Goal: Task Accomplishment & Management: Manage account settings

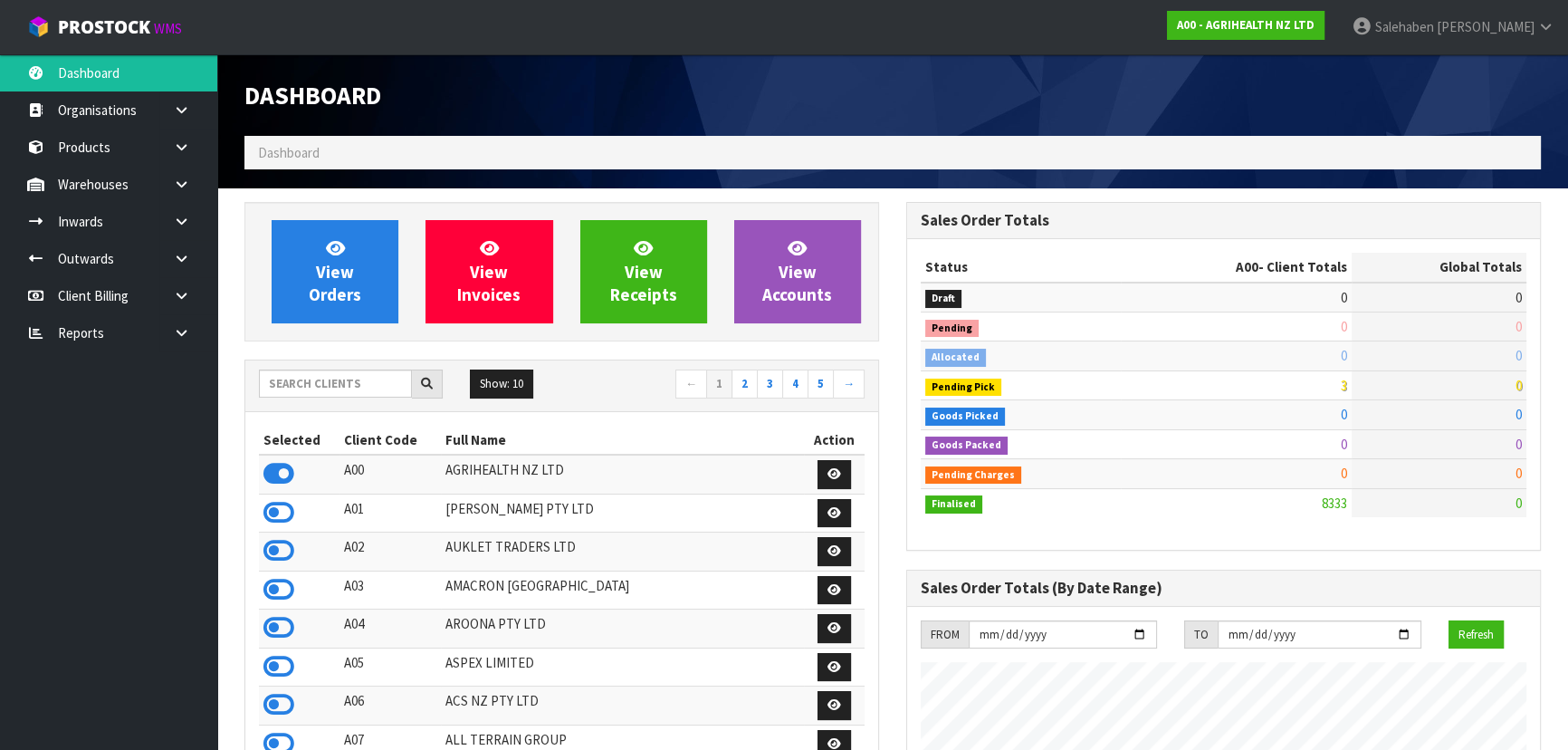
scroll to position [1369, 661]
click at [372, 374] on input "text" at bounding box center [336, 383] width 153 height 28
type input "k"
type input "C11"
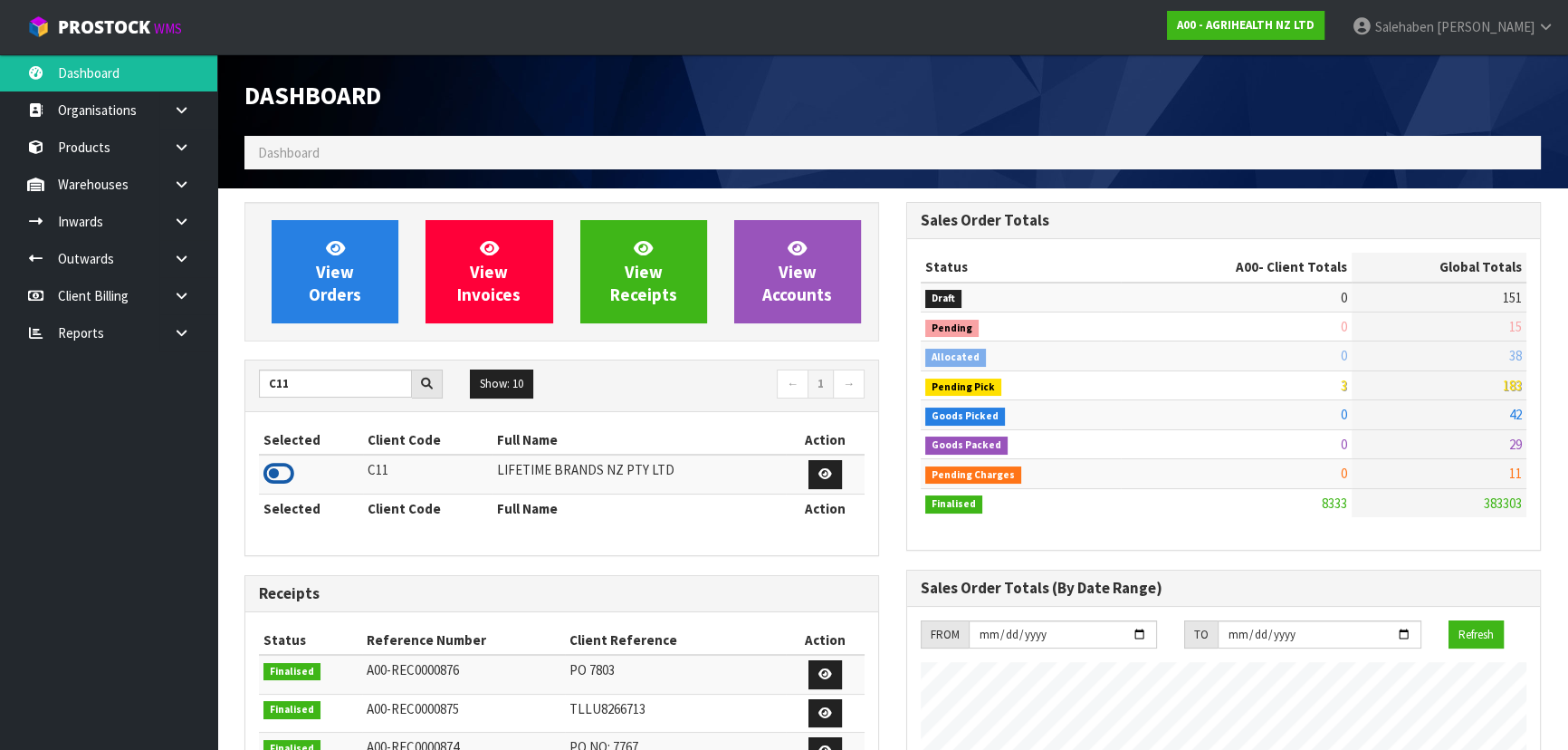
click at [269, 469] on icon at bounding box center [279, 473] width 31 height 27
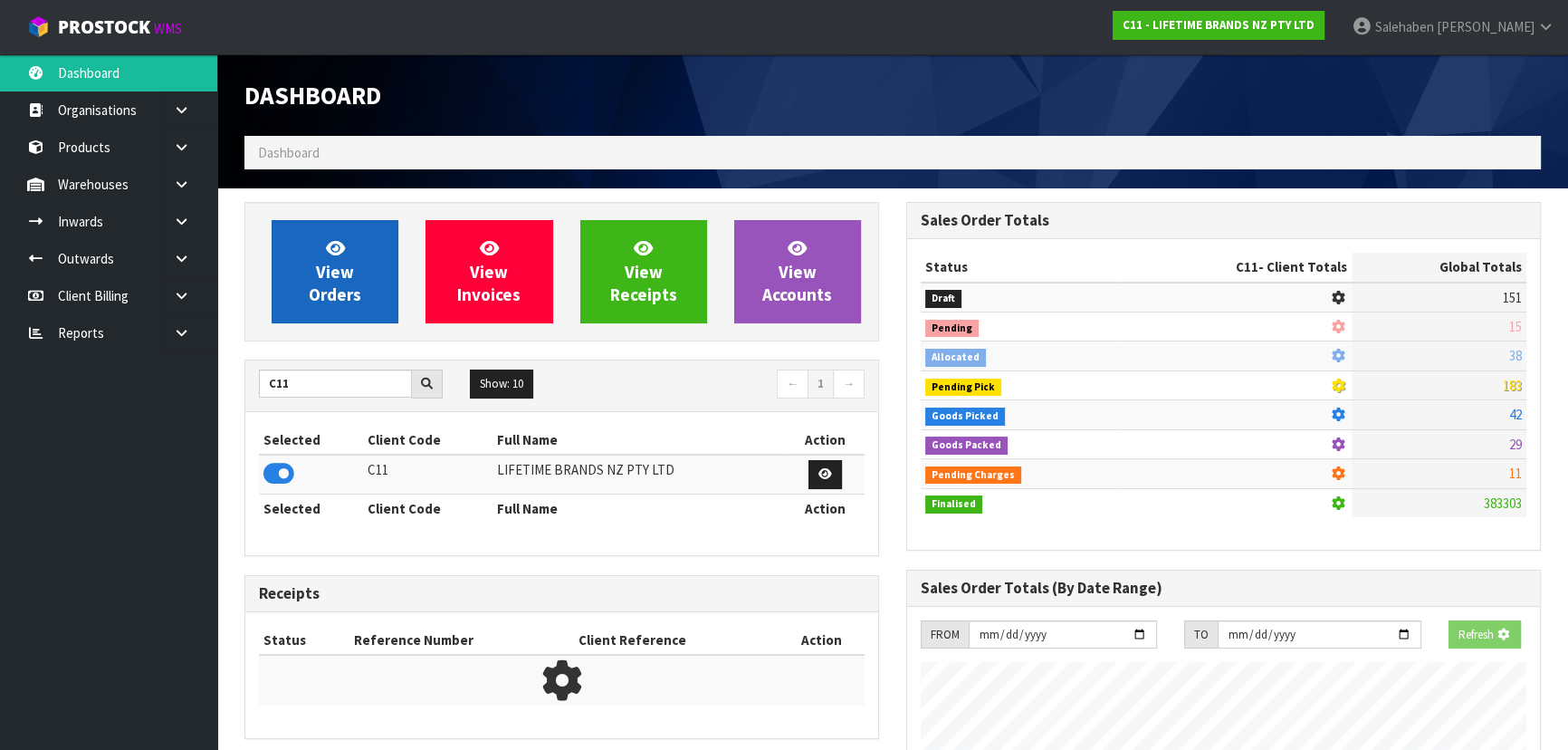
scroll to position [1127, 661]
click at [328, 274] on span "View Orders" at bounding box center [335, 271] width 52 height 68
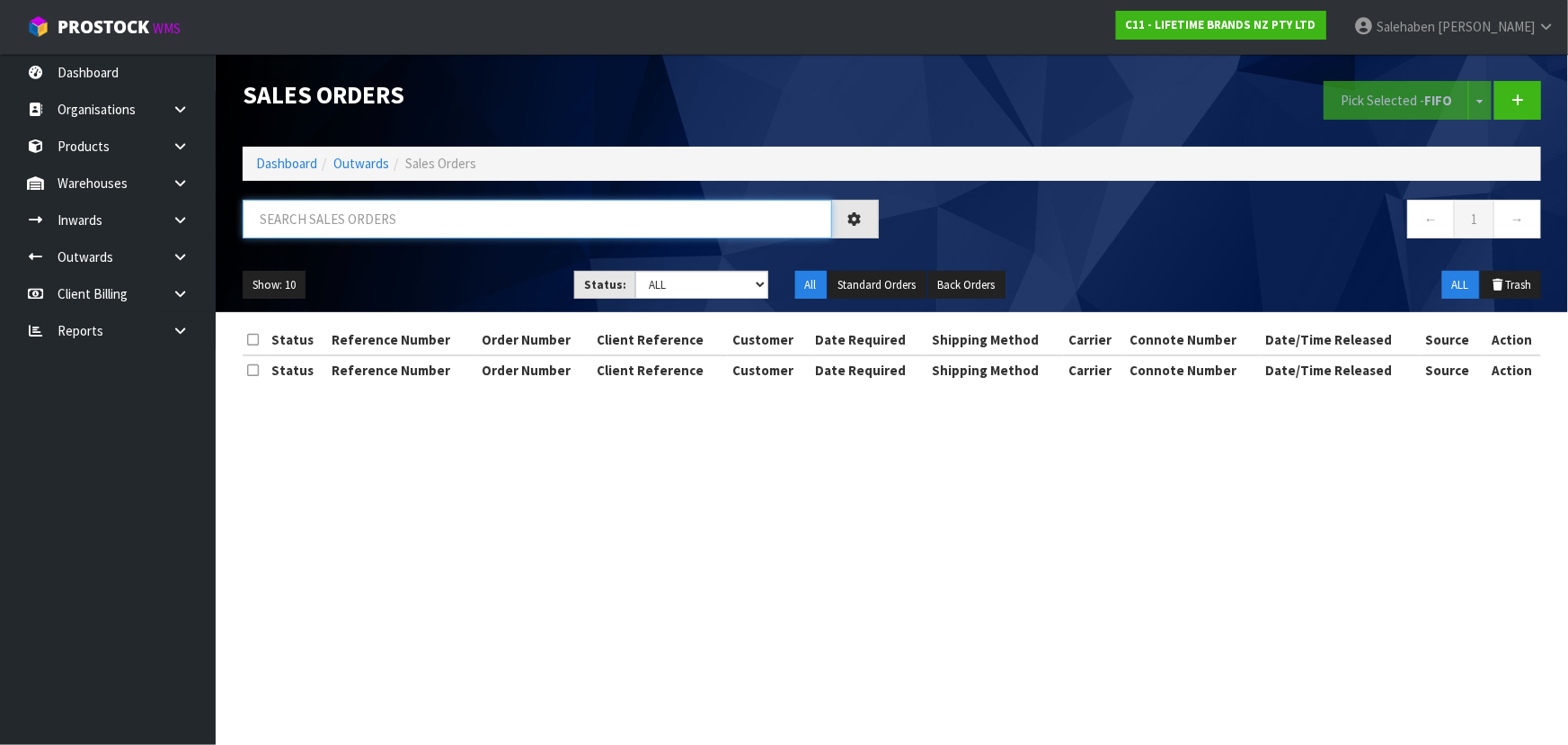
click at [363, 222] on input "text" at bounding box center [537, 219] width 589 height 39
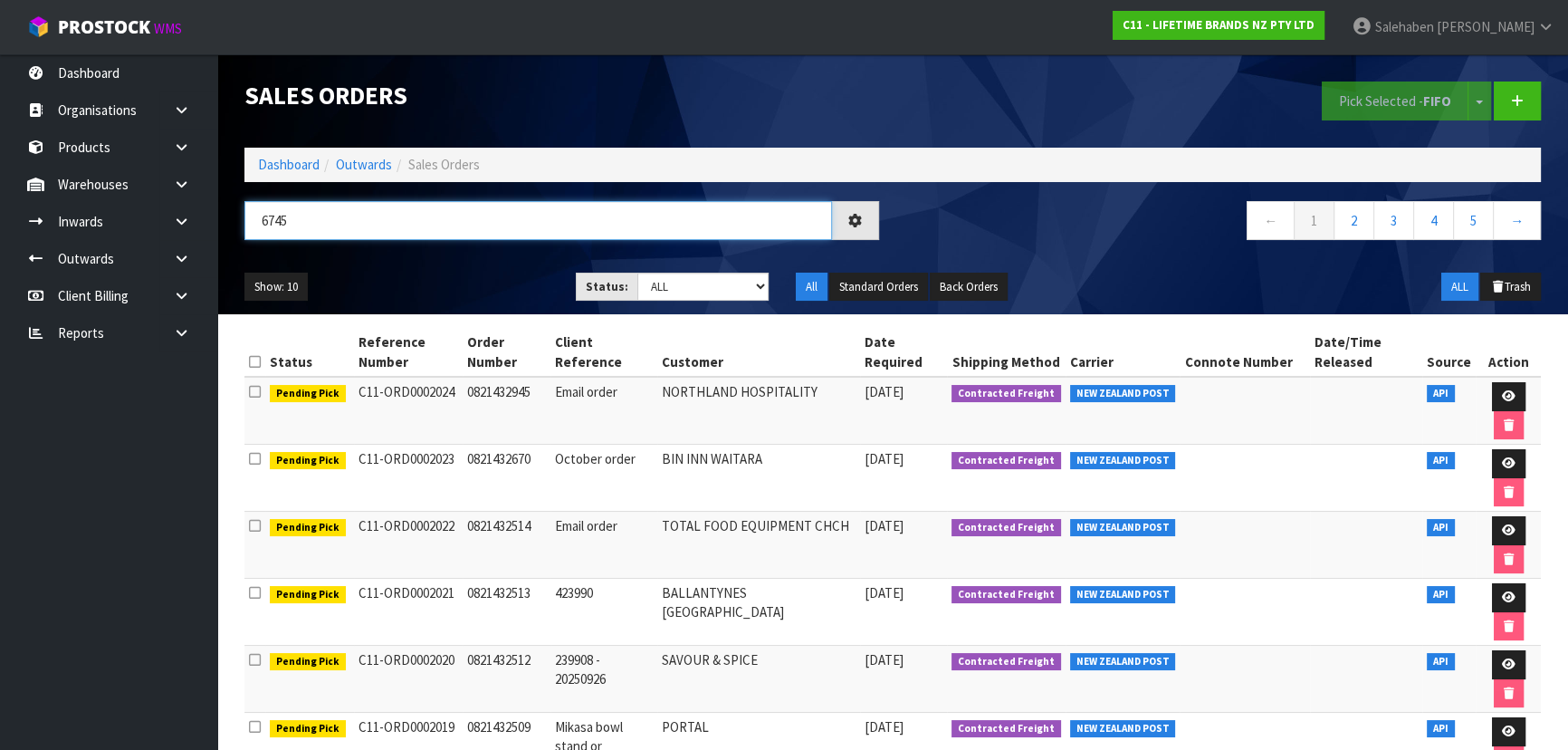
type input "6745"
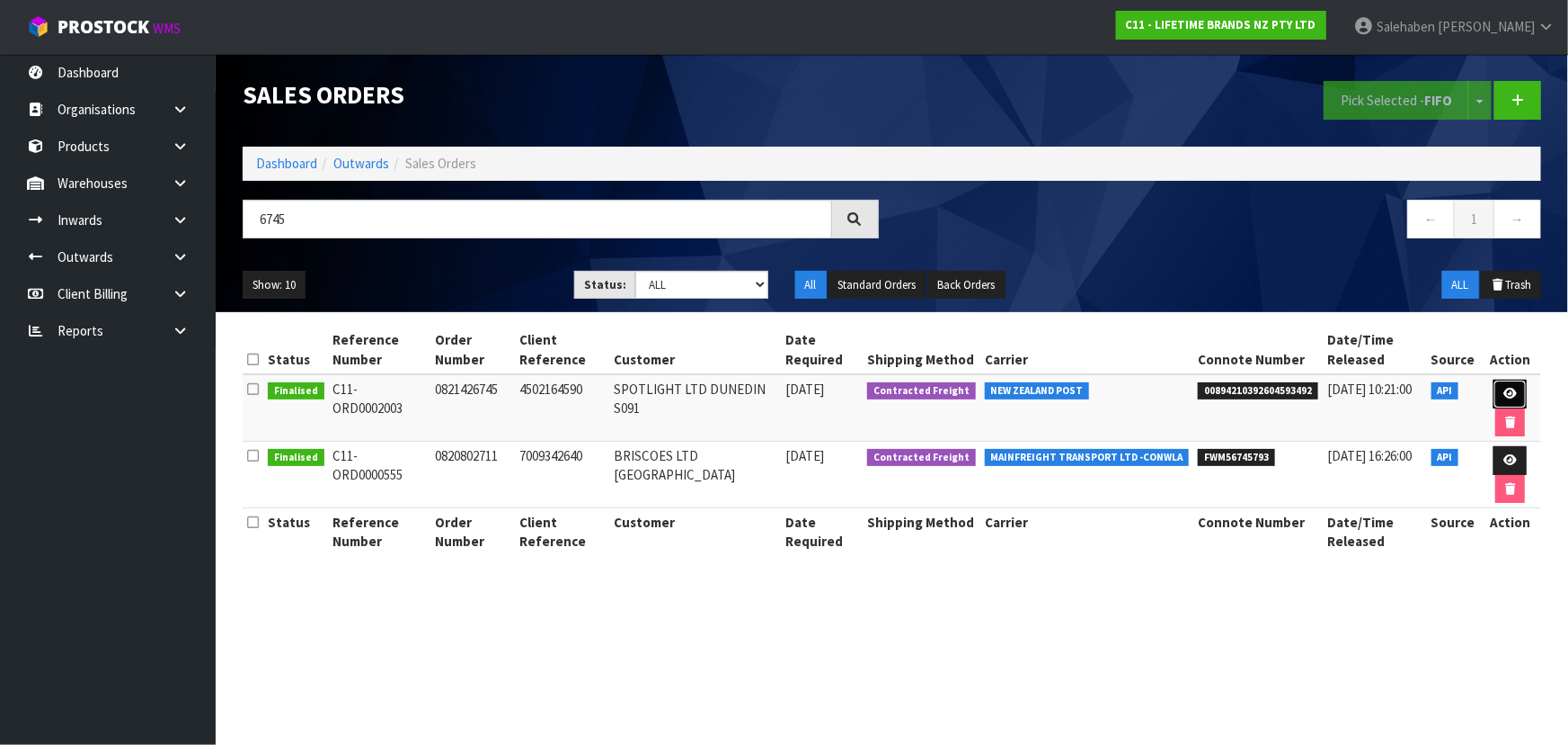
click at [1500, 383] on link at bounding box center [1510, 394] width 34 height 29
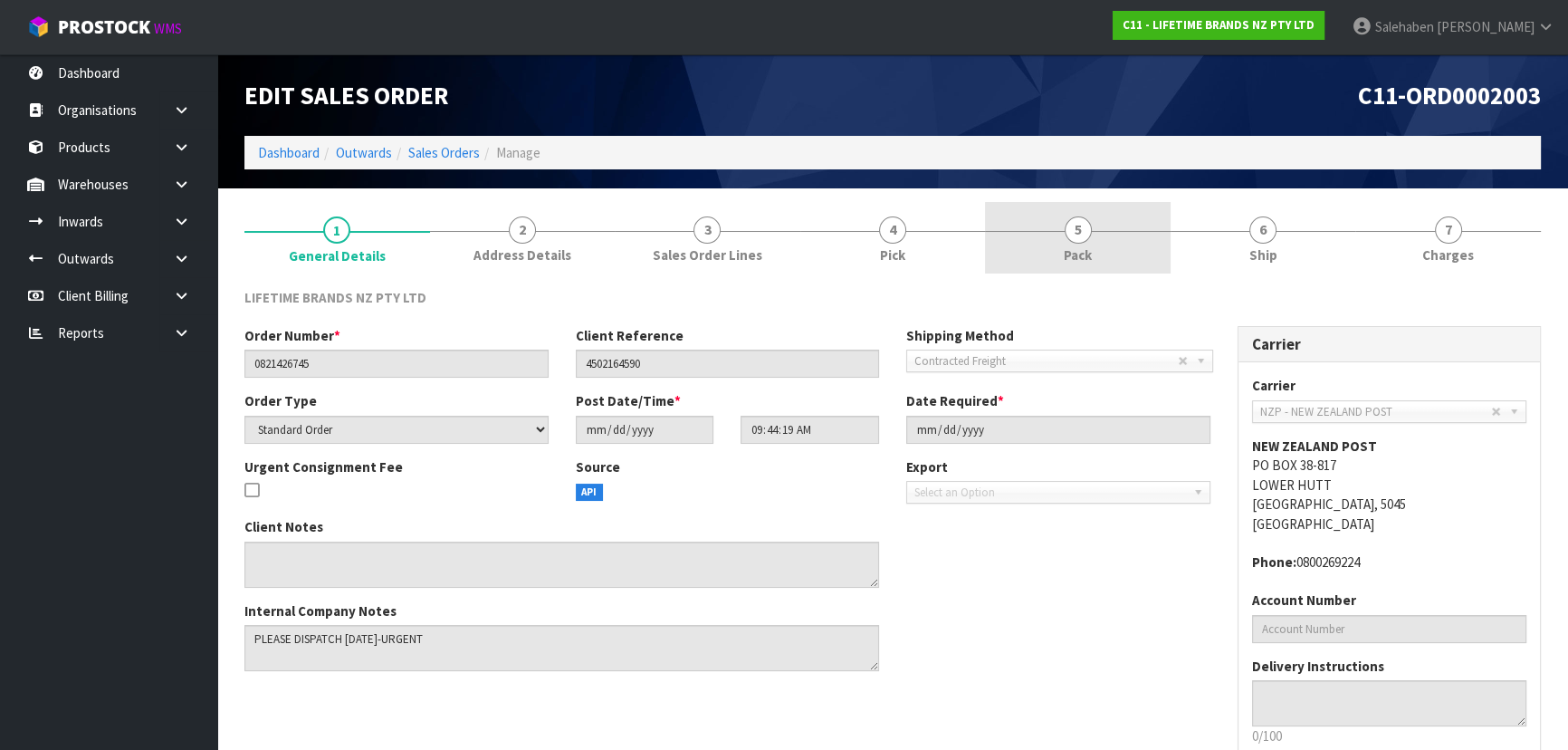
click at [1094, 239] on link "5 Pack" at bounding box center [1077, 238] width 185 height 72
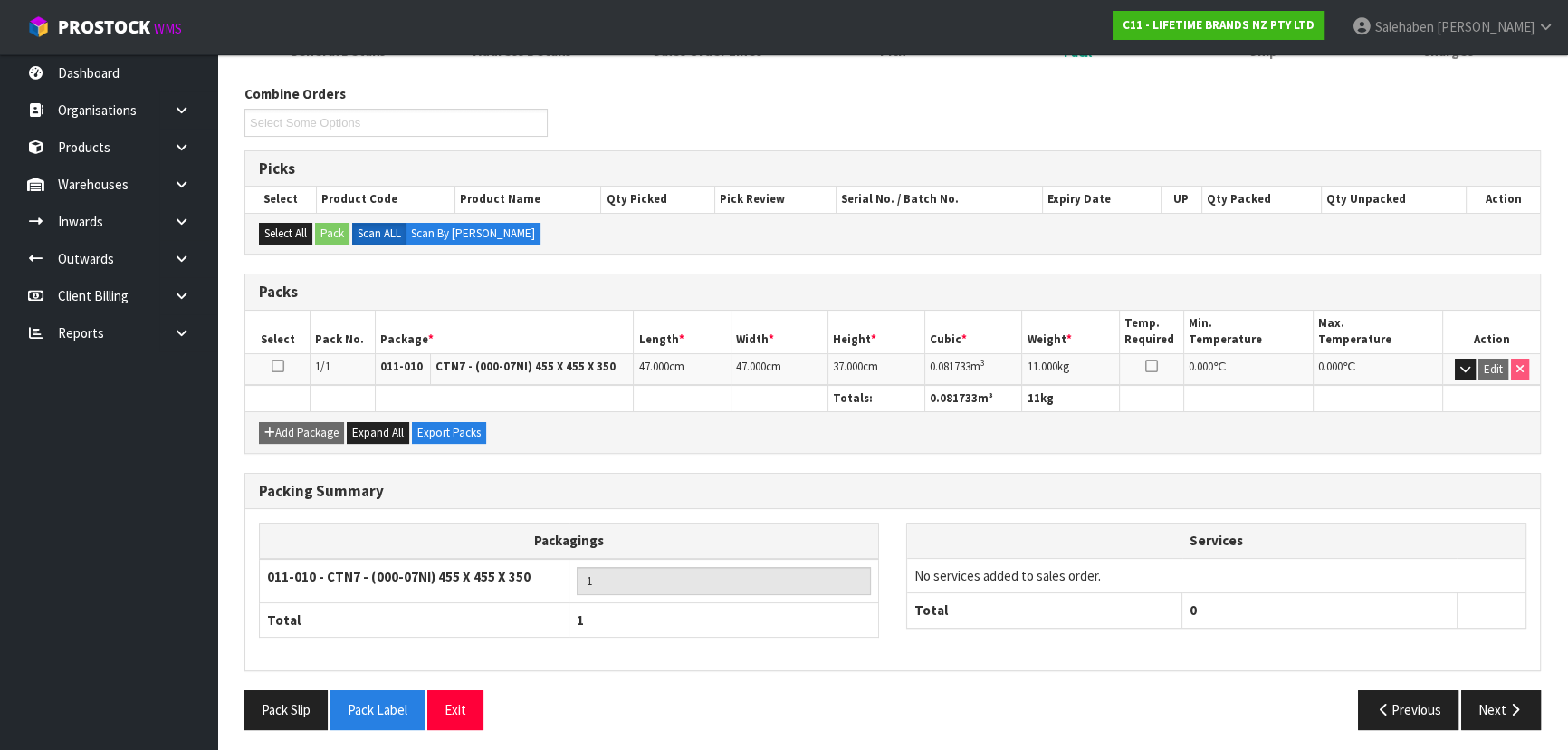
scroll to position [207, 0]
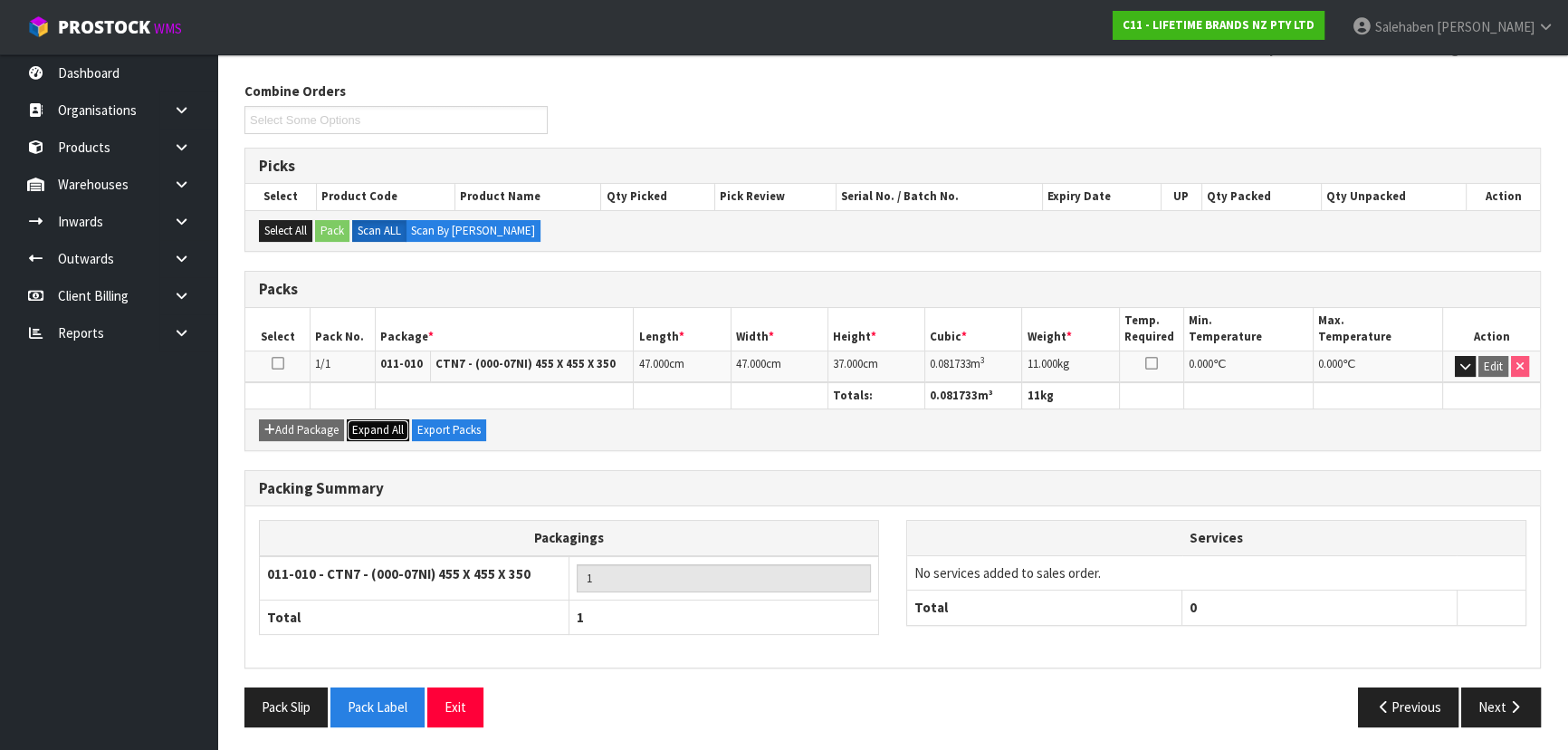
click at [390, 422] on span "Expand All" at bounding box center [377, 430] width 51 height 16
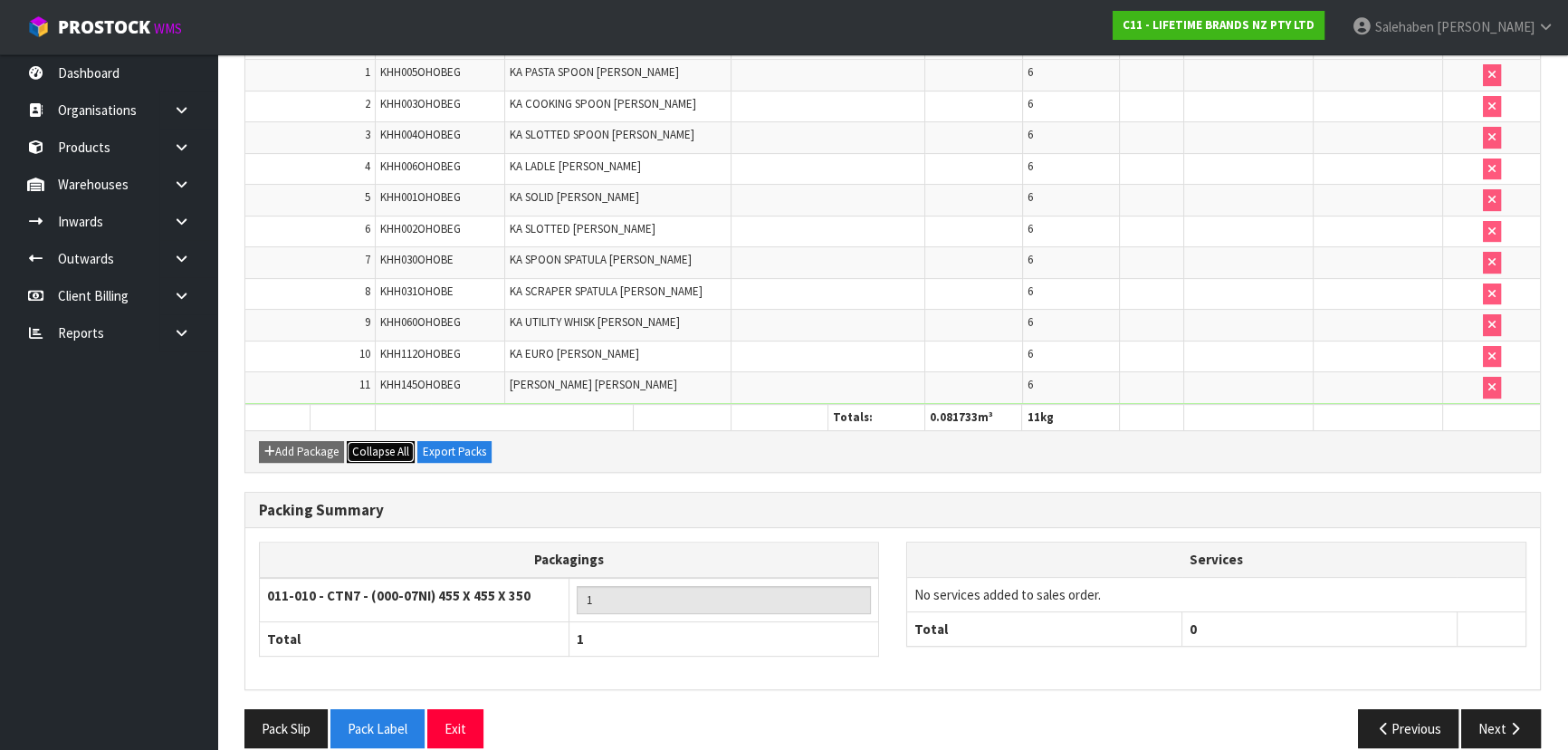
scroll to position [575, 0]
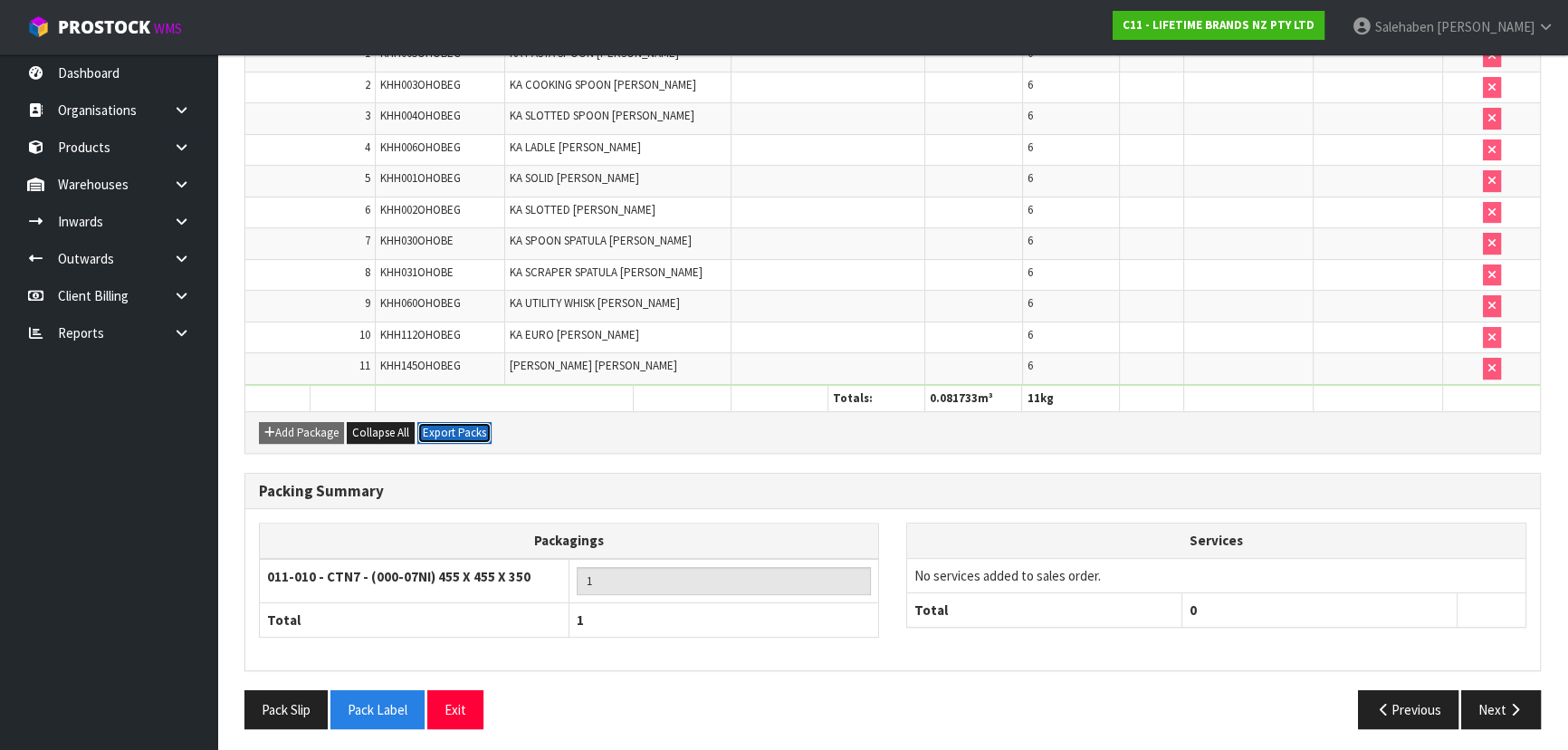
click at [425, 422] on button "Export Packs" at bounding box center [454, 433] width 75 height 21
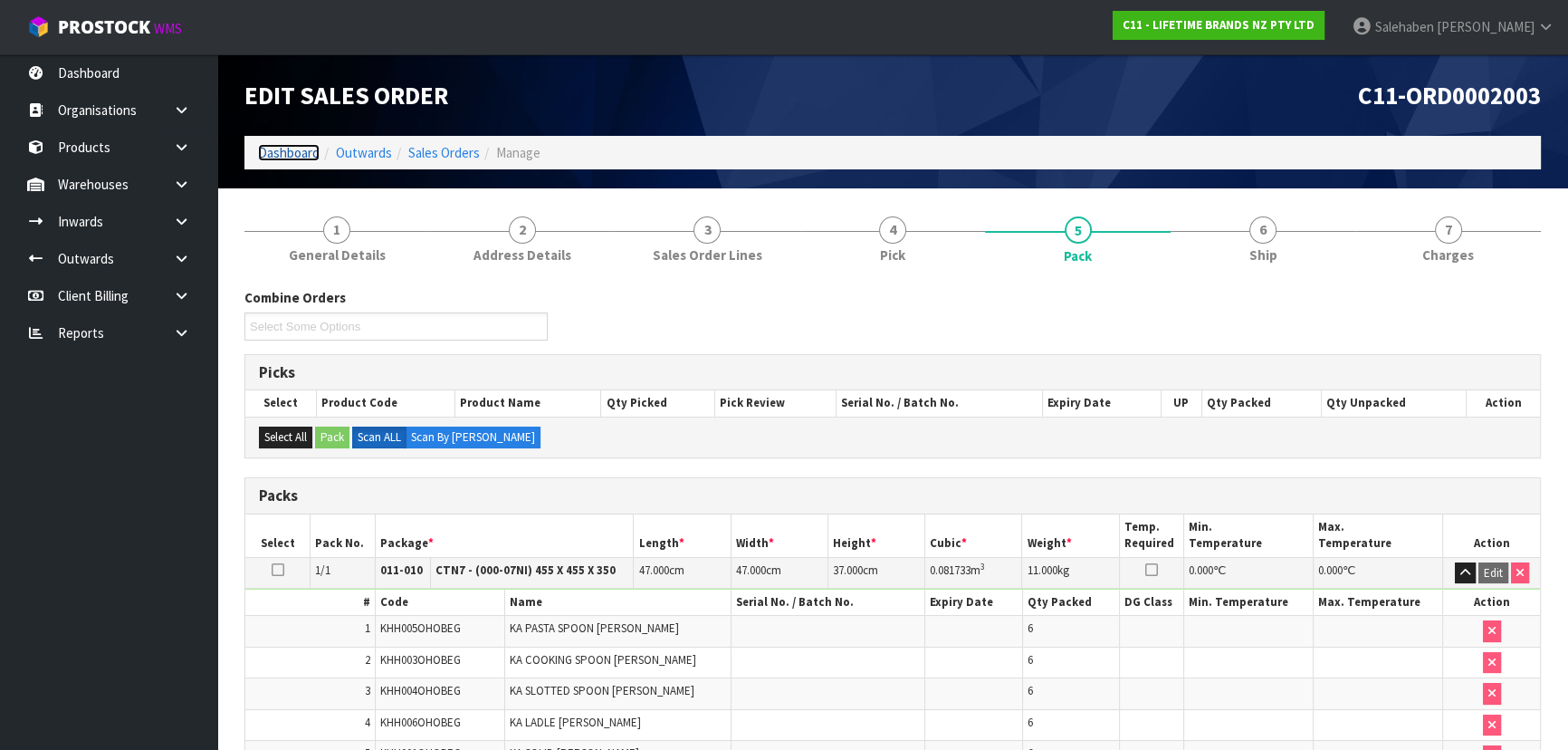
click at [294, 151] on link "Dashboard" at bounding box center [288, 152] width 61 height 17
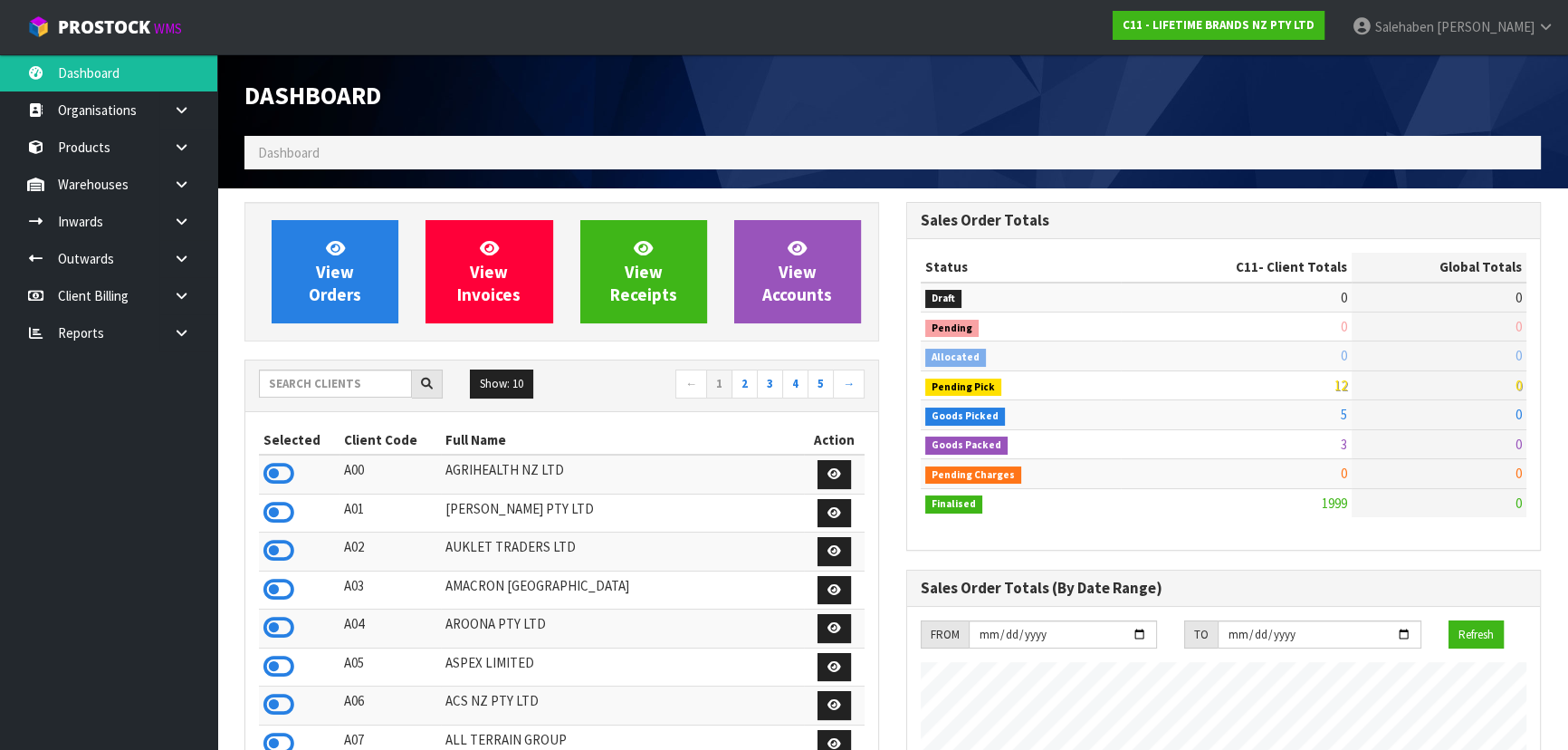
scroll to position [1369, 661]
click at [335, 376] on input "text" at bounding box center [336, 383] width 153 height 28
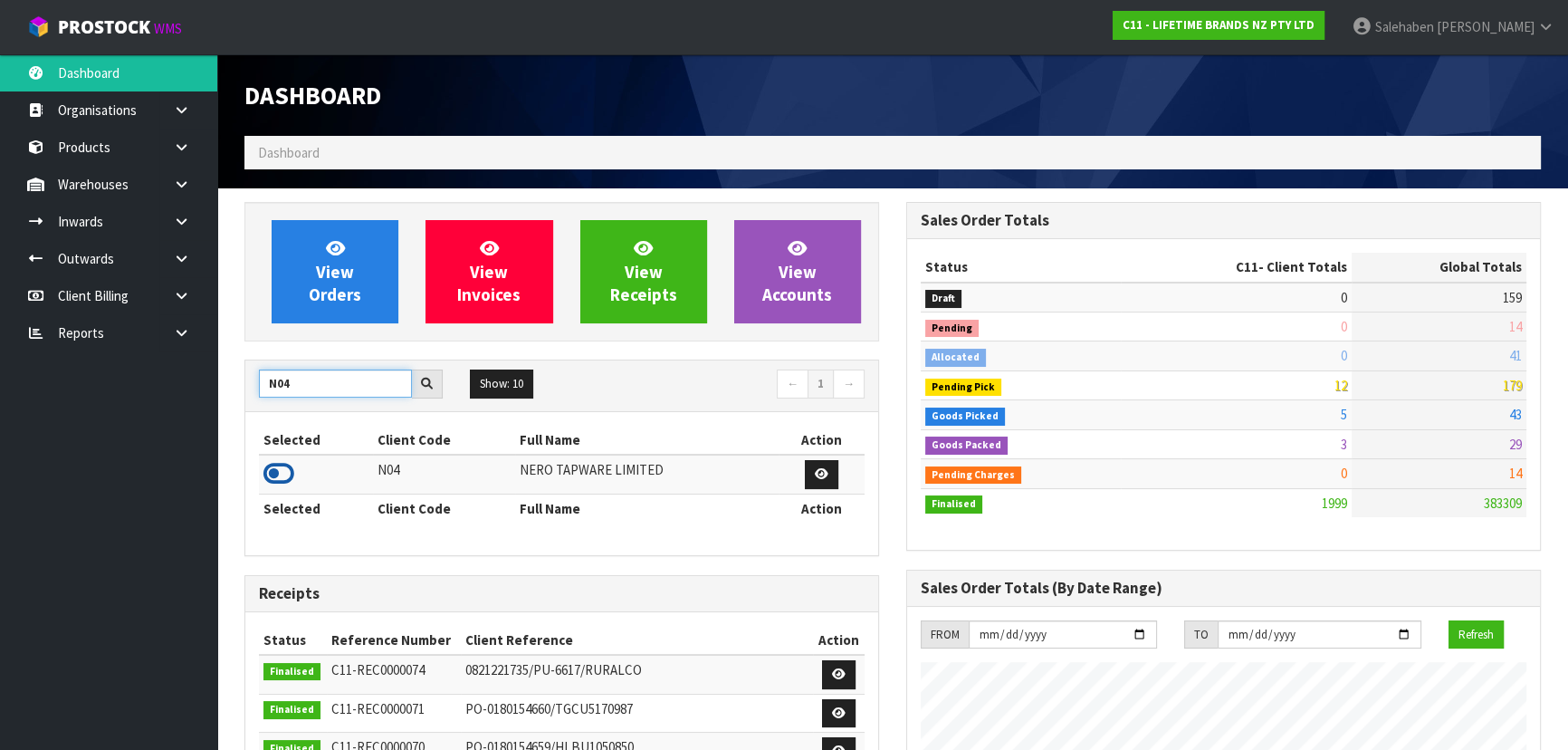
type input "N04"
click at [277, 483] on icon at bounding box center [279, 473] width 31 height 27
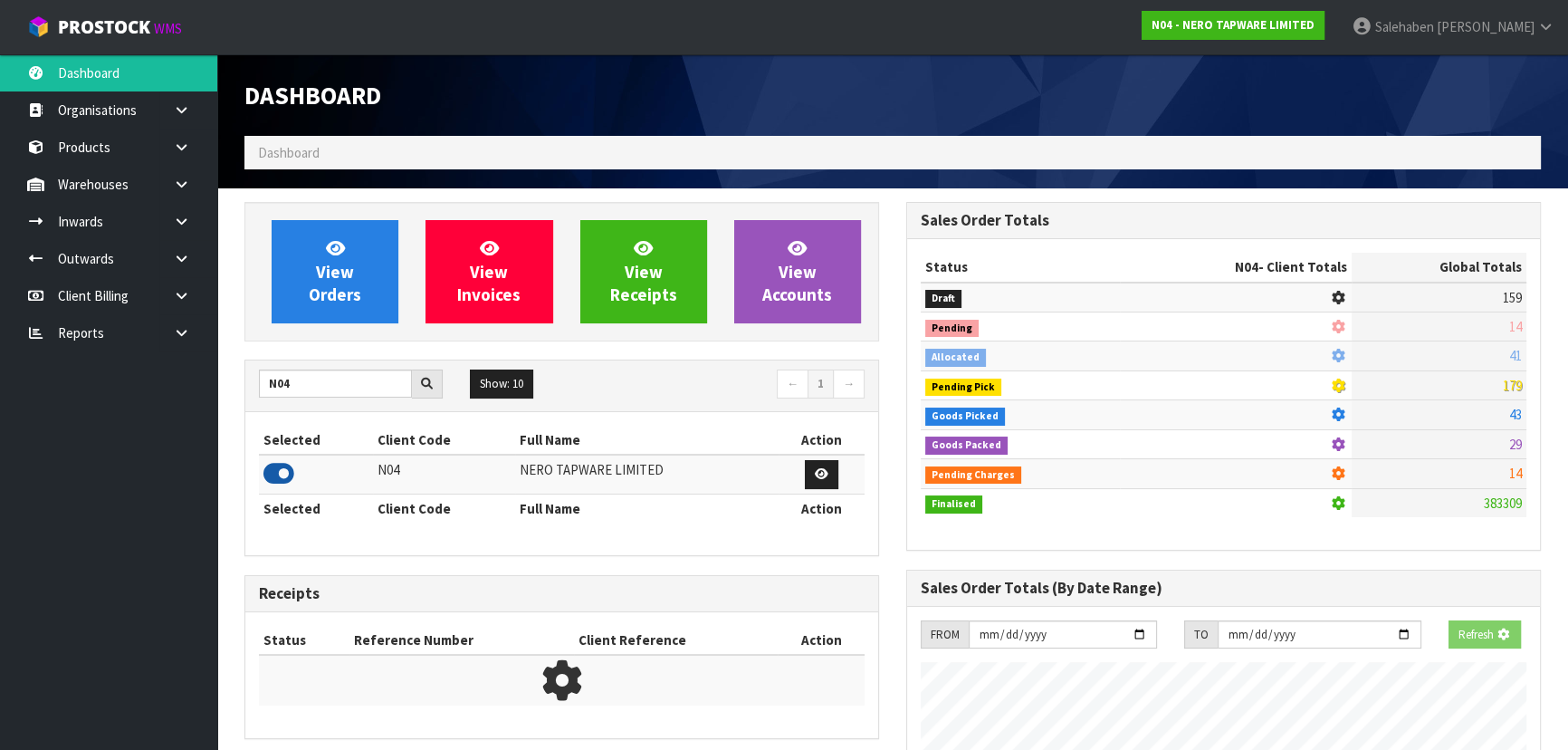
scroll to position [1446, 661]
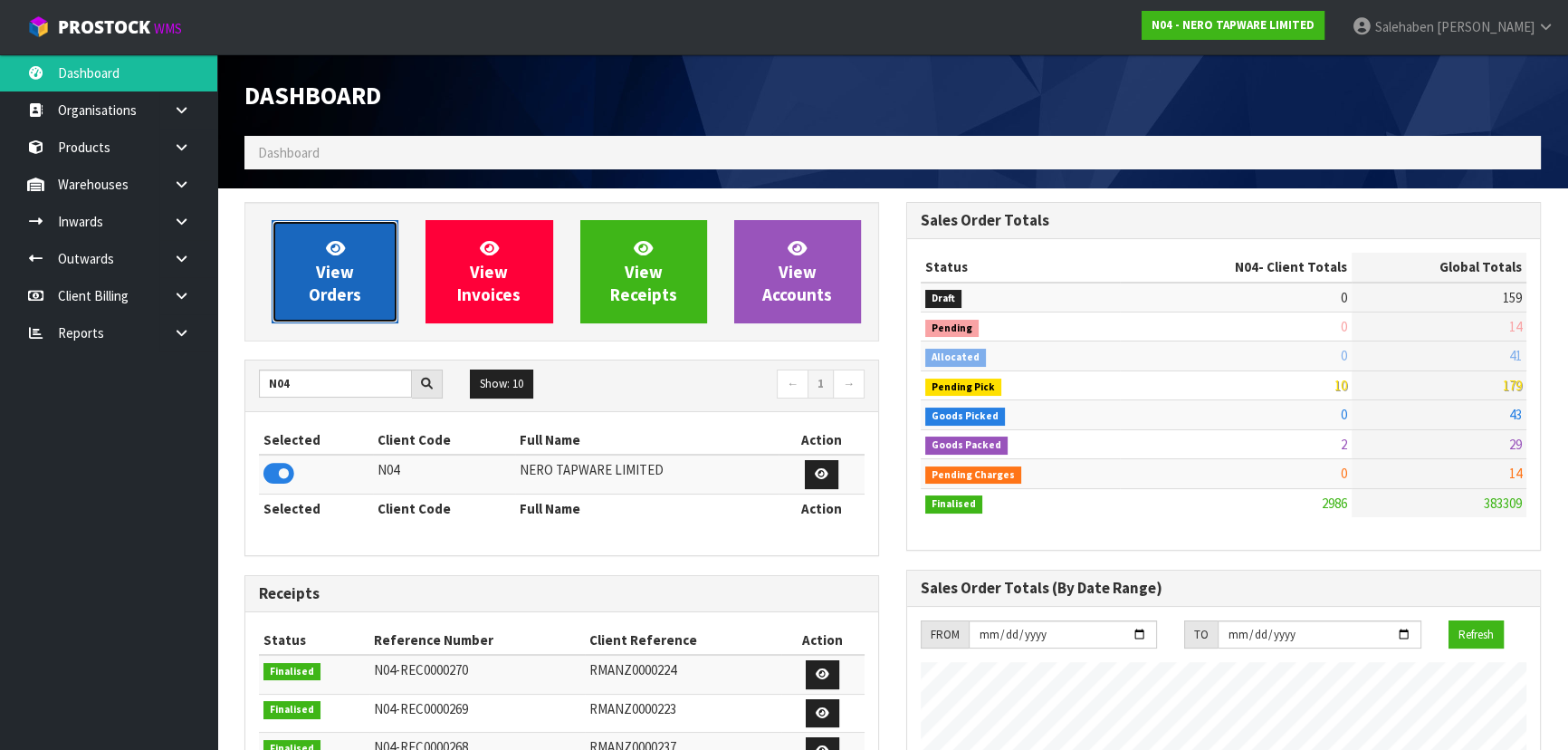
click at [334, 280] on link "View Orders" at bounding box center [335, 272] width 127 height 103
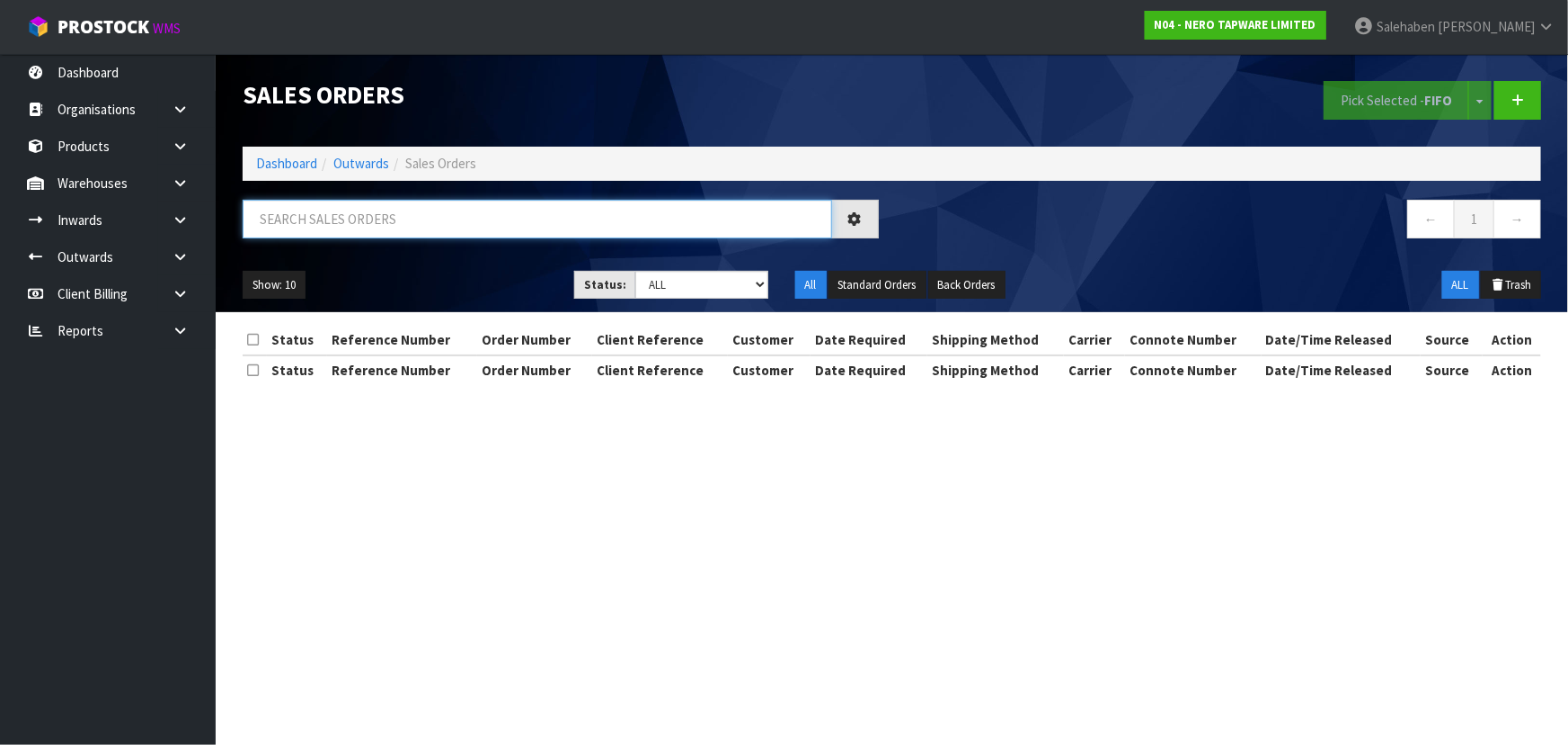
click at [447, 215] on input "text" at bounding box center [537, 219] width 589 height 39
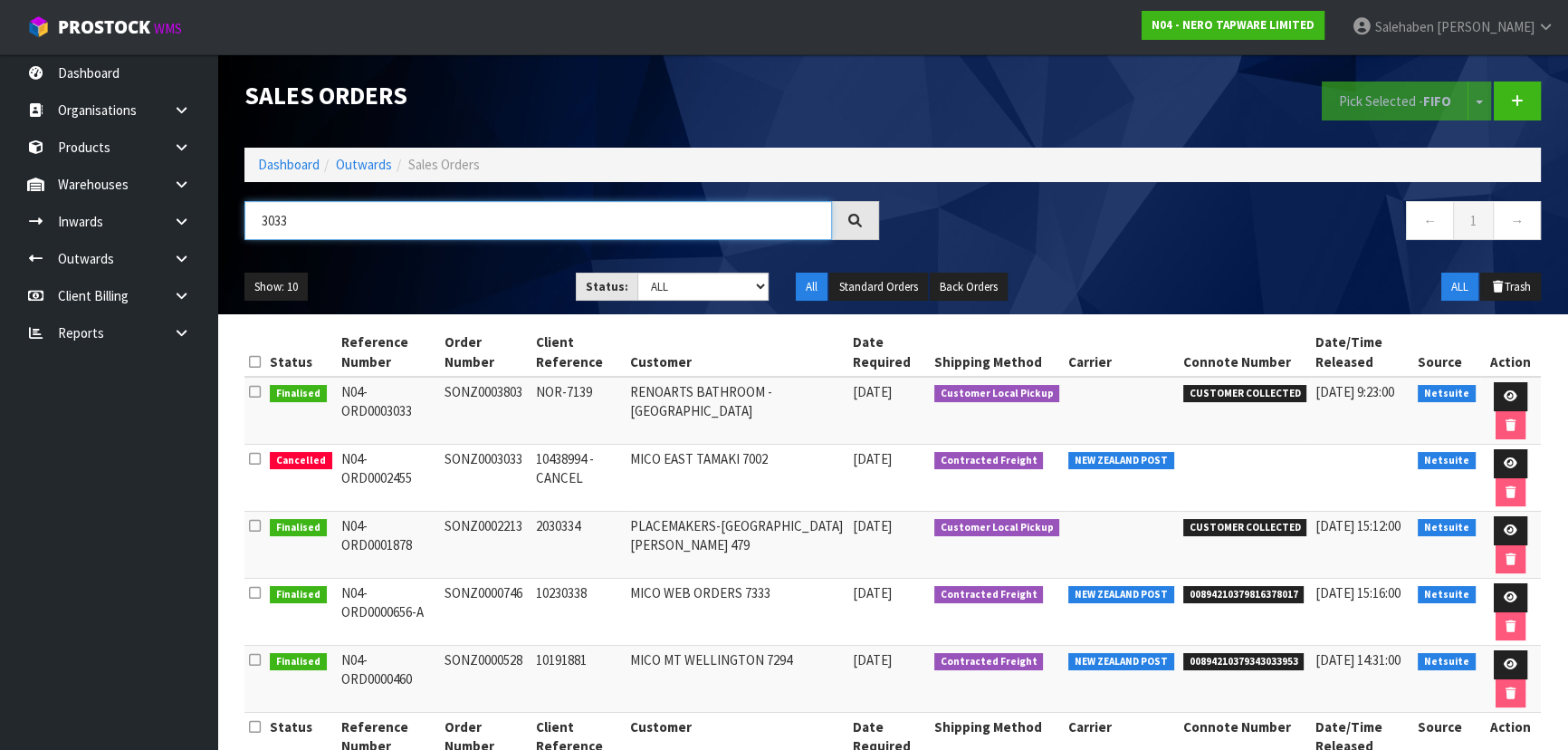
type input "3033"
click at [276, 165] on link "Dashboard" at bounding box center [288, 164] width 61 height 17
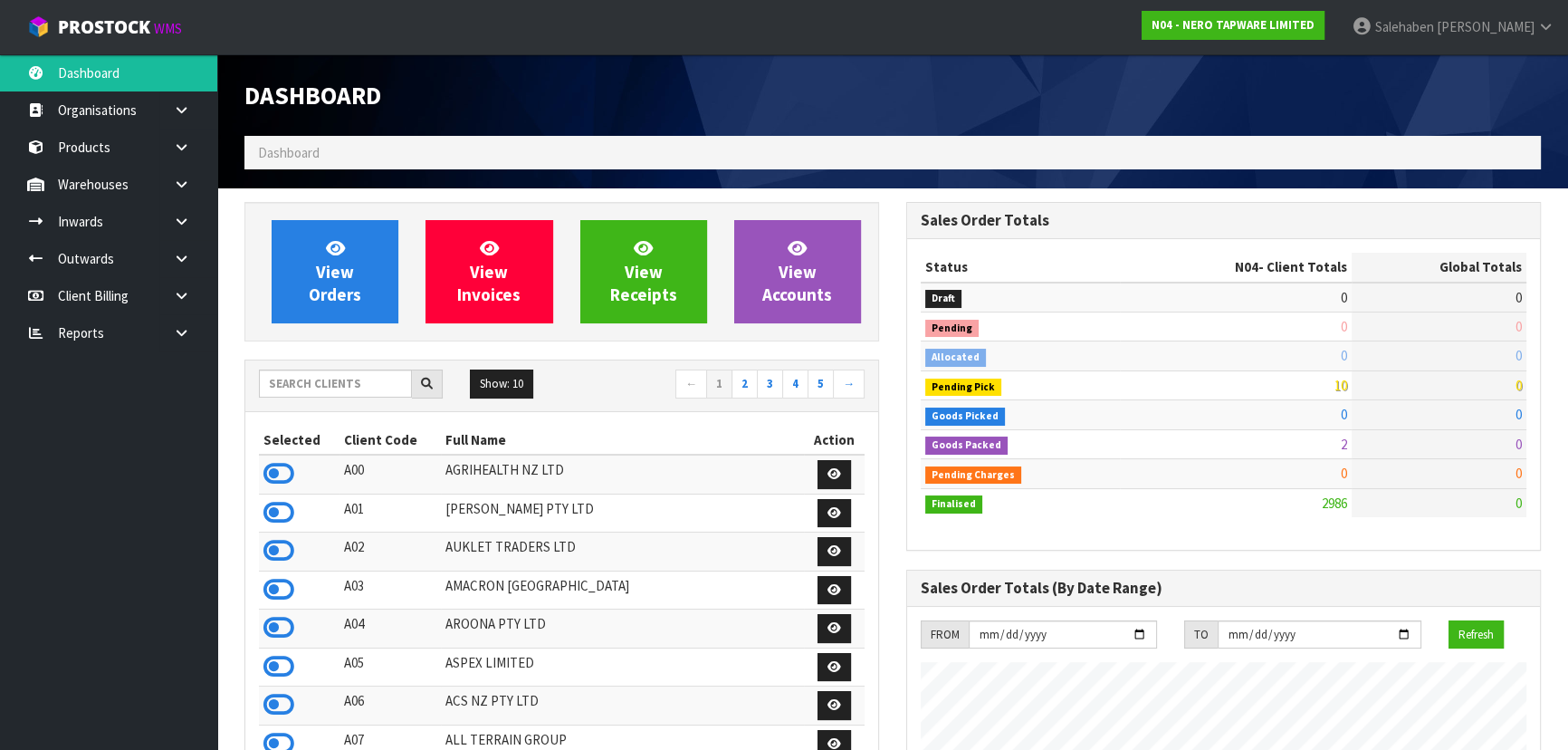
scroll to position [1446, 661]
click at [344, 381] on input "text" at bounding box center [336, 383] width 153 height 28
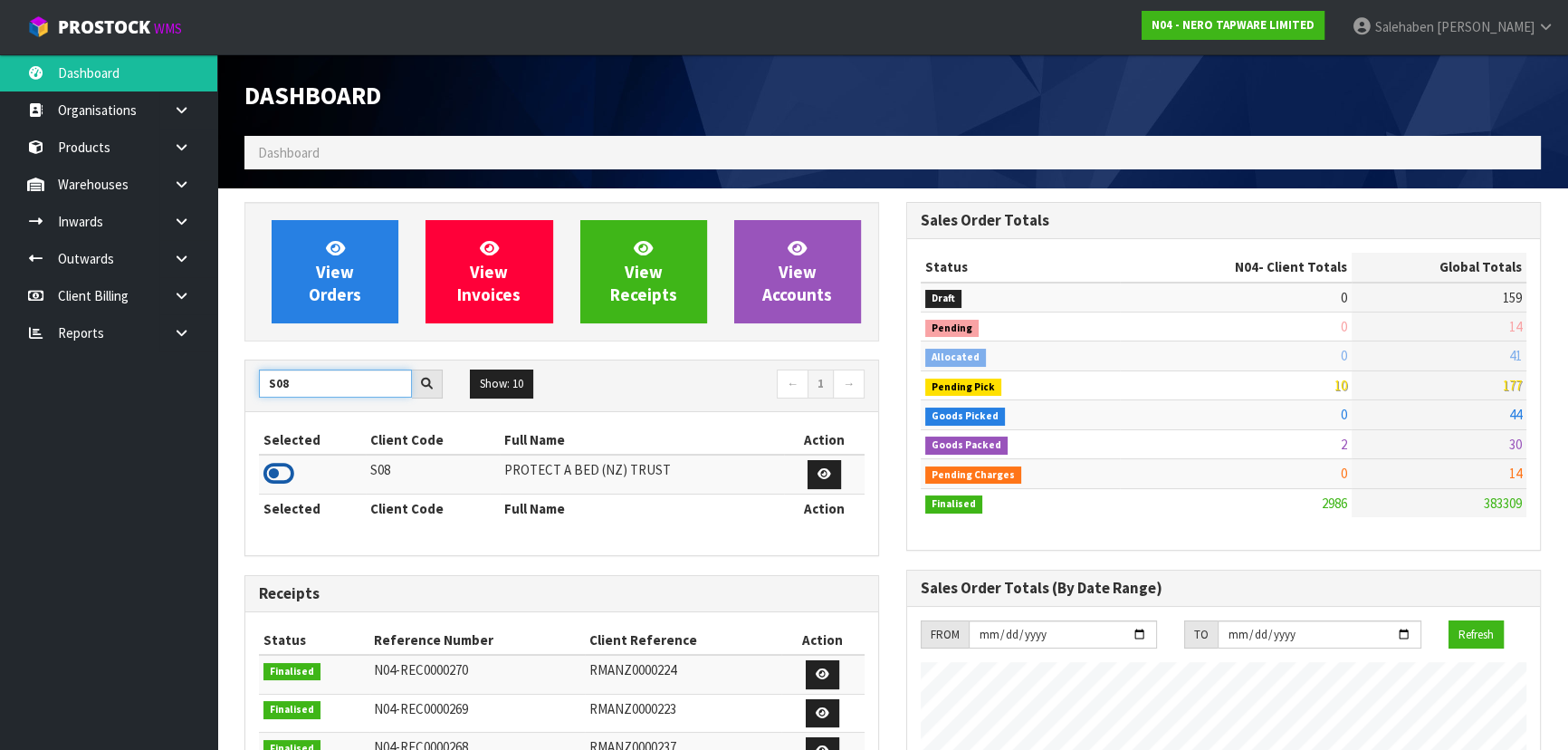
type input "S08"
click at [275, 474] on icon at bounding box center [279, 473] width 31 height 27
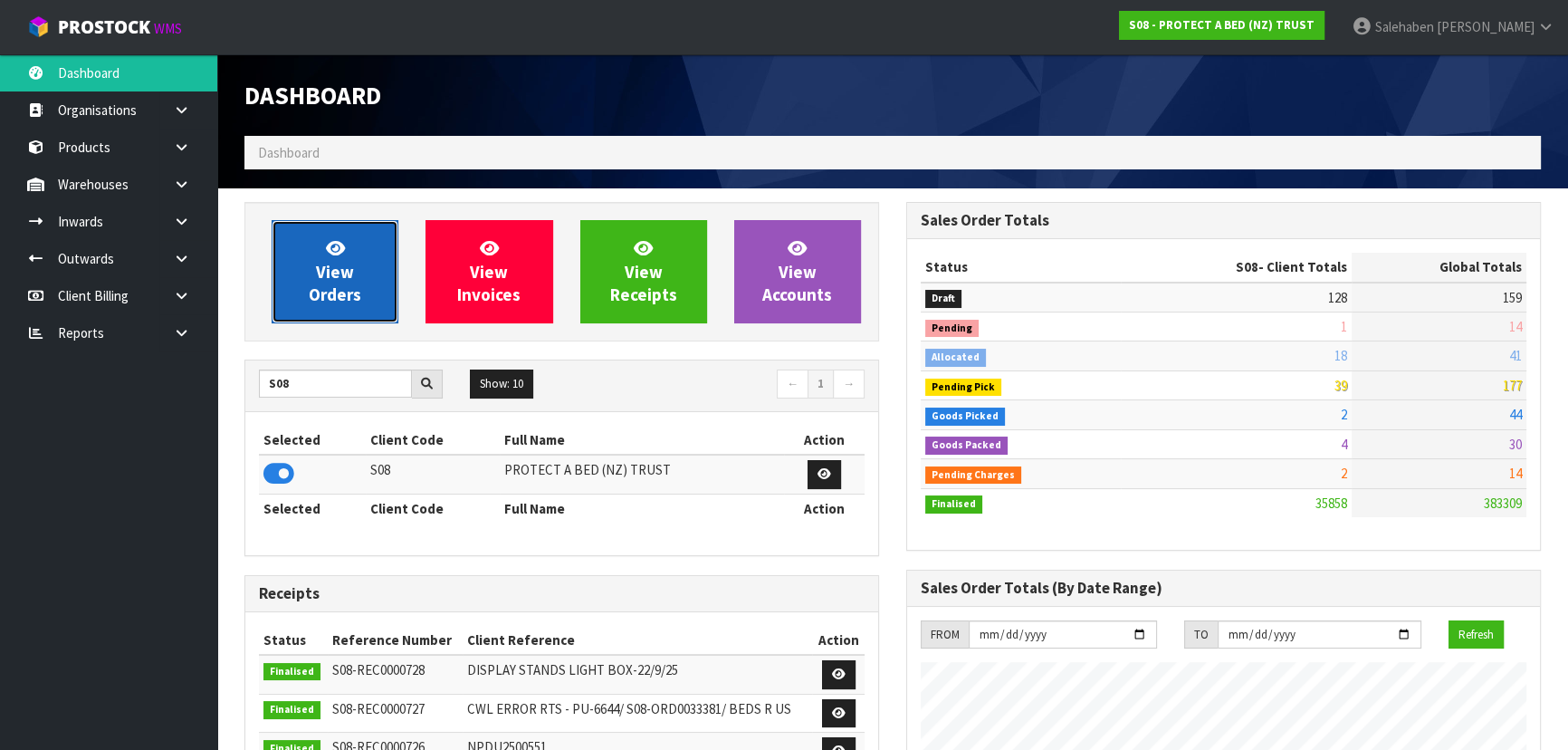
click at [334, 244] on icon at bounding box center [336, 247] width 19 height 17
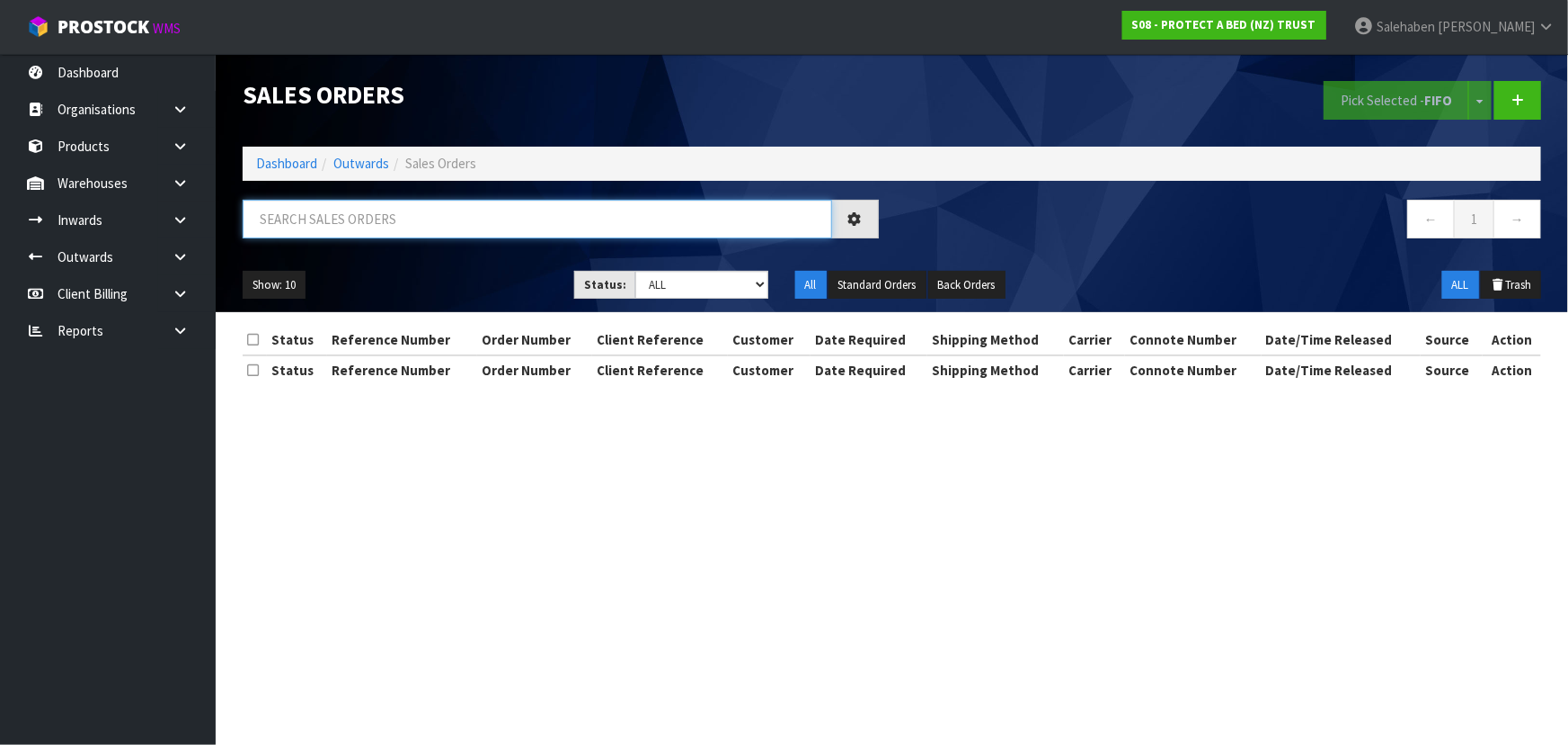
click at [328, 215] on input "text" at bounding box center [537, 219] width 589 height 39
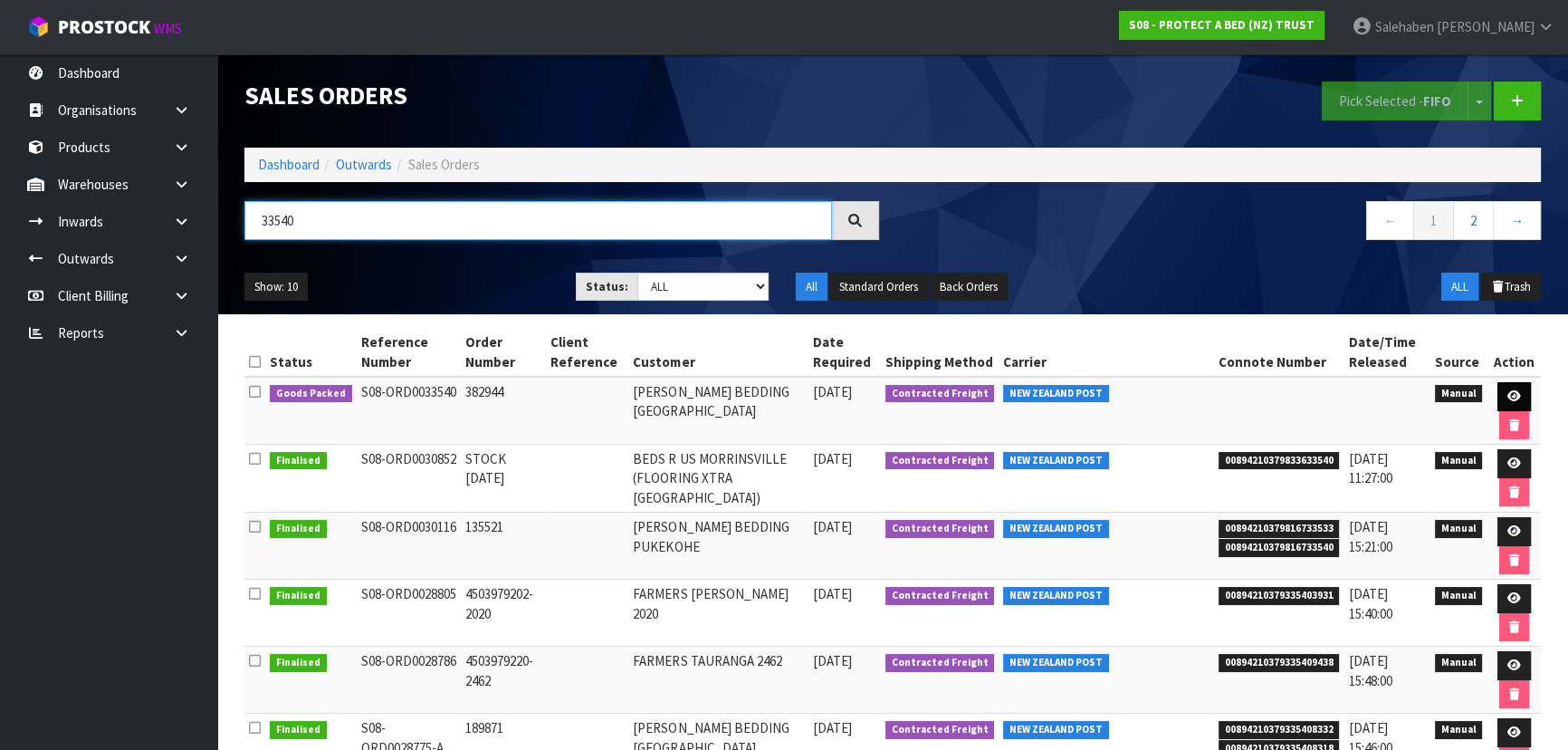
type input "33540"
click at [1510, 394] on icon at bounding box center [1515, 396] width 14 height 12
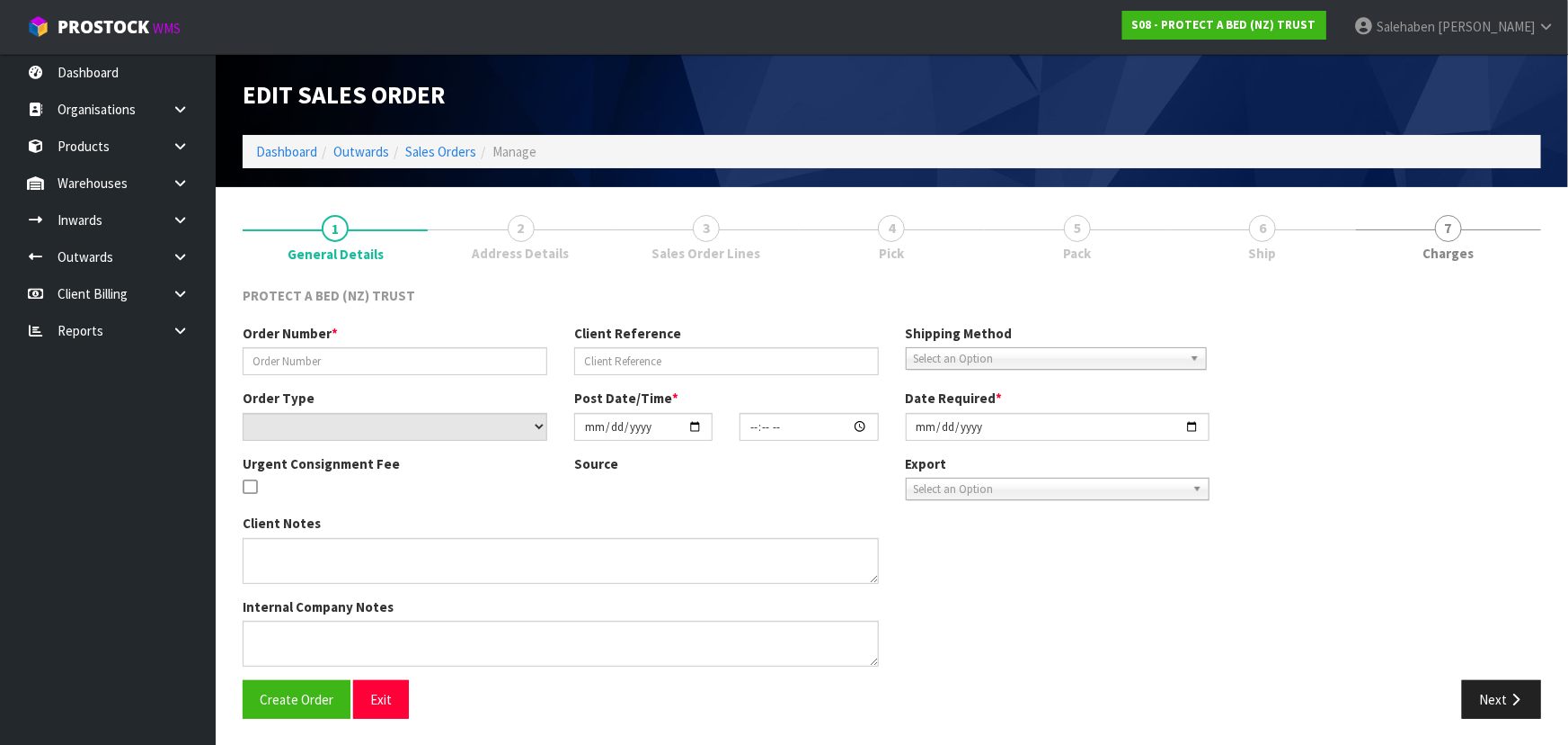
type input "382944"
select select "number:0"
type input "[DATE]"
type input "10:04:00.000"
type input "[DATE]"
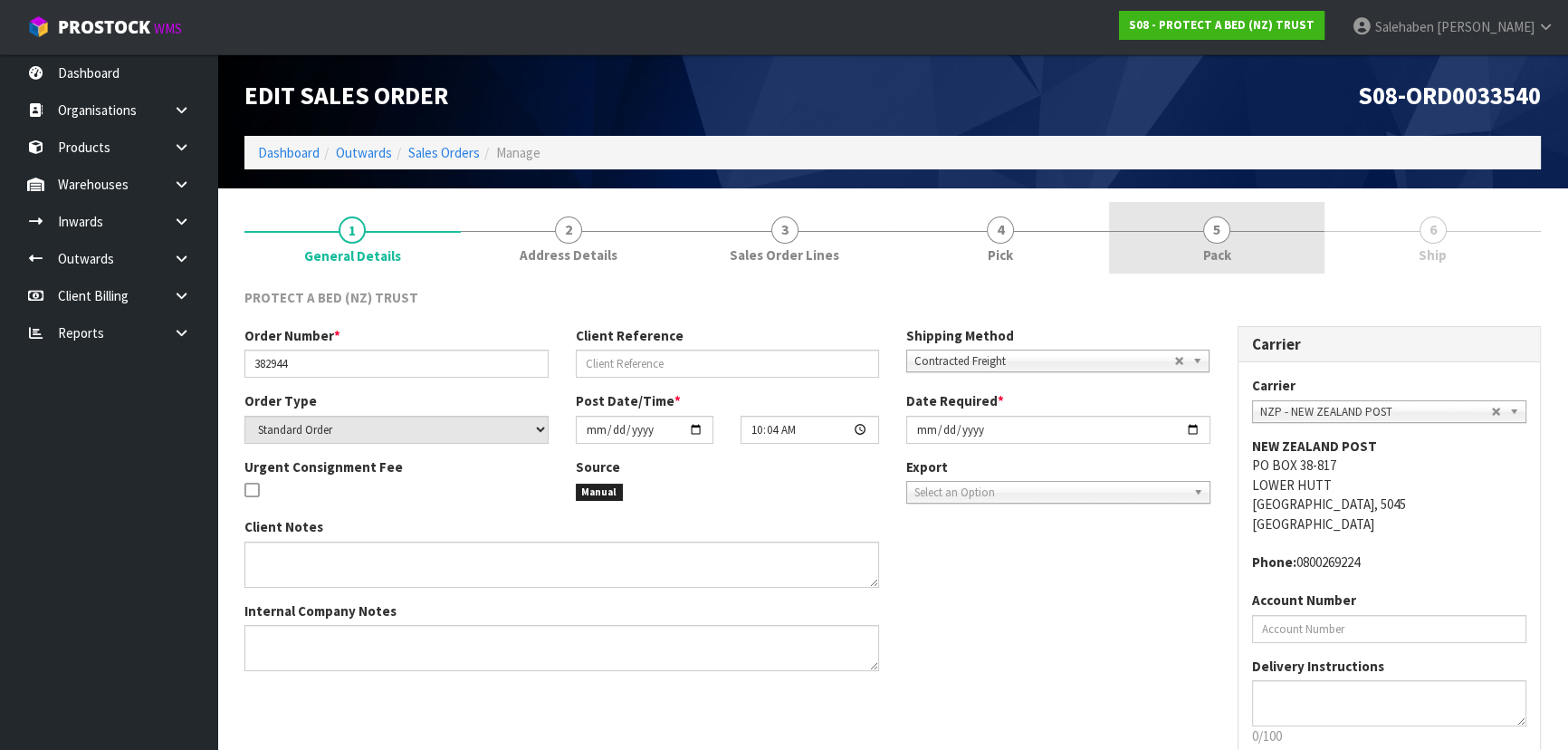
click at [1213, 233] on span "5" at bounding box center [1217, 230] width 27 height 27
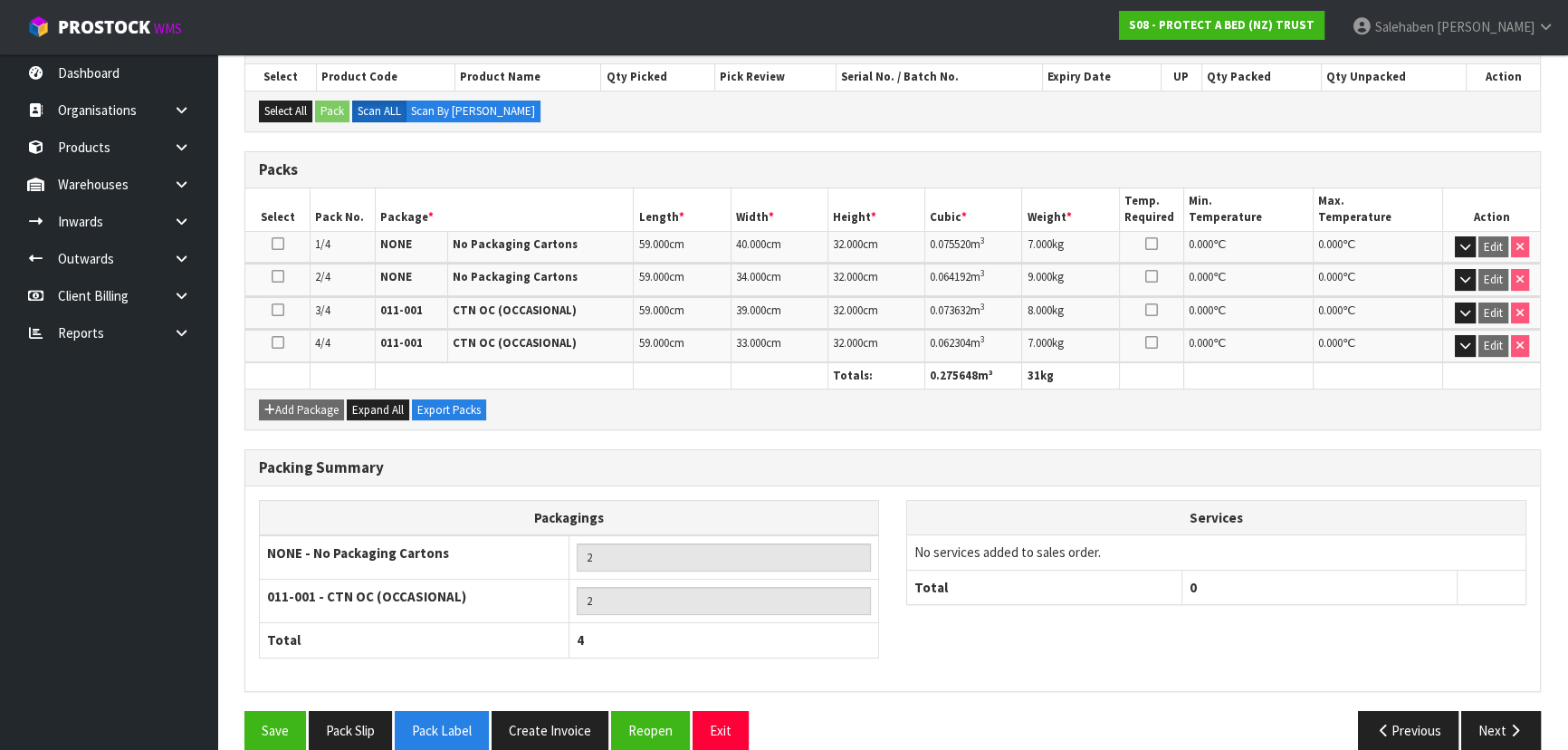
scroll to position [347, 0]
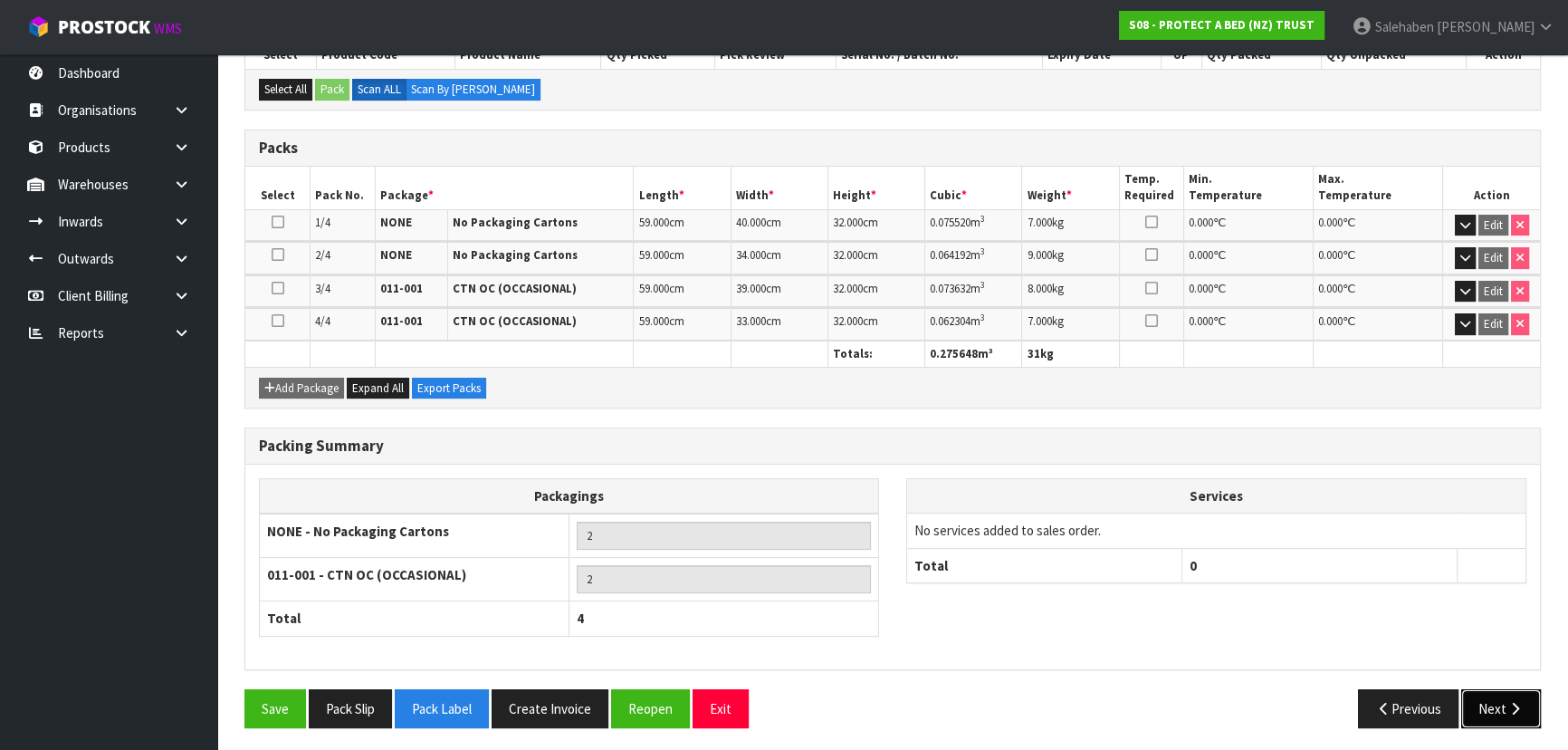
click at [1505, 704] on button "Next" at bounding box center [1501, 708] width 80 height 39
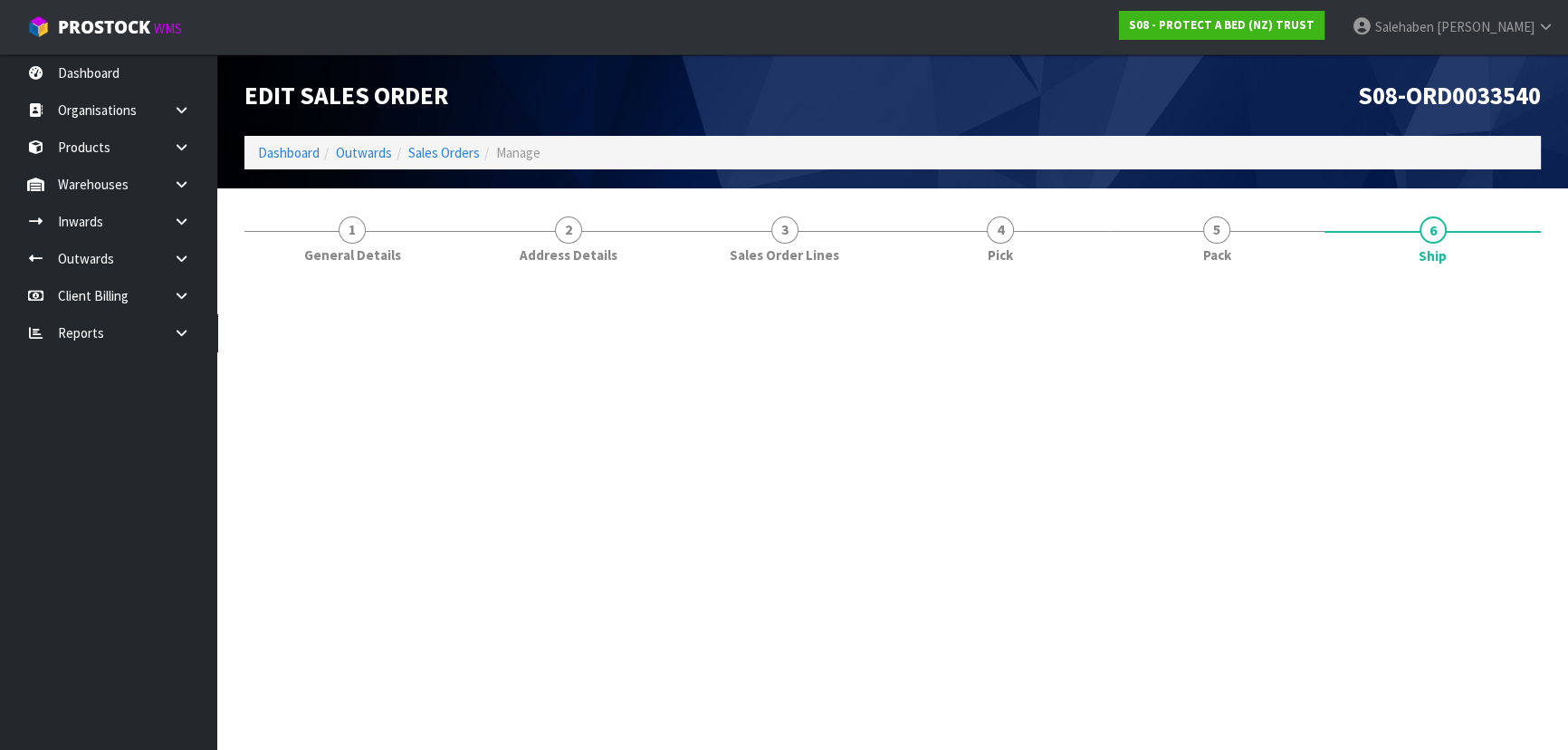
scroll to position [0, 0]
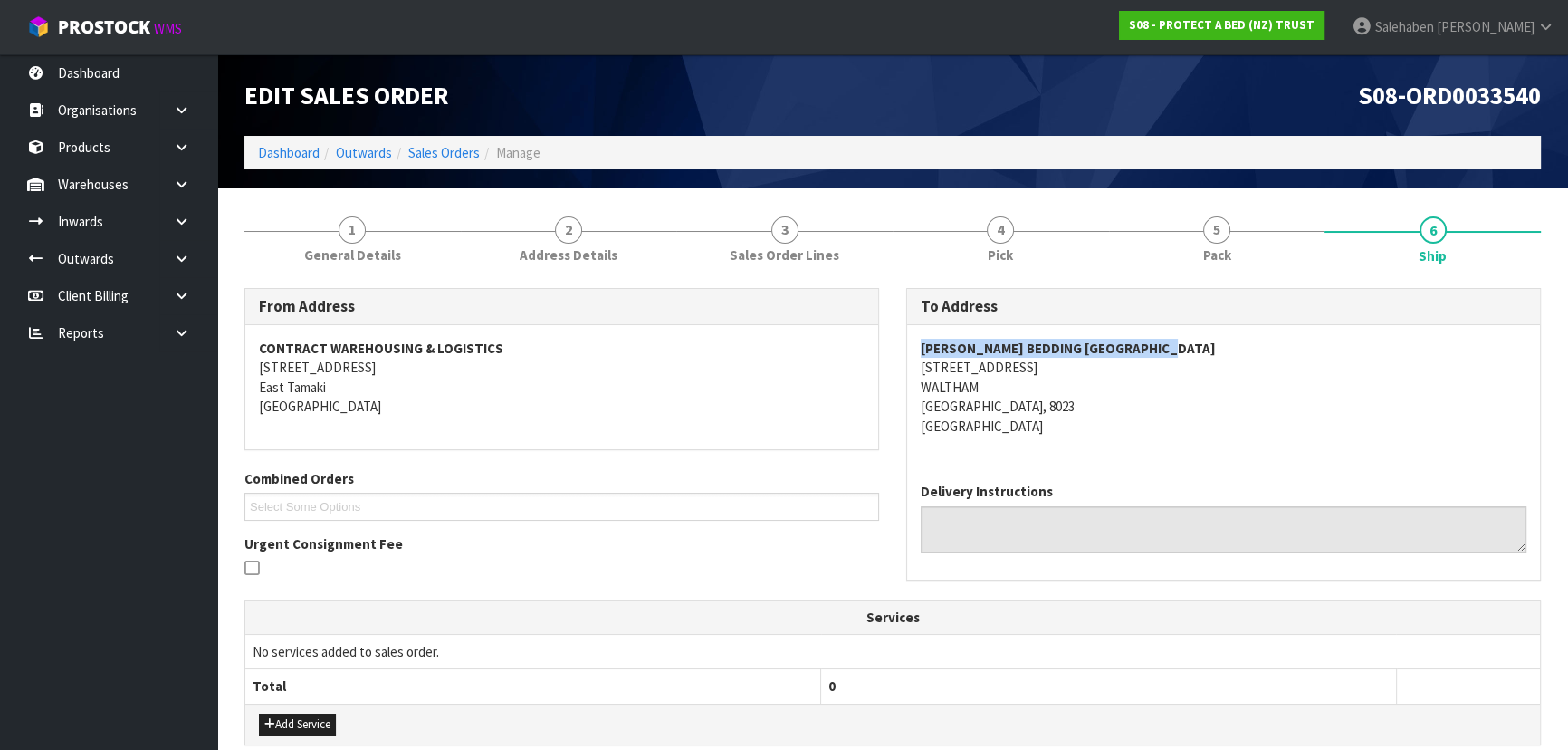
drag, startPoint x: 921, startPoint y: 345, endPoint x: 1189, endPoint y: 344, distance: 268.0
click at [1189, 344] on address "[PERSON_NAME] BEDDING [GEOGRAPHIC_DATA] [STREET_ADDRESS]" at bounding box center [1224, 387] width 605 height 97
copy strong "[PERSON_NAME] BEDDING [GEOGRAPHIC_DATA]"
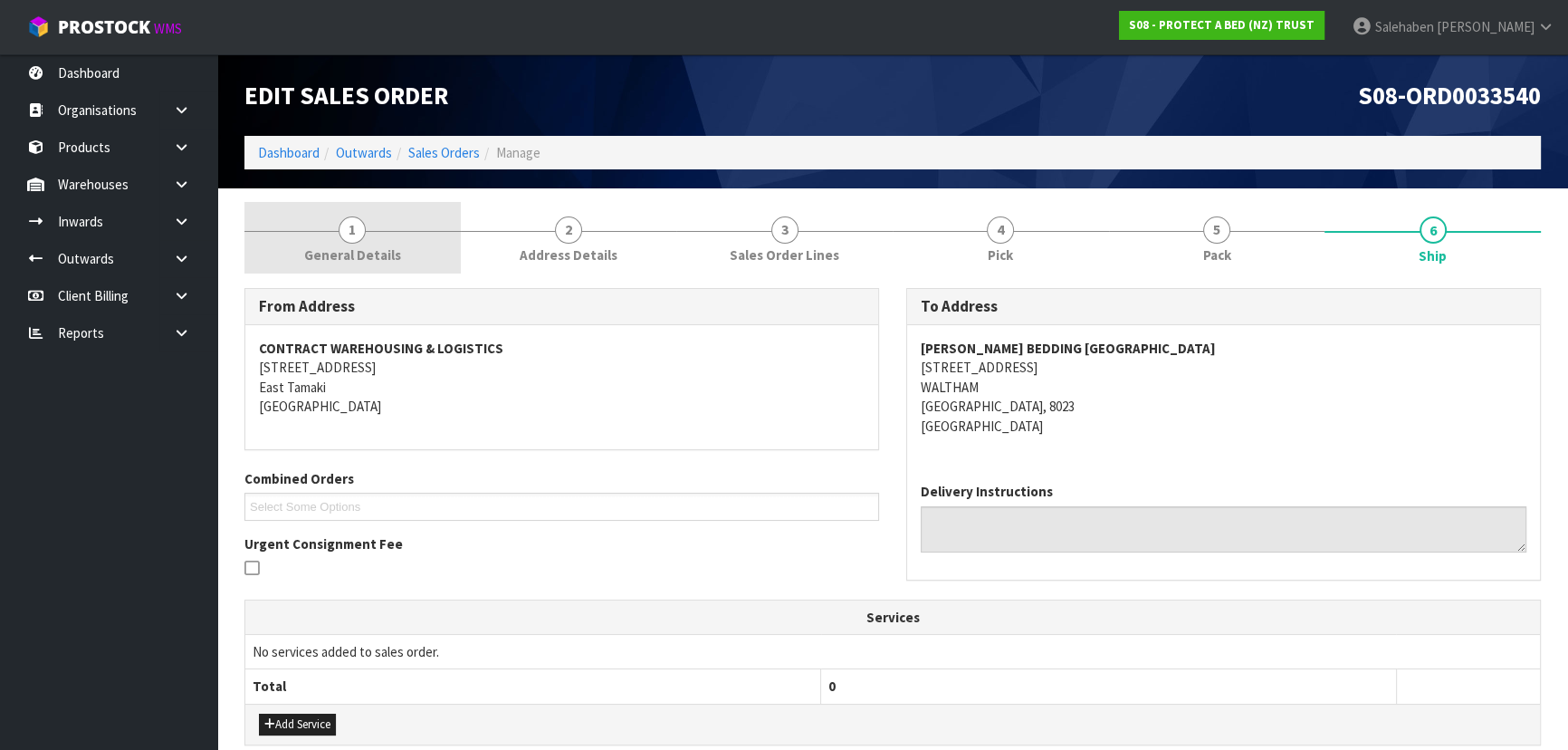
click at [367, 244] on link "1 General Details" at bounding box center [352, 238] width 216 height 72
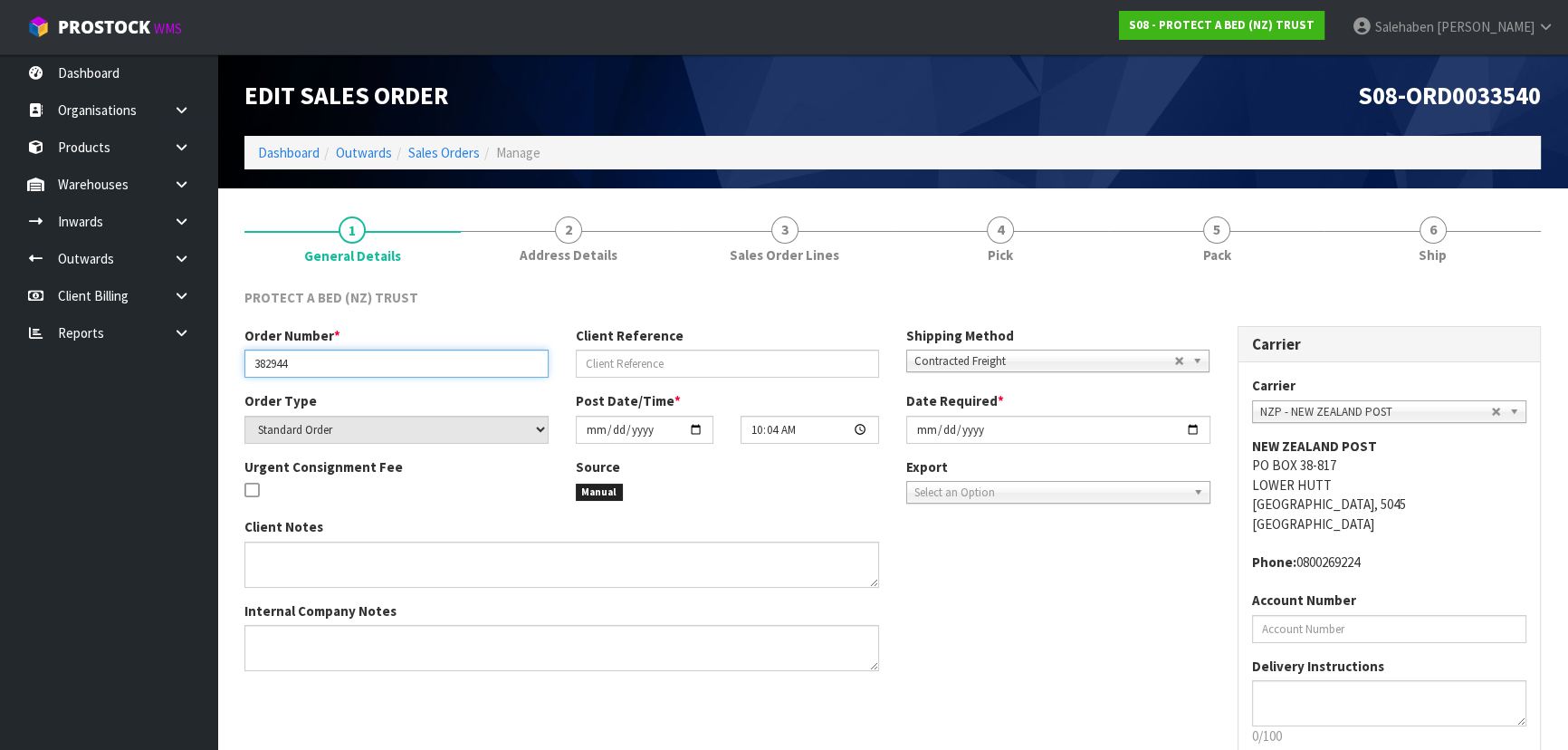
drag, startPoint x: 300, startPoint y: 362, endPoint x: 253, endPoint y: 367, distance: 47.3
click at [253, 367] on input "382944" at bounding box center [397, 363] width 305 height 28
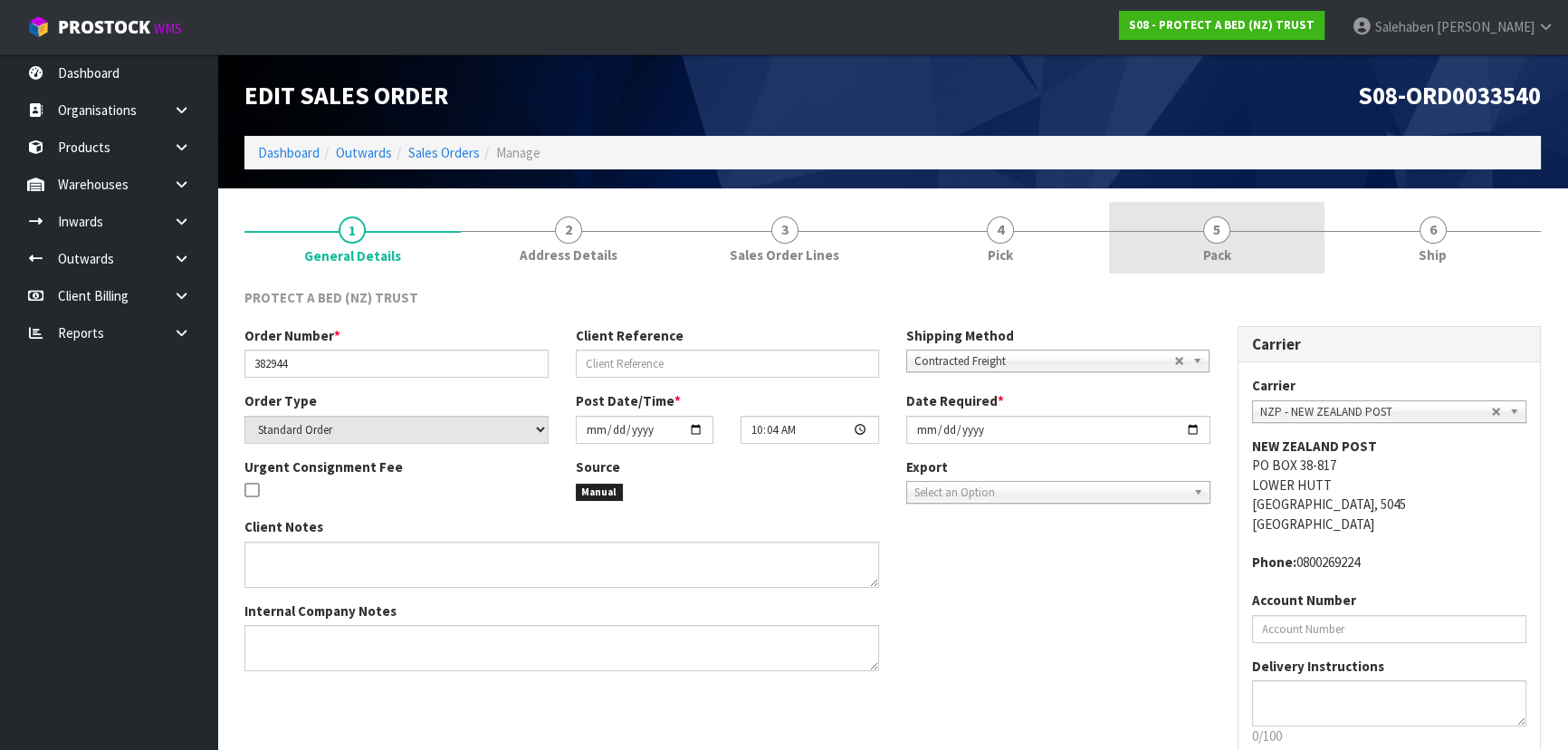
click at [1208, 246] on span "Pack" at bounding box center [1217, 255] width 28 height 19
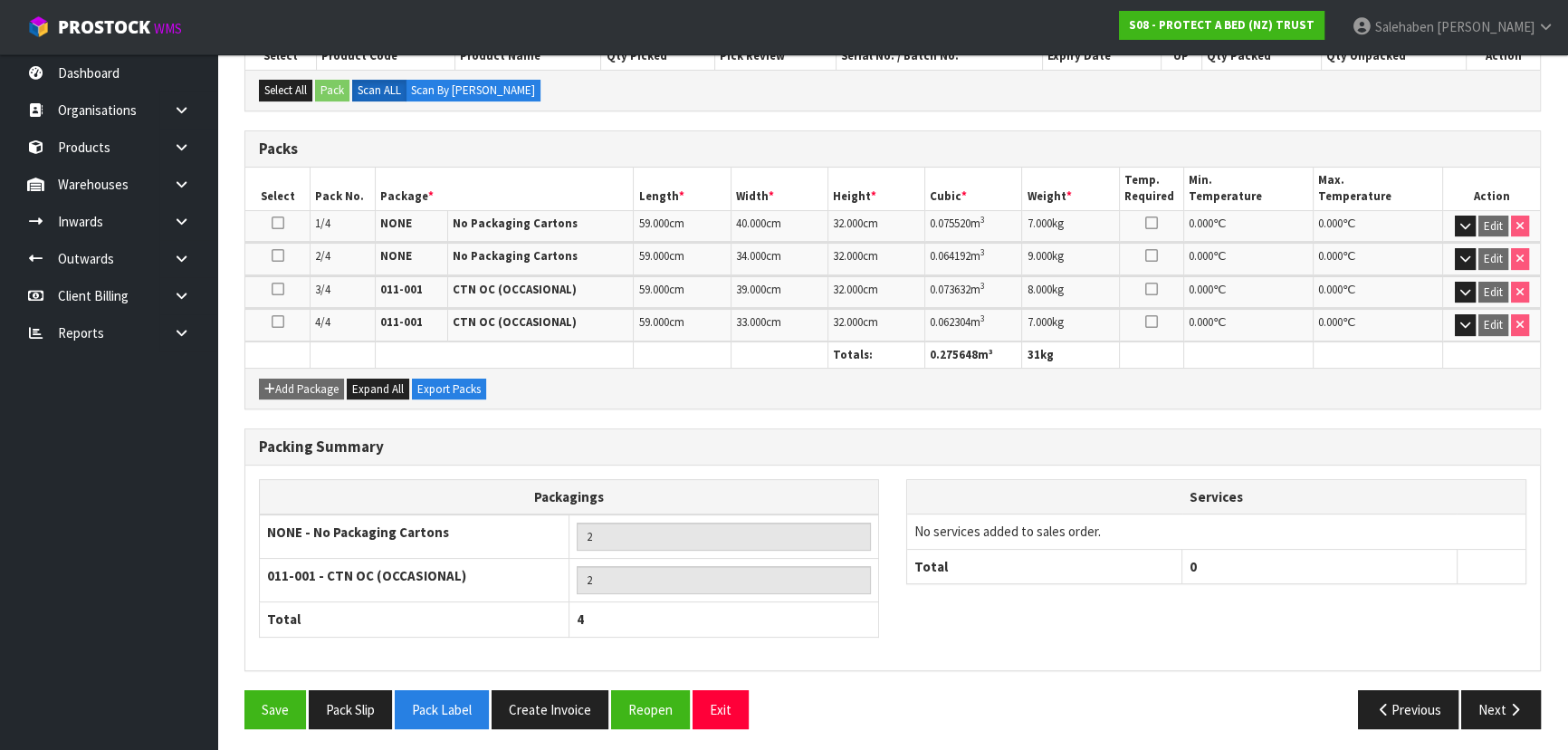
scroll to position [347, 0]
click at [1503, 693] on button "Next" at bounding box center [1501, 708] width 80 height 39
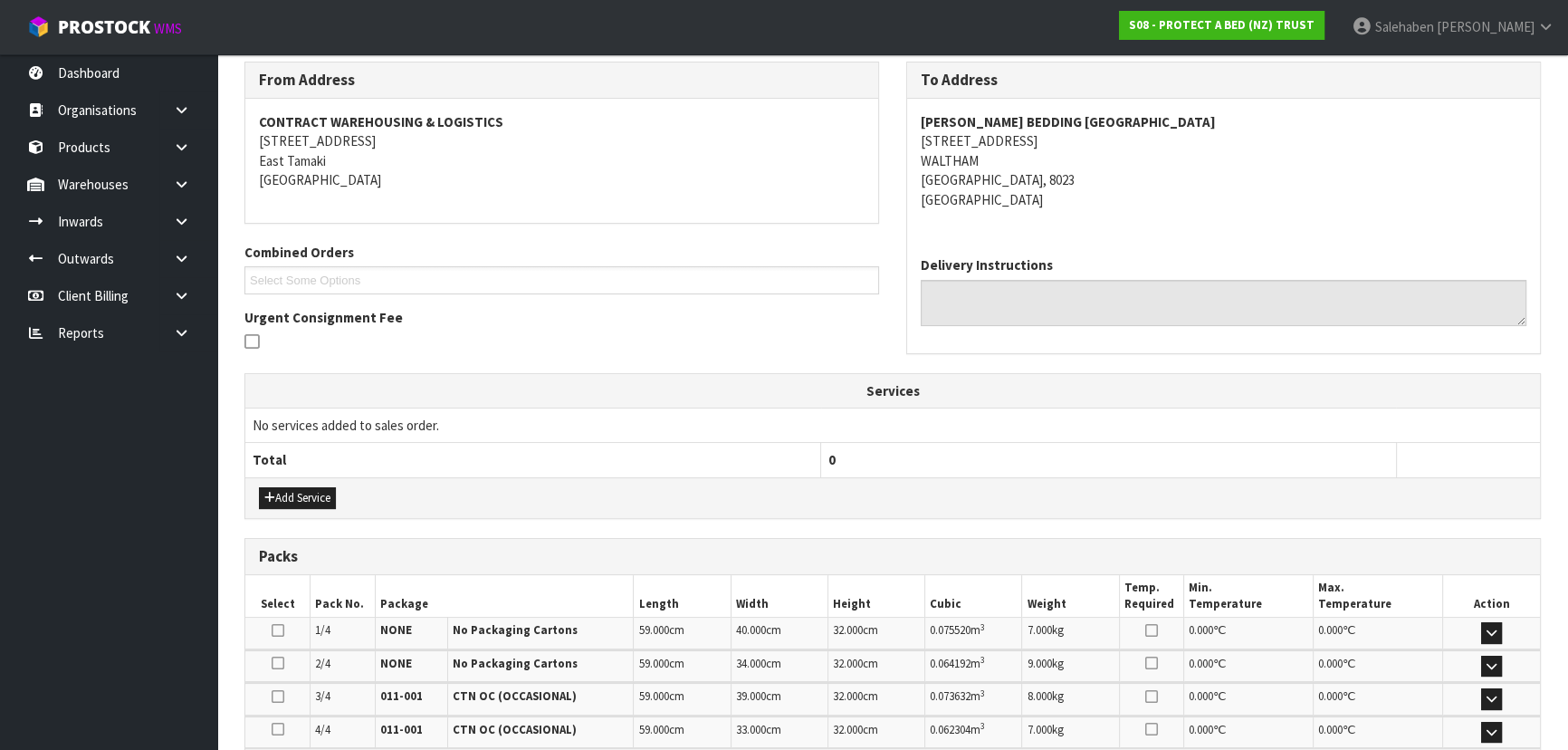
scroll to position [456, 0]
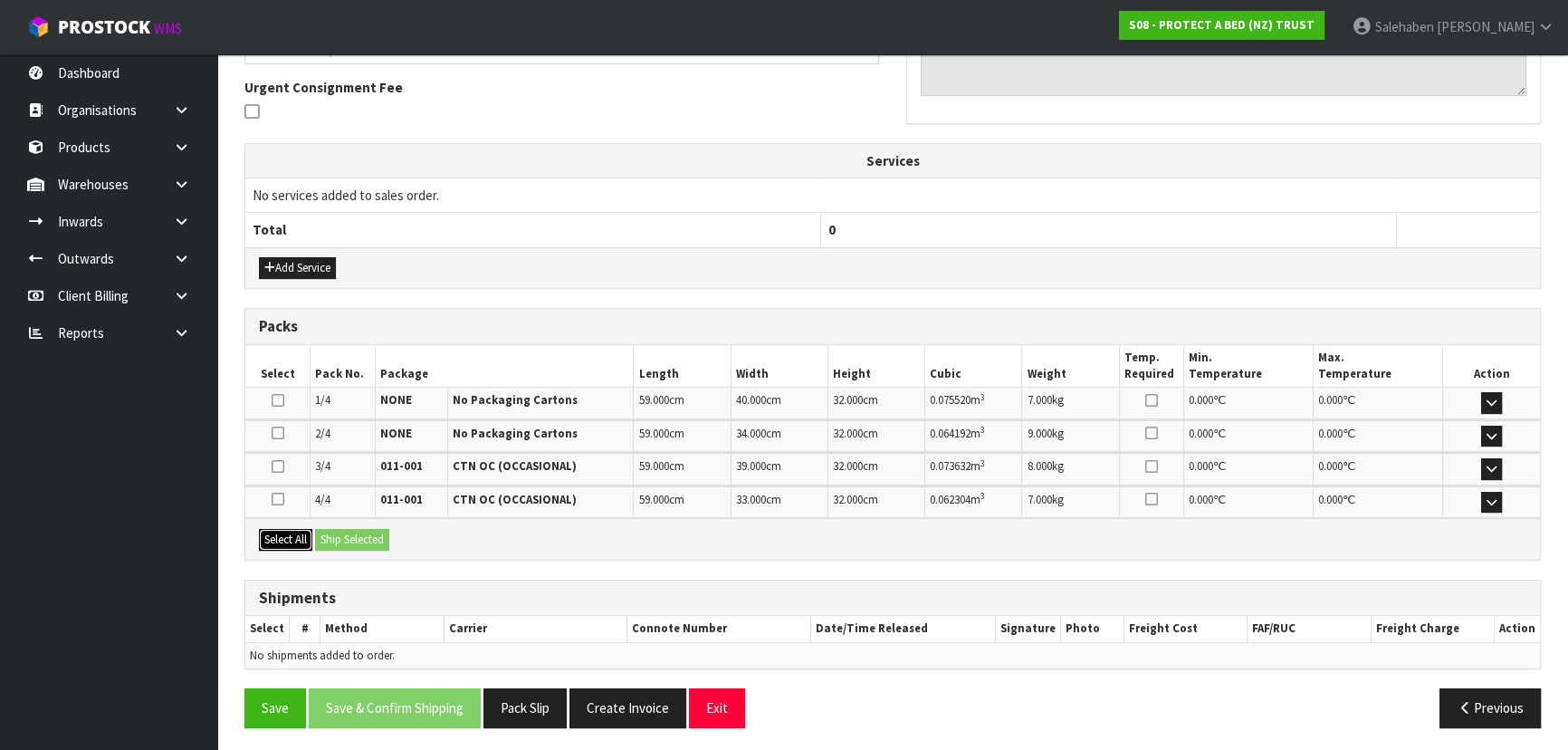
click at [279, 529] on button "Select All" at bounding box center [285, 539] width 53 height 21
click at [327, 531] on button "Ship Selected" at bounding box center [352, 539] width 75 height 21
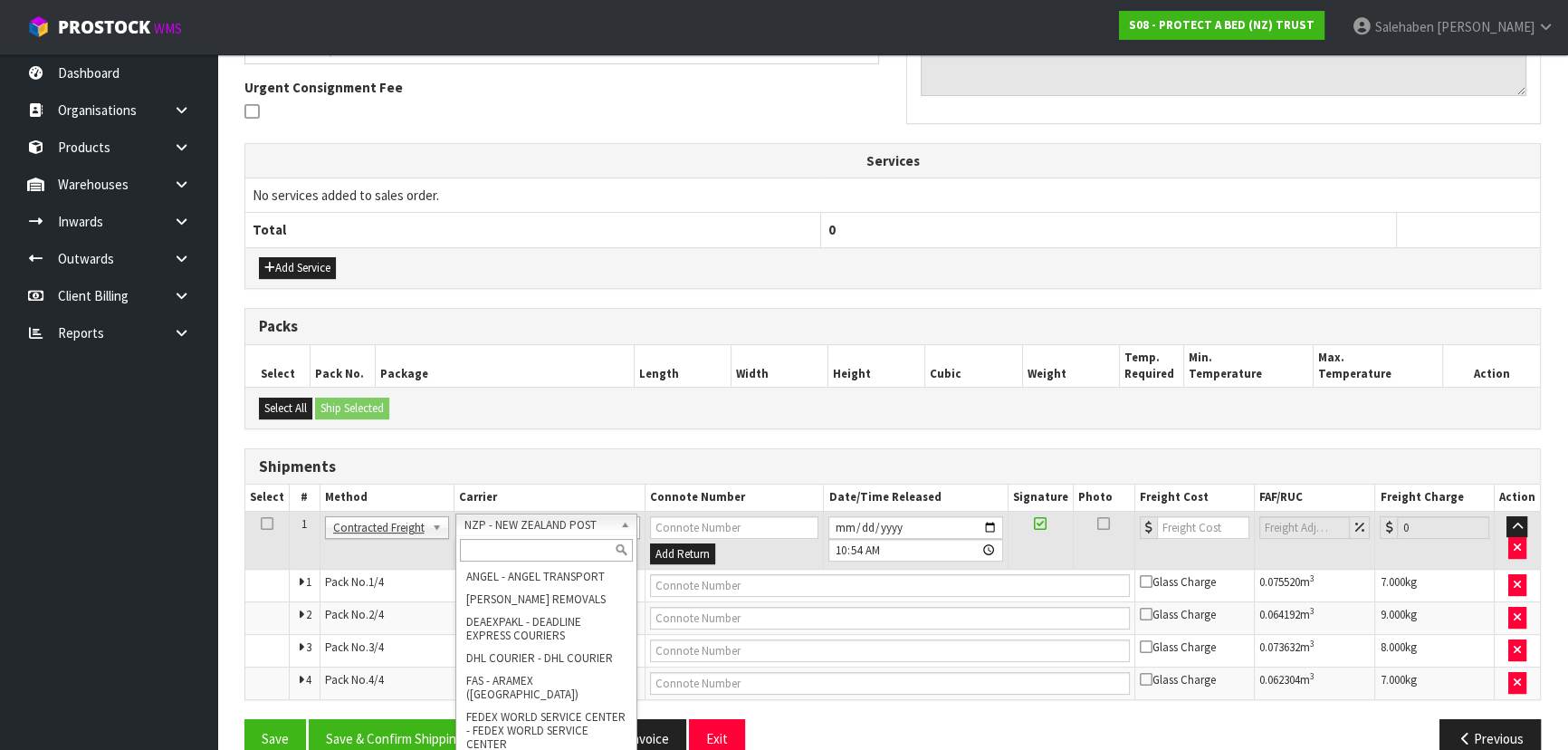
click at [505, 543] on input "text" at bounding box center [546, 549] width 173 height 22
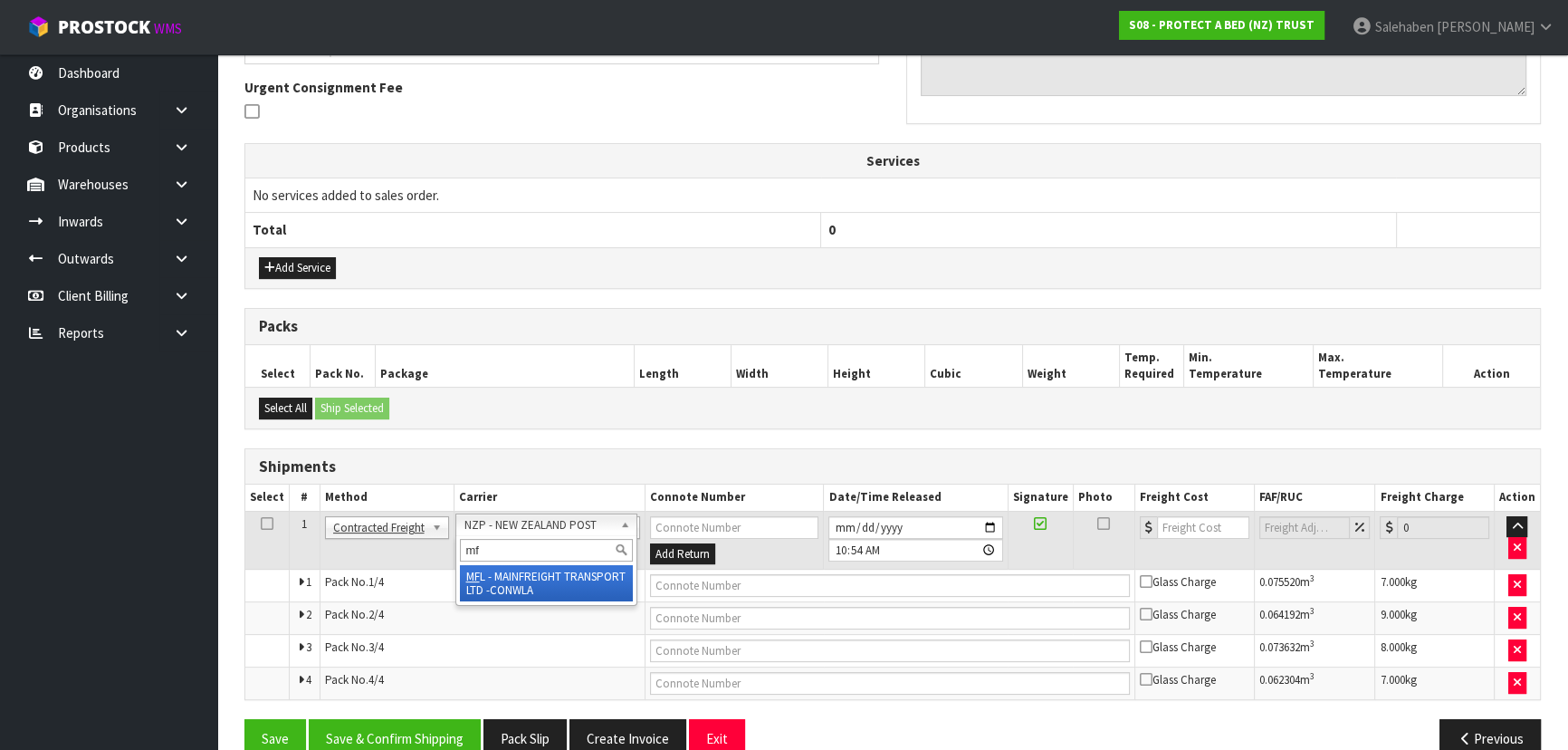
type input "mf"
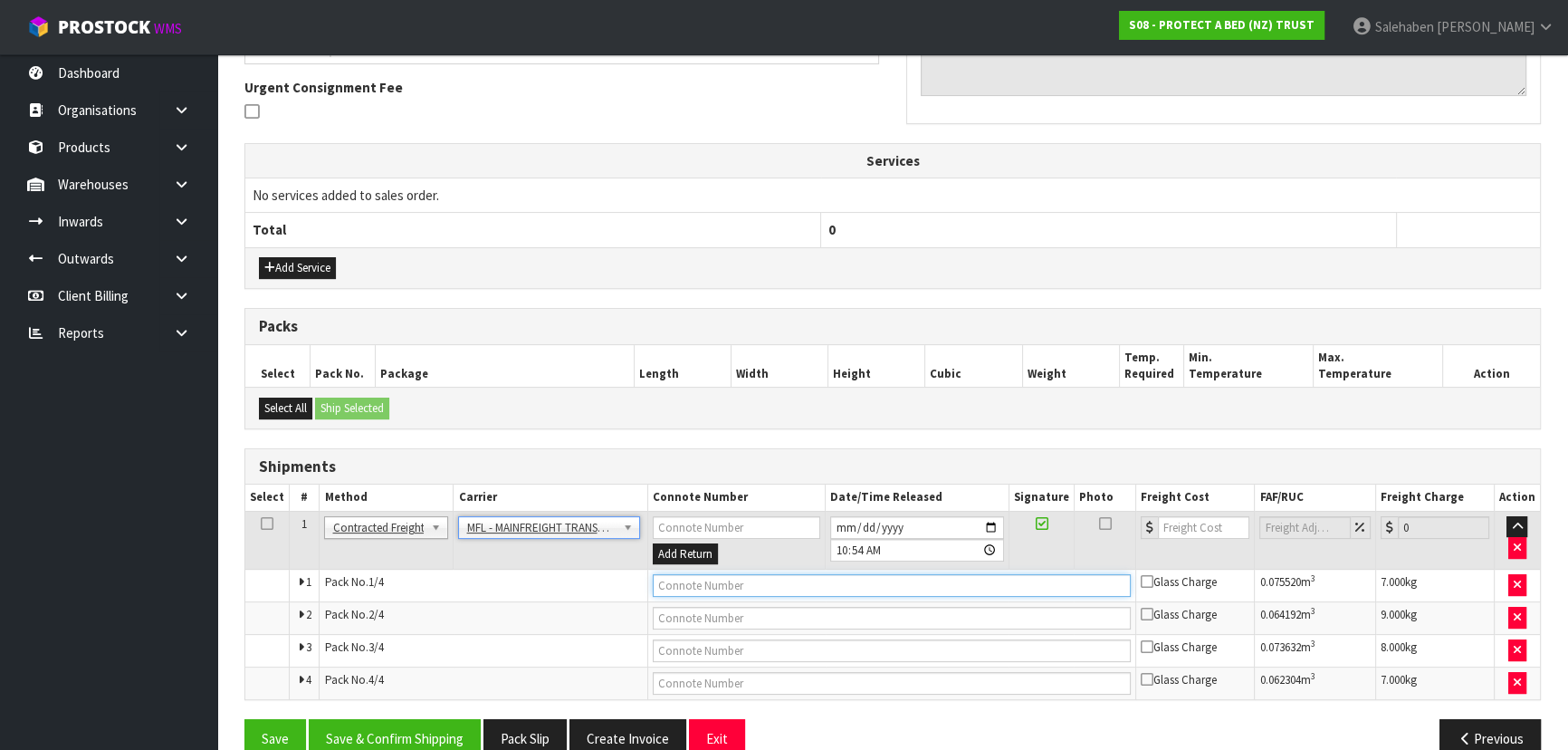
click at [669, 574] on input "text" at bounding box center [893, 585] width 479 height 22
paste input "FWM58867539"
type input "FWM58867539"
click at [1167, 522] on input "number" at bounding box center [1203, 527] width 91 height 22
click at [245, 719] on button "Save" at bounding box center [275, 738] width 61 height 39
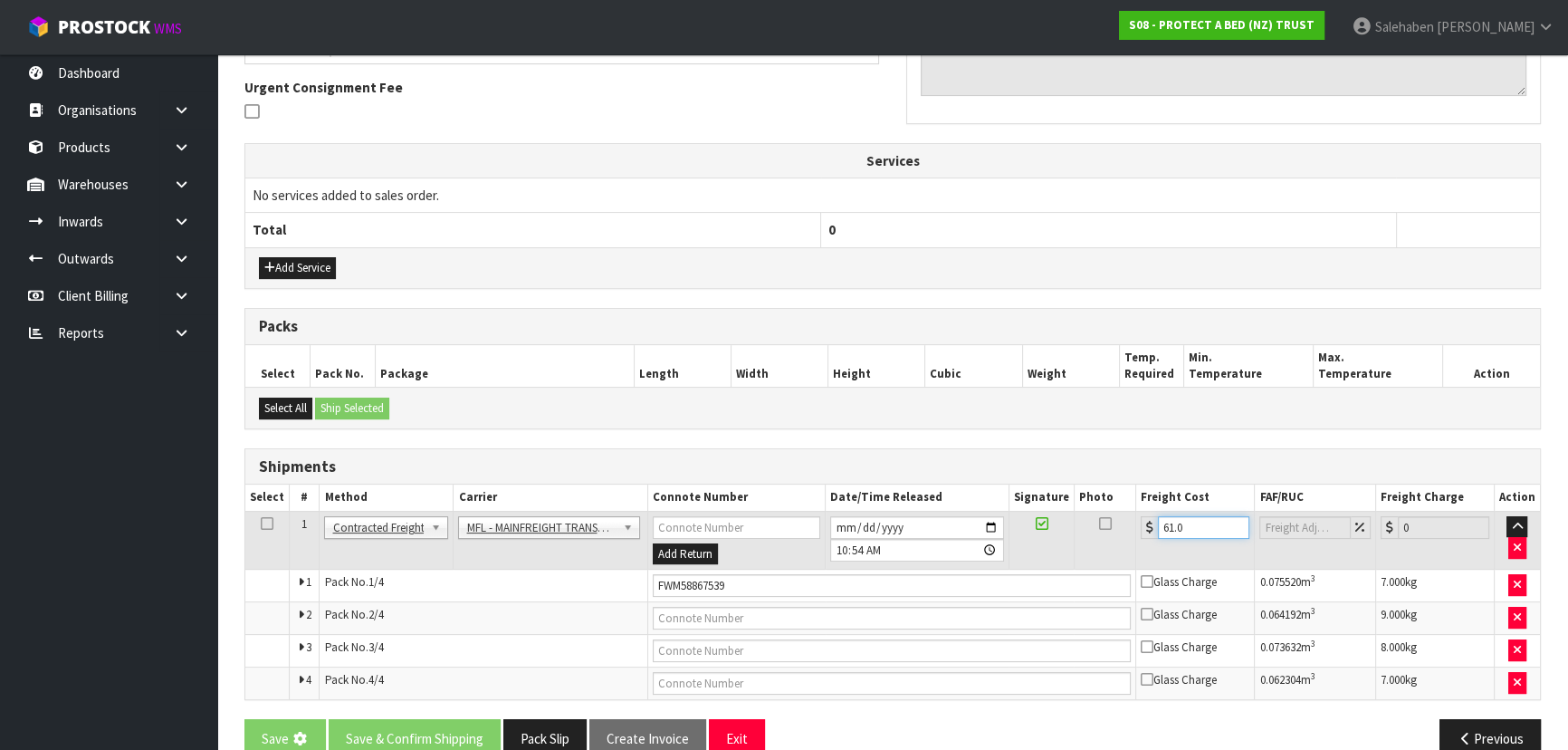
type input "61.00"
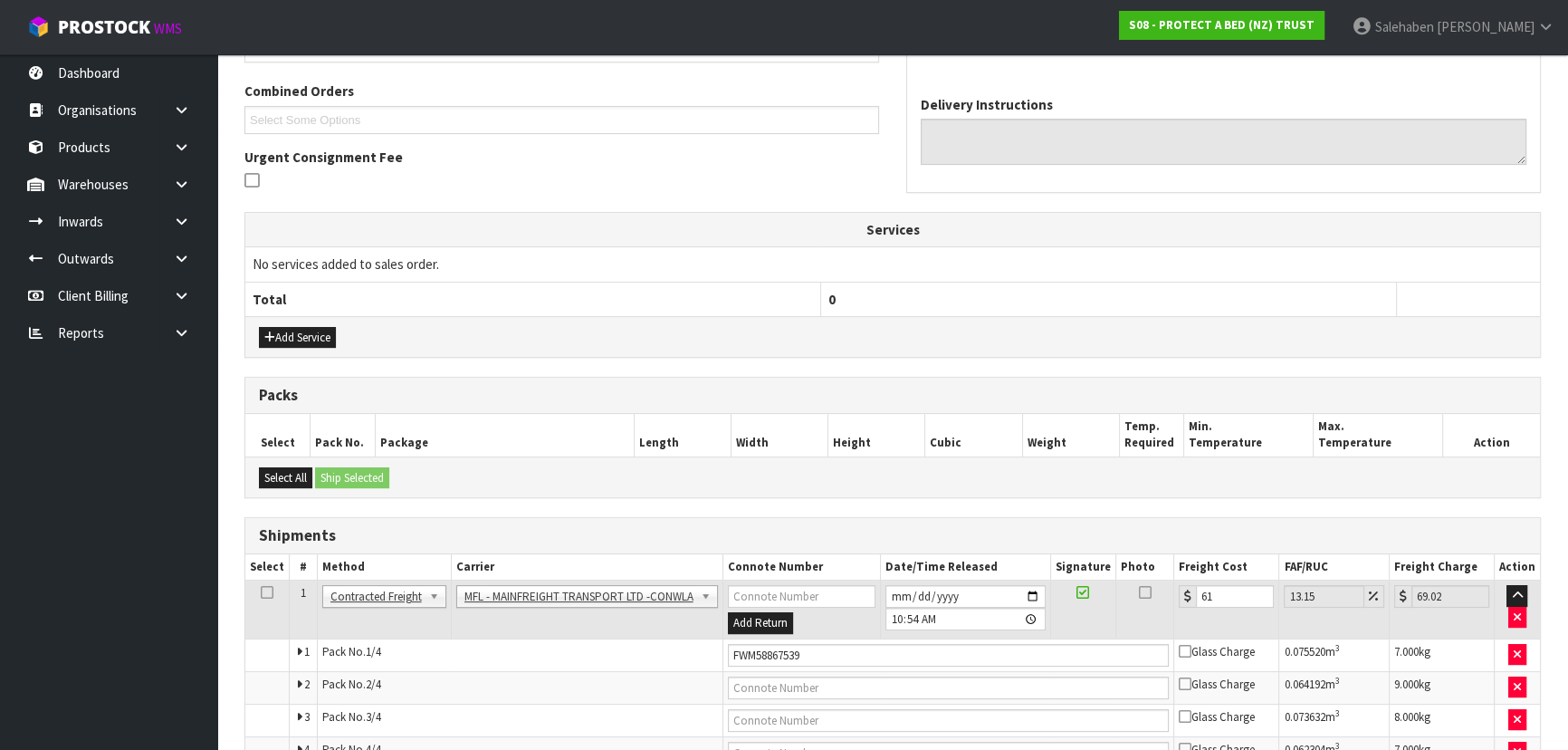
scroll to position [553, 0]
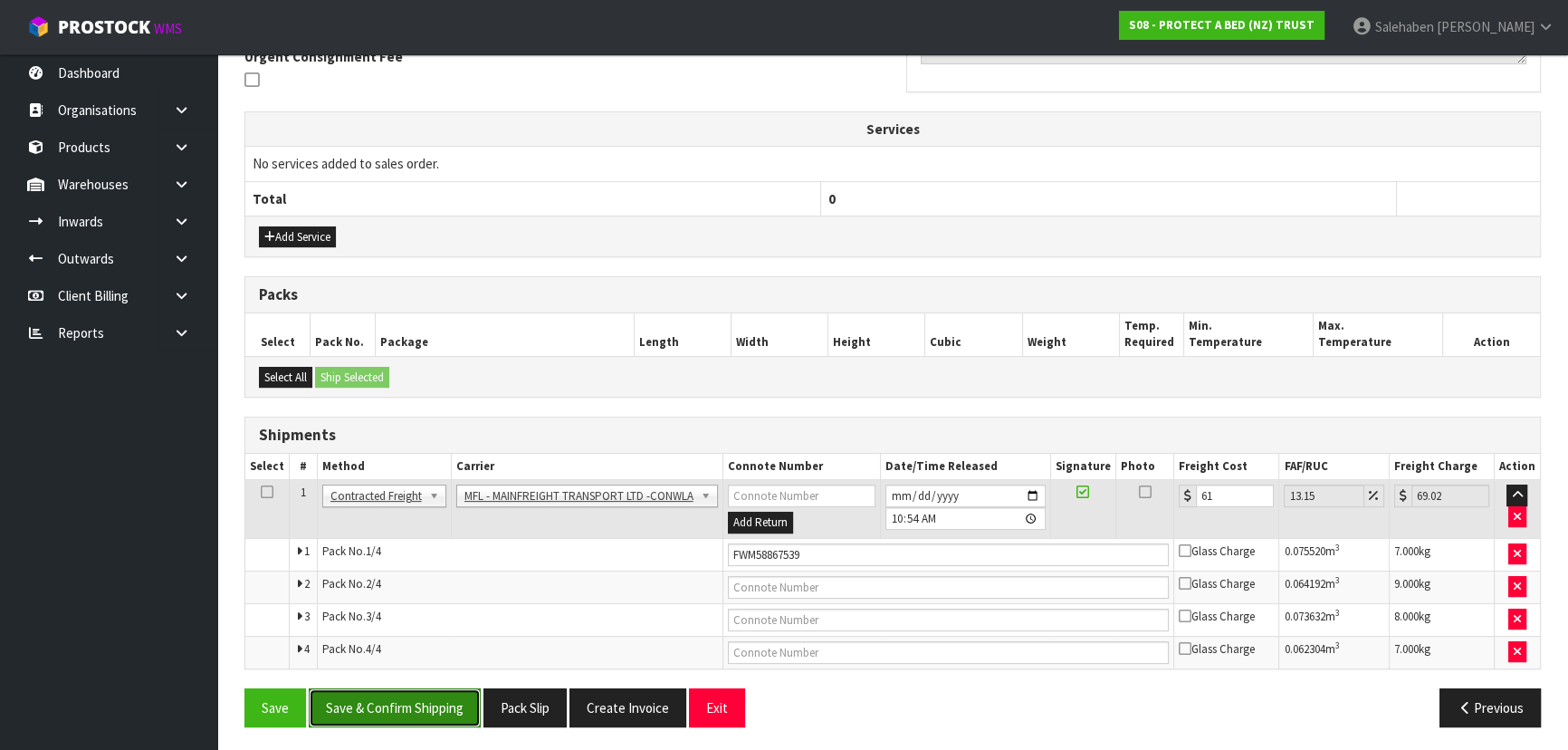
click at [452, 697] on button "Save & Confirm Shipping" at bounding box center [394, 707] width 172 height 39
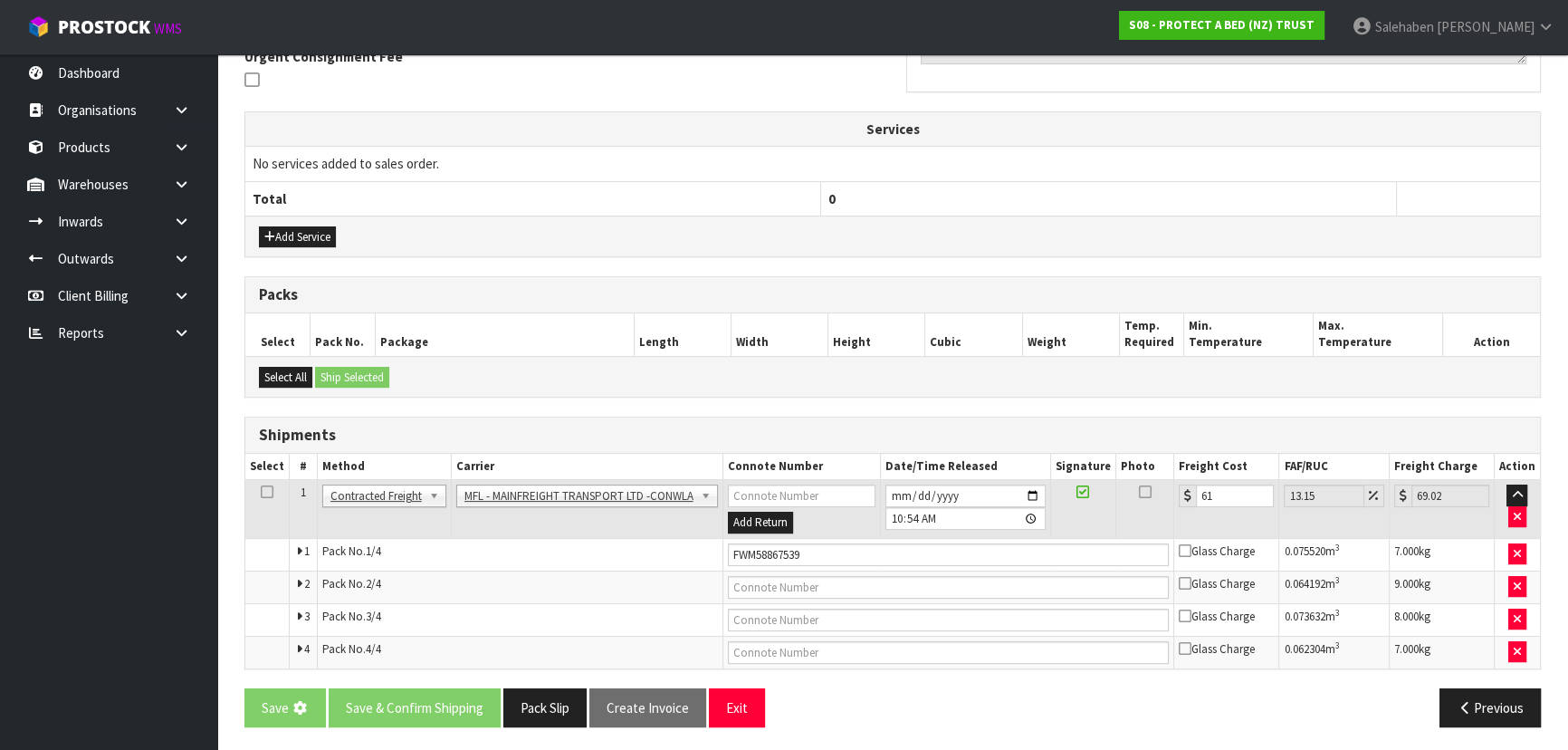
scroll to position [0, 0]
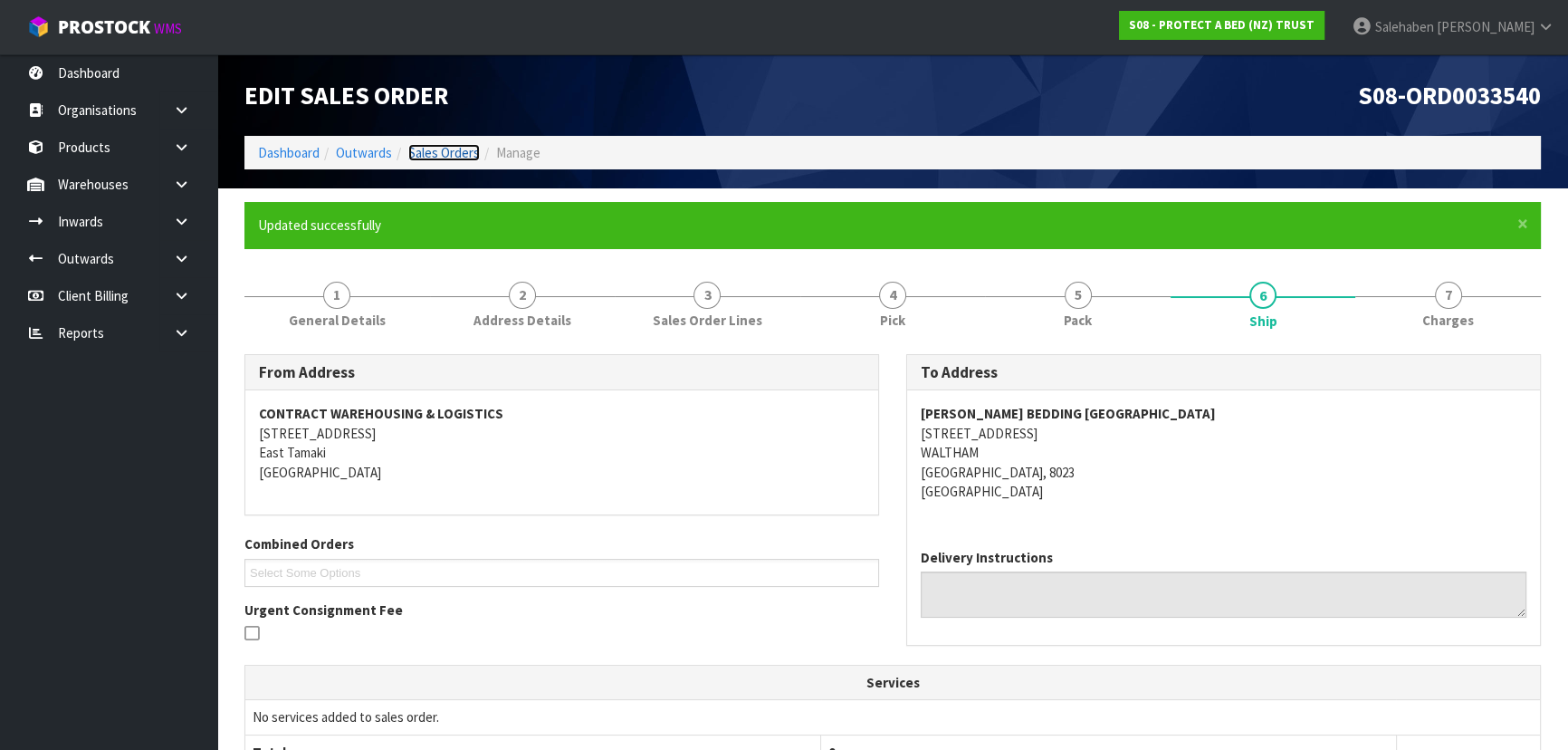
click at [436, 148] on link "Sales Orders" at bounding box center [444, 152] width 72 height 17
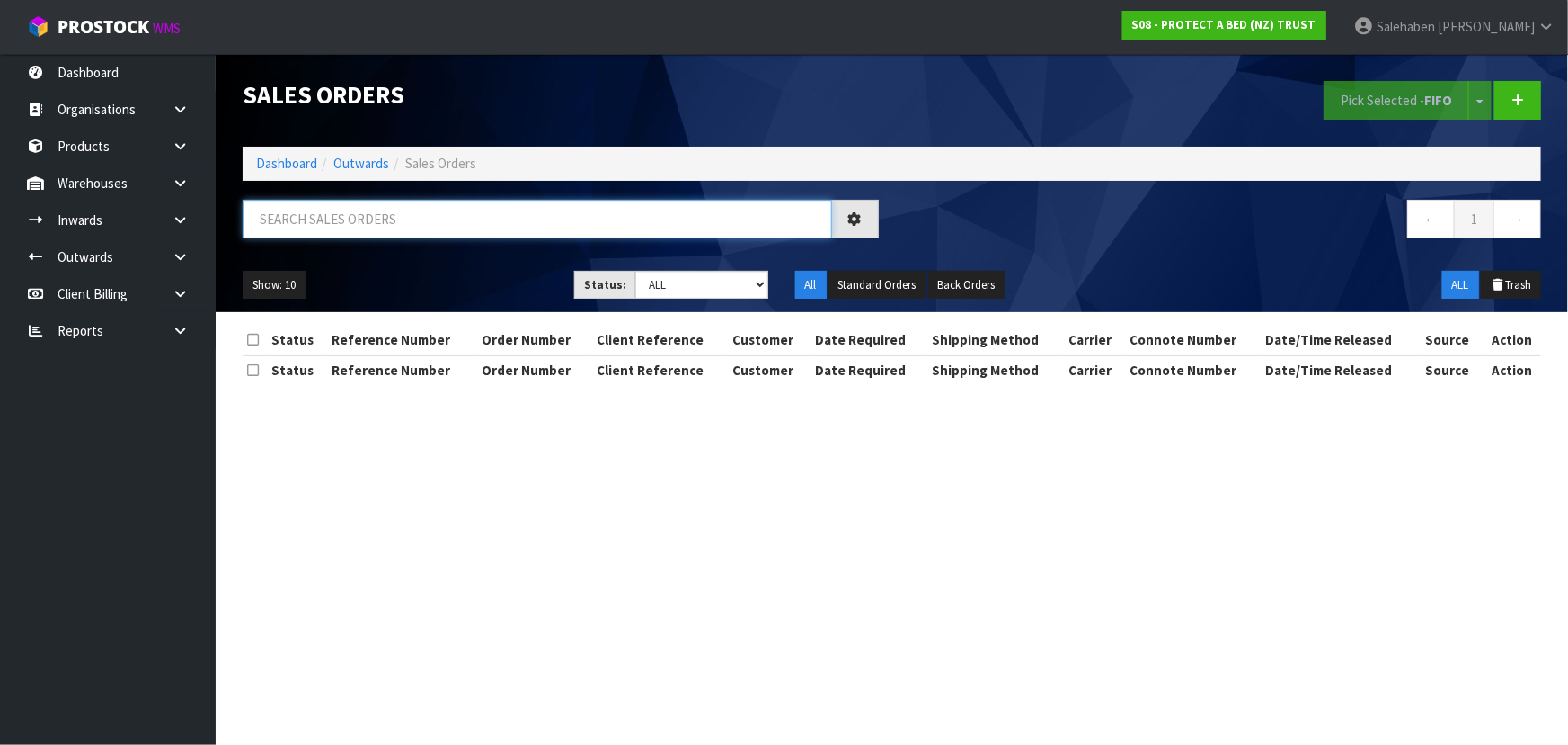
click at [575, 230] on input "text" at bounding box center [537, 219] width 589 height 39
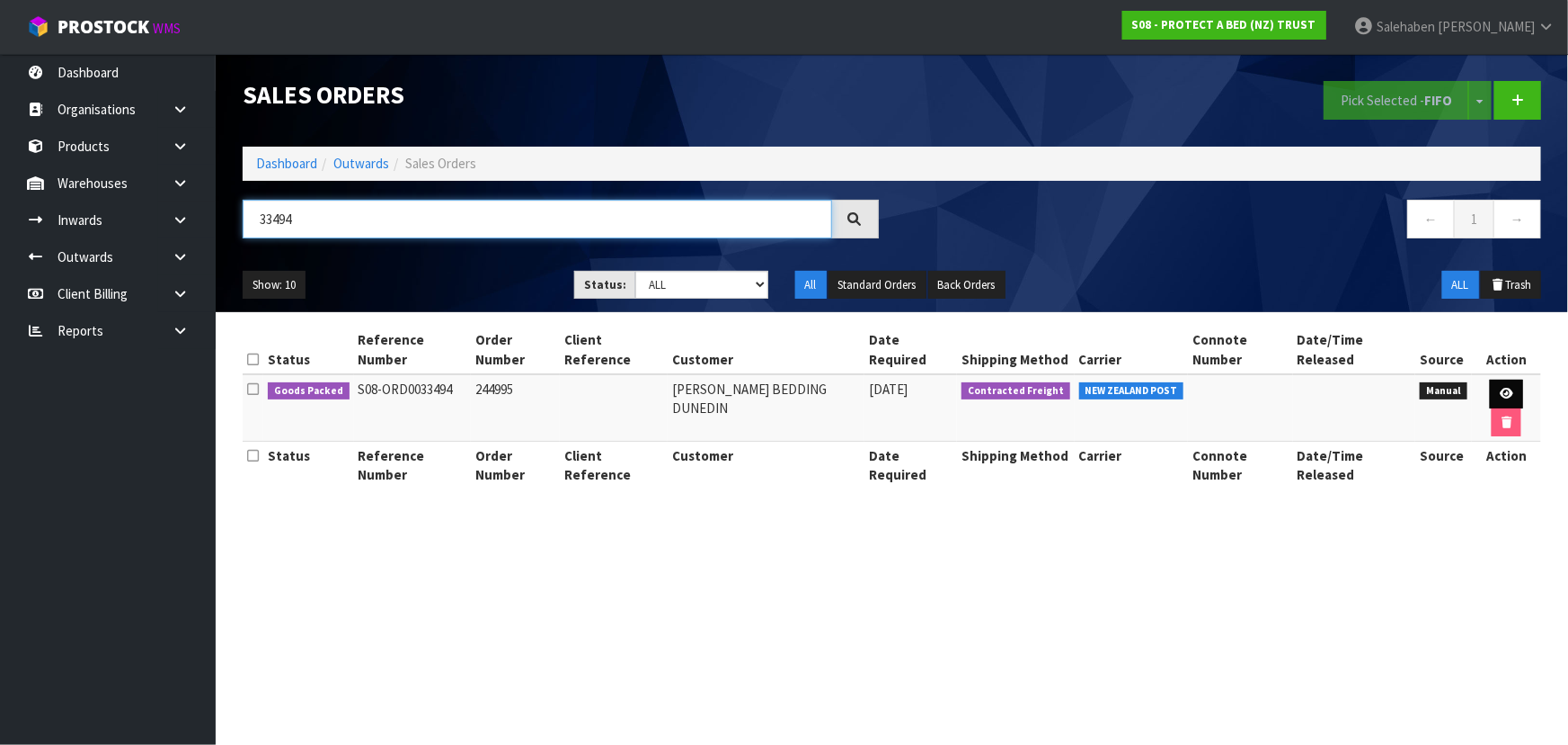
type input "33494"
click at [1503, 392] on icon at bounding box center [1506, 393] width 13 height 12
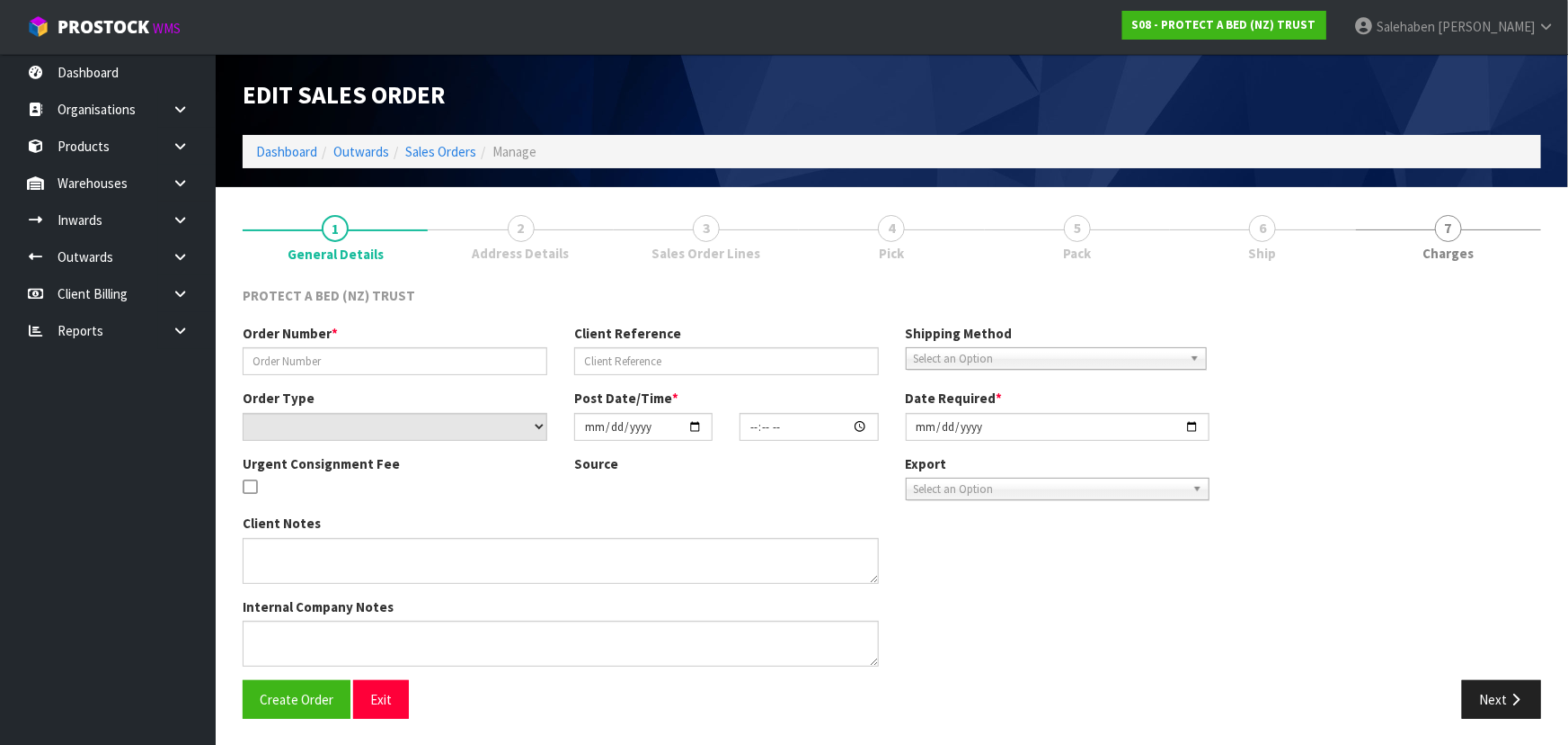
type input "244995"
select select "number:0"
type input "[DATE]"
type input "15:03:00.000"
type input "[DATE]"
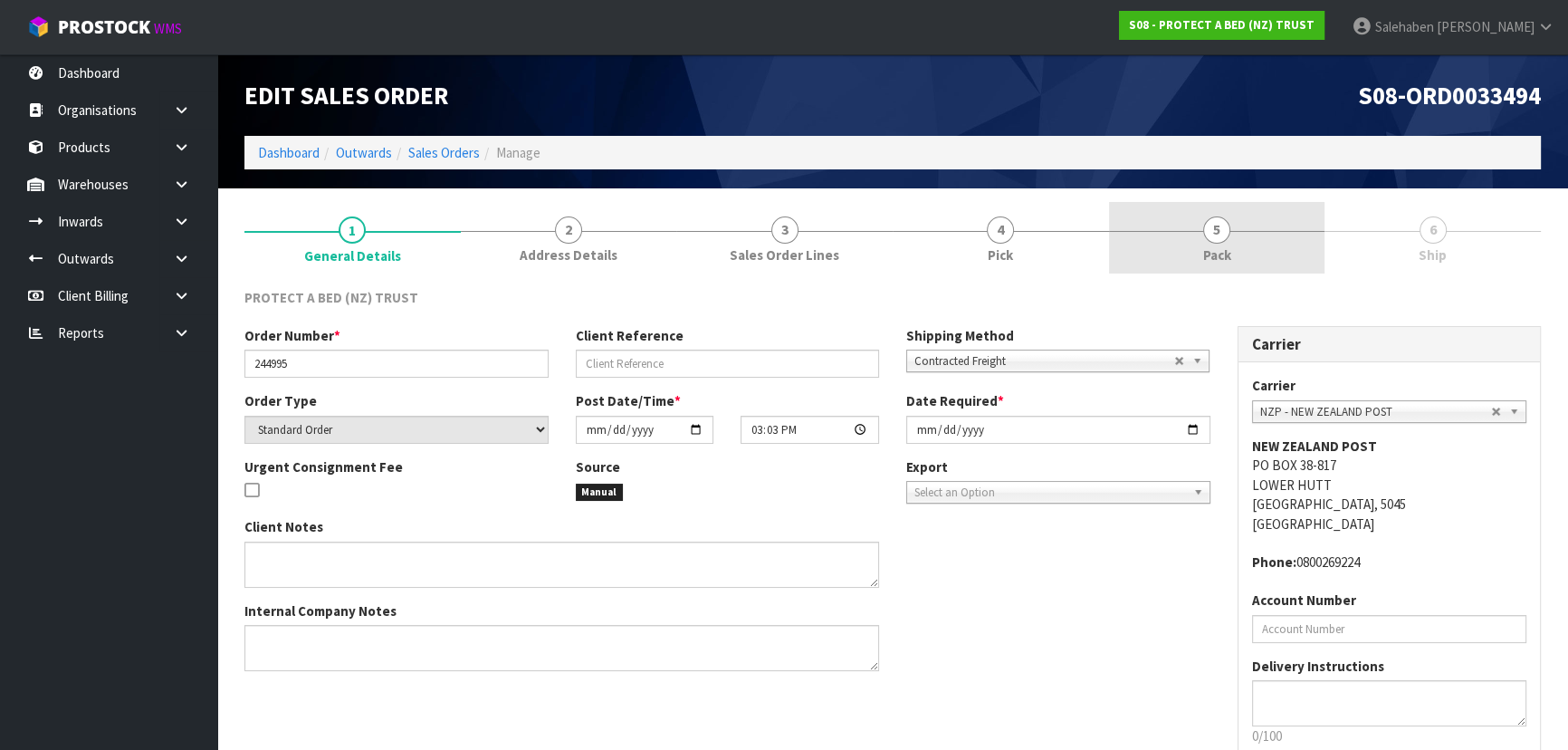
click at [1221, 238] on span "5" at bounding box center [1217, 230] width 27 height 27
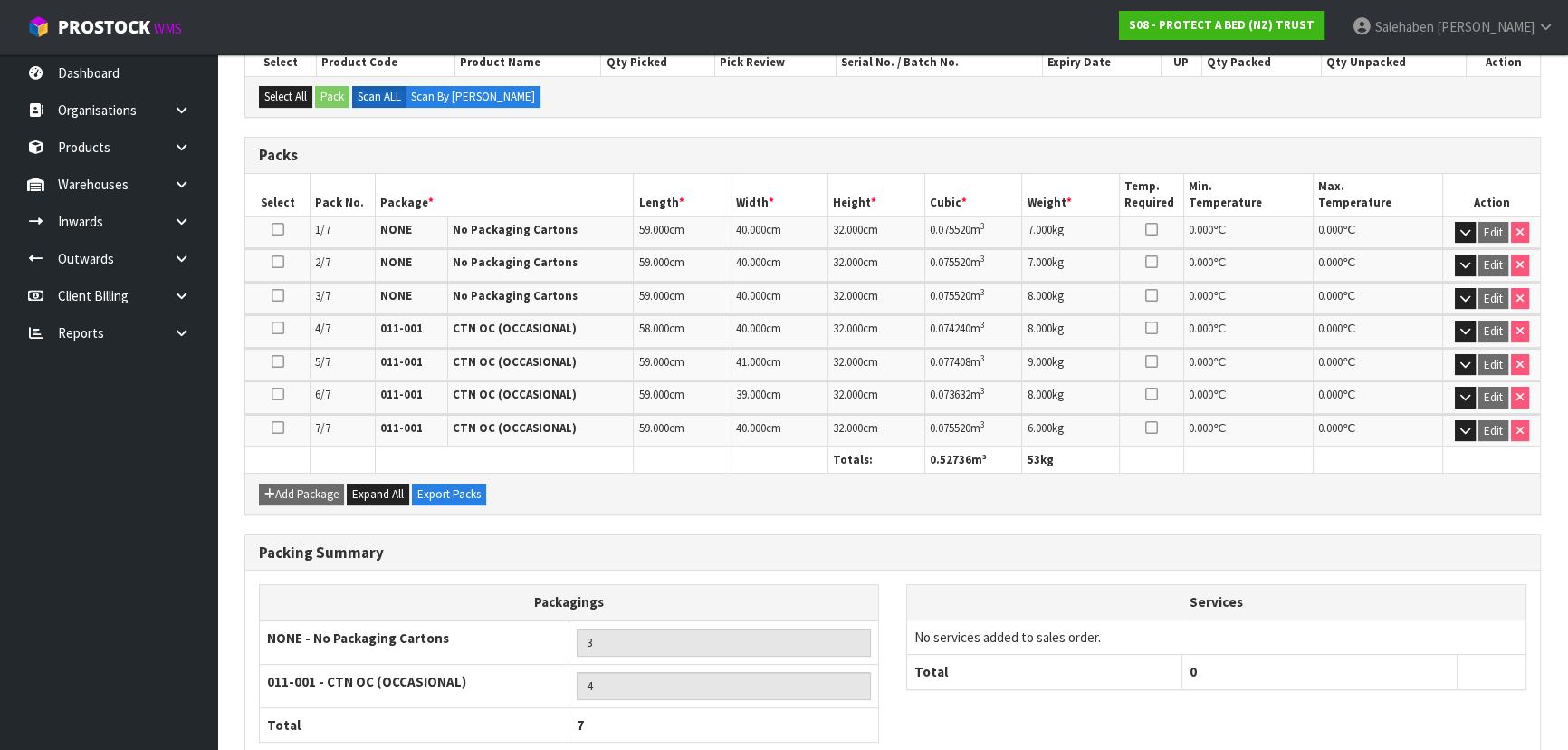
scroll to position [446, 0]
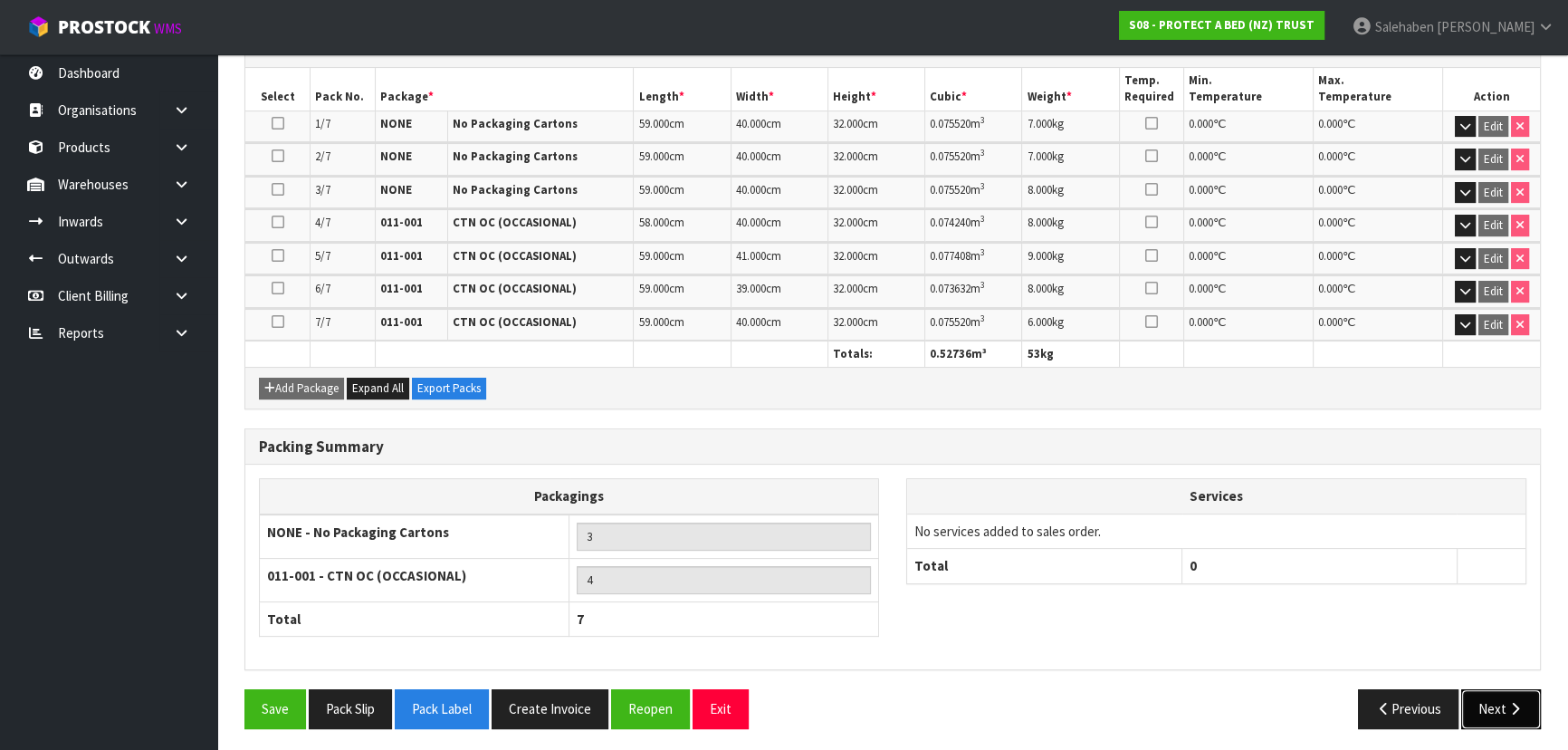
click at [1485, 702] on button "Next" at bounding box center [1501, 708] width 80 height 39
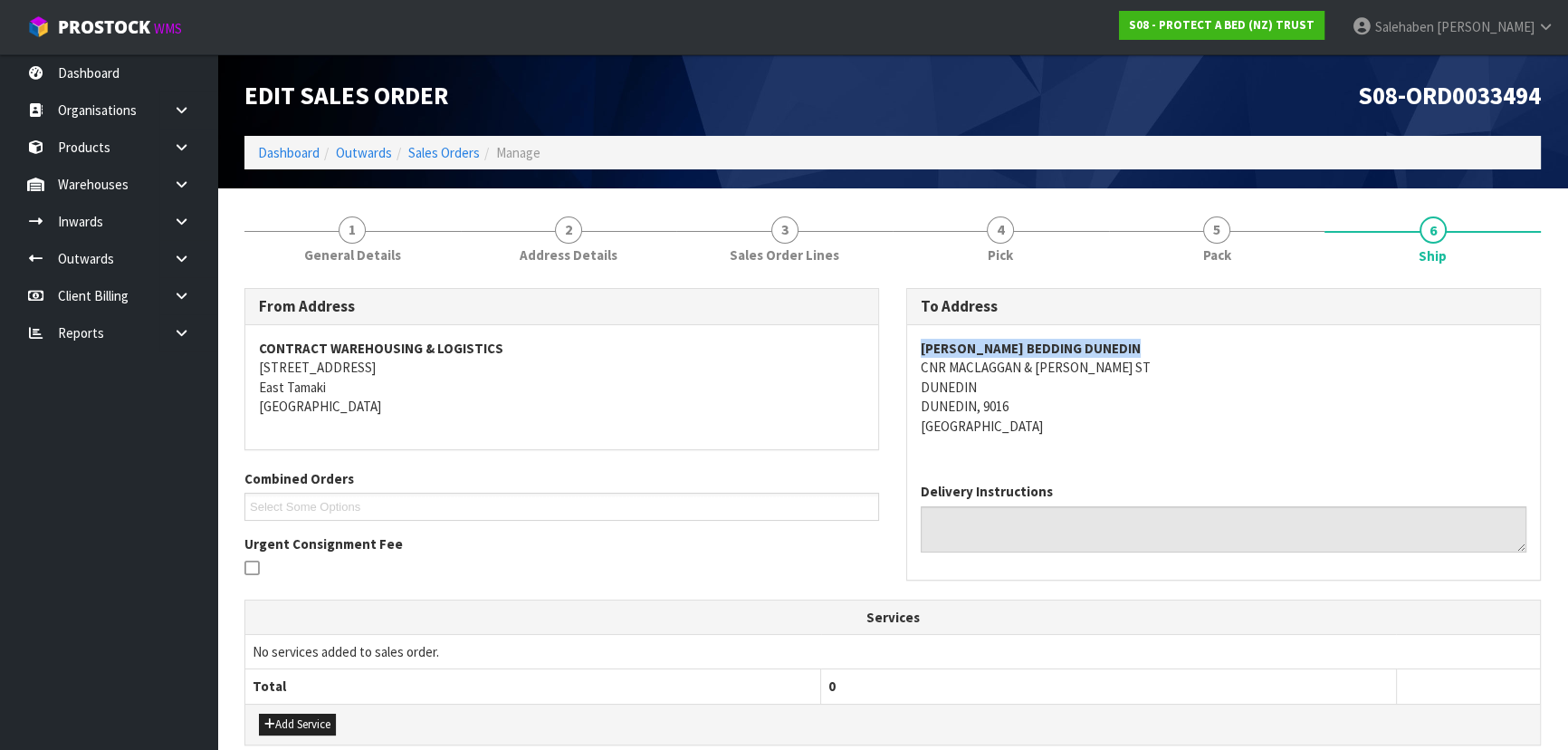
drag, startPoint x: 923, startPoint y: 344, endPoint x: 1155, endPoint y: 344, distance: 232.0
click at [1155, 344] on address "[PERSON_NAME] BEDDING DUNEDIN CNR MACLAGGAN & [PERSON_NAME] [GEOGRAPHIC_DATA] […" at bounding box center [1224, 387] width 605 height 97
copy strong "[PERSON_NAME] BEDDING DUNEDIN"
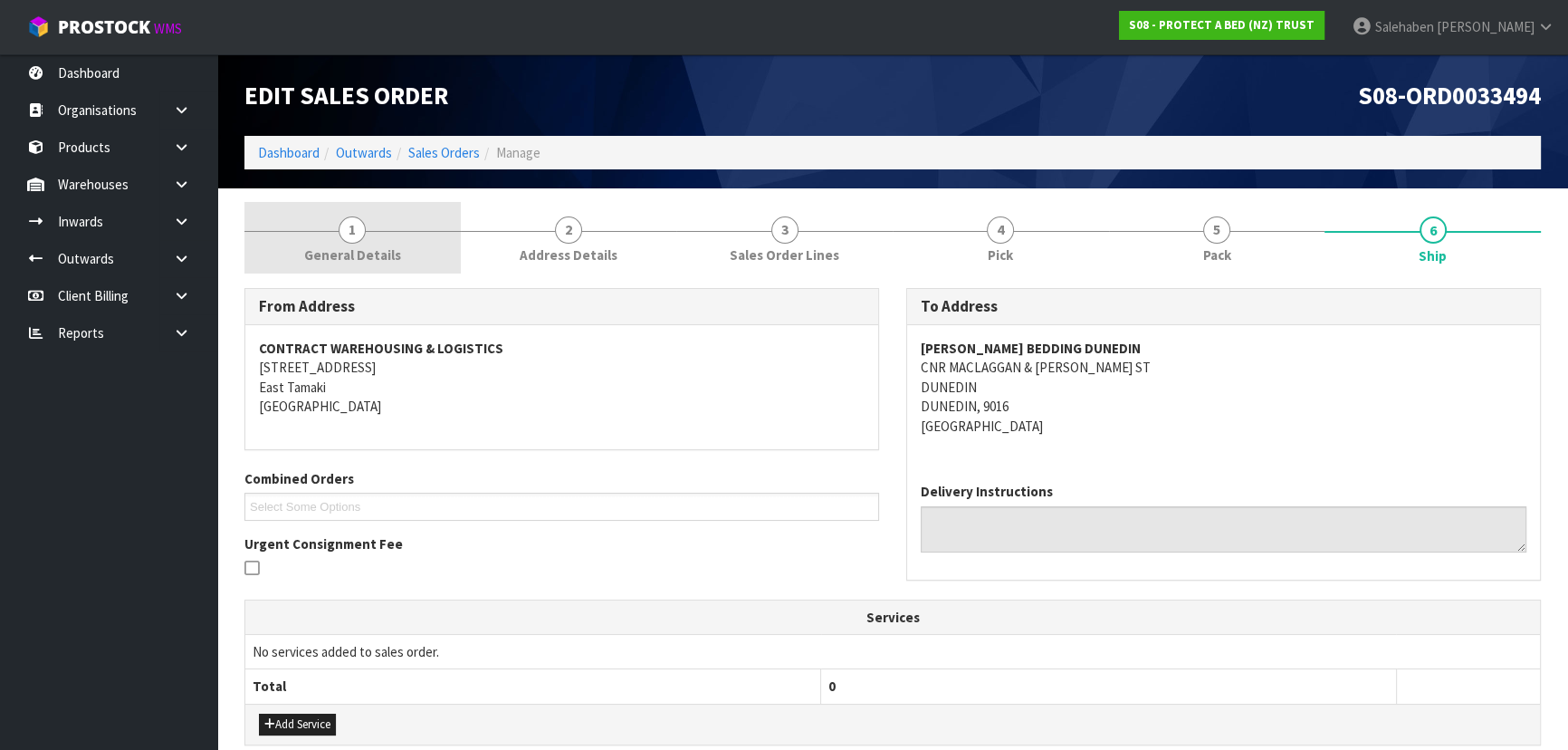
drag, startPoint x: 375, startPoint y: 248, endPoint x: 368, endPoint y: 255, distance: 9.9
click at [375, 248] on span "General Details" at bounding box center [353, 255] width 97 height 19
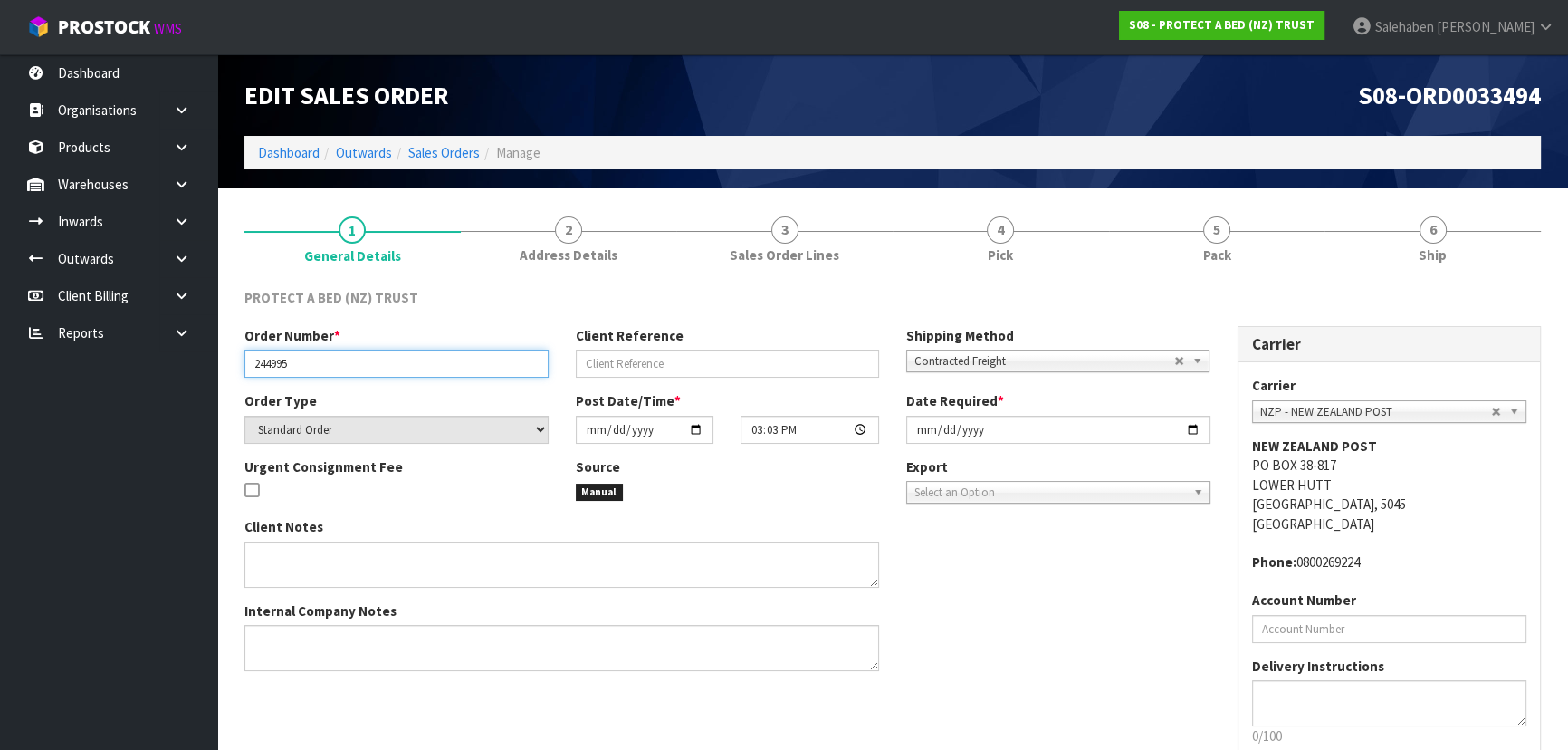
drag, startPoint x: 301, startPoint y: 367, endPoint x: 247, endPoint y: 372, distance: 54.2
click at [247, 372] on input "244995" at bounding box center [397, 363] width 305 height 28
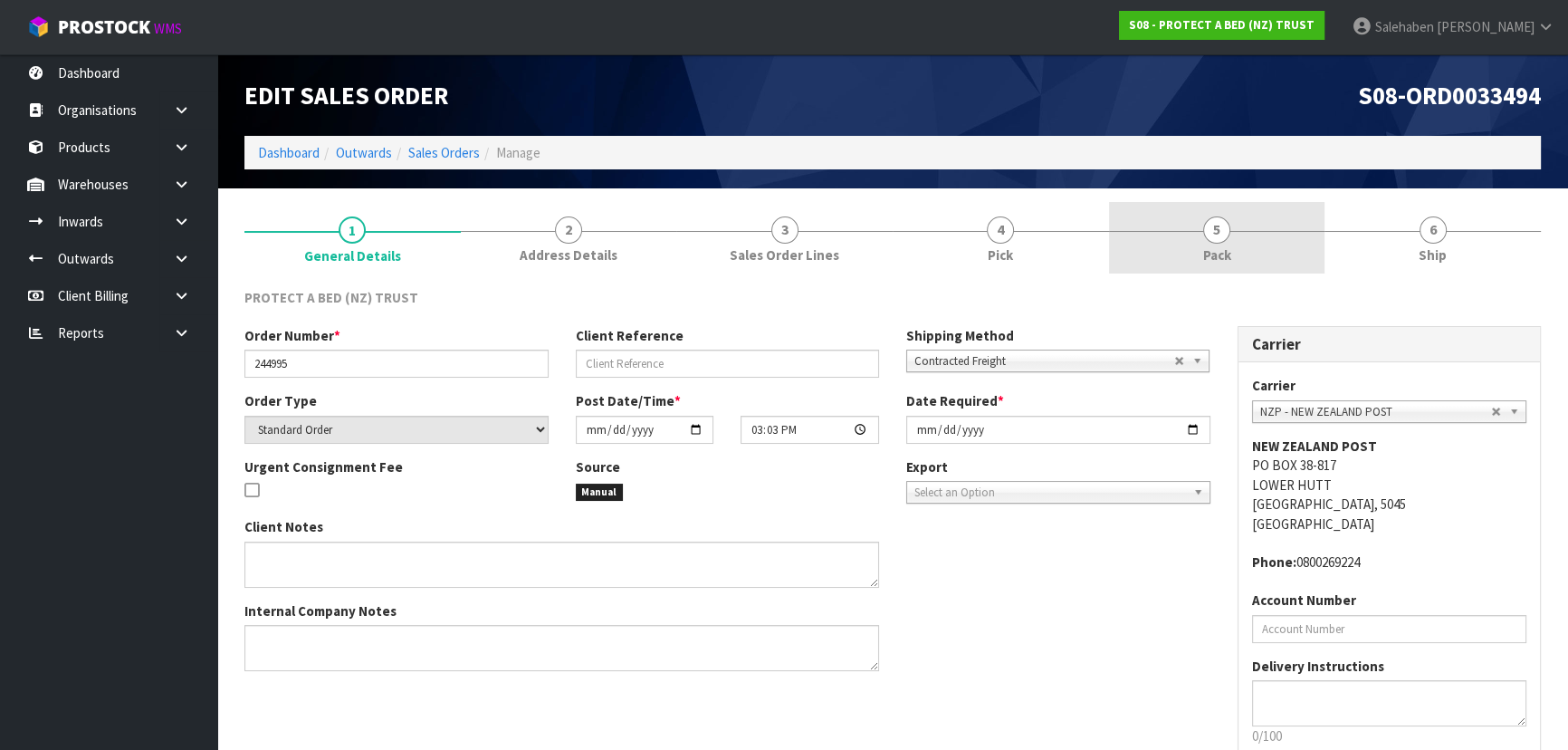
click at [1231, 244] on link "5 Pack" at bounding box center [1217, 238] width 216 height 72
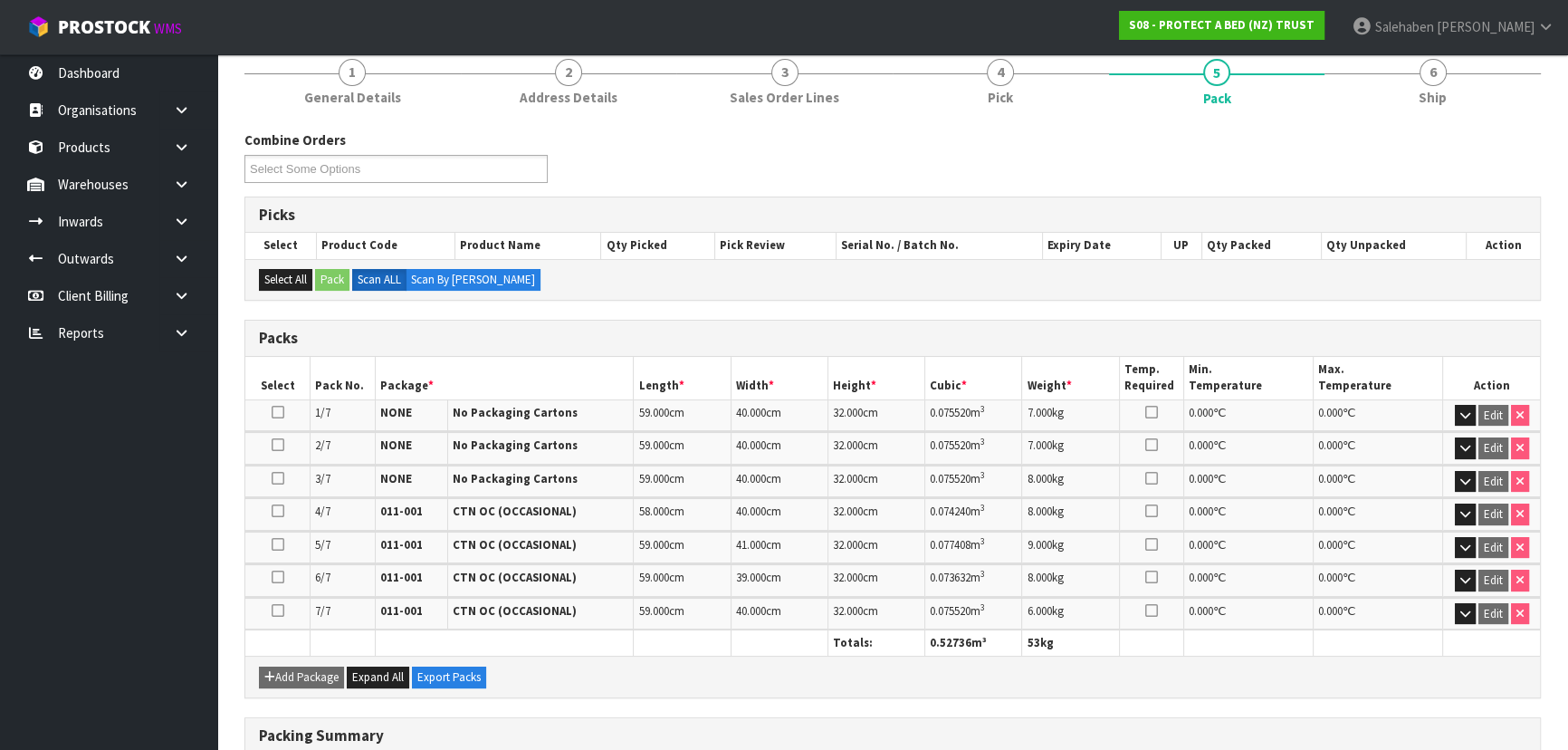
scroll to position [164, 0]
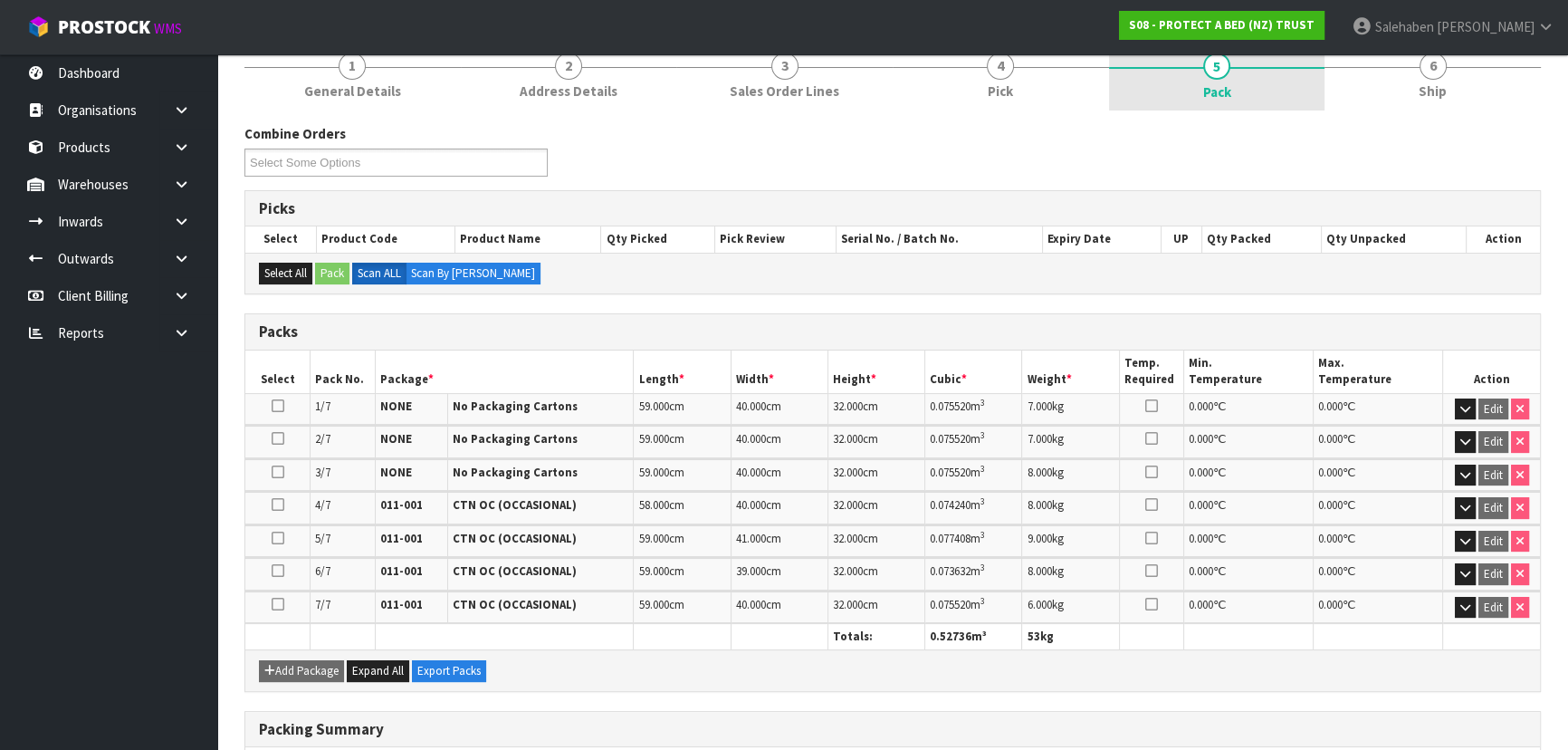
click at [1238, 77] on link "5 Pack" at bounding box center [1217, 74] width 216 height 73
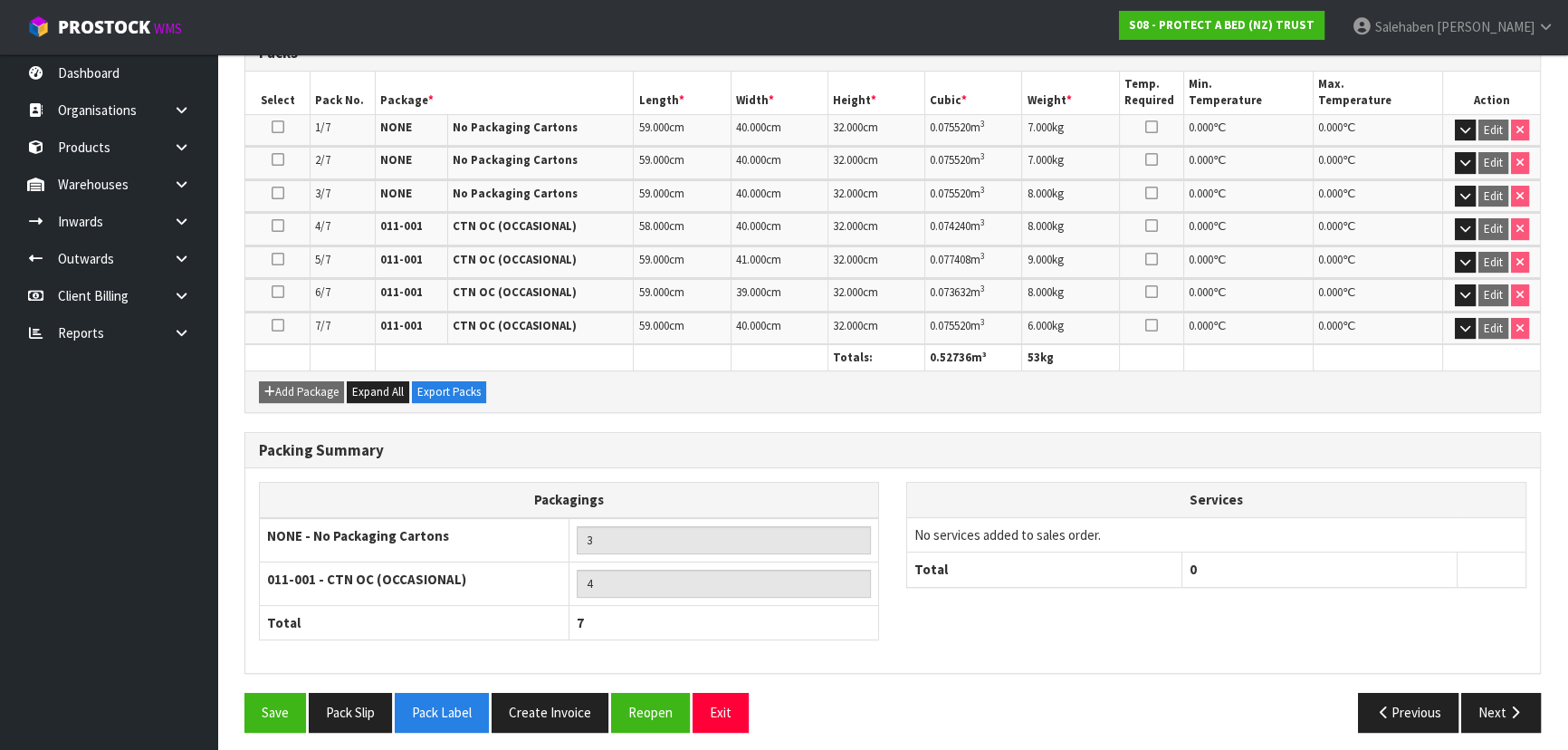
scroll to position [446, 0]
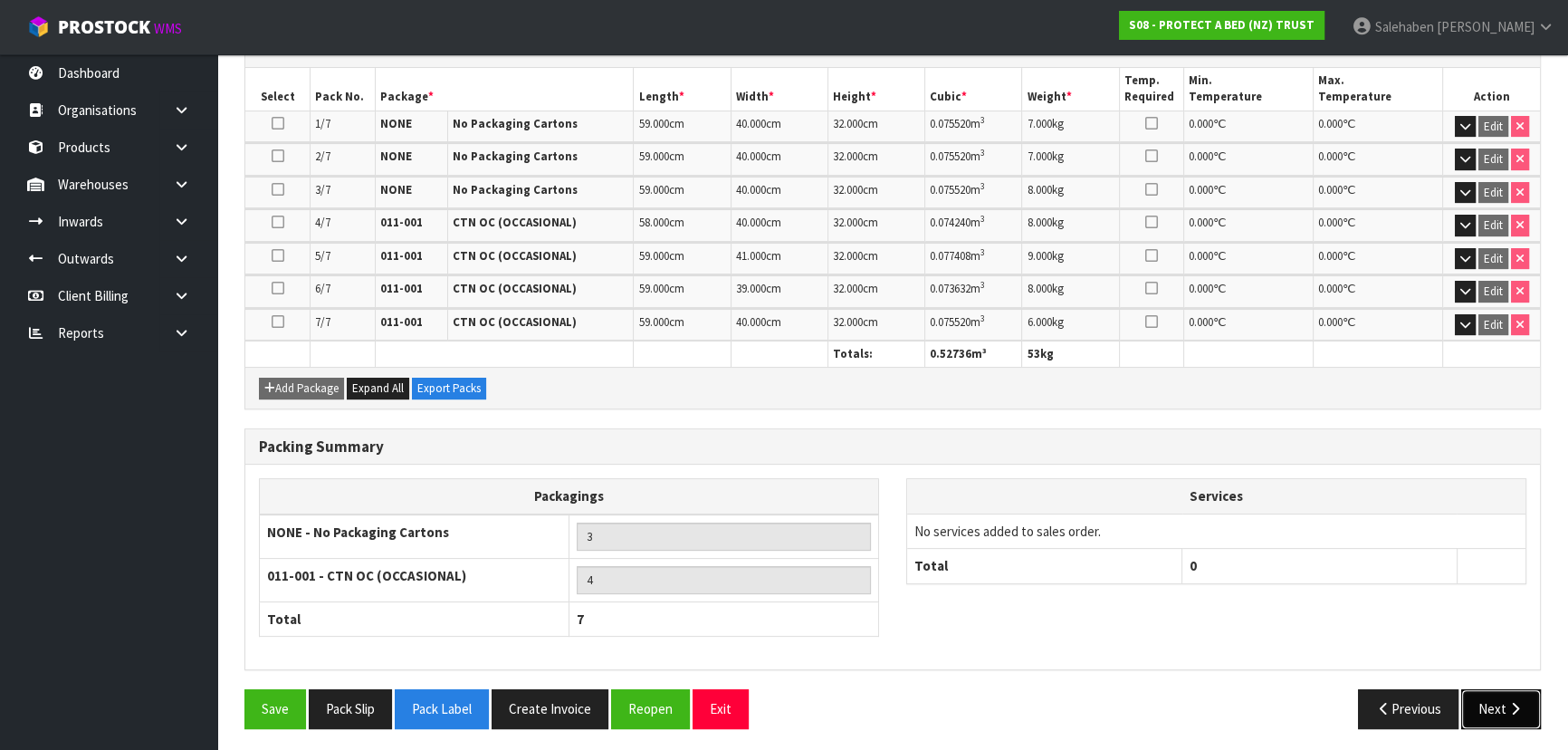
click at [1474, 715] on button "Next" at bounding box center [1501, 708] width 80 height 39
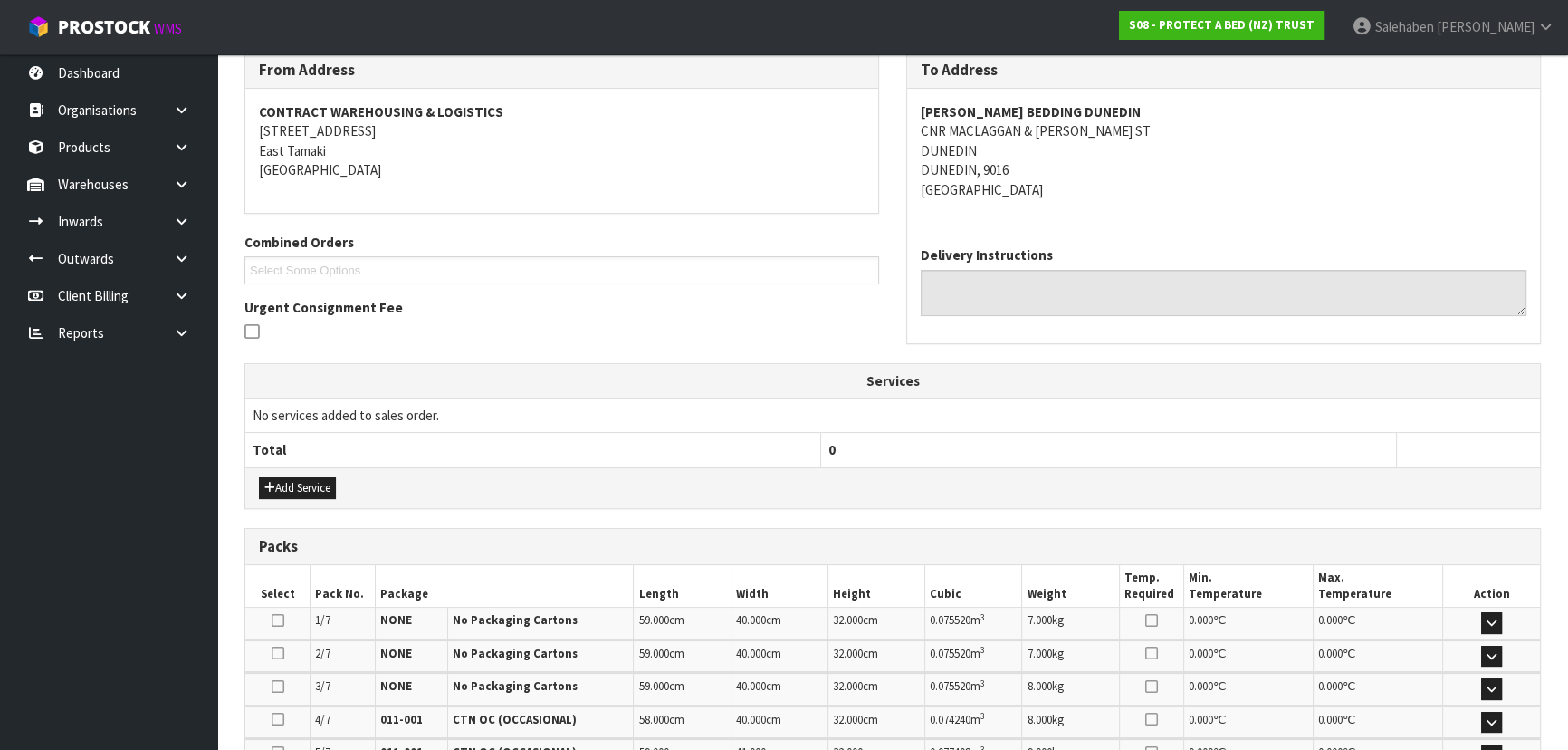
scroll to position [554, 0]
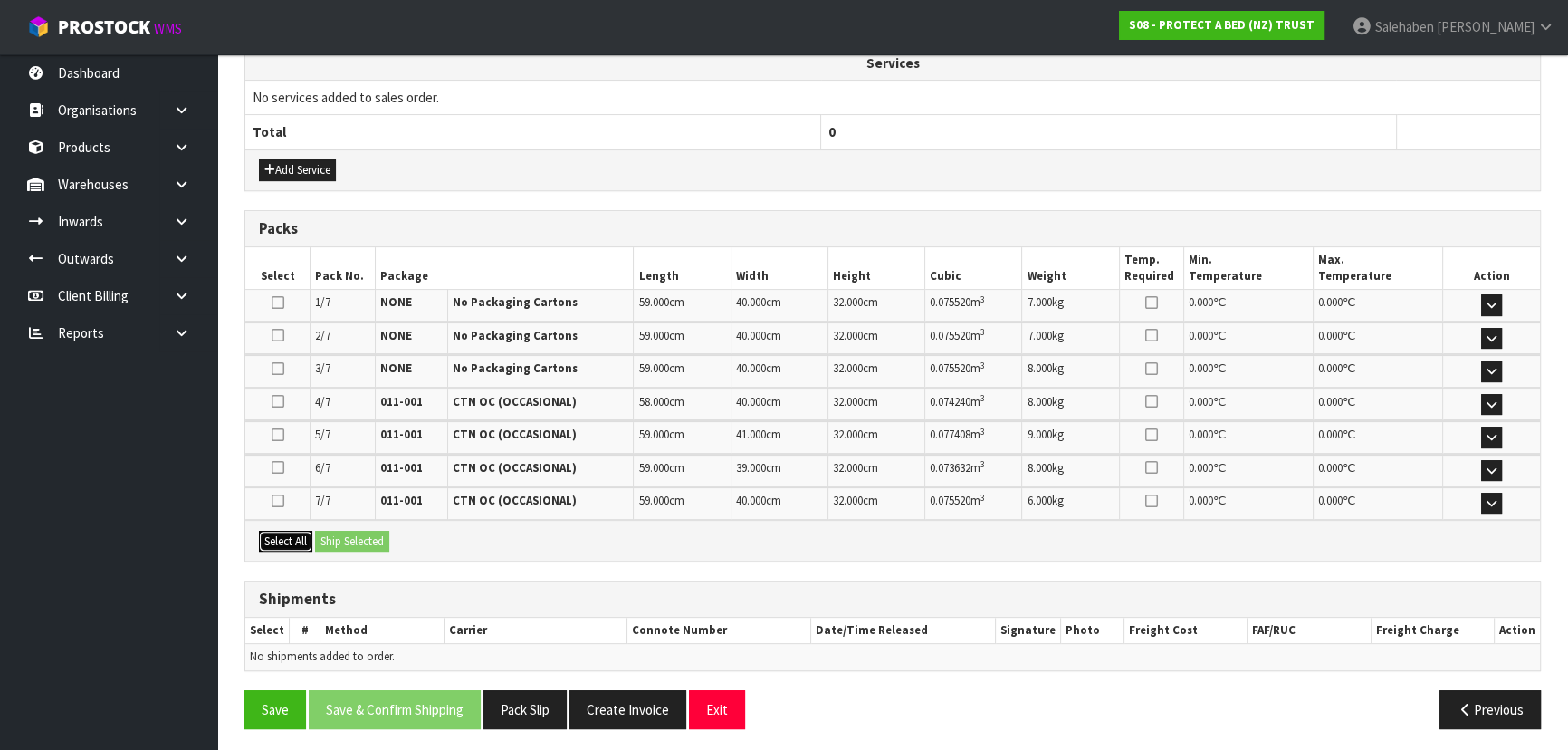
click at [303, 531] on button "Select All" at bounding box center [285, 541] width 53 height 21
click at [345, 538] on button "Ship Selected" at bounding box center [352, 541] width 75 height 21
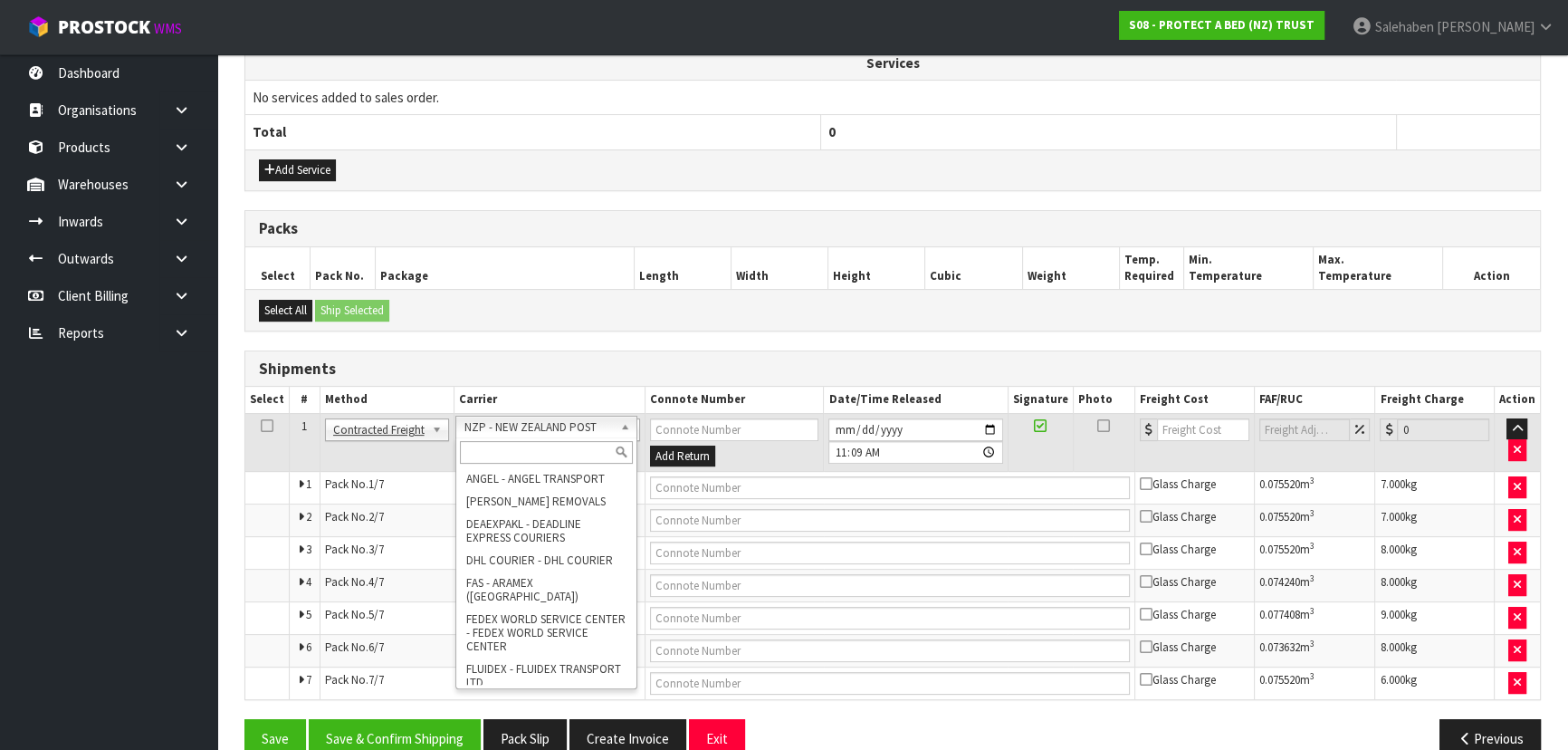
click at [535, 442] on input "text" at bounding box center [546, 451] width 173 height 22
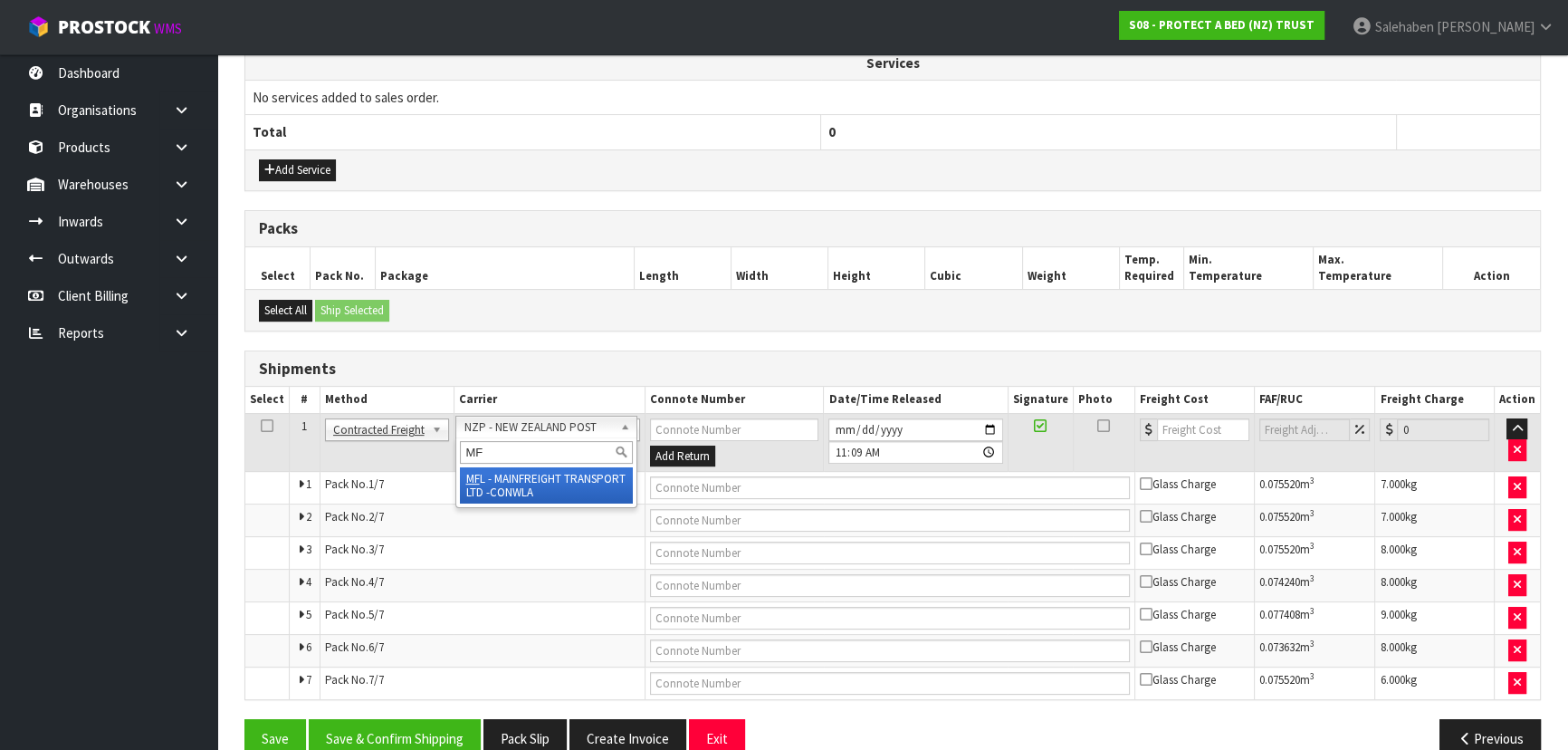
type input "MF"
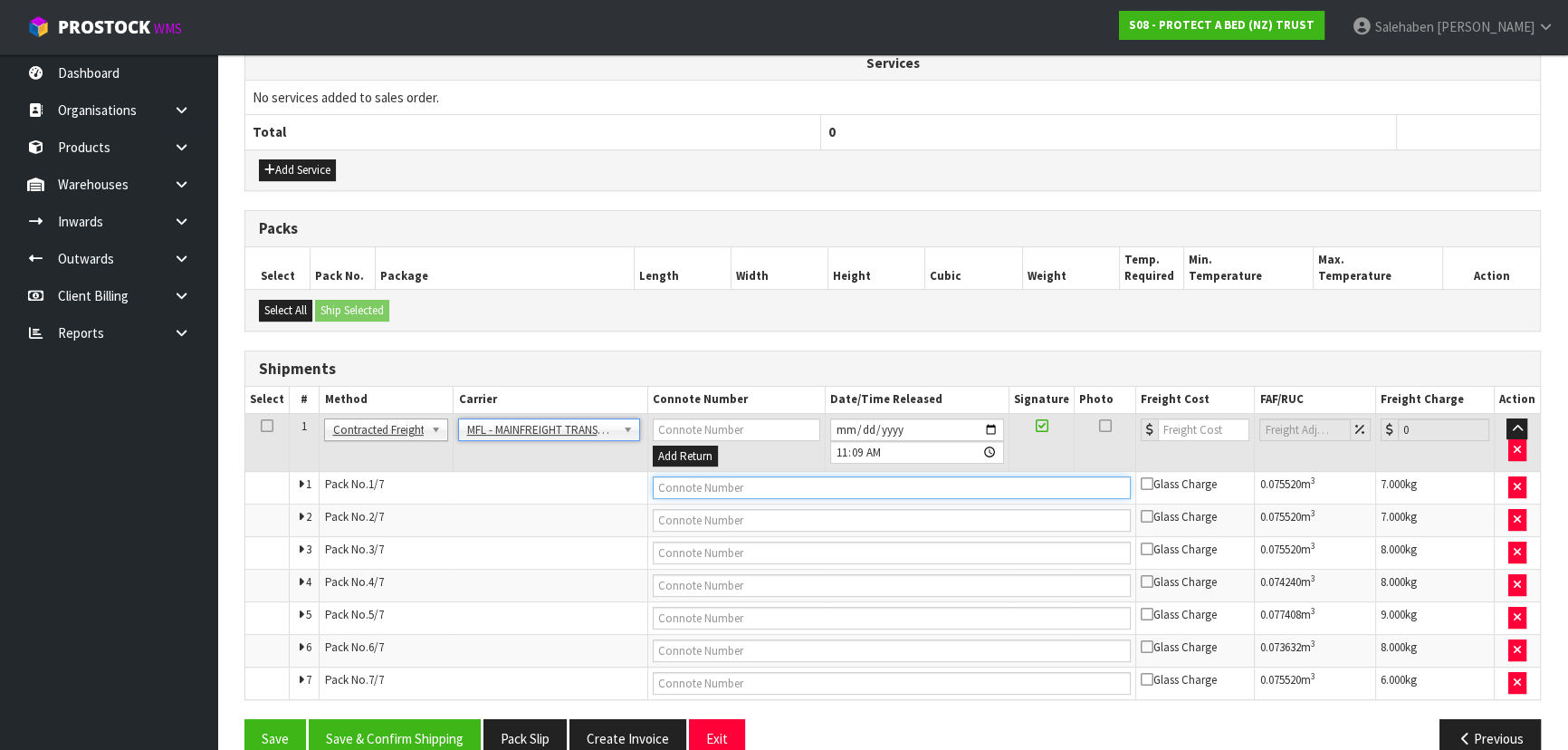
click at [692, 485] on input "text" at bounding box center [893, 487] width 479 height 22
click at [688, 492] on input "text" at bounding box center [893, 487] width 479 height 22
paste input "FWM58868099"
type input "FWM58868099"
drag, startPoint x: 1194, startPoint y: 411, endPoint x: 1184, endPoint y: 434, distance: 25.1
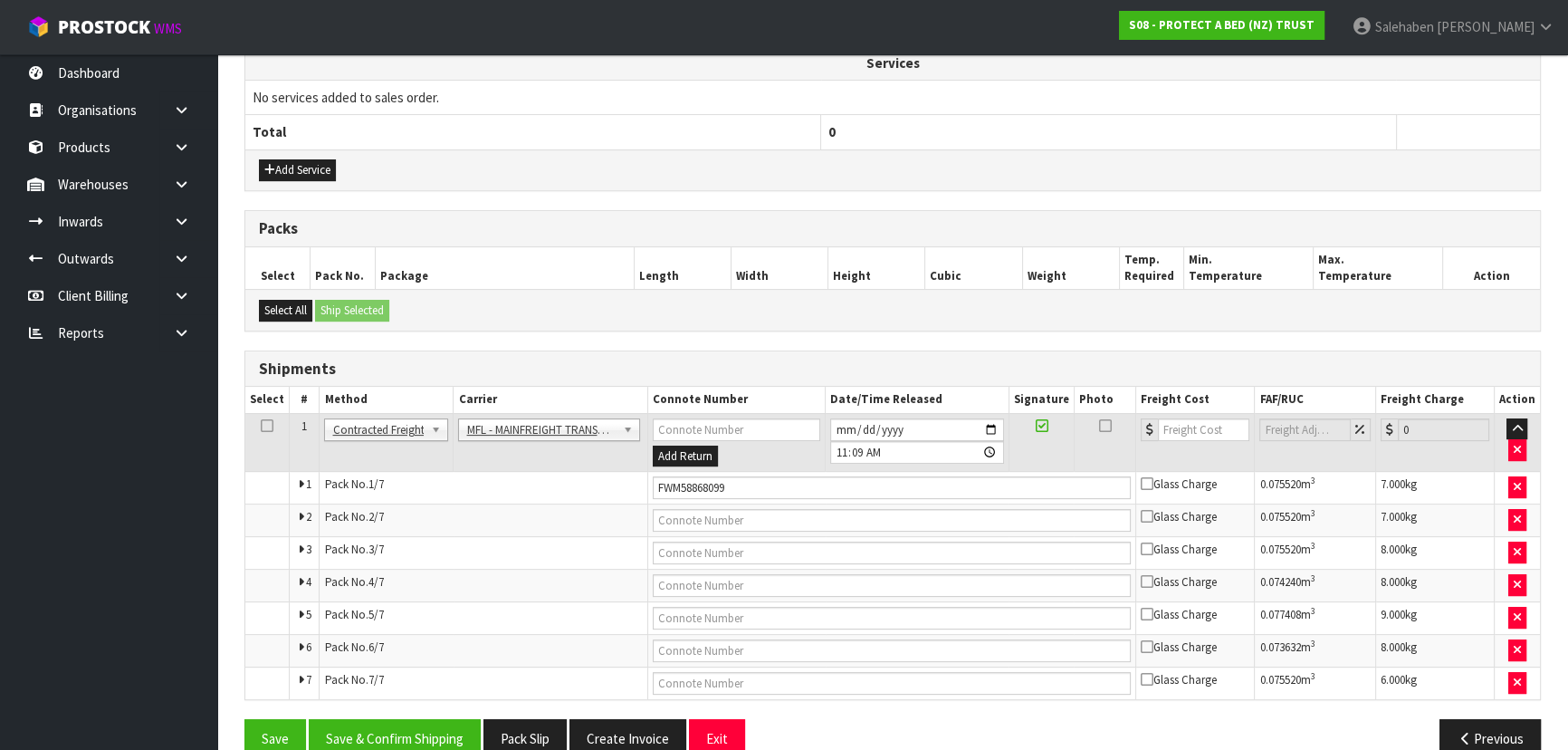
click at [1194, 413] on td at bounding box center [1195, 442] width 118 height 59
click at [1176, 430] on input "number" at bounding box center [1203, 429] width 91 height 22
type input "115.52"
click at [442, 734] on button "Save & Confirm Shipping" at bounding box center [394, 738] width 172 height 39
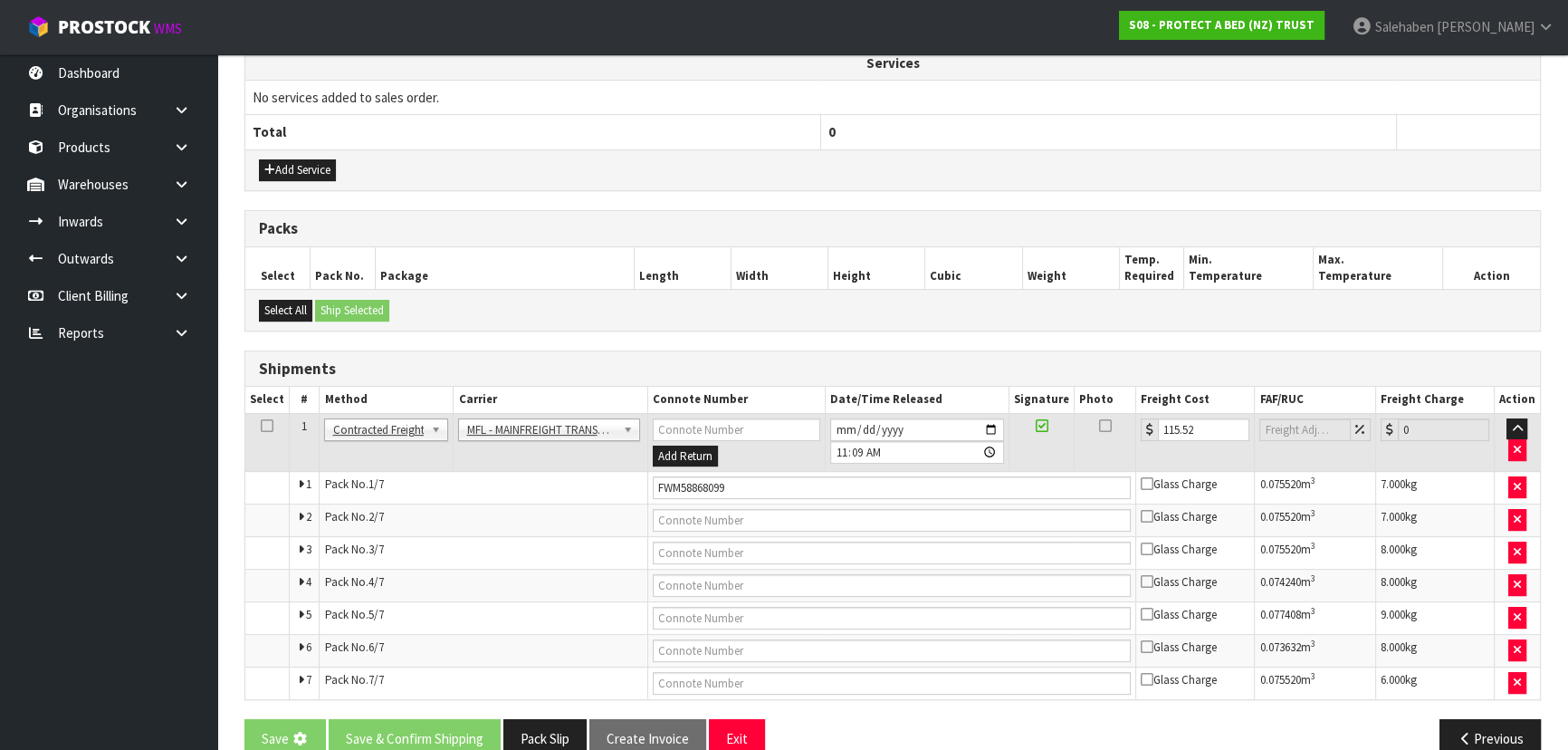
scroll to position [0, 0]
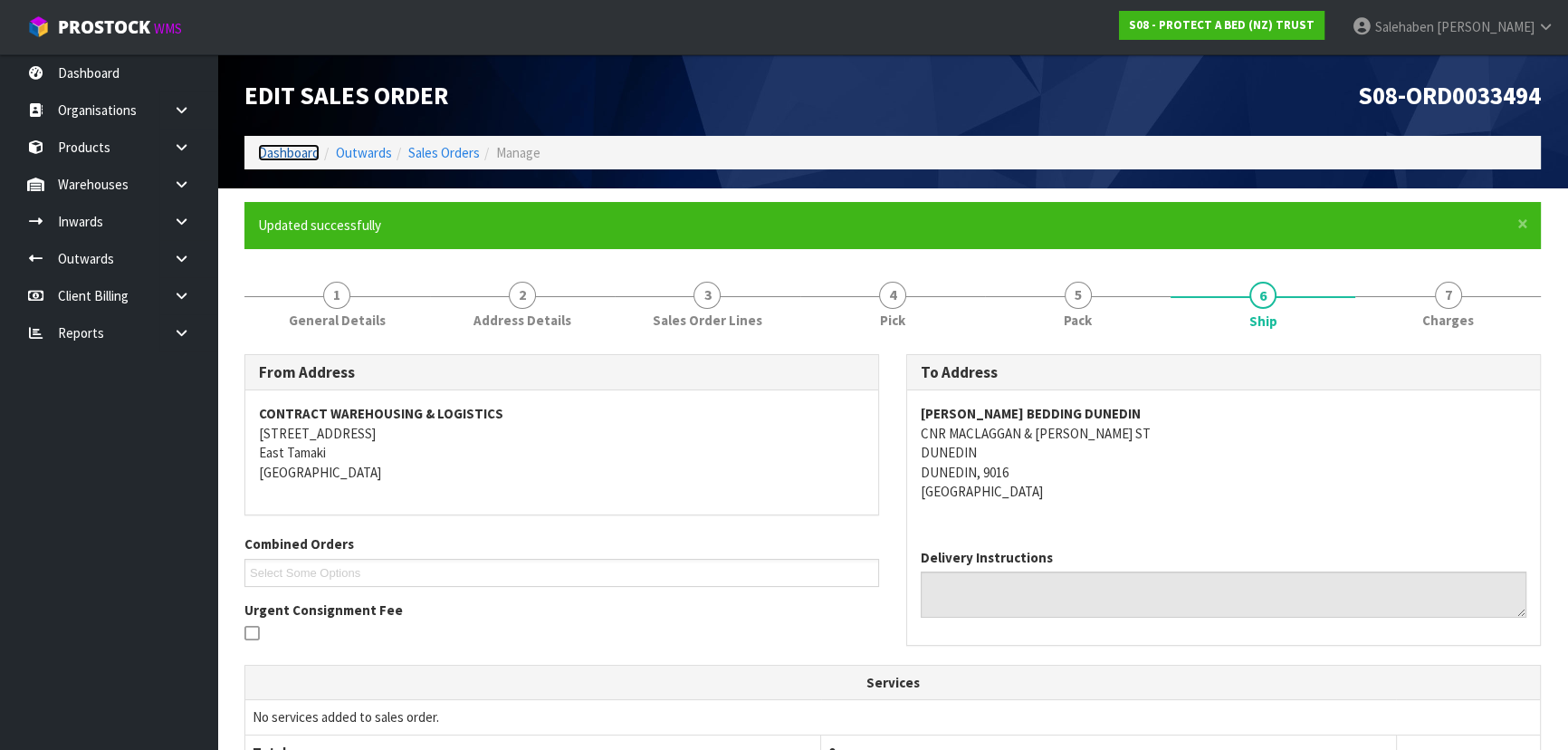
click at [290, 151] on link "Dashboard" at bounding box center [288, 152] width 61 height 17
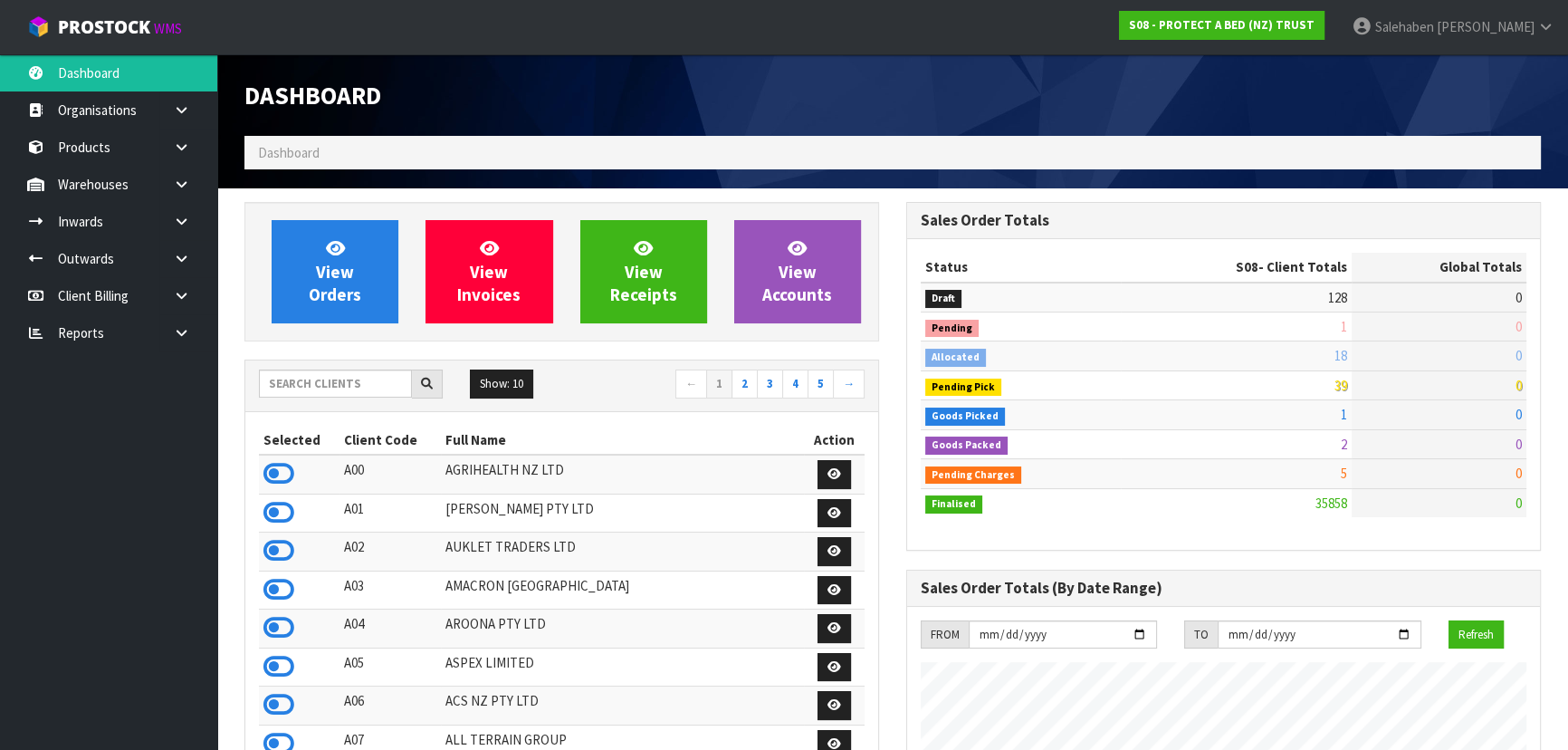
scroll to position [1369, 661]
click at [358, 372] on input "text" at bounding box center [336, 383] width 153 height 28
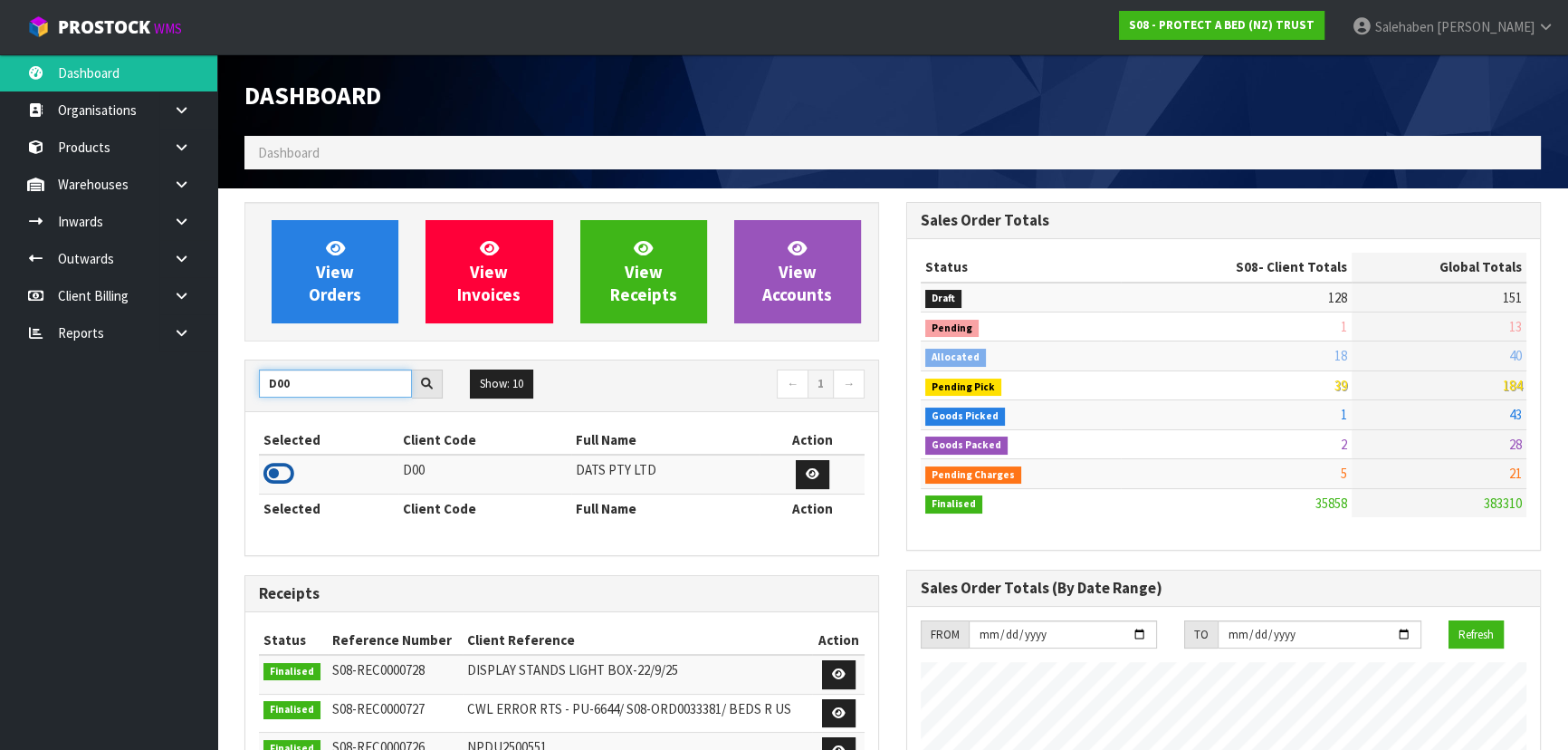
type input "D00"
click at [281, 480] on icon at bounding box center [279, 473] width 31 height 27
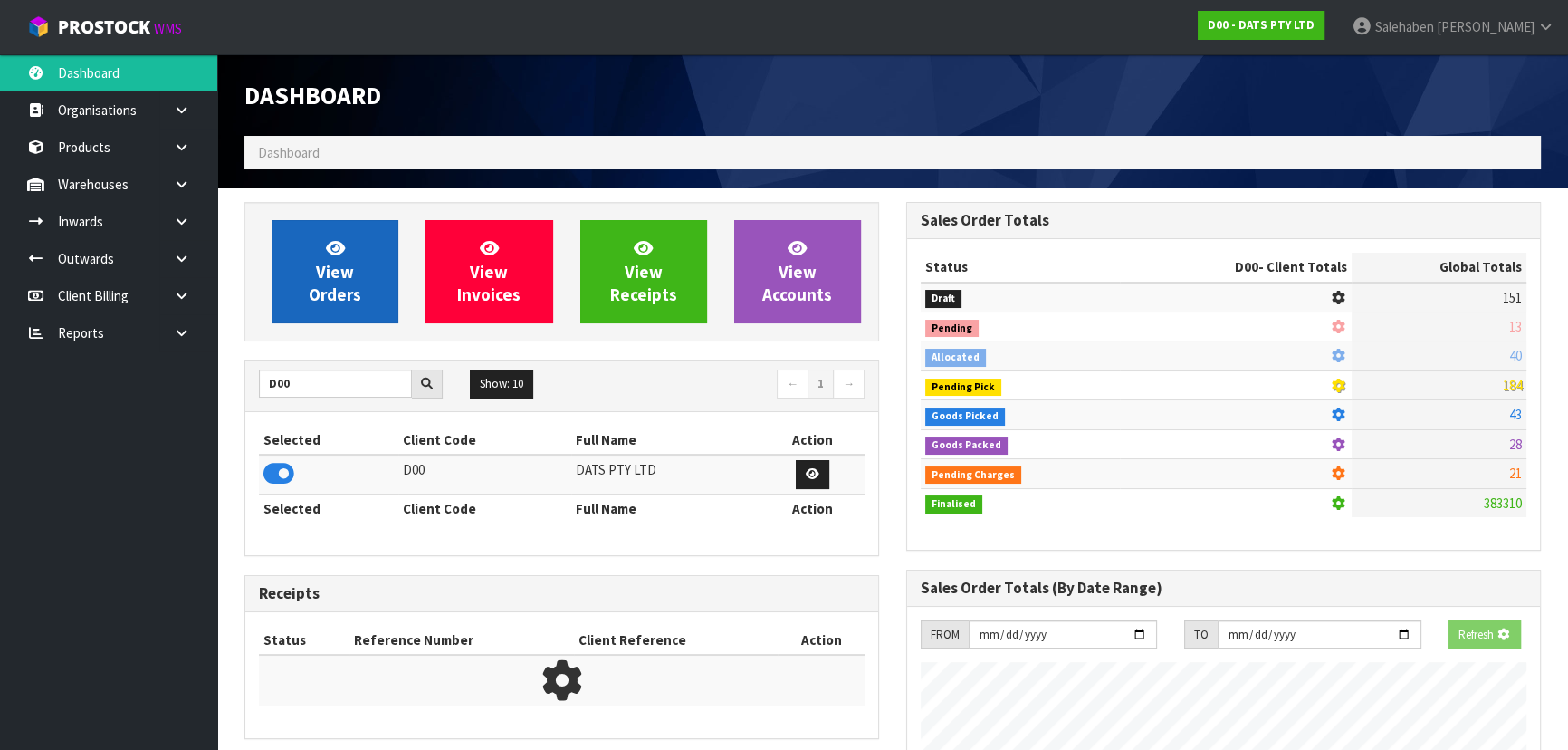
scroll to position [904242, 904755]
click at [349, 236] on link "View Orders" at bounding box center [335, 272] width 127 height 103
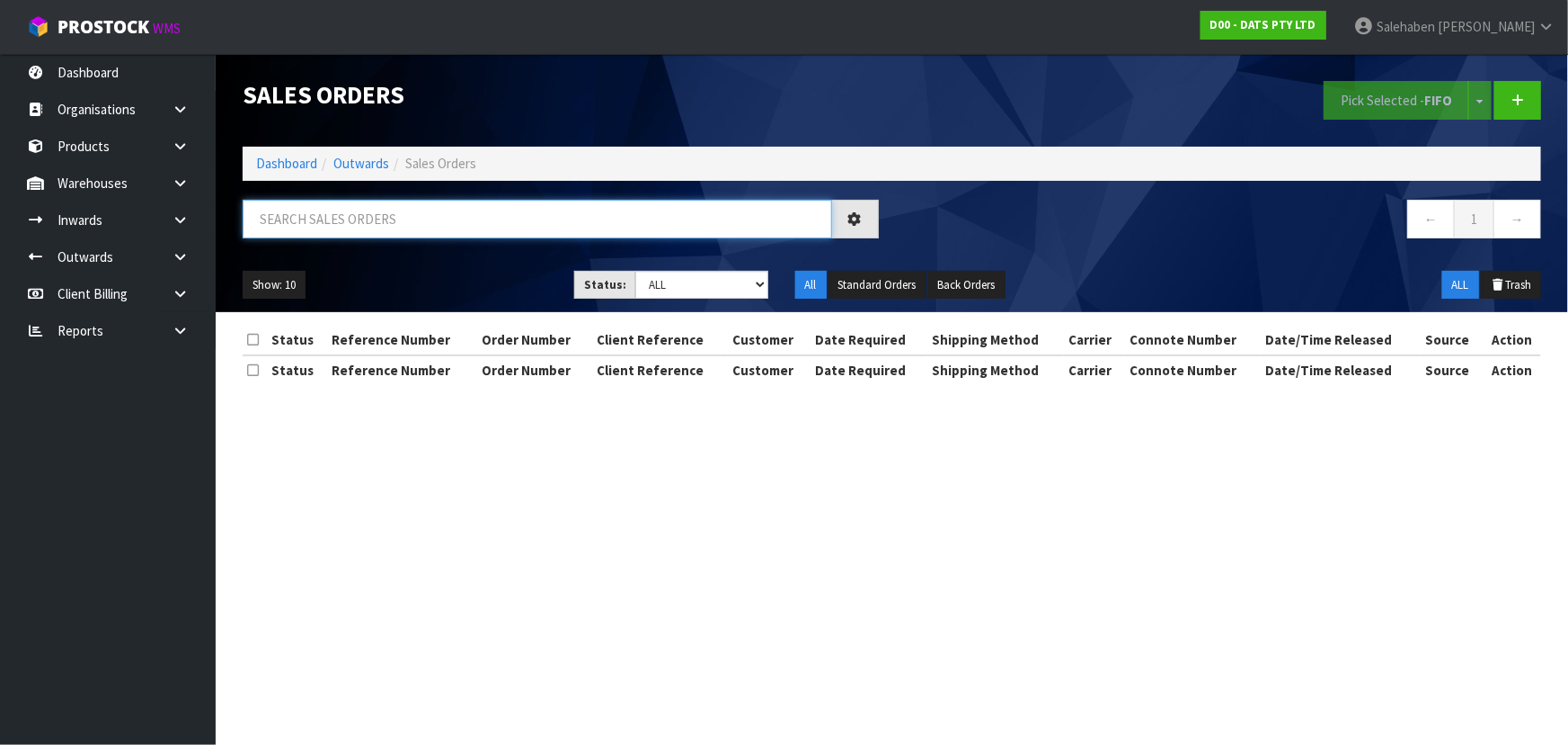
click at [321, 218] on input "text" at bounding box center [537, 219] width 589 height 39
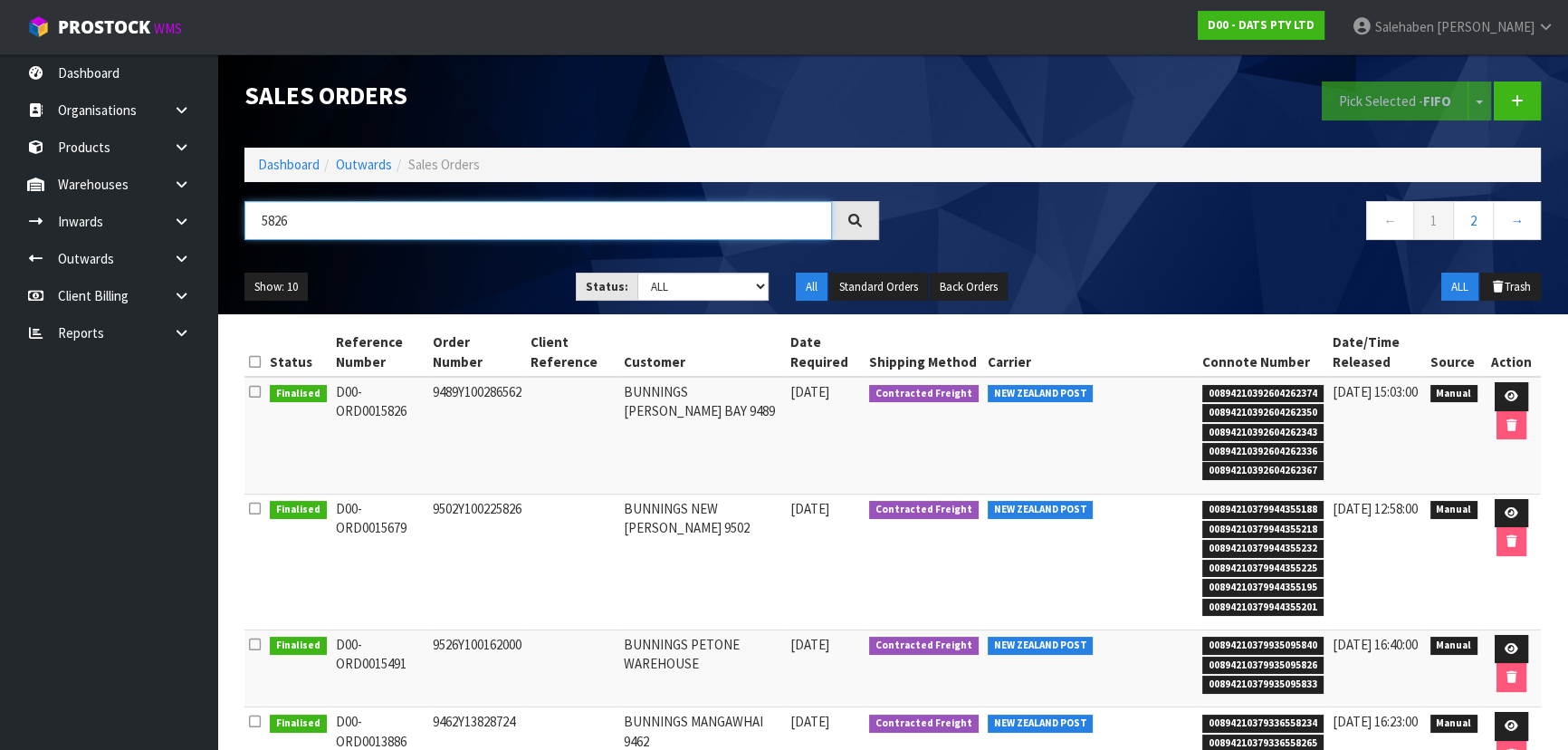
drag, startPoint x: 308, startPoint y: 225, endPoint x: 245, endPoint y: 227, distance: 63.0
click at [245, 227] on input "5826" at bounding box center [539, 220] width 588 height 39
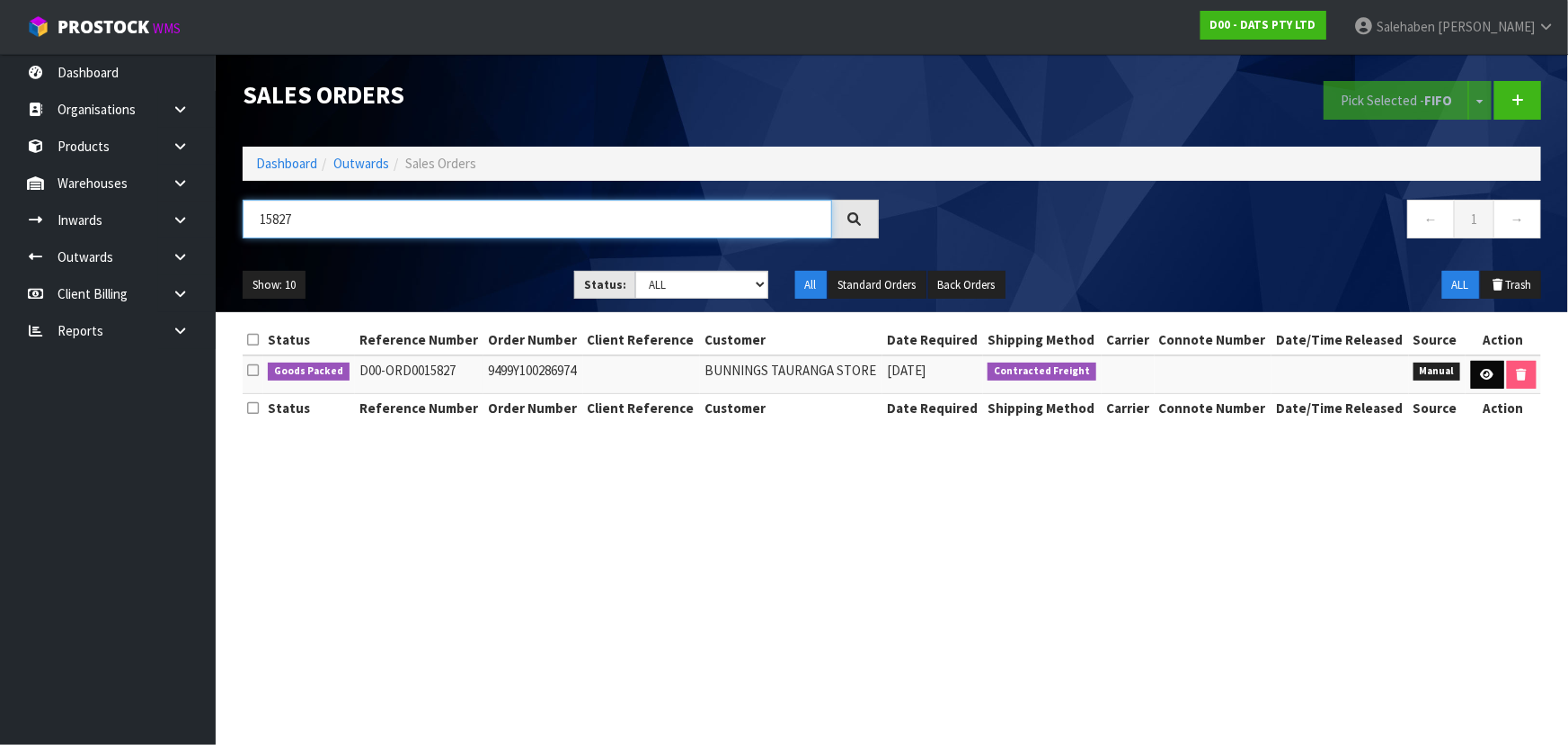
type input "15827"
click at [1483, 378] on icon at bounding box center [1488, 375] width 13 height 12
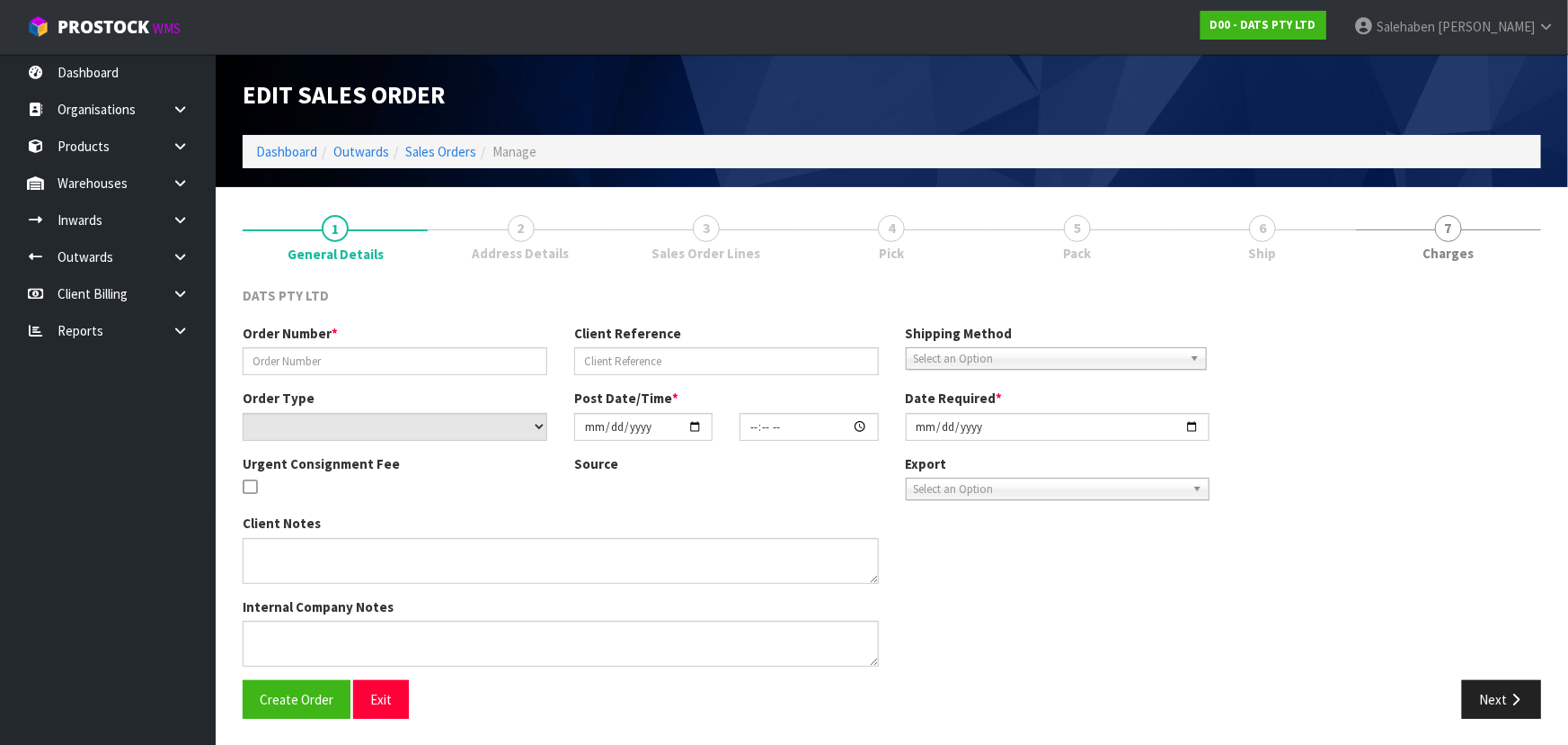
type input "9499Y100286974"
select select "number:0"
type input "[DATE]"
type input "10:24:00.000"
type input "[DATE]"
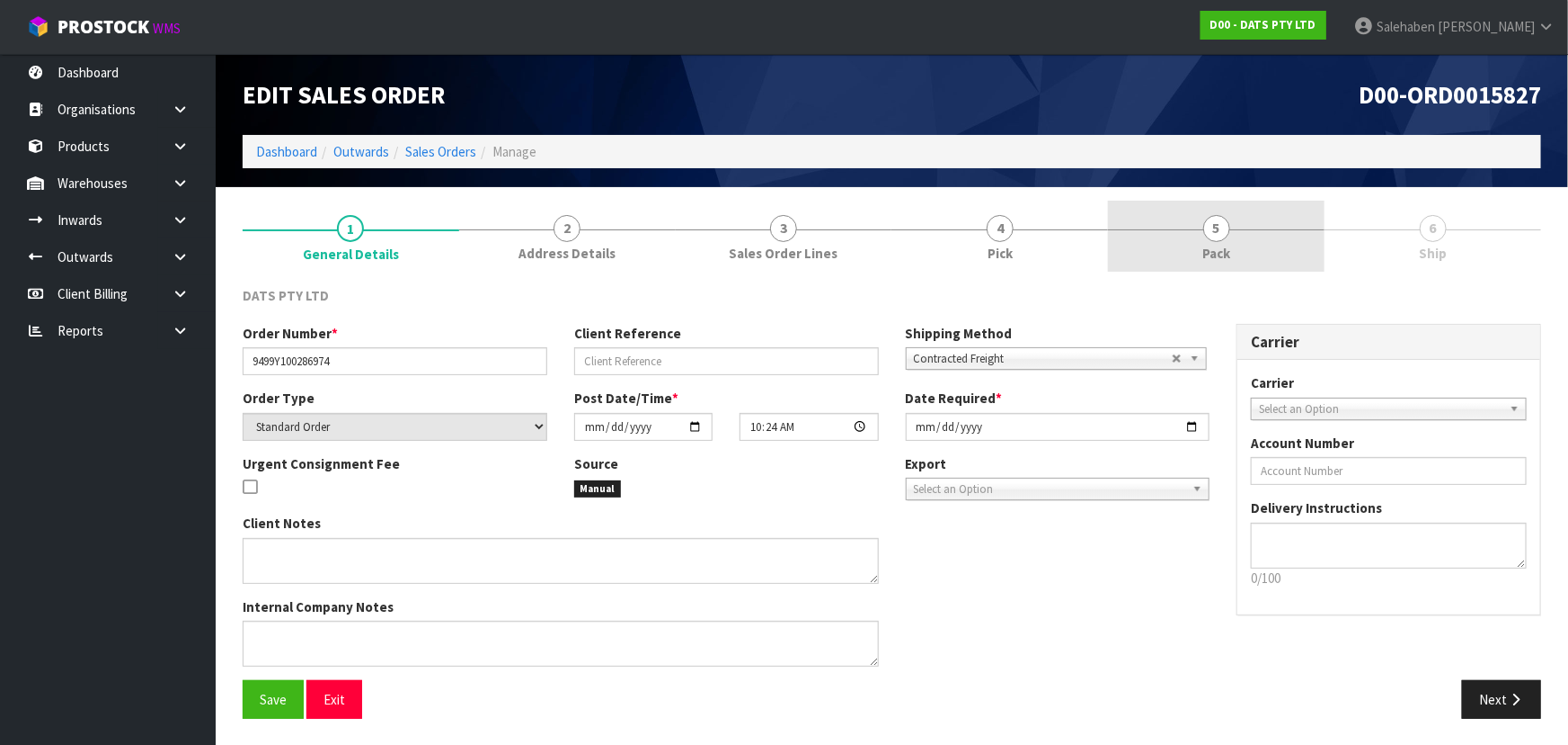
click at [1223, 233] on span "5" at bounding box center [1216, 228] width 27 height 27
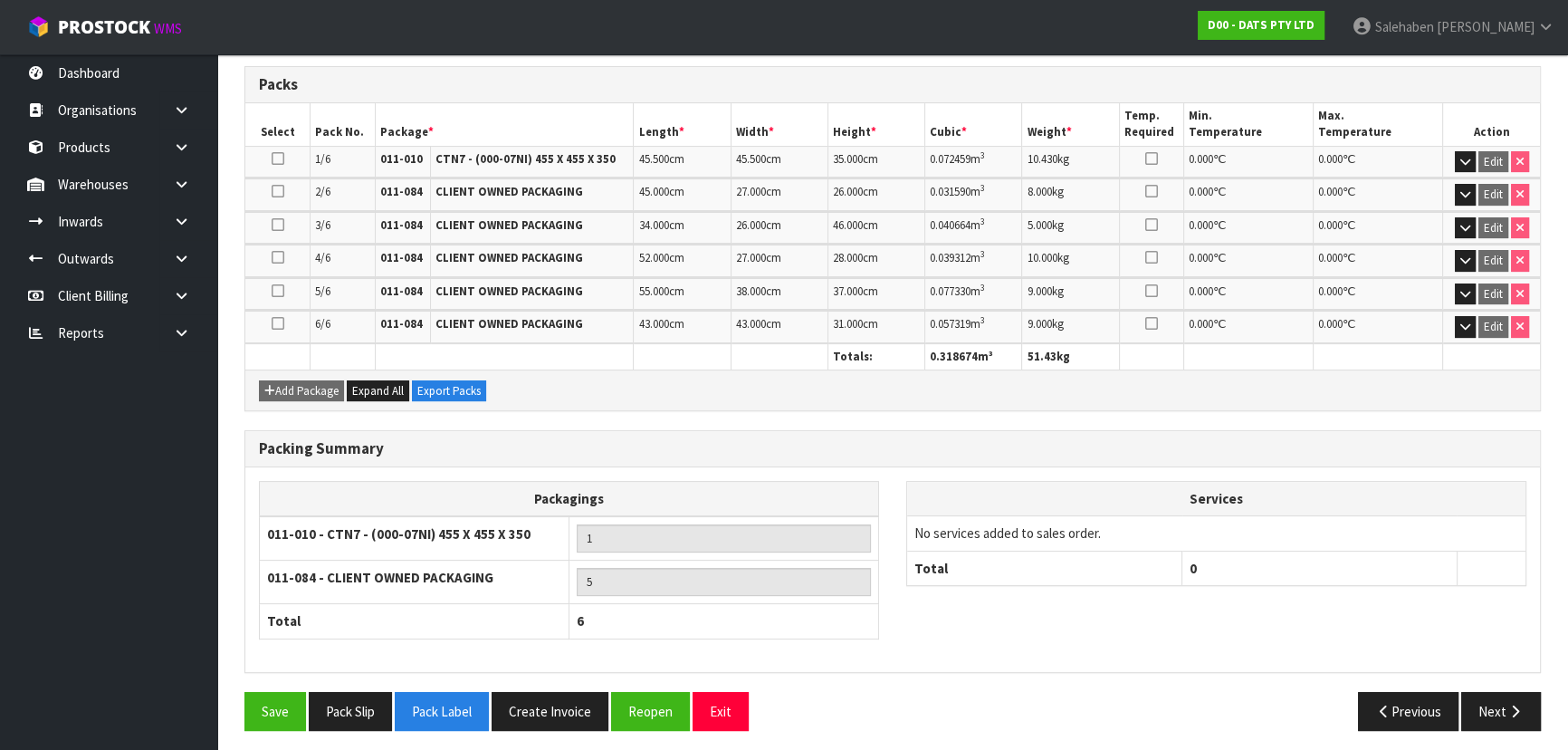
scroll to position [413, 0]
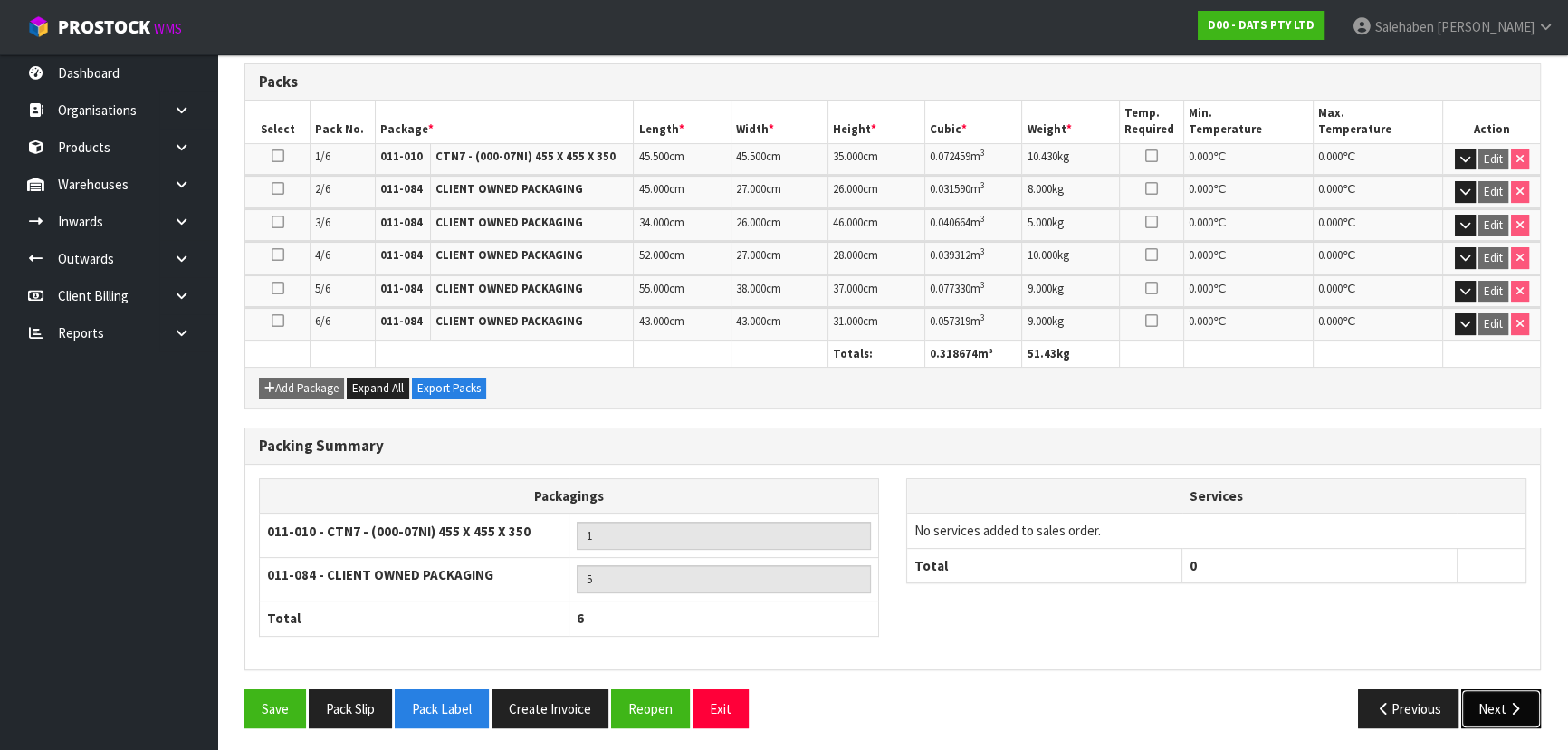
click at [1497, 698] on button "Next" at bounding box center [1501, 708] width 80 height 39
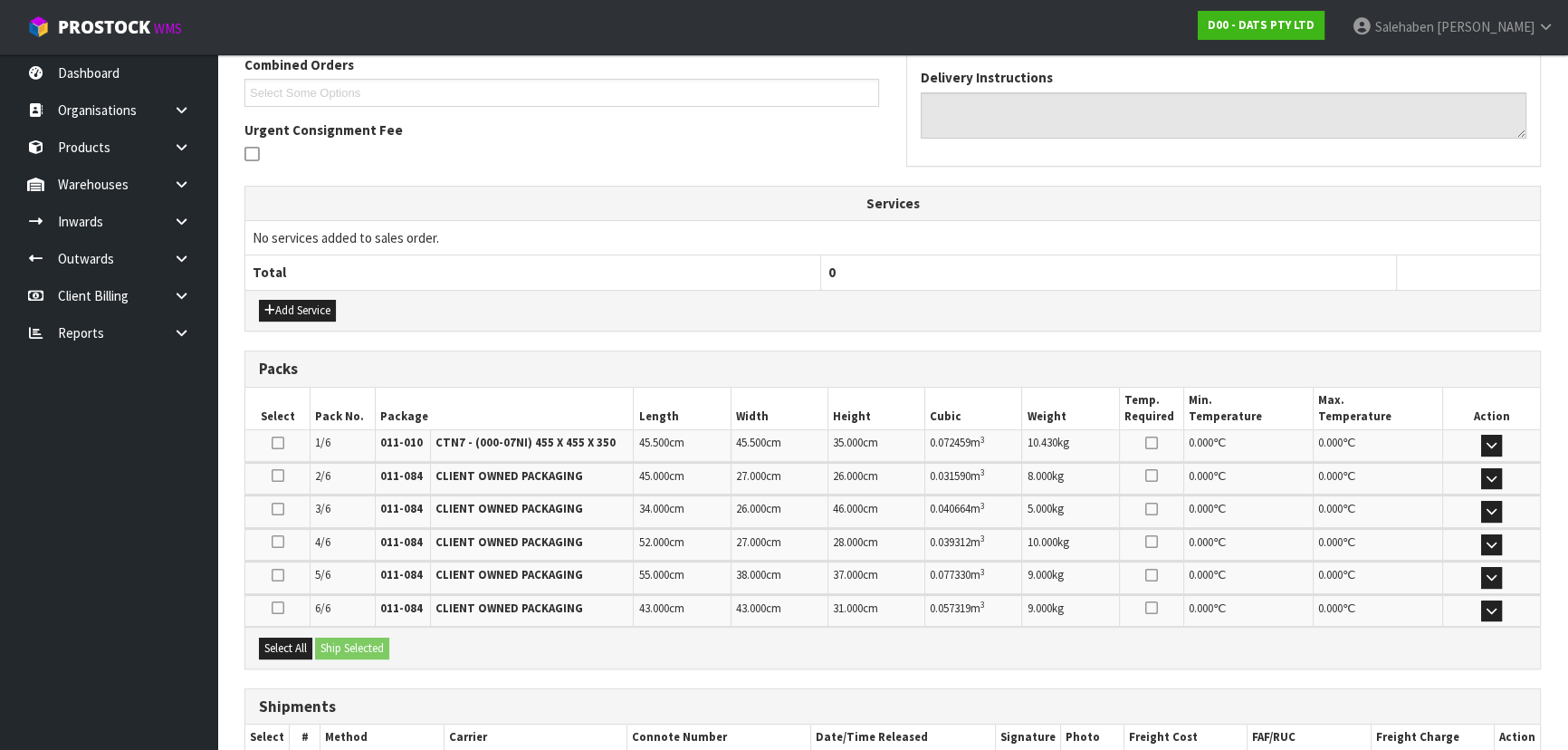
scroll to position [0, 0]
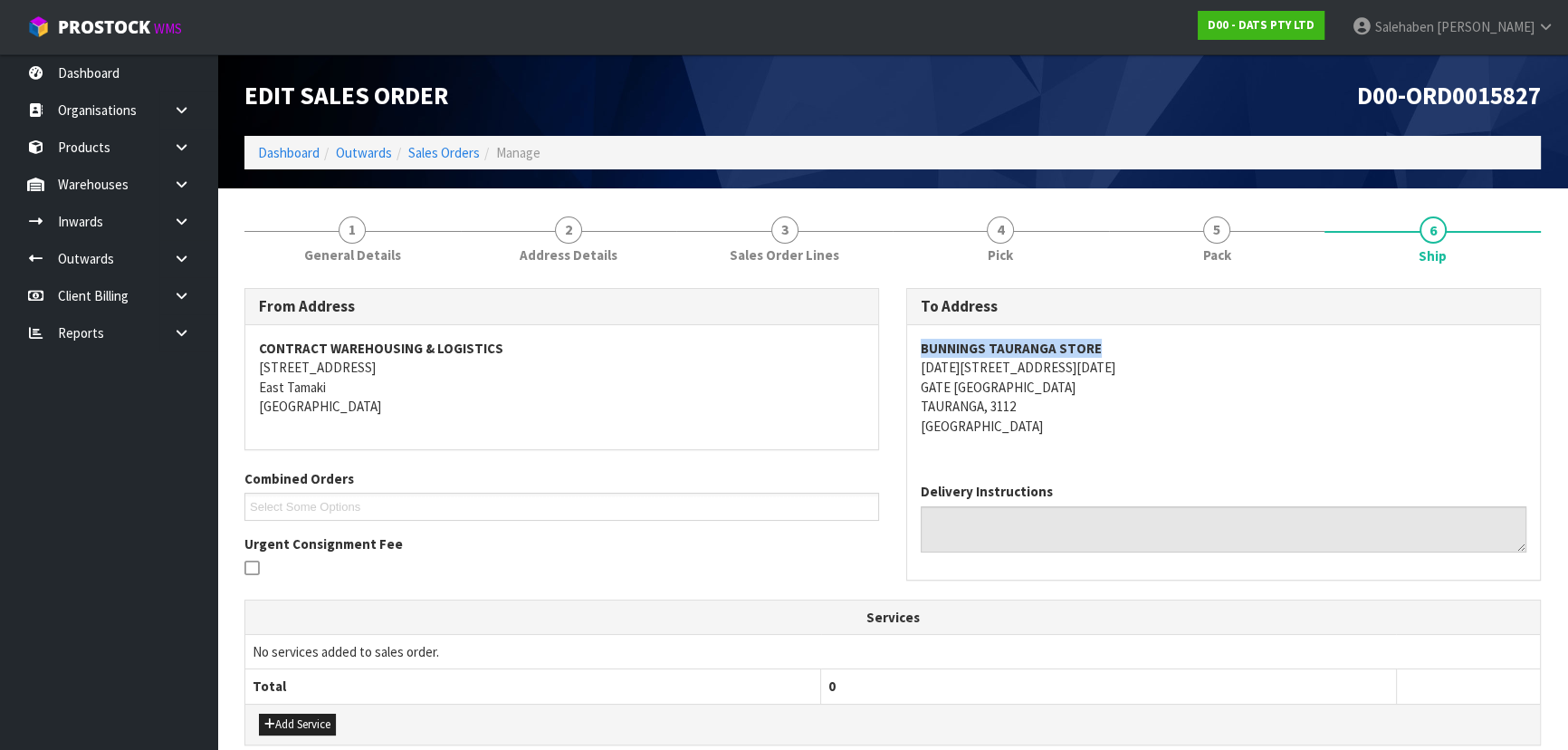
drag, startPoint x: 1108, startPoint y: 348, endPoint x: 910, endPoint y: 335, distance: 198.4
click at [910, 335] on div "BUNNINGS TAURANGA STORE [DATE][STREET_ADDRESS][DATE]" at bounding box center [1224, 396] width 633 height 143
copy strong "BUNNINGS TAURANGA STORE"
click at [1107, 355] on address "BUNNINGS TAURANGA STORE [DATE][STREET_ADDRESS][DATE]" at bounding box center [1224, 387] width 605 height 97
drag, startPoint x: 1084, startPoint y: 372, endPoint x: 911, endPoint y: 369, distance: 173.0
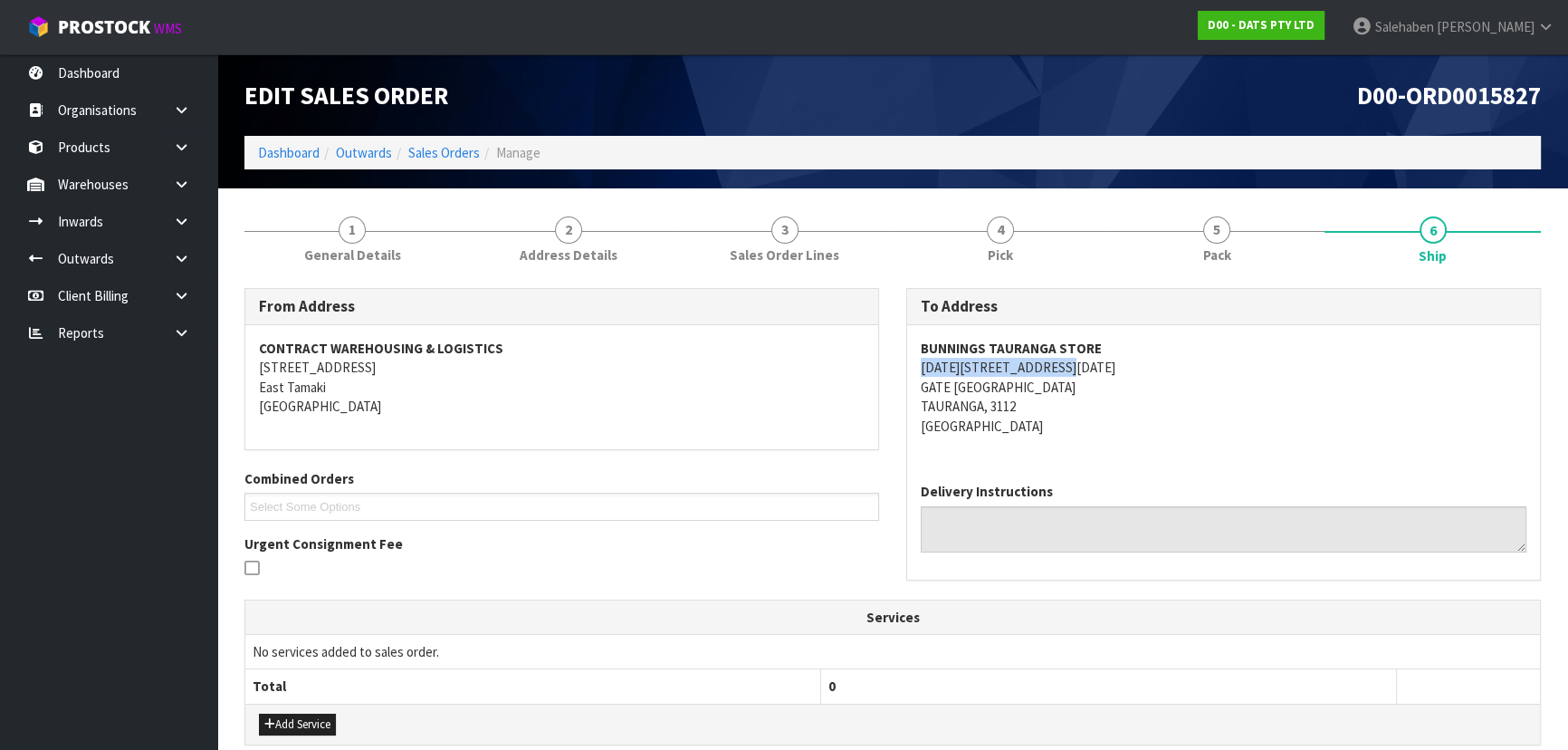
click at [911, 369] on div "BUNNINGS TAURANGA STORE [DATE][STREET_ADDRESS][DATE]" at bounding box center [1224, 396] width 633 height 143
copy address "[DATE][STREET_ADDRESS][DATE]"
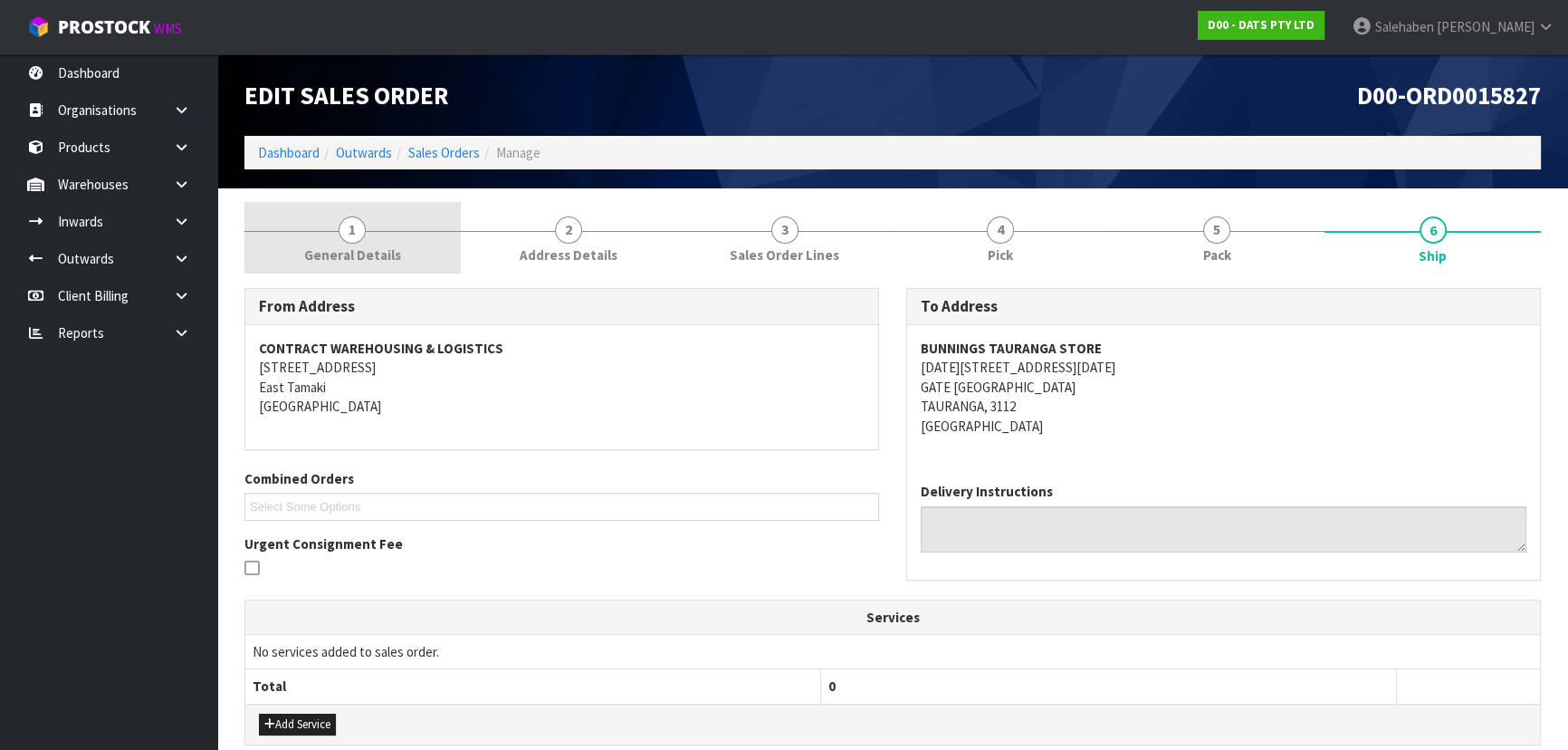
click at [355, 243] on link "1 General Details" at bounding box center [352, 238] width 216 height 72
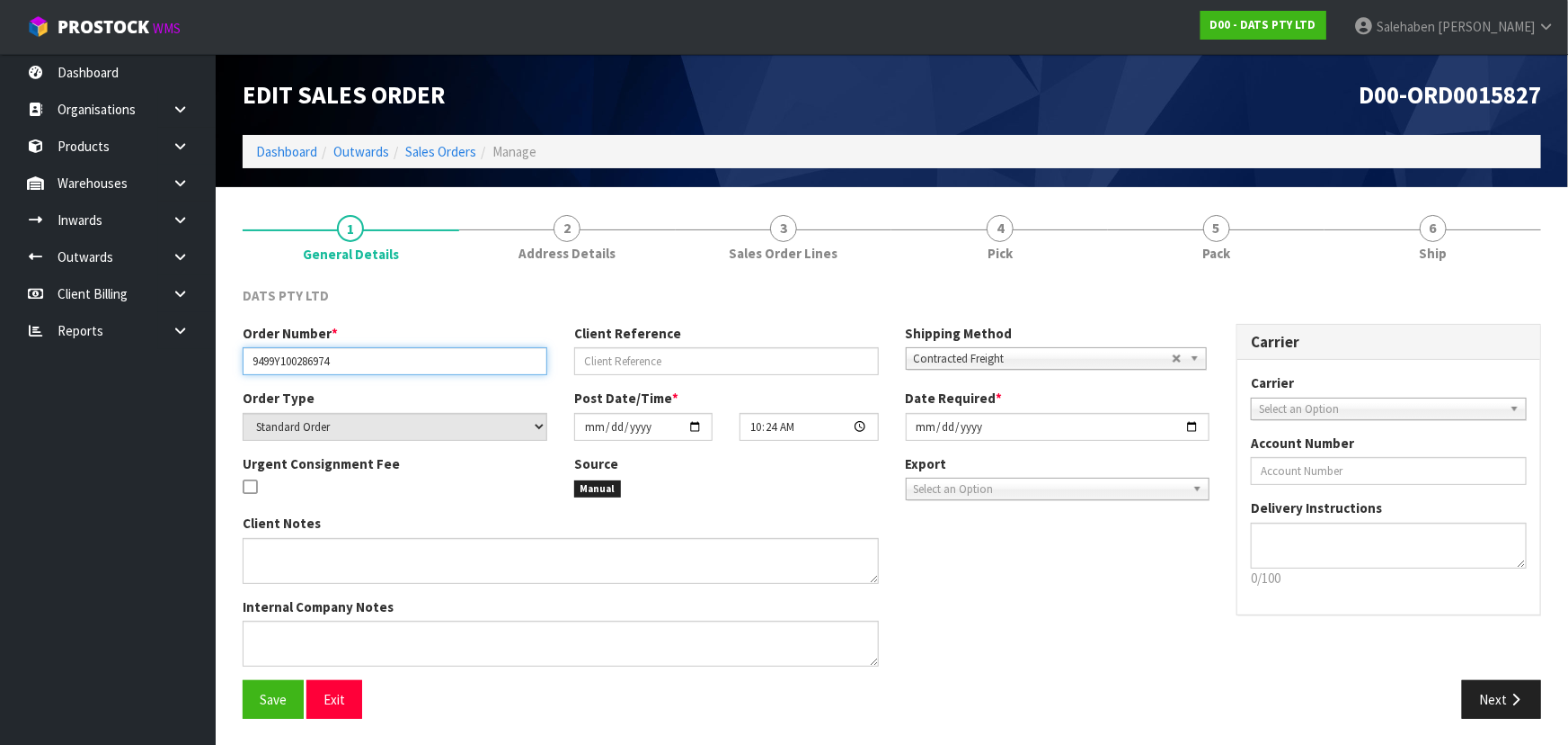
drag, startPoint x: 331, startPoint y: 359, endPoint x: 235, endPoint y: 357, distance: 96.0
click at [235, 357] on div "Order Number * 9499Y100286974" at bounding box center [395, 349] width 331 height 51
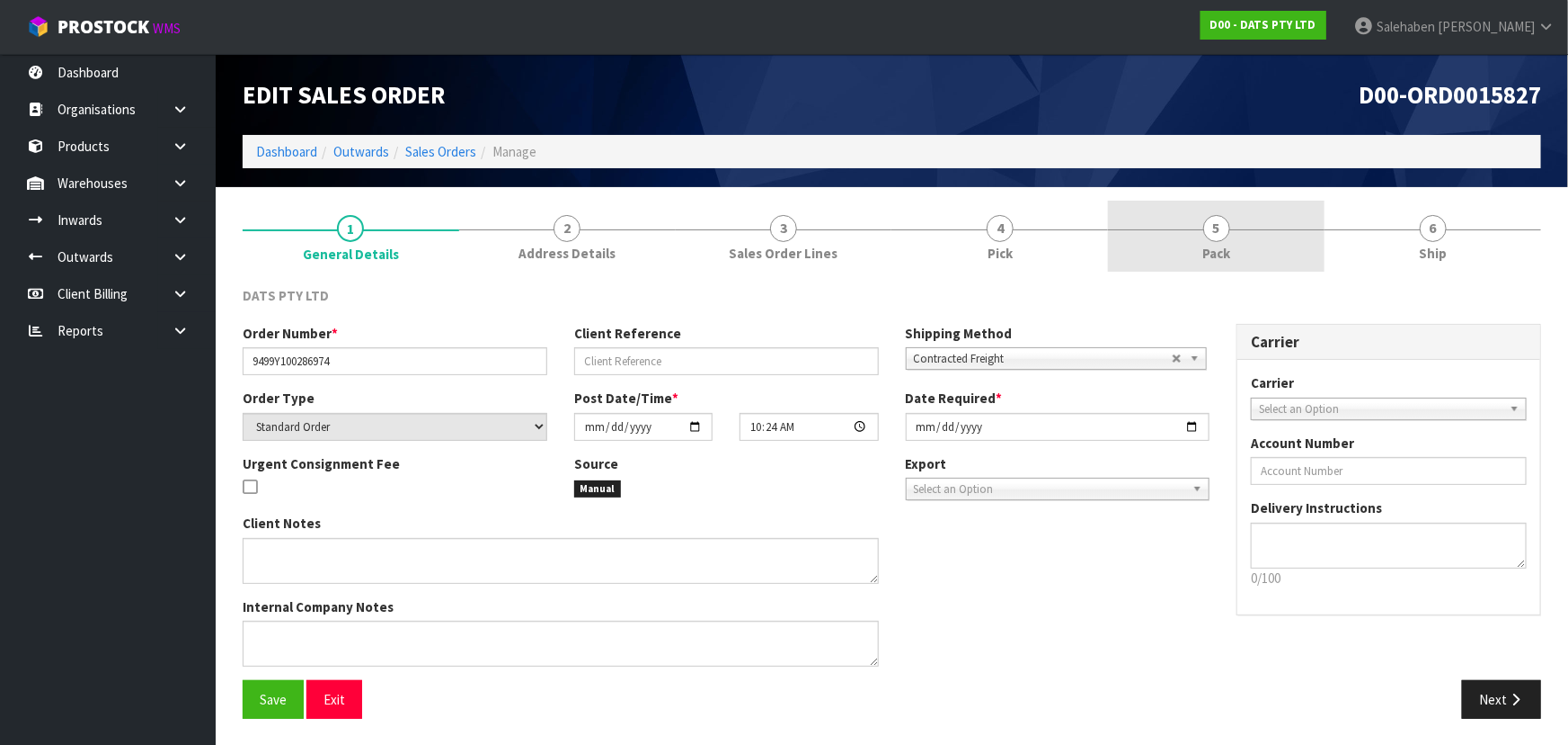
click at [1216, 251] on span "Pack" at bounding box center [1216, 253] width 28 height 19
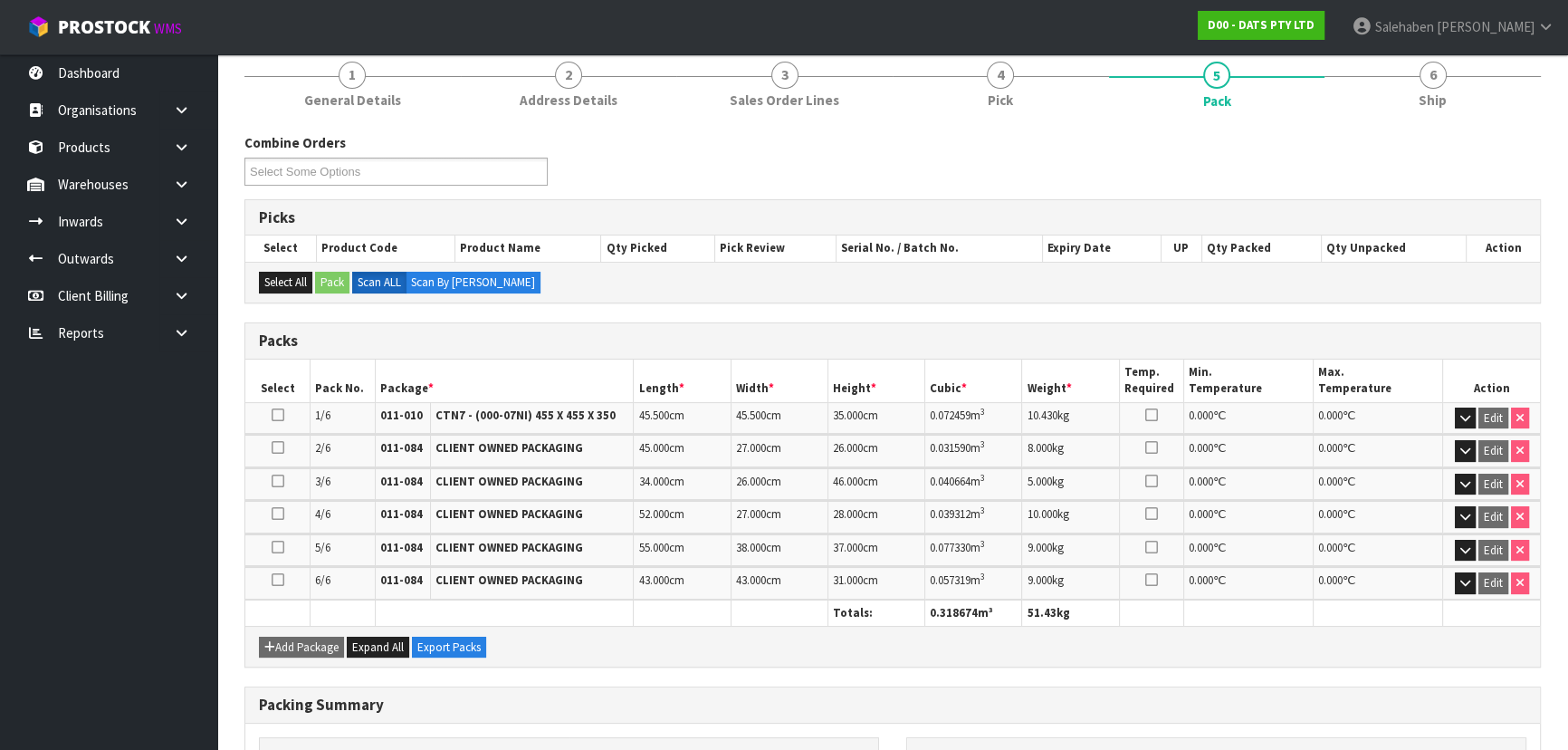
scroll to position [413, 0]
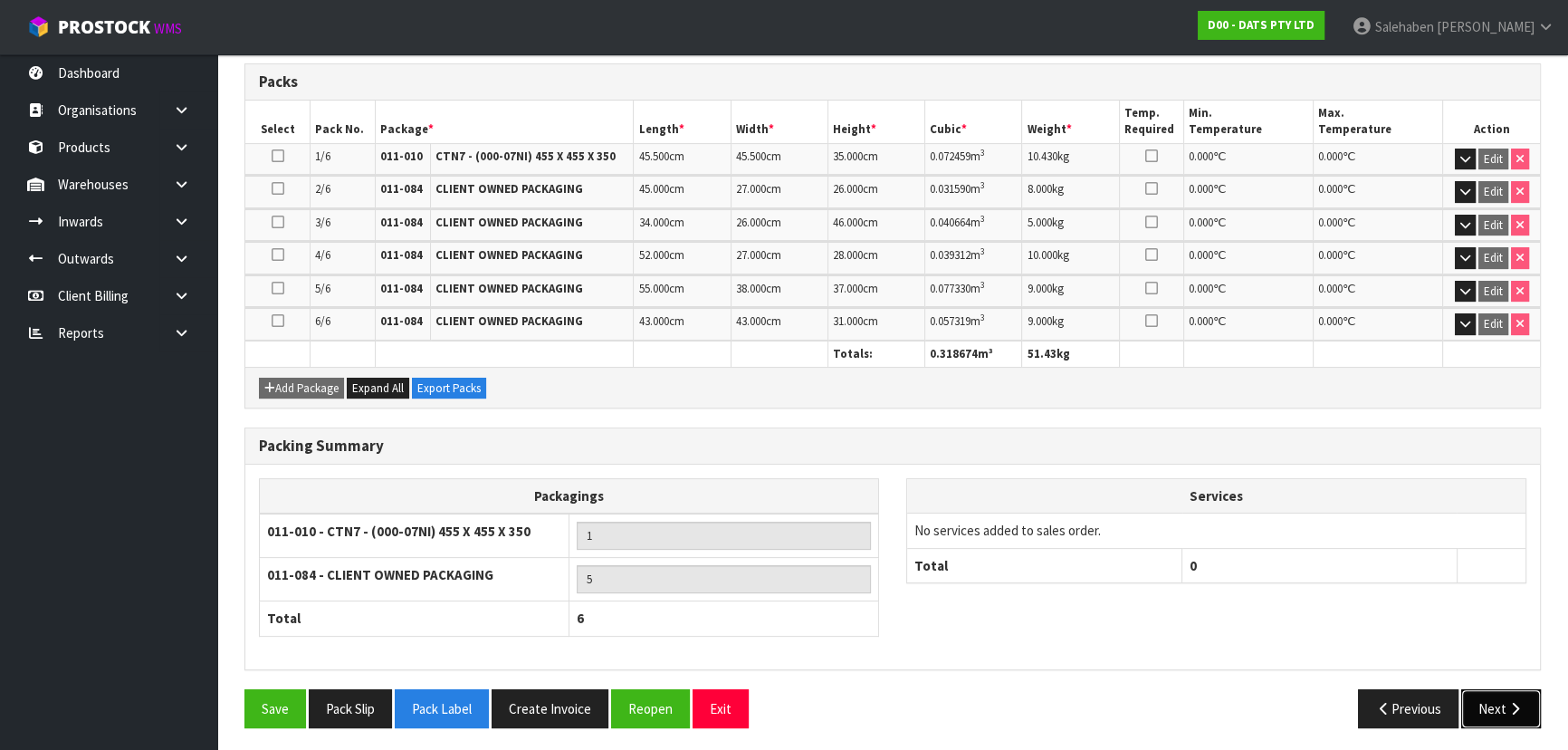
click at [1510, 707] on icon "button" at bounding box center [1516, 708] width 17 height 14
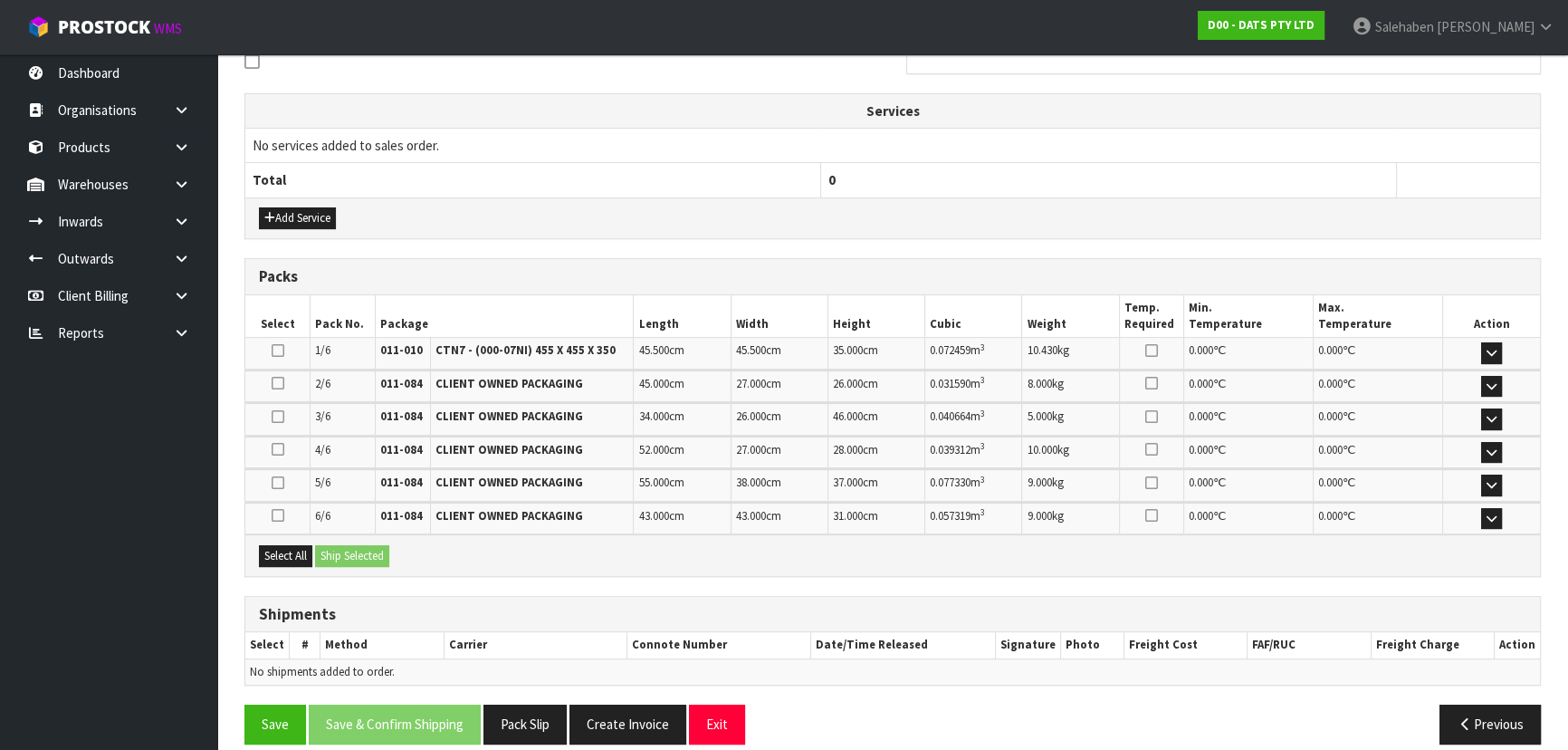
scroll to position [522, 0]
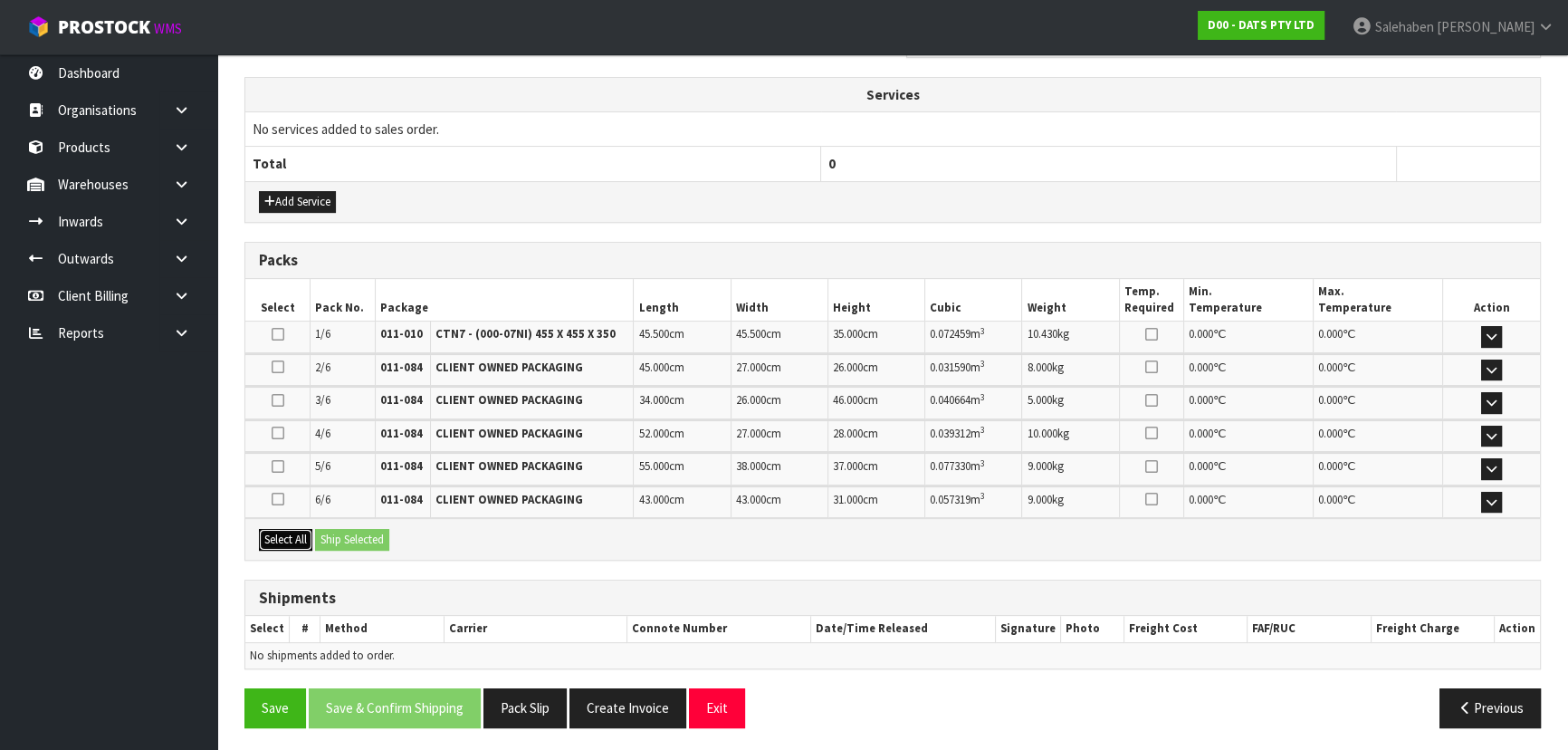
click at [280, 529] on button "Select All" at bounding box center [285, 539] width 53 height 21
click at [386, 535] on button "Ship Selected" at bounding box center [352, 539] width 75 height 21
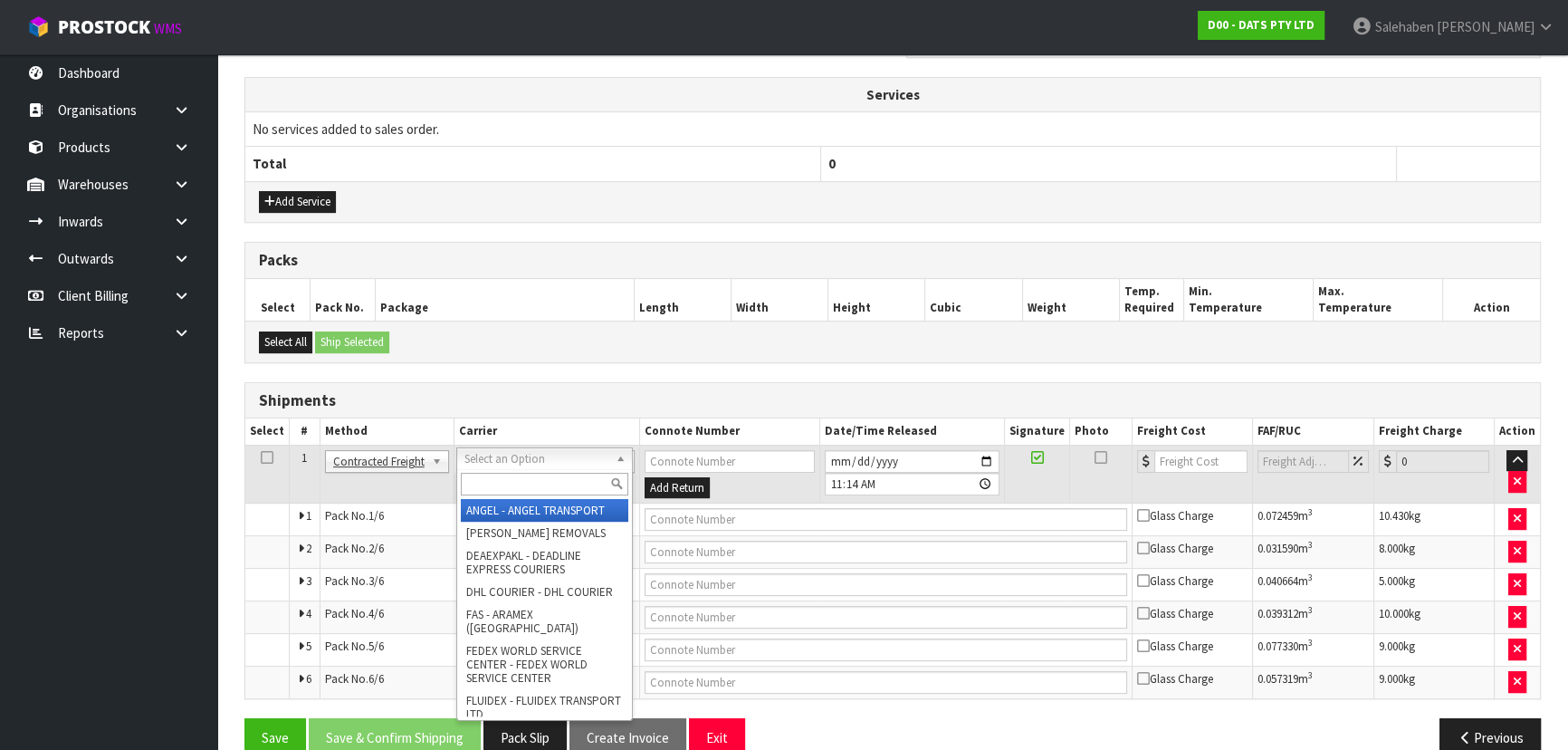
click at [576, 486] on input "text" at bounding box center [544, 483] width 168 height 22
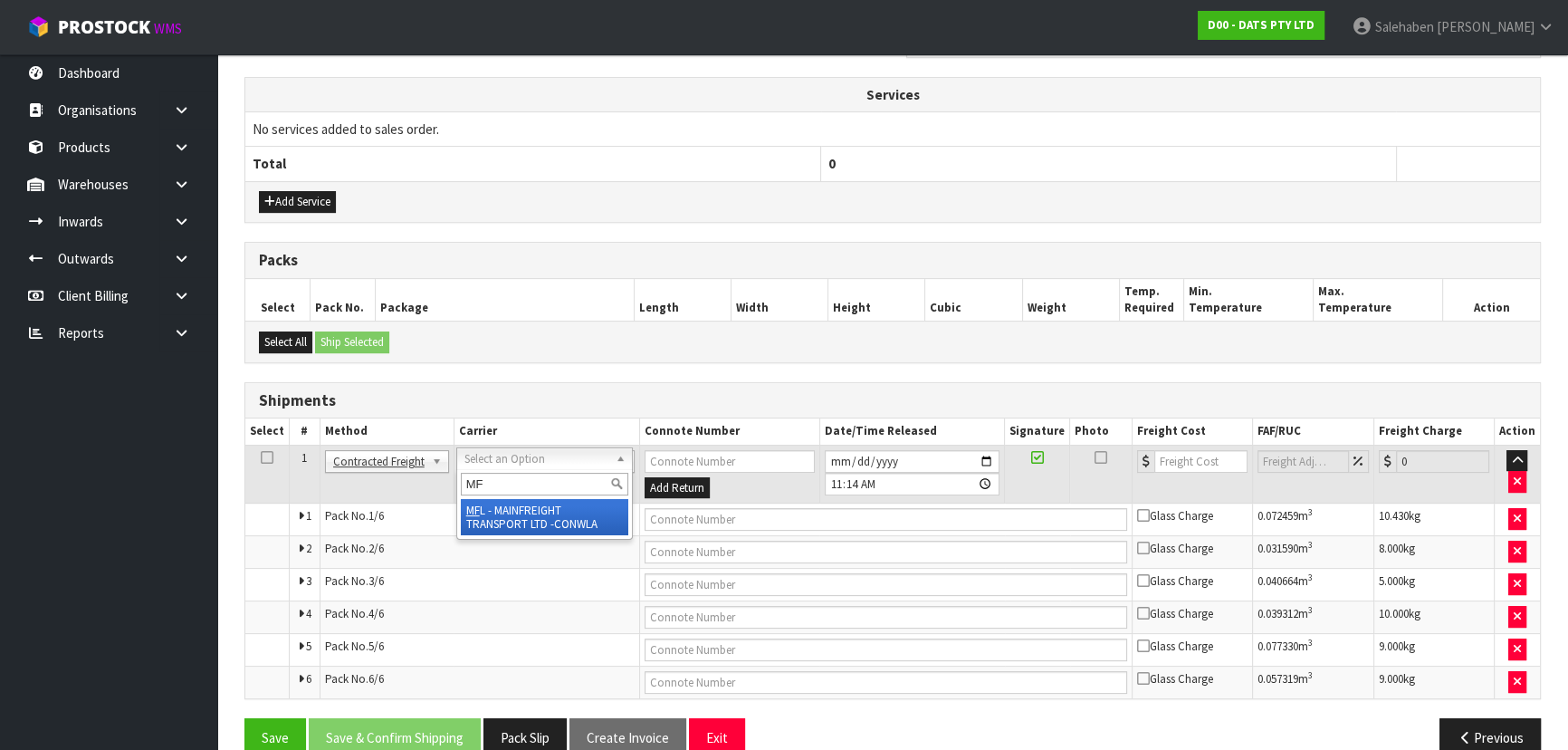
type input "MF"
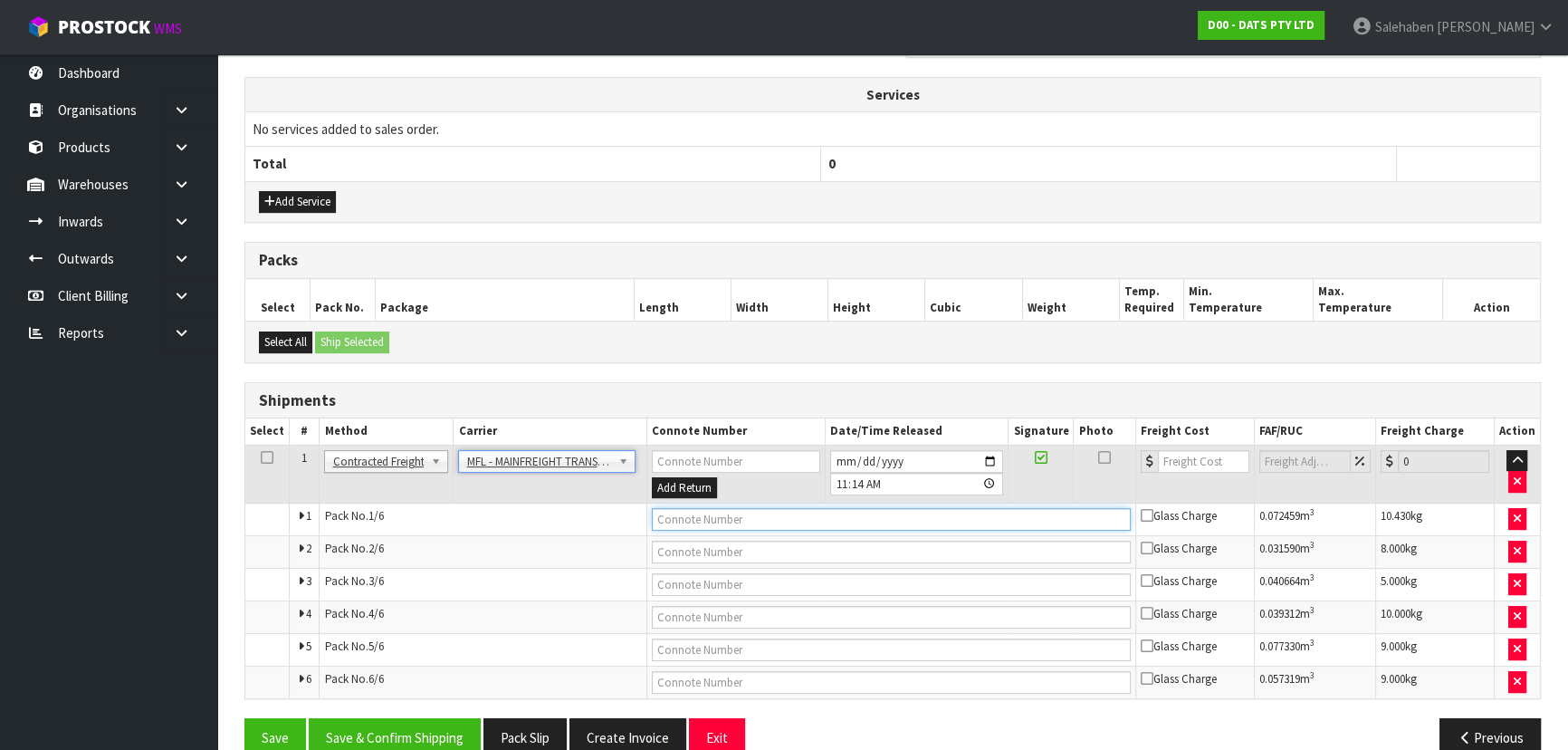
click at [706, 522] on input "text" at bounding box center [892, 518] width 479 height 22
paste input "FWM58868251"
type input "FWM58868251"
click at [1175, 456] on input "number" at bounding box center [1203, 461] width 91 height 22
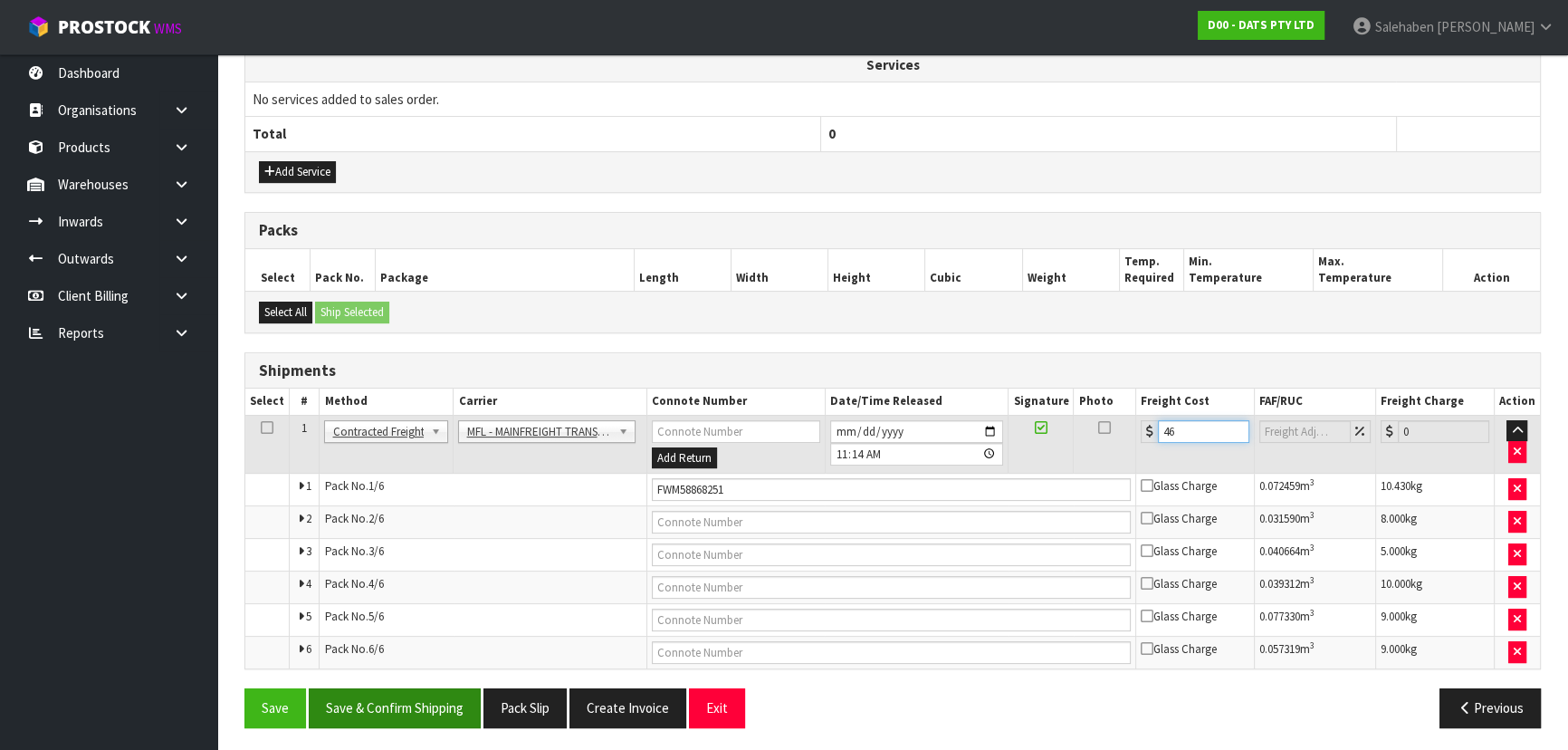
type input "46"
click at [400, 693] on button "Save & Confirm Shipping" at bounding box center [394, 707] width 172 height 39
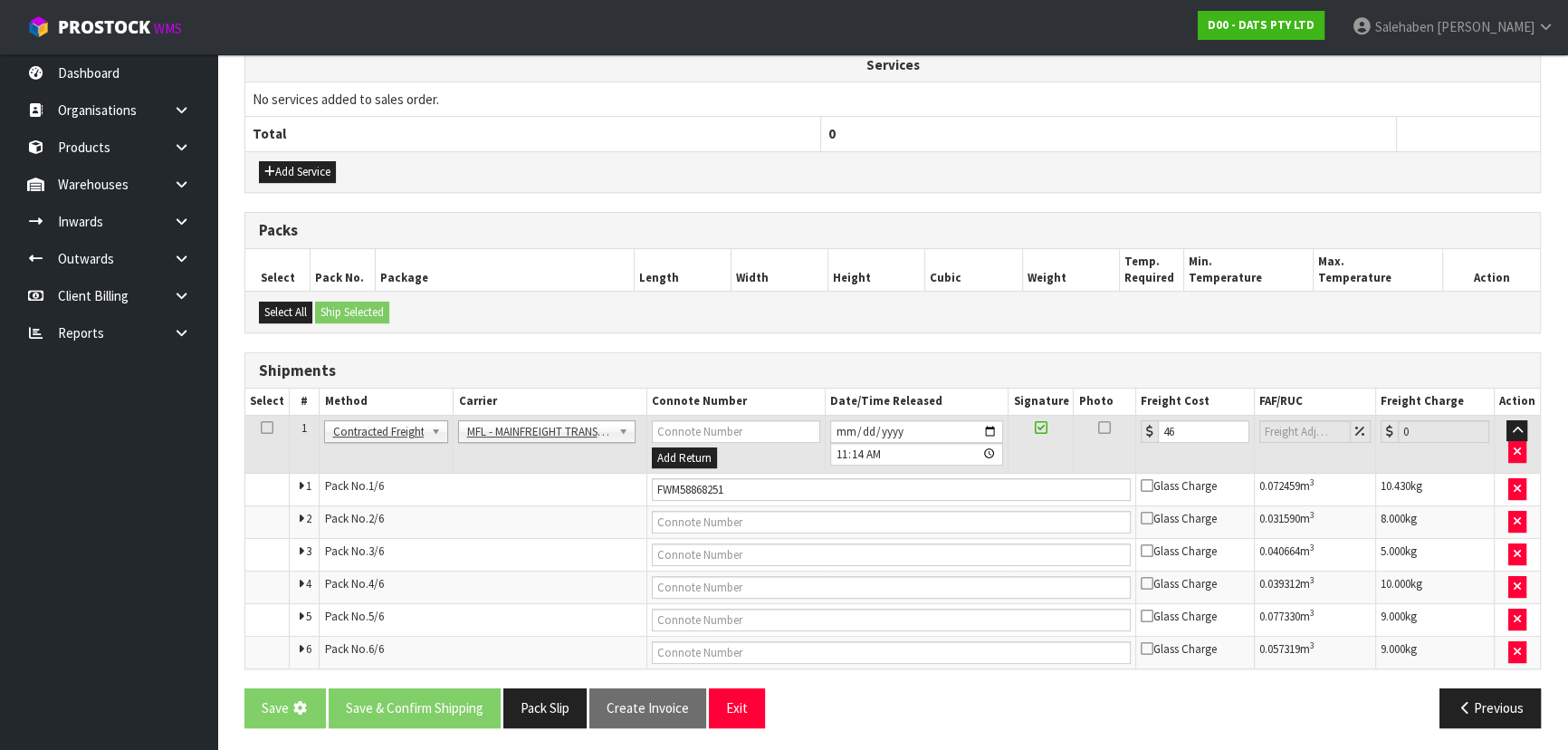
scroll to position [0, 0]
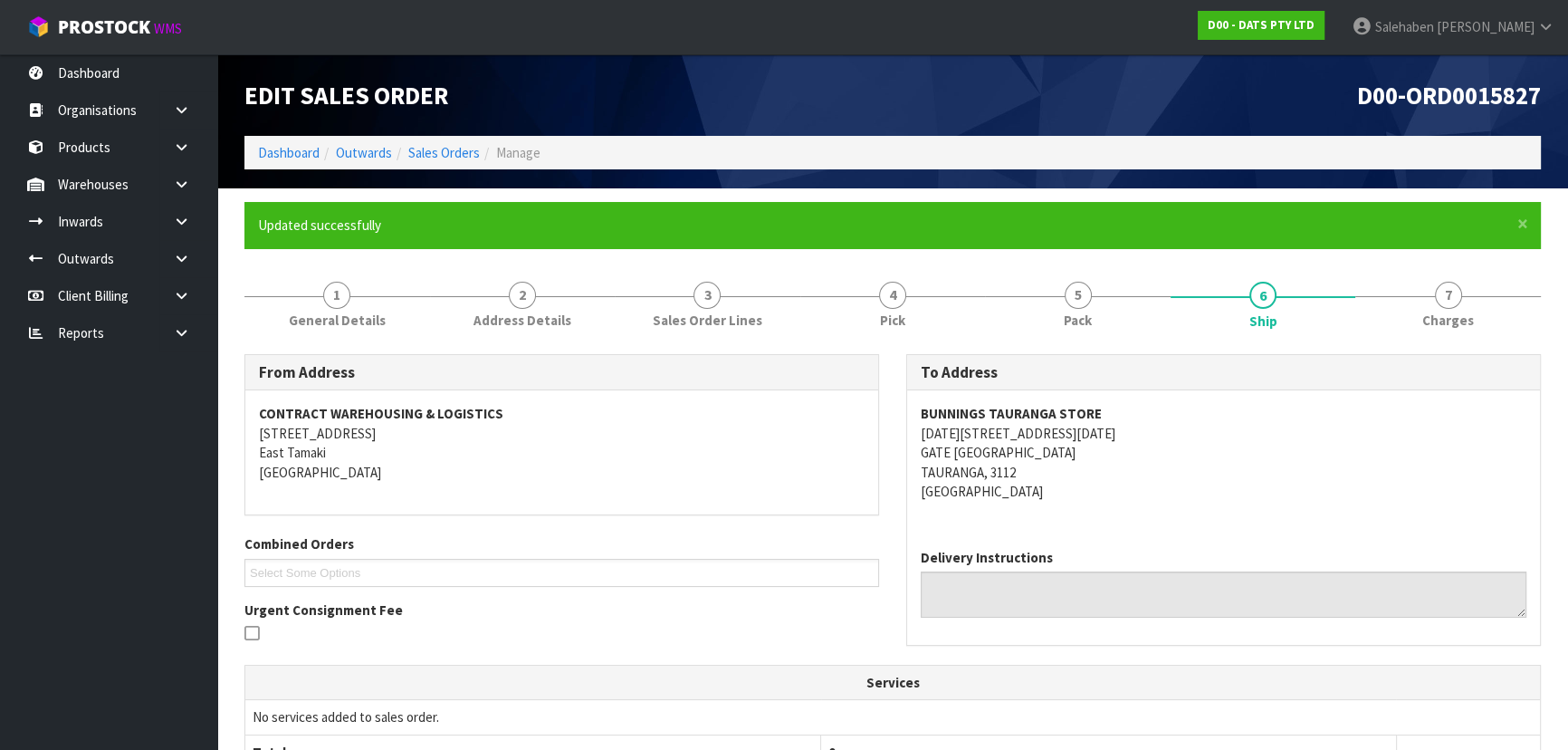
click at [420, 162] on li "Sales Orders" at bounding box center [436, 152] width 88 height 19
click at [453, 147] on link "Sales Orders" at bounding box center [444, 152] width 72 height 17
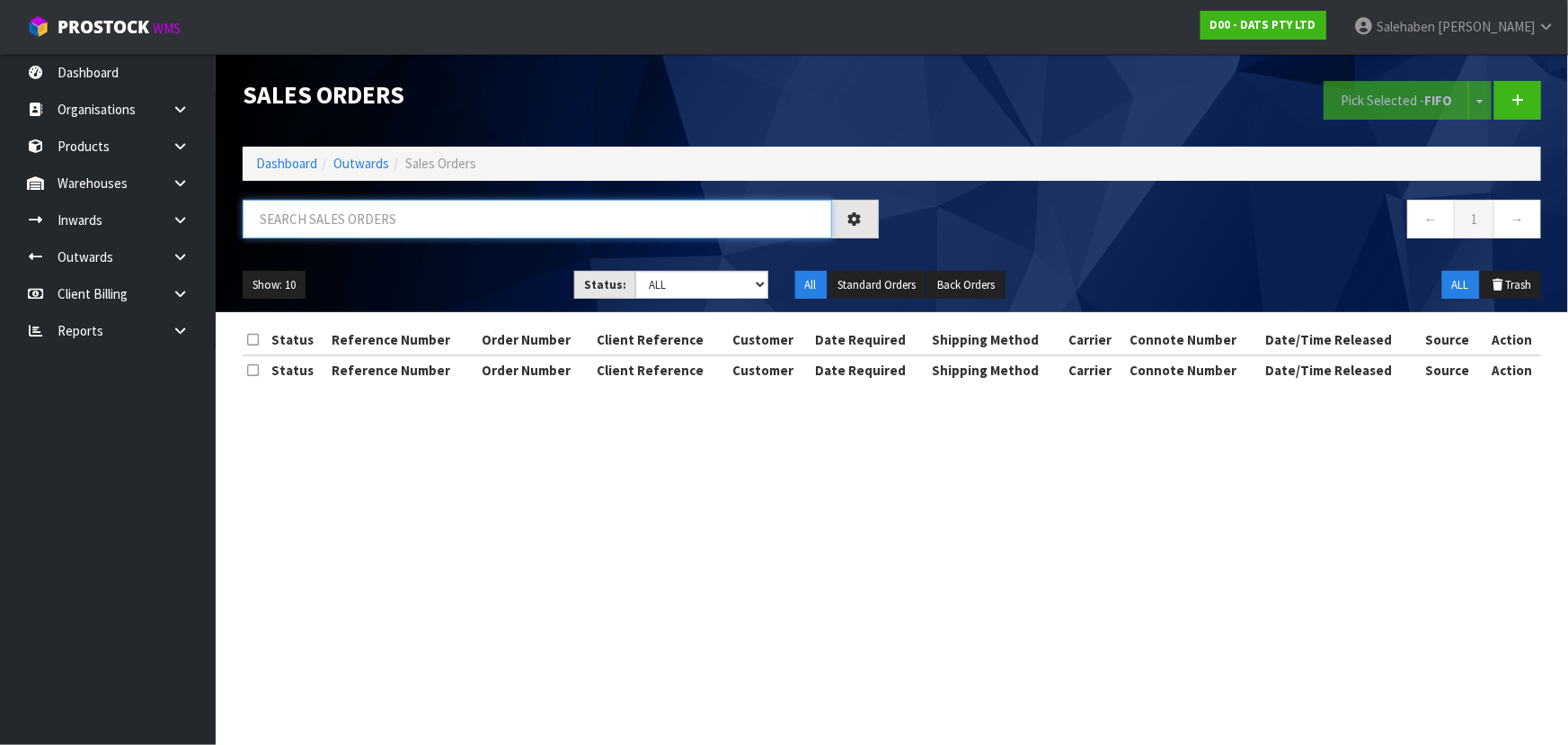
click at [427, 226] on input "text" at bounding box center [537, 219] width 589 height 39
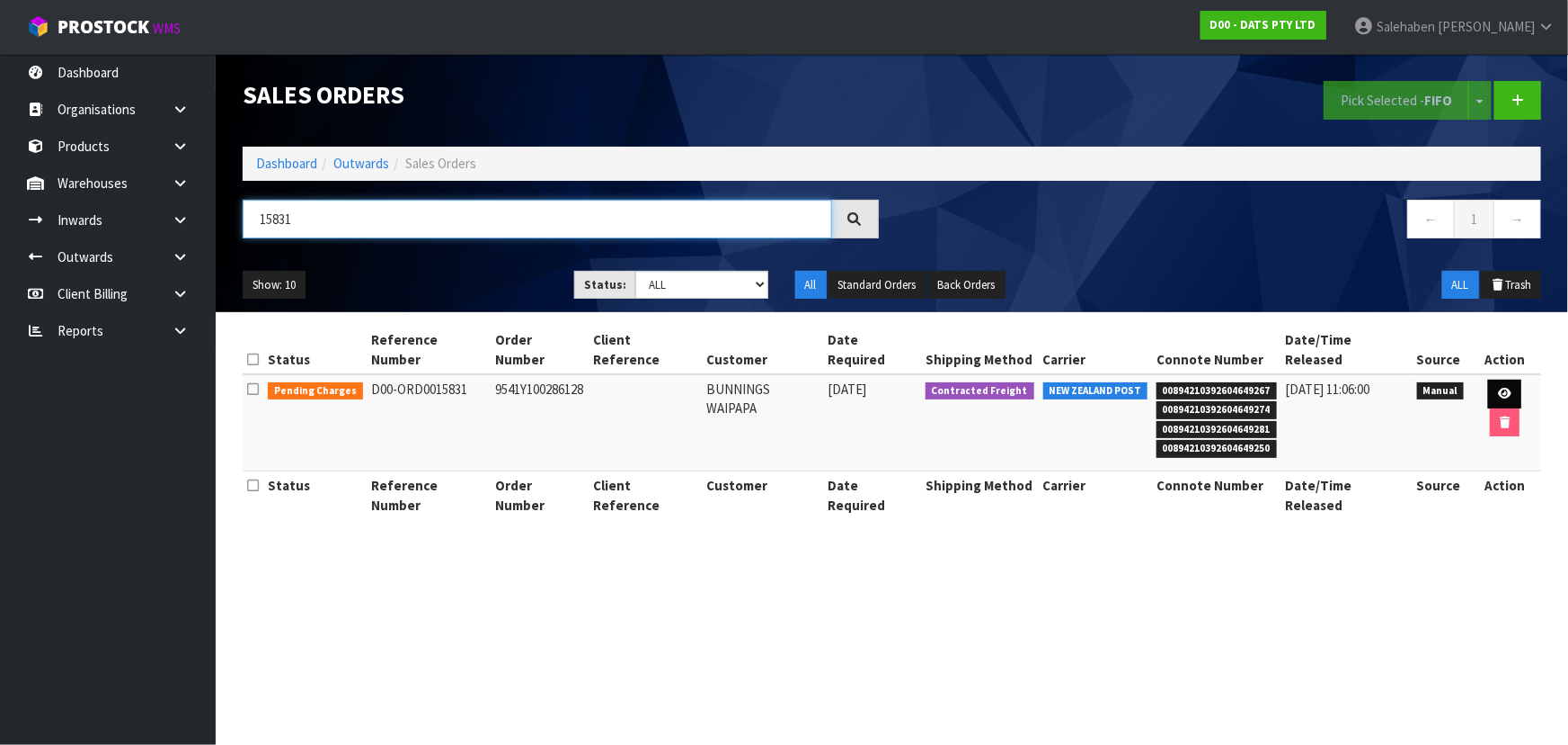
type input "15831"
click at [1488, 380] on link at bounding box center [1504, 394] width 34 height 29
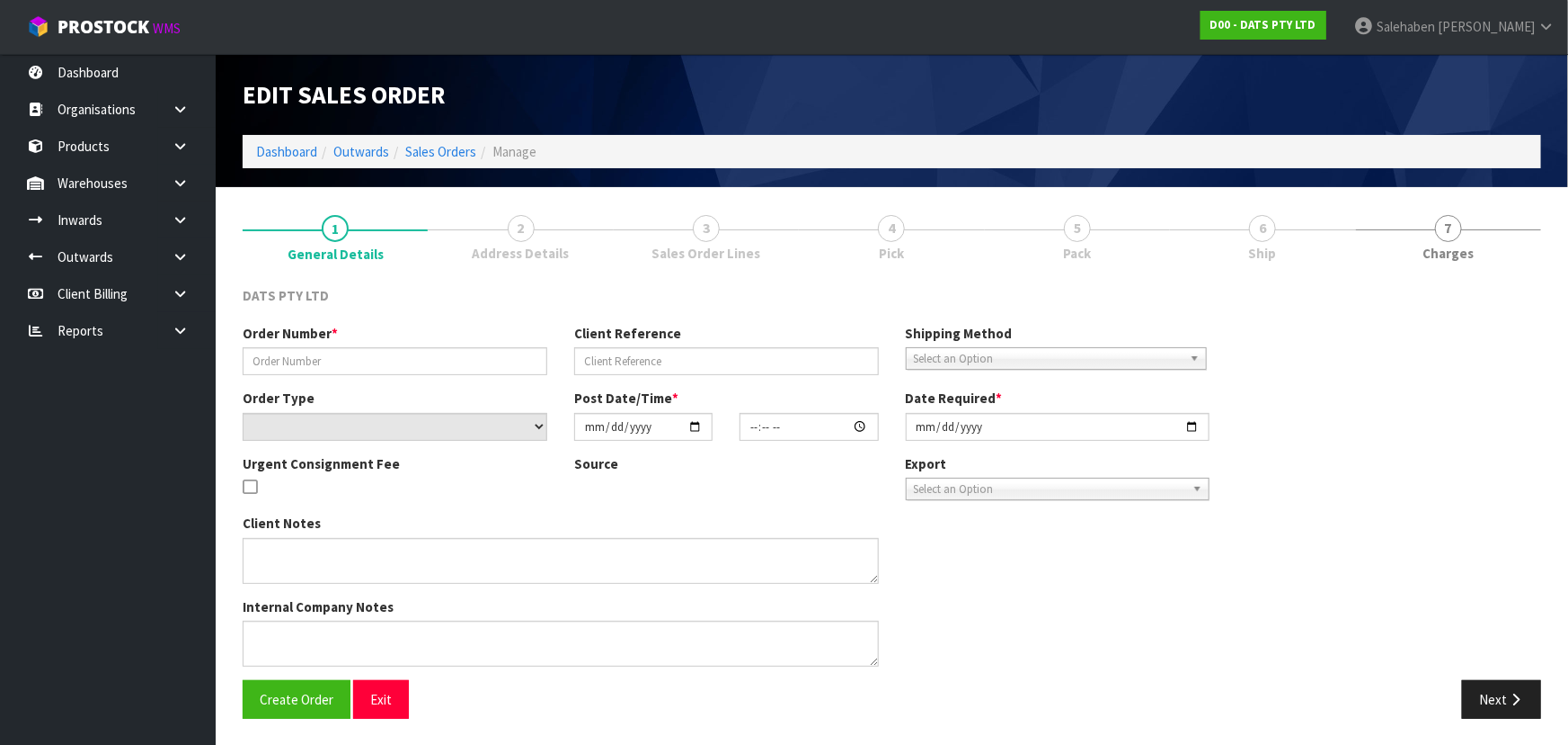
type input "9541Y100286128"
select select "number:0"
type input "[DATE]"
type input "10:30:00.000"
type input "[DATE]"
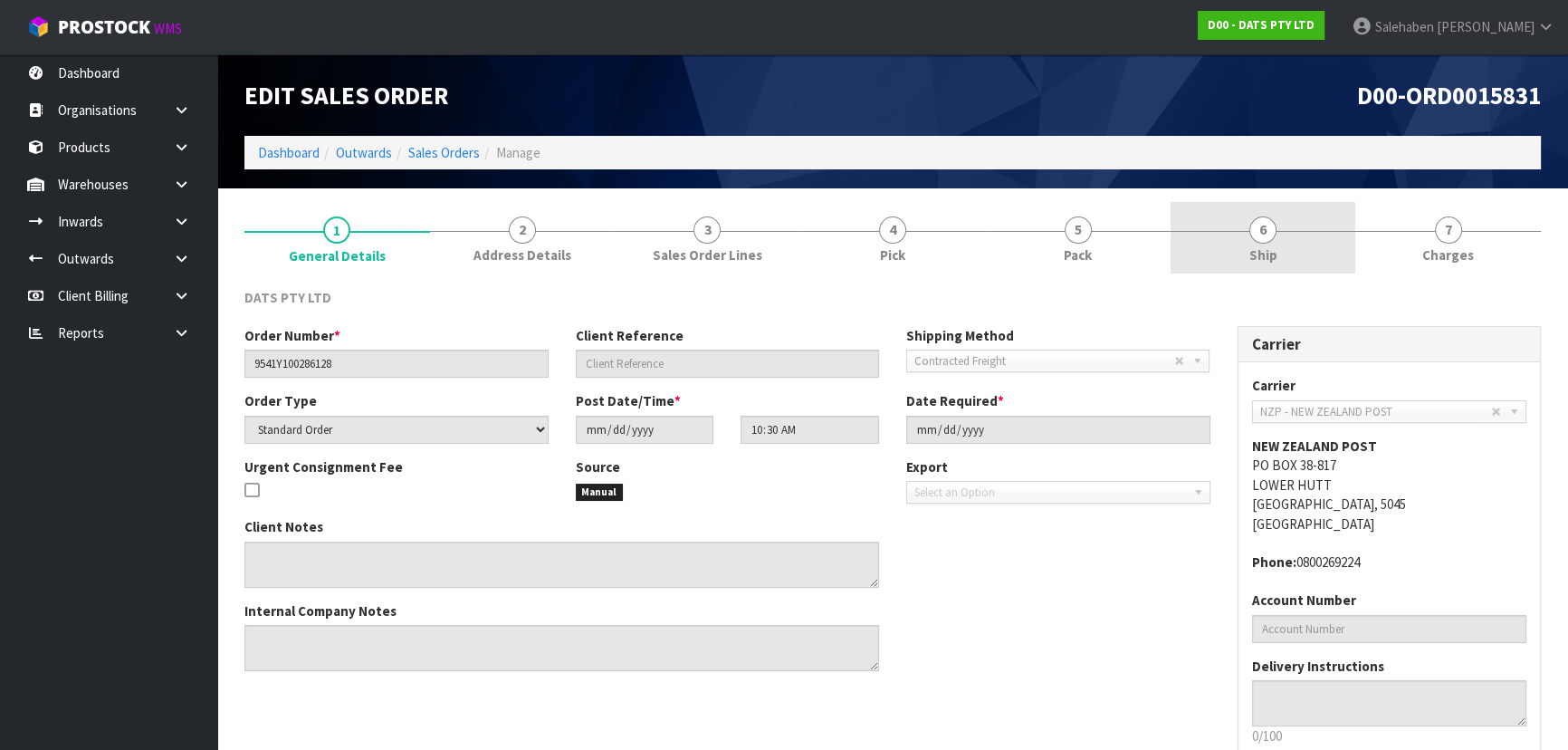
click at [1257, 242] on link "6 Ship" at bounding box center [1263, 238] width 185 height 72
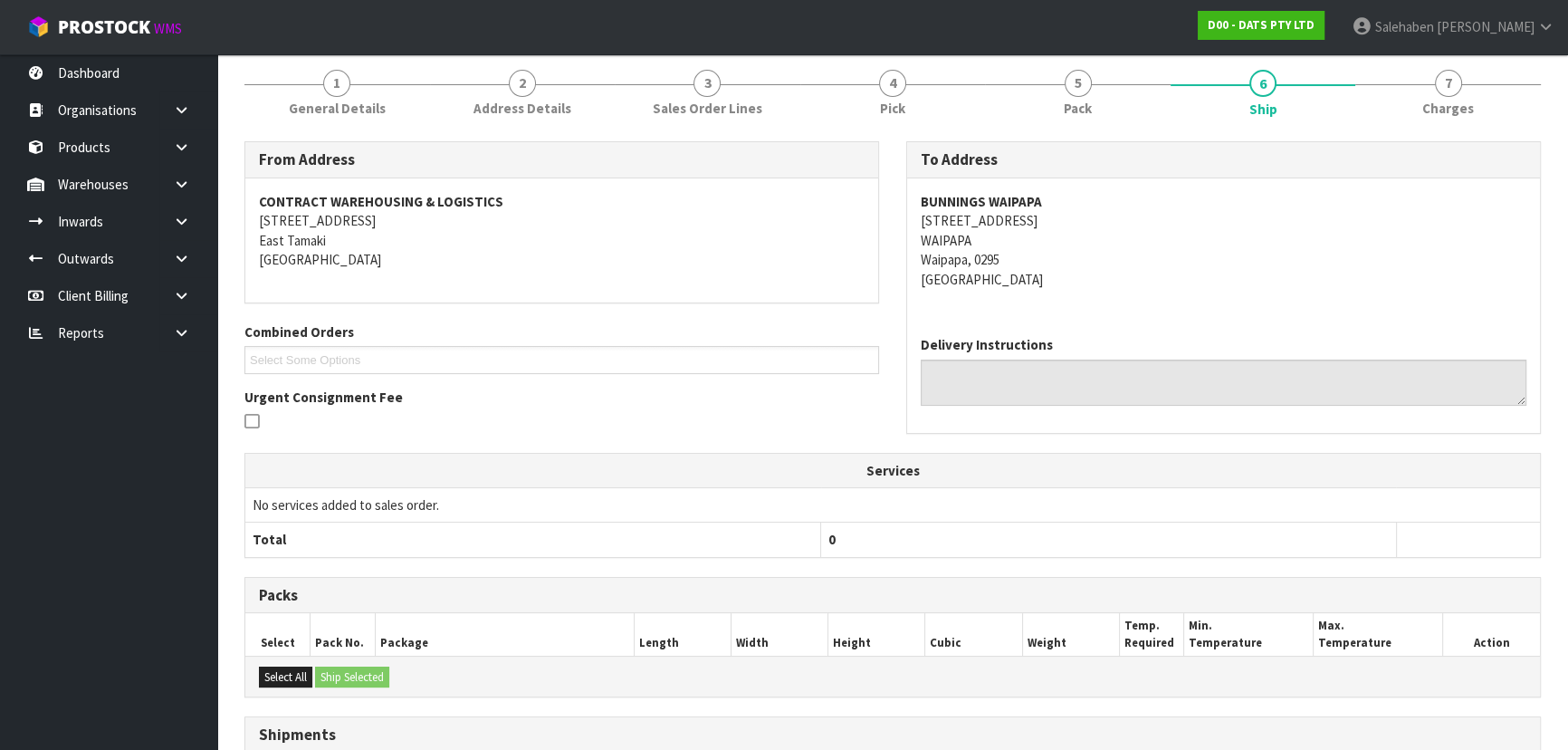
scroll to position [451, 0]
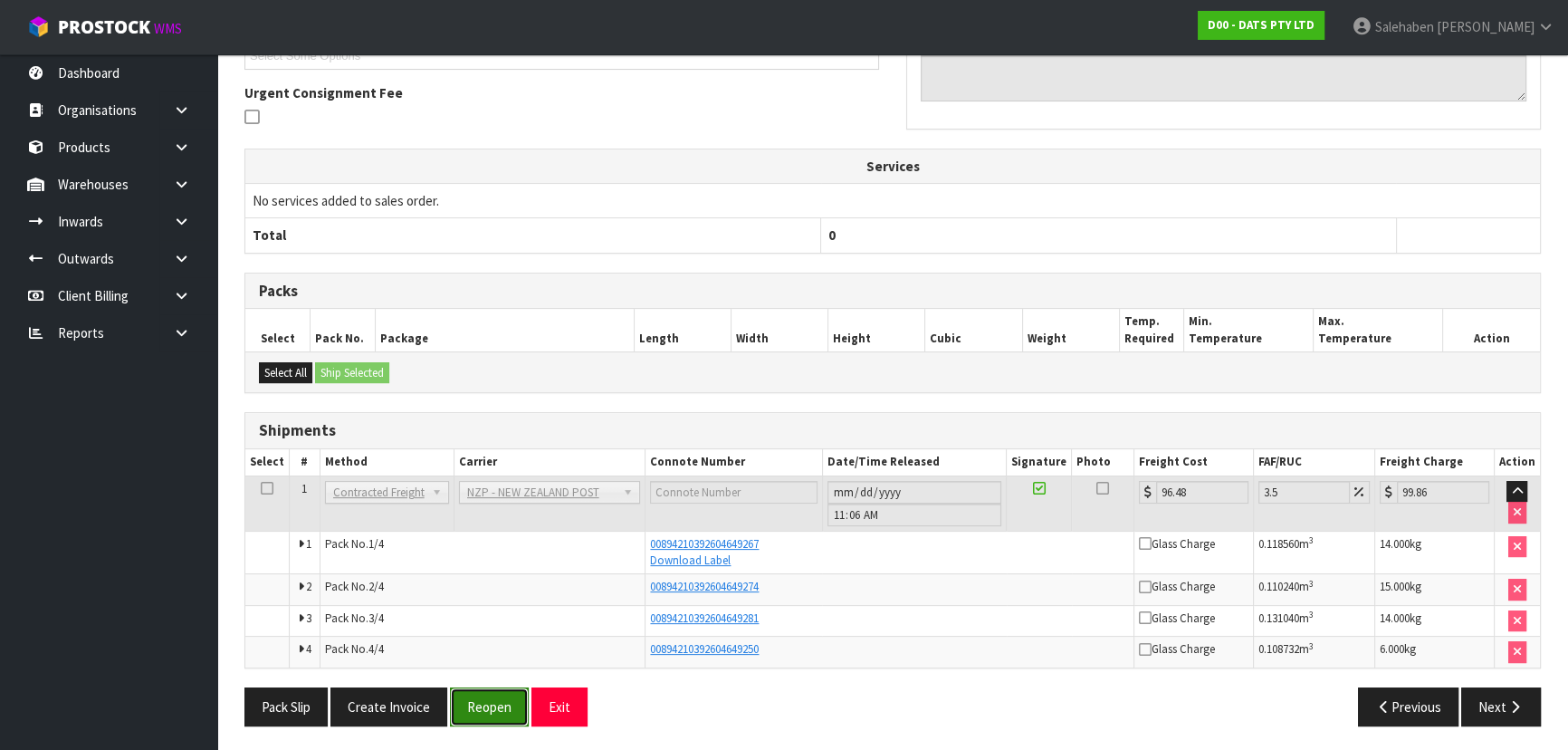
click at [480, 709] on button "Reopen" at bounding box center [489, 706] width 79 height 39
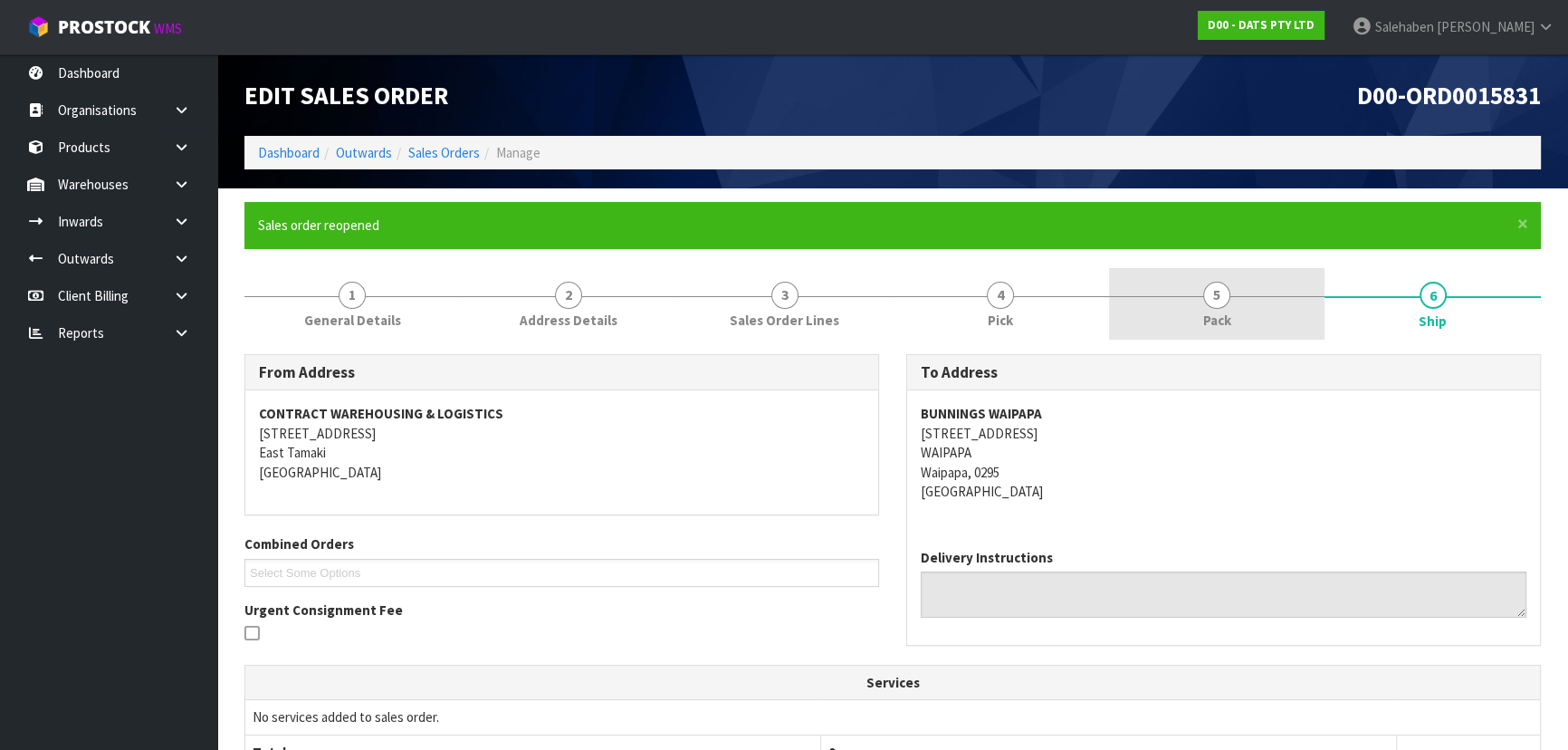
click at [1218, 322] on span "Pack" at bounding box center [1217, 320] width 28 height 19
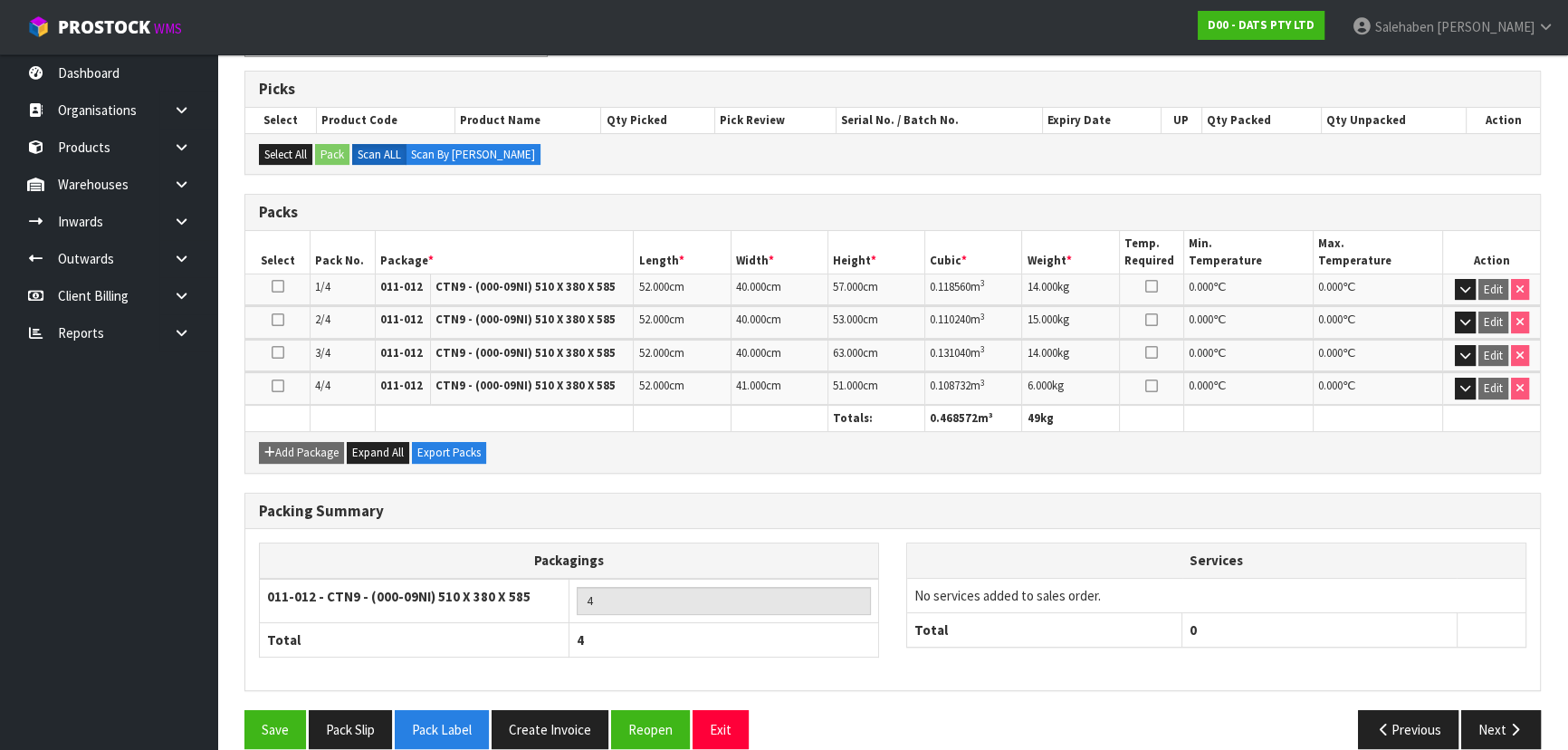
scroll to position [371, 0]
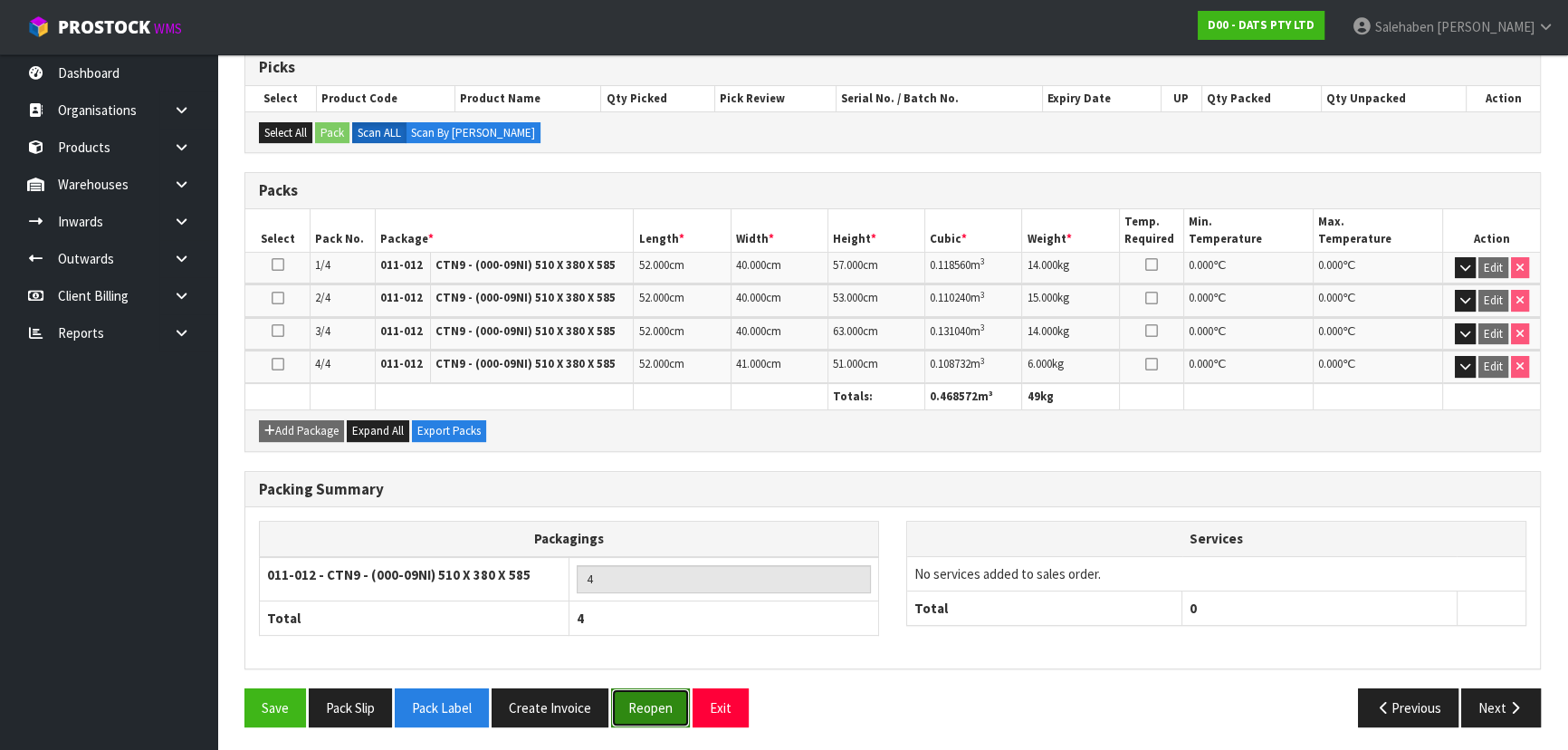
click at [652, 706] on button "Reopen" at bounding box center [650, 707] width 79 height 39
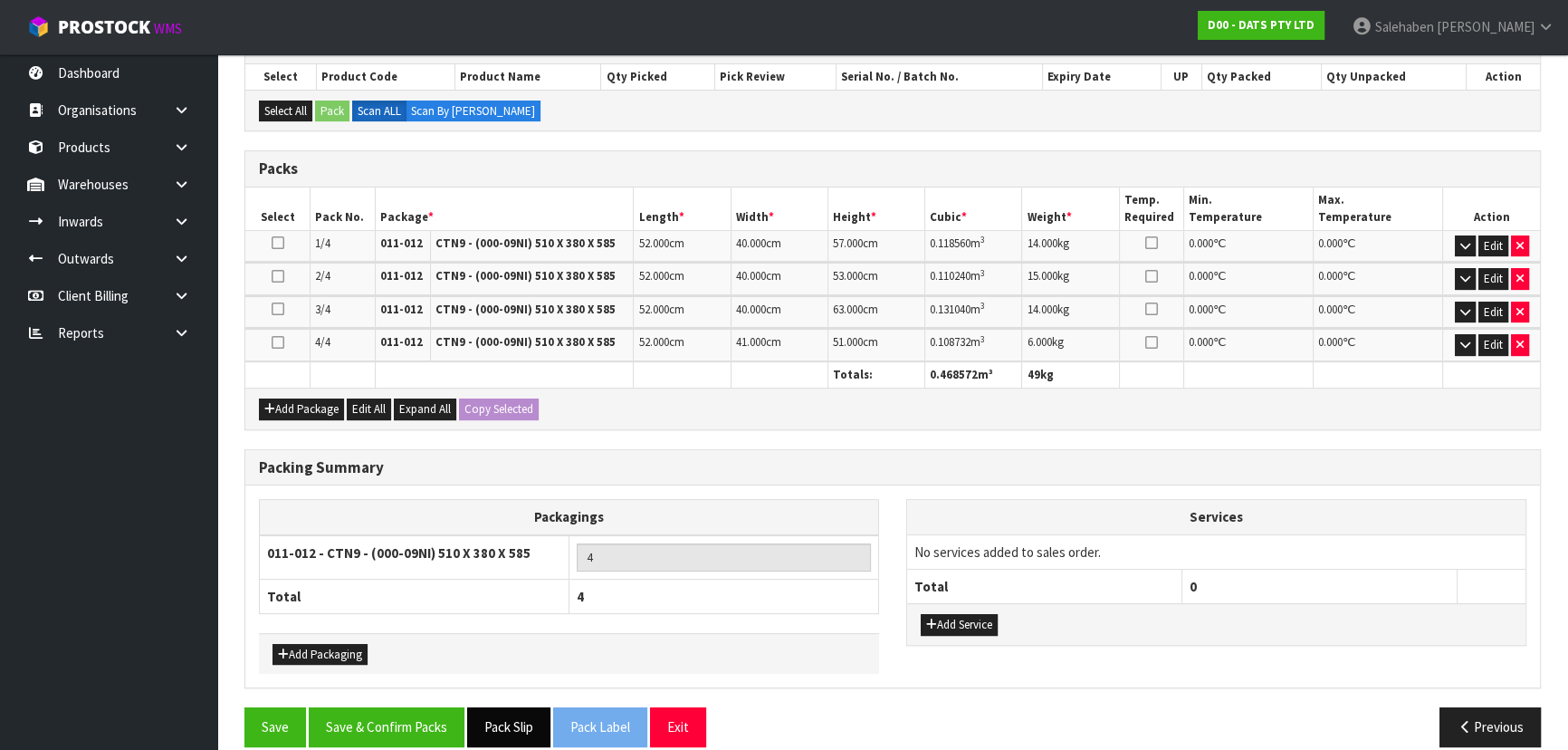
scroll to position [410, 0]
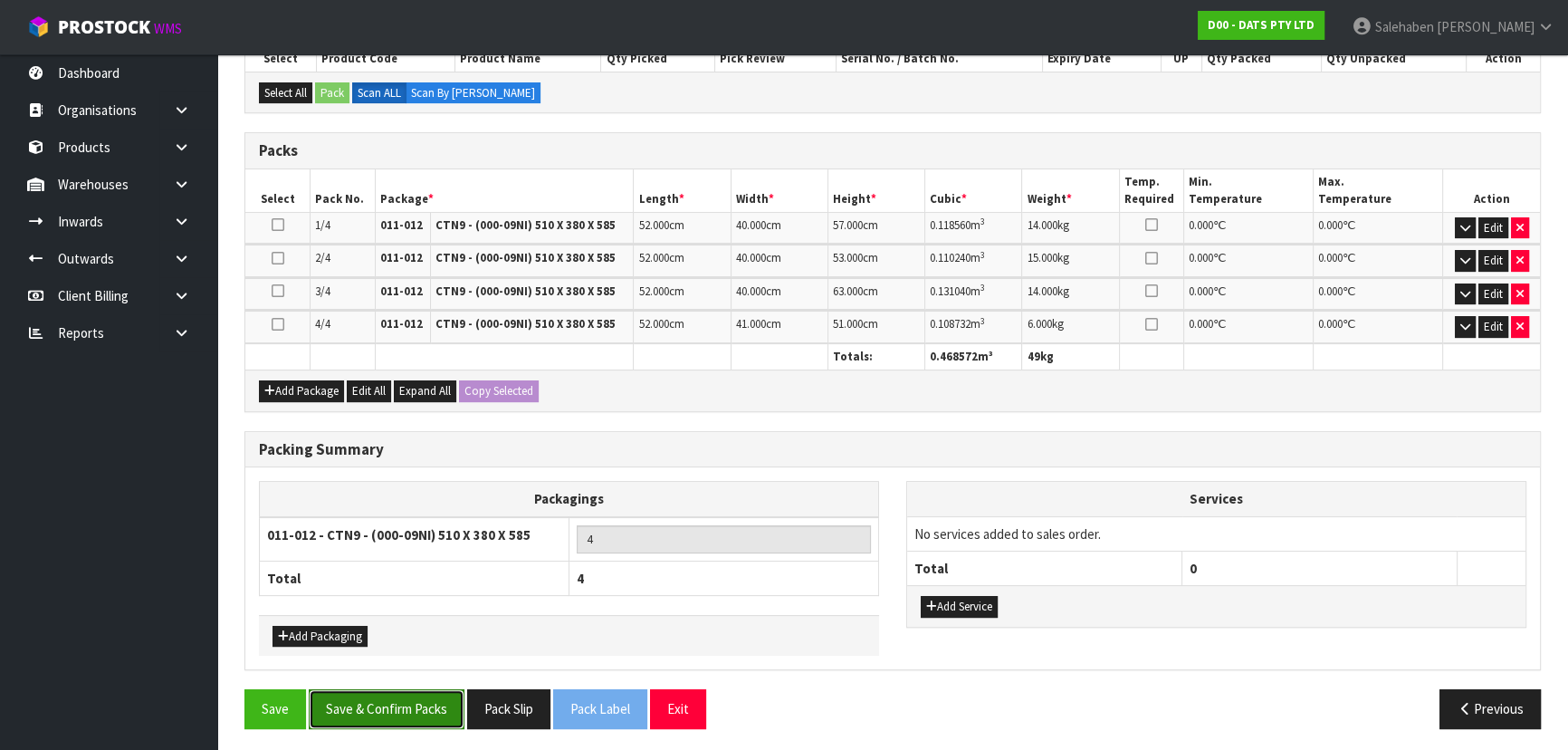
click at [371, 698] on button "Save & Confirm Packs" at bounding box center [386, 708] width 155 height 39
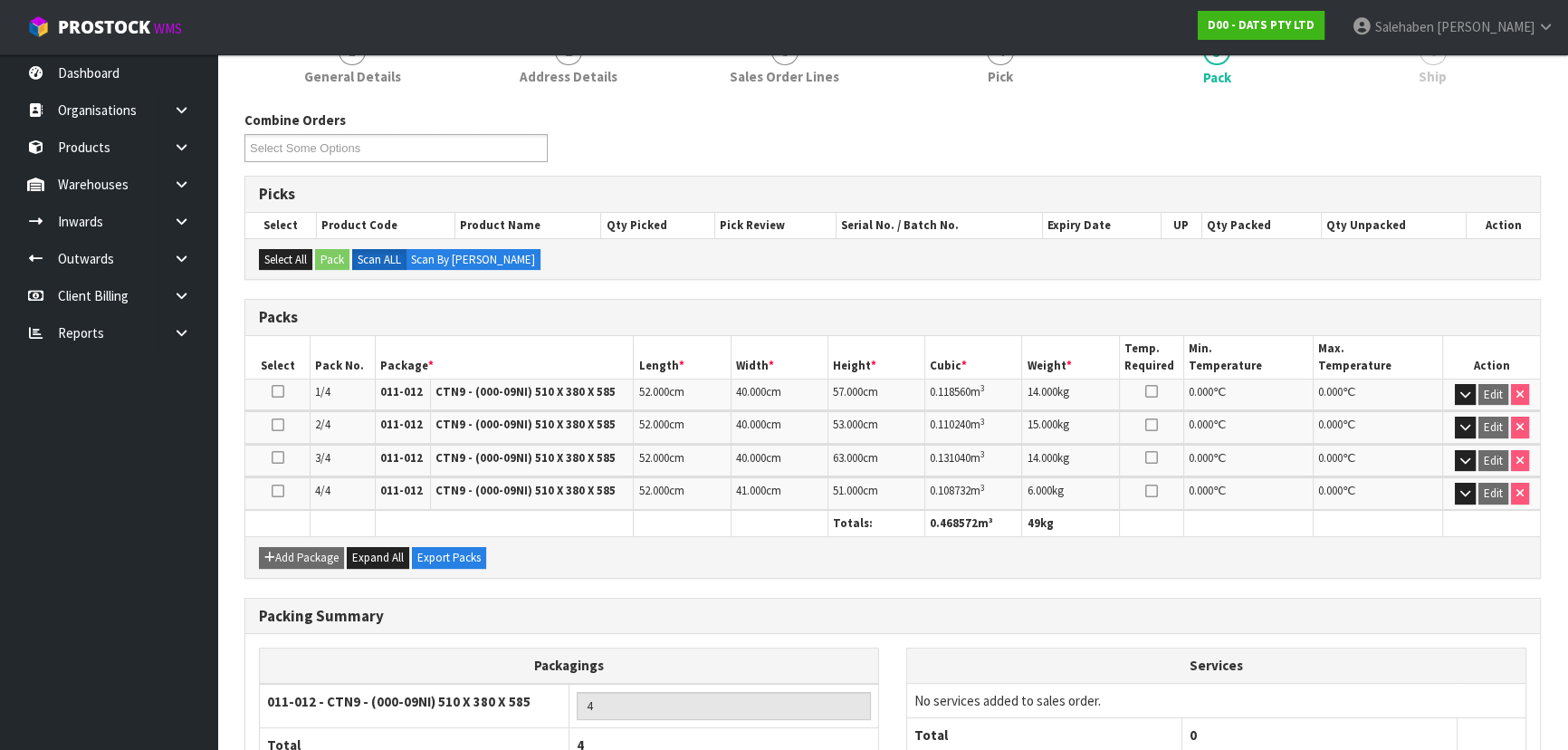
scroll to position [371, 0]
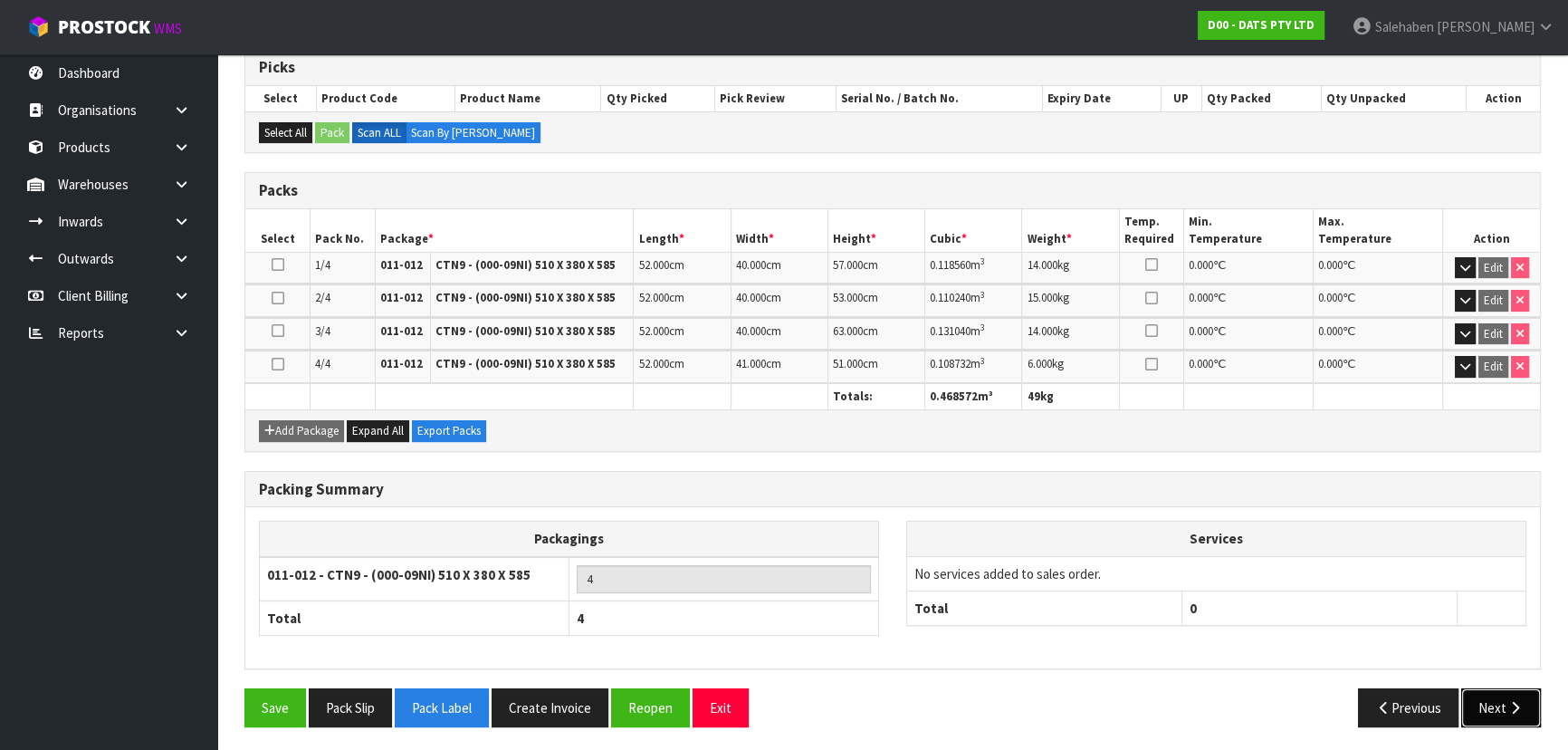
click at [1511, 706] on icon "button" at bounding box center [1516, 707] width 17 height 14
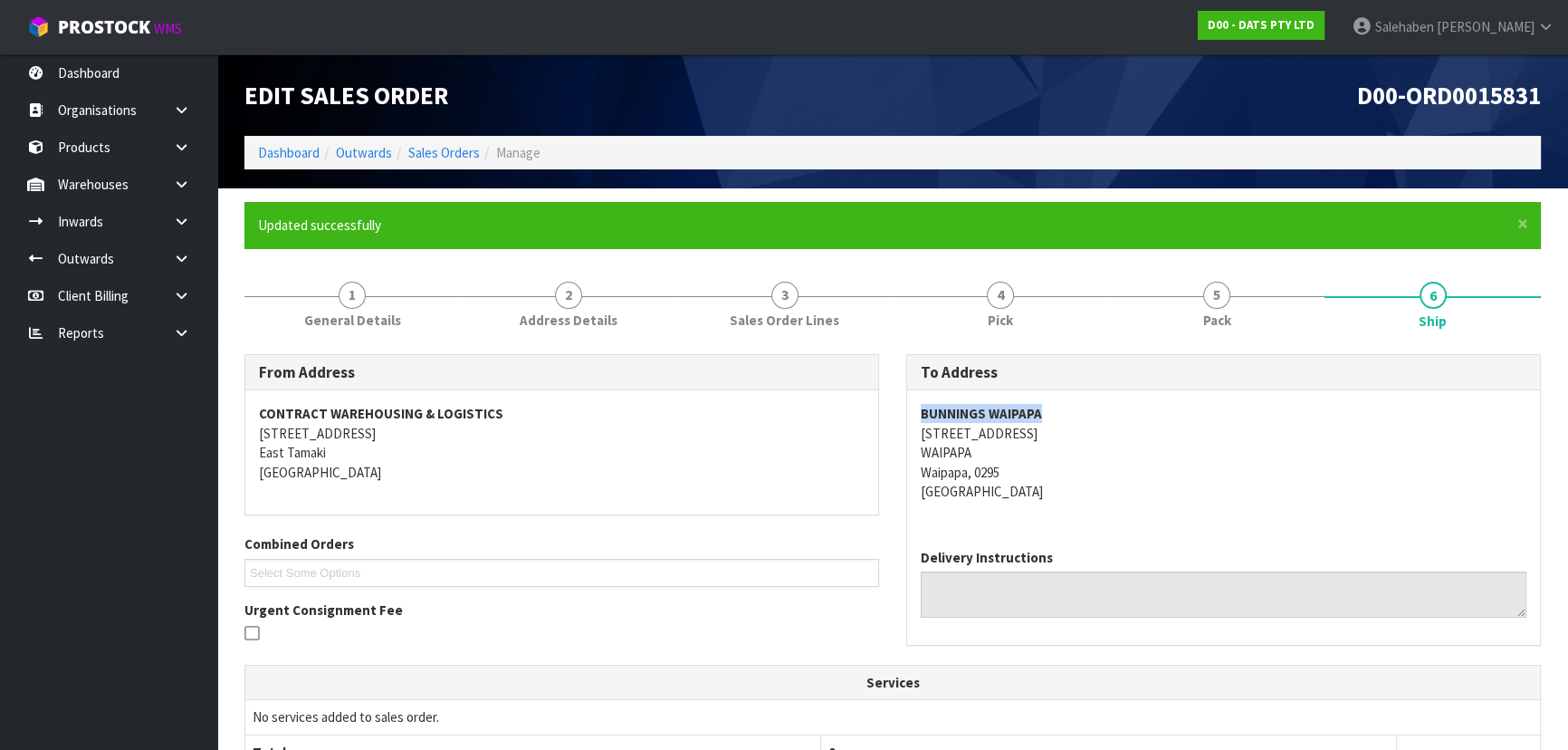
drag, startPoint x: 1054, startPoint y: 409, endPoint x: 922, endPoint y: 413, distance: 132.1
click at [922, 413] on address "BUNNINGS WAIPAPA [STREET_ADDRESS]" at bounding box center [1224, 452] width 605 height 97
copy strong "BUNNINGS WAIPAPA"
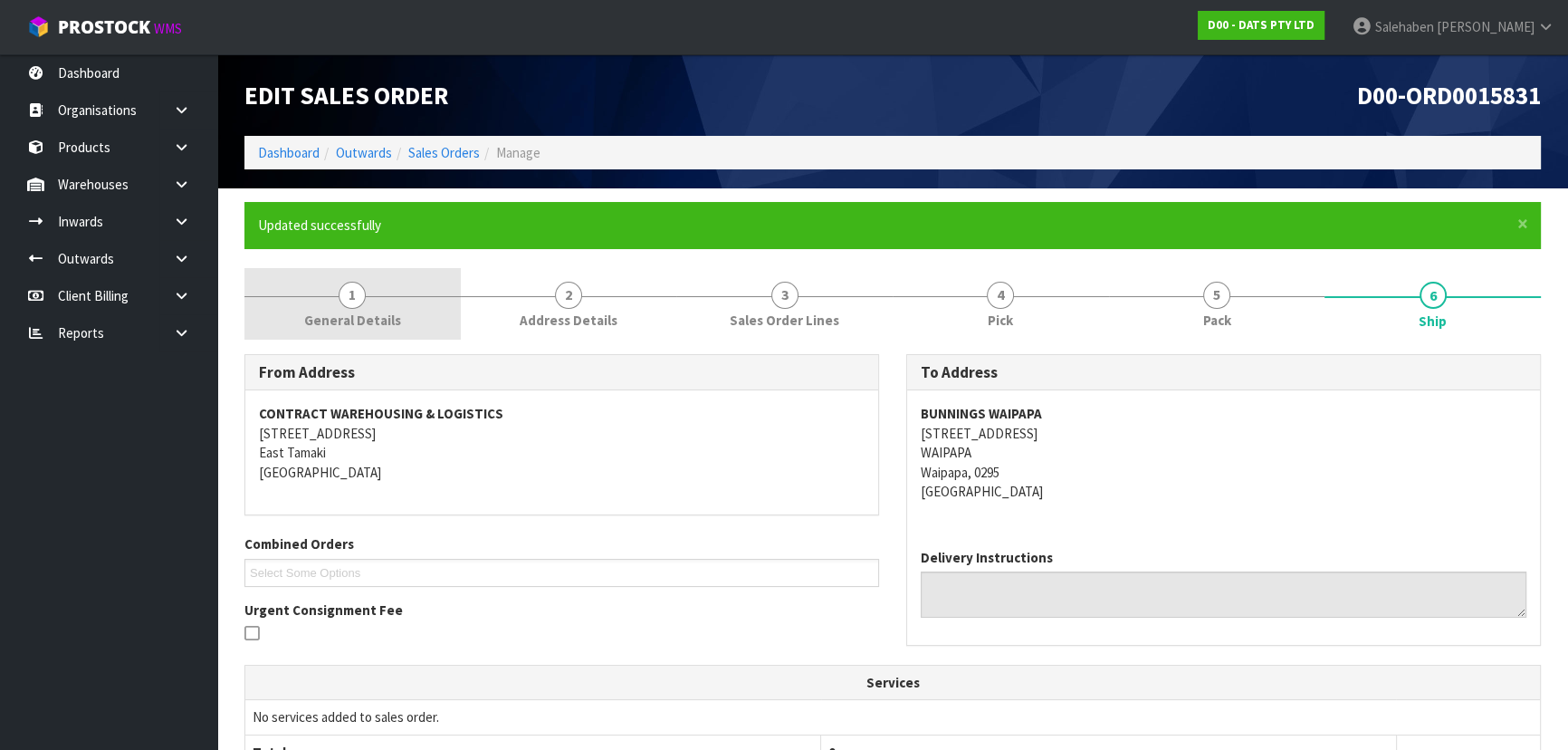
drag, startPoint x: 359, startPoint y: 320, endPoint x: 344, endPoint y: 332, distance: 19.2
click at [359, 319] on span "General Details" at bounding box center [353, 320] width 97 height 19
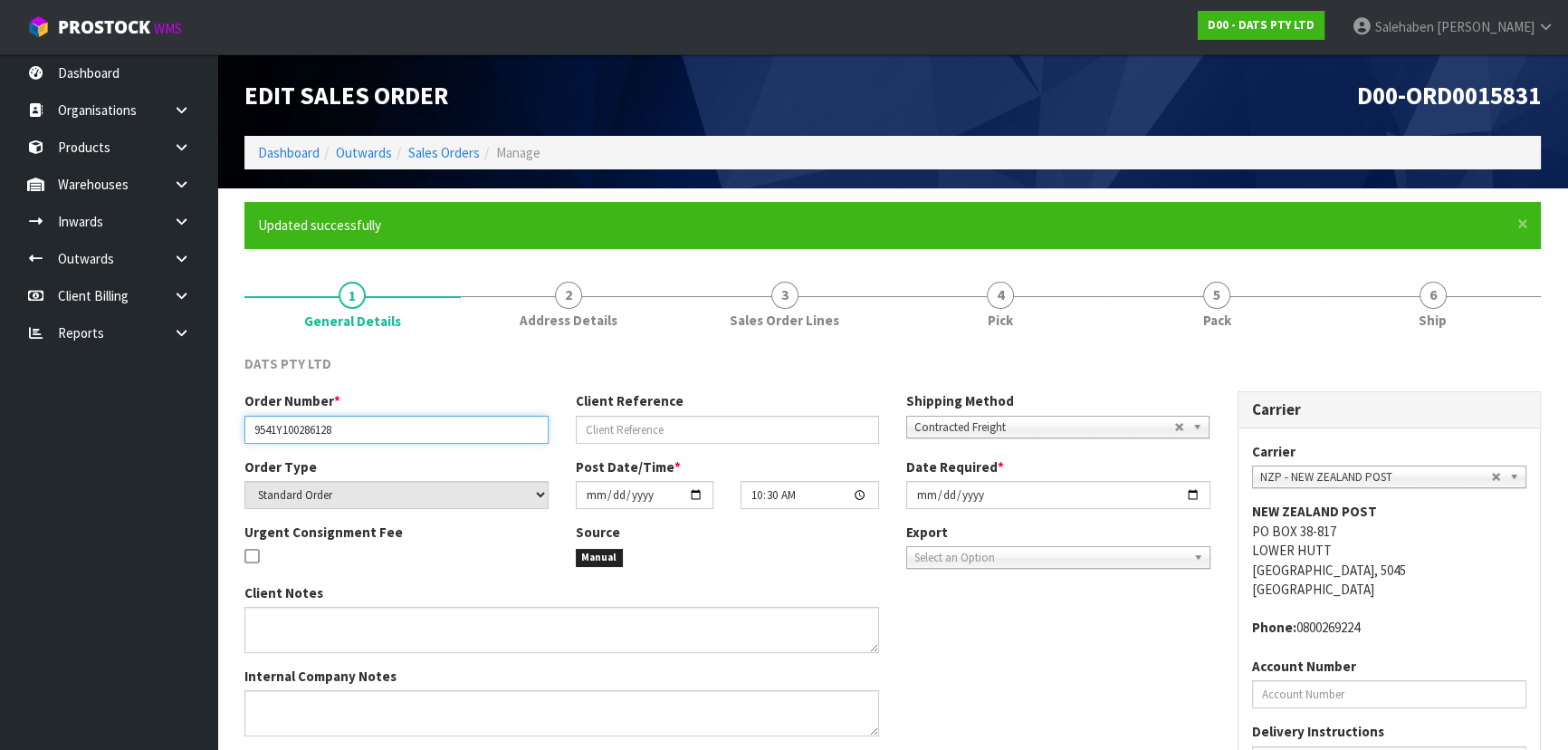
drag, startPoint x: 350, startPoint y: 430, endPoint x: 237, endPoint y: 429, distance: 113.0
click at [237, 429] on div "Order Number * 9541Y100286128" at bounding box center [397, 416] width 332 height 51
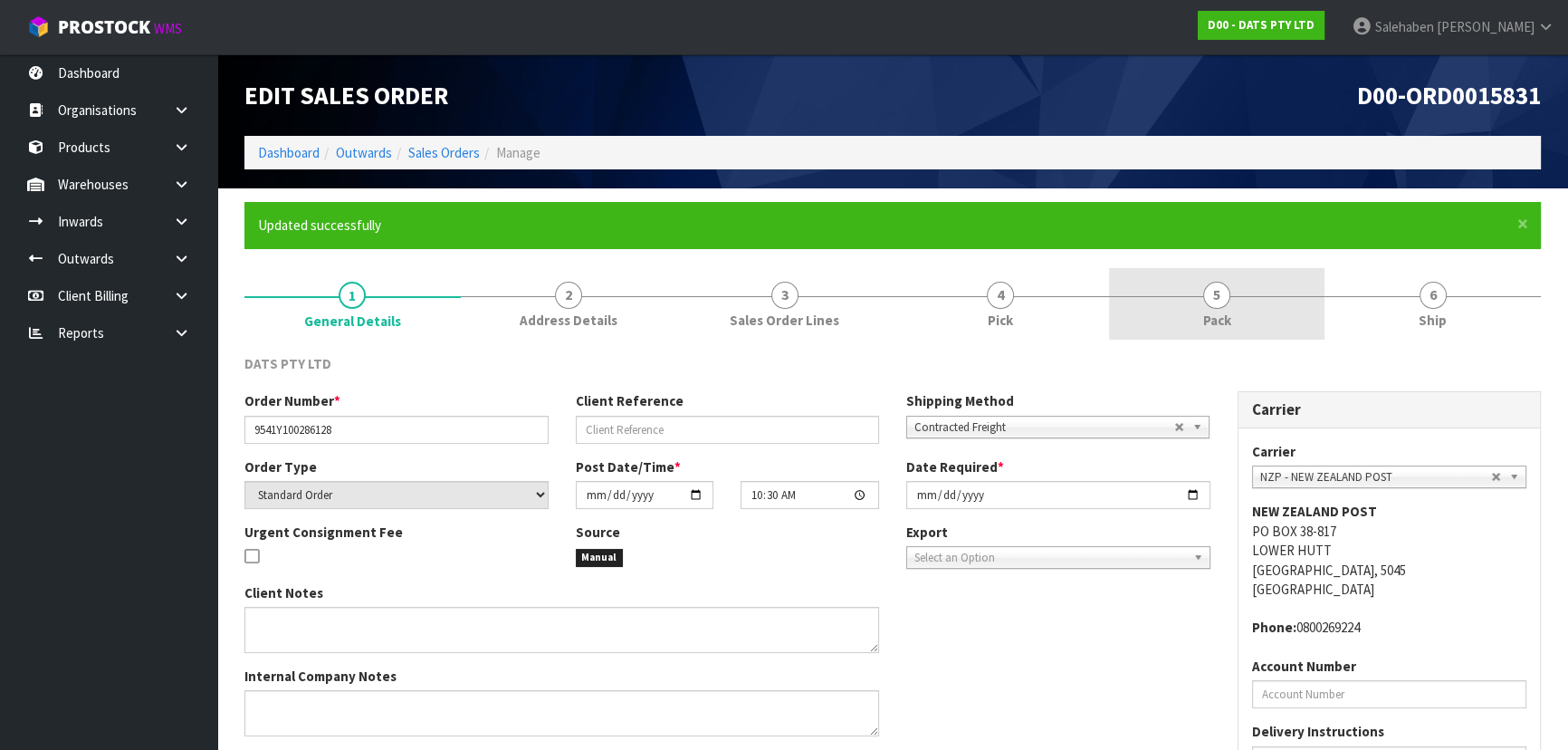
click at [1220, 299] on span "5" at bounding box center [1217, 295] width 27 height 27
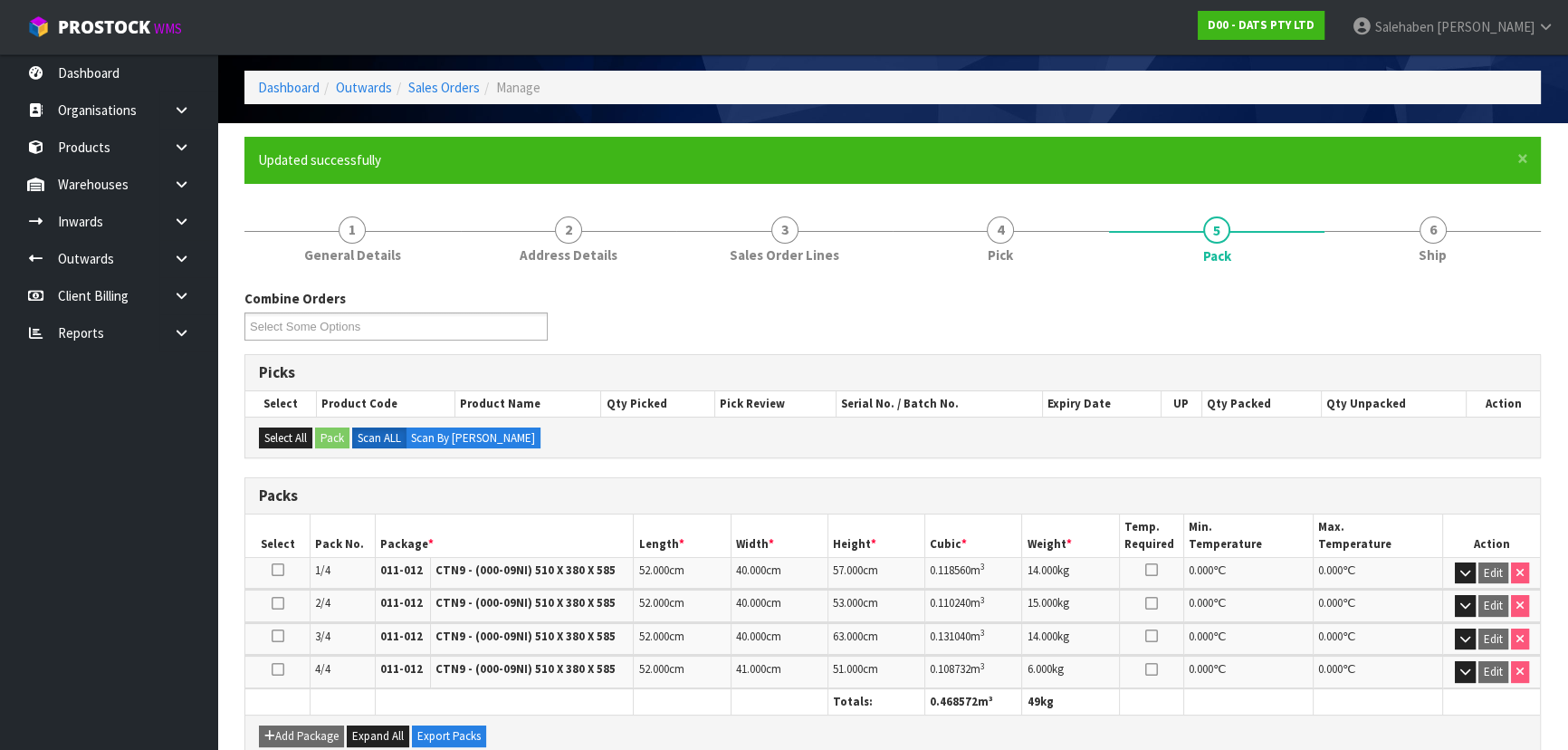
scroll to position [371, 0]
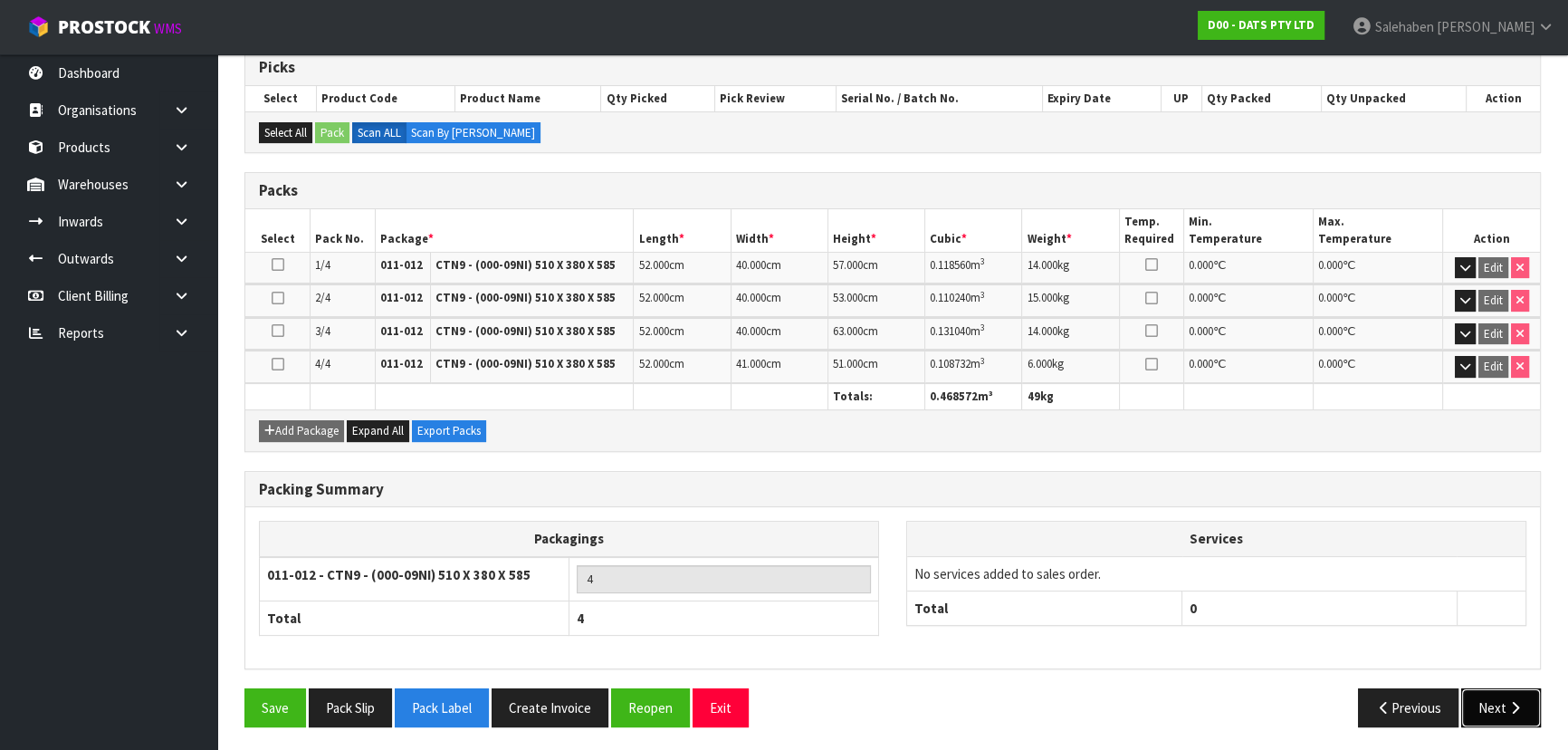
click at [1490, 701] on button "Next" at bounding box center [1501, 707] width 80 height 39
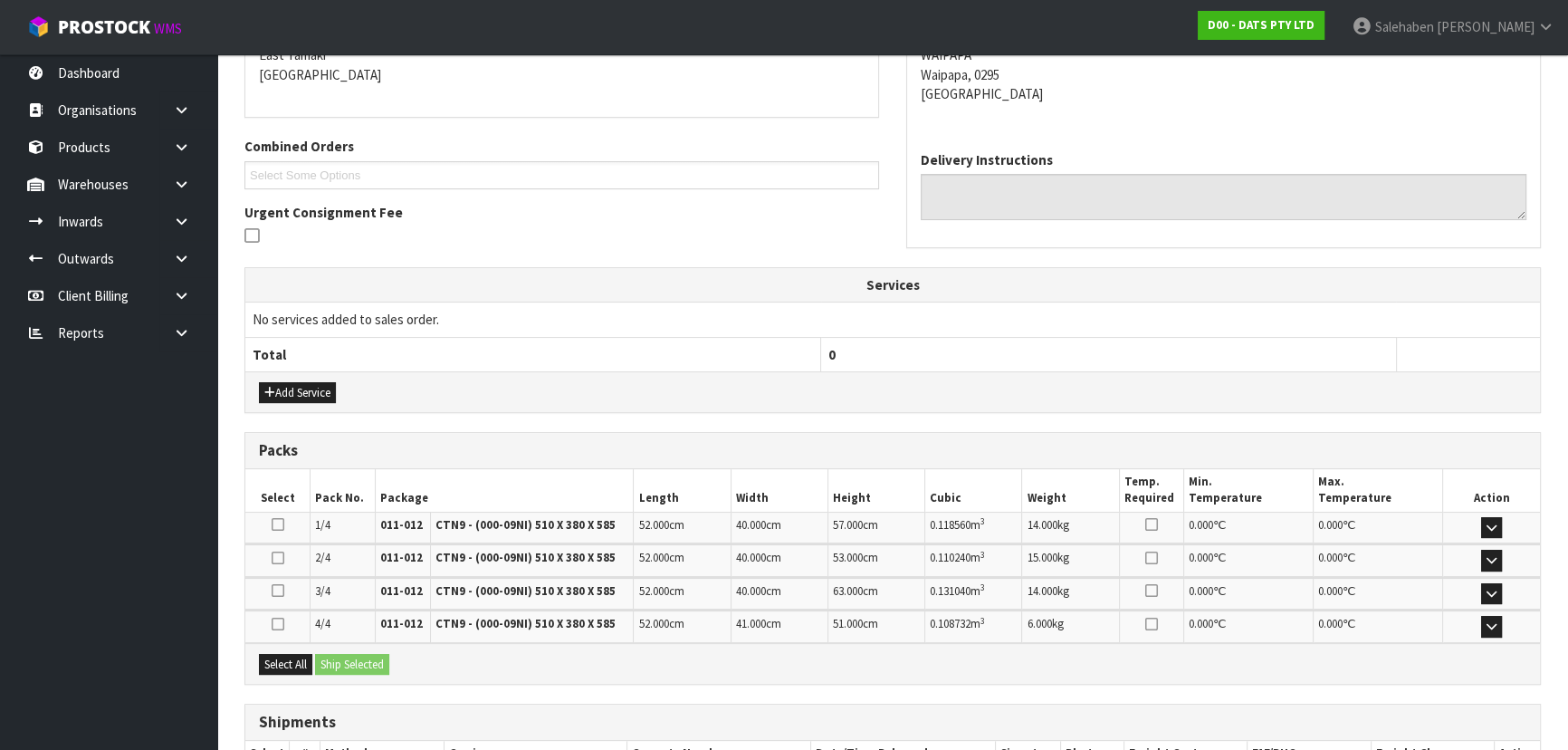
scroll to position [522, 0]
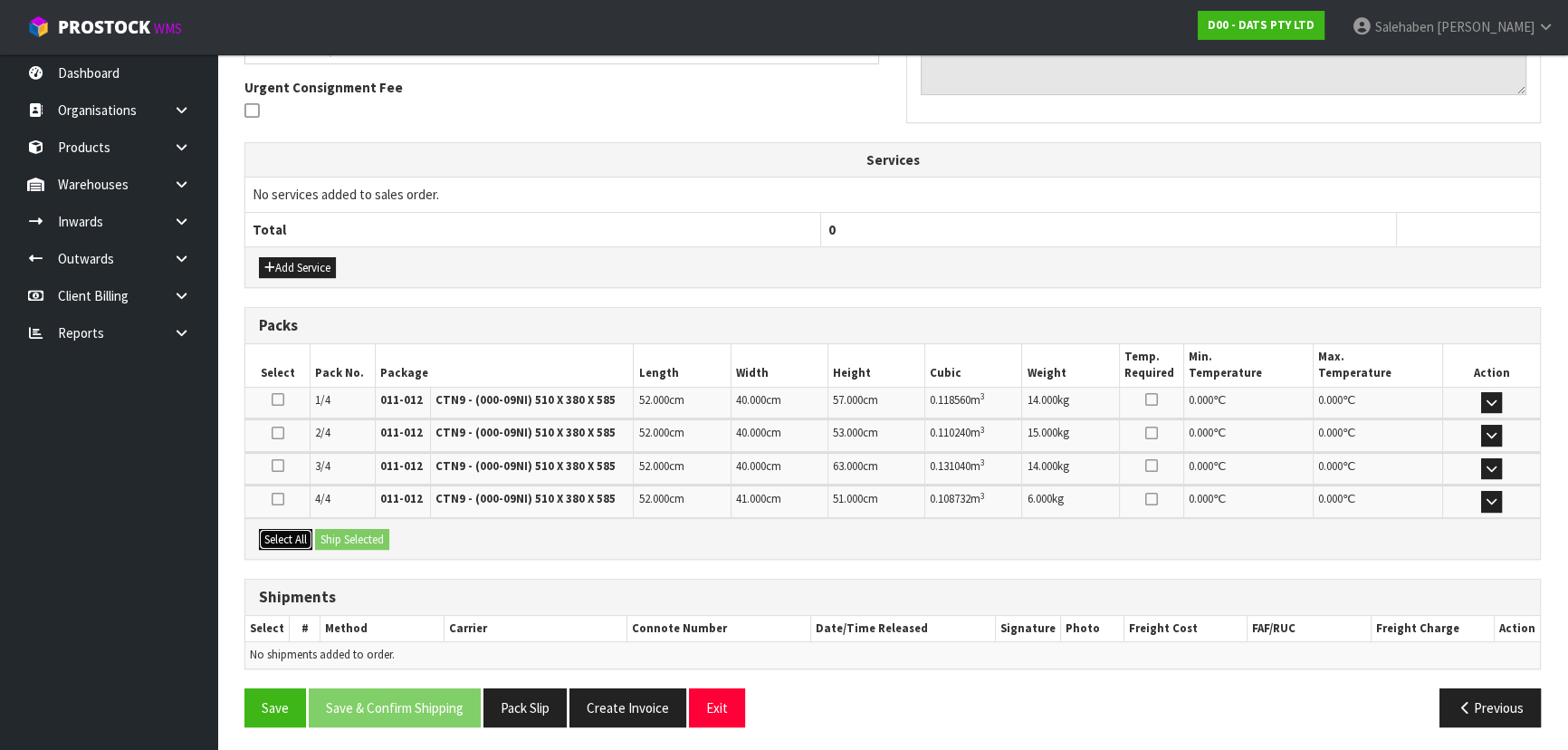
click at [290, 530] on button "Select All" at bounding box center [285, 539] width 53 height 21
click at [342, 532] on button "Ship Selected" at bounding box center [352, 539] width 75 height 21
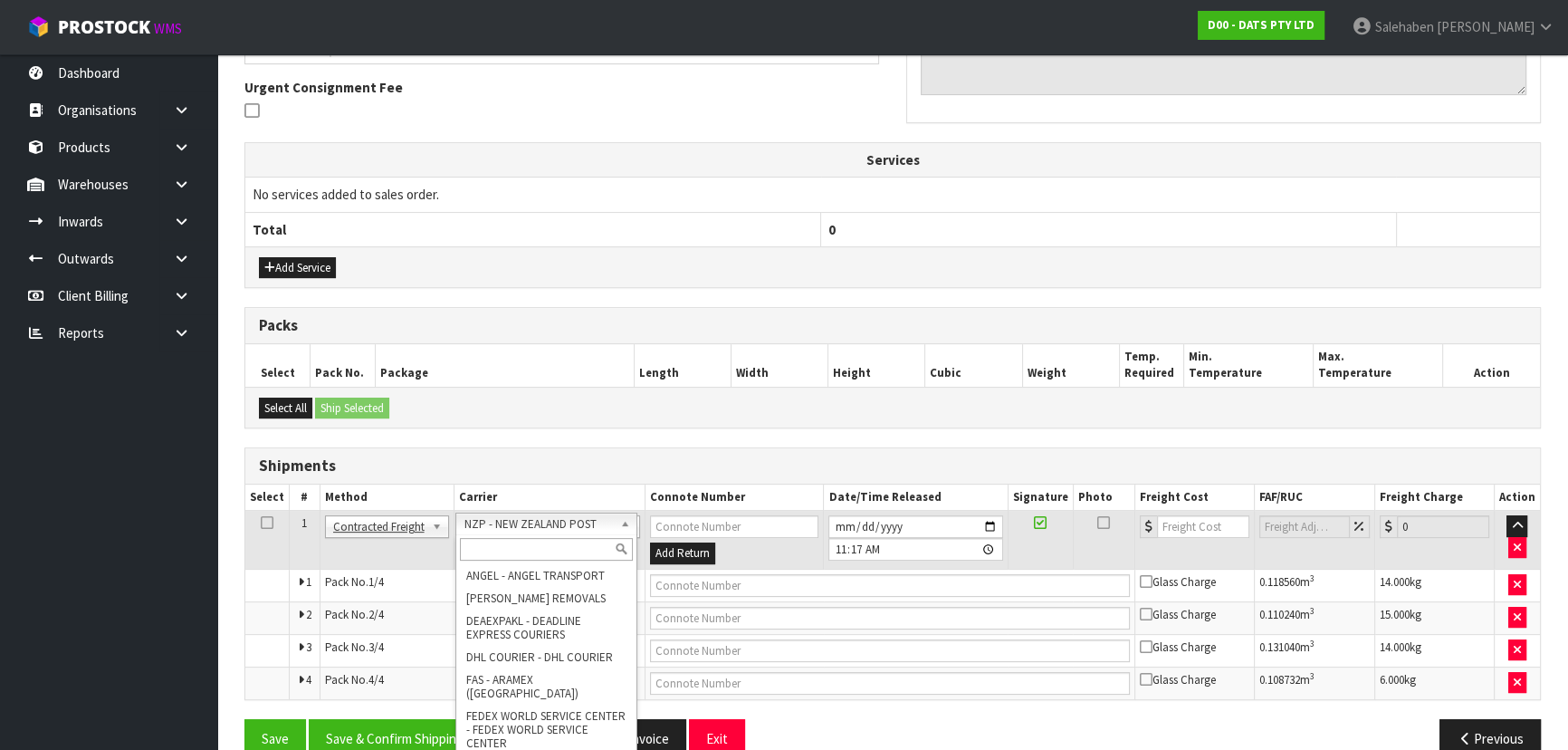
click at [525, 547] on input "text" at bounding box center [546, 548] width 173 height 22
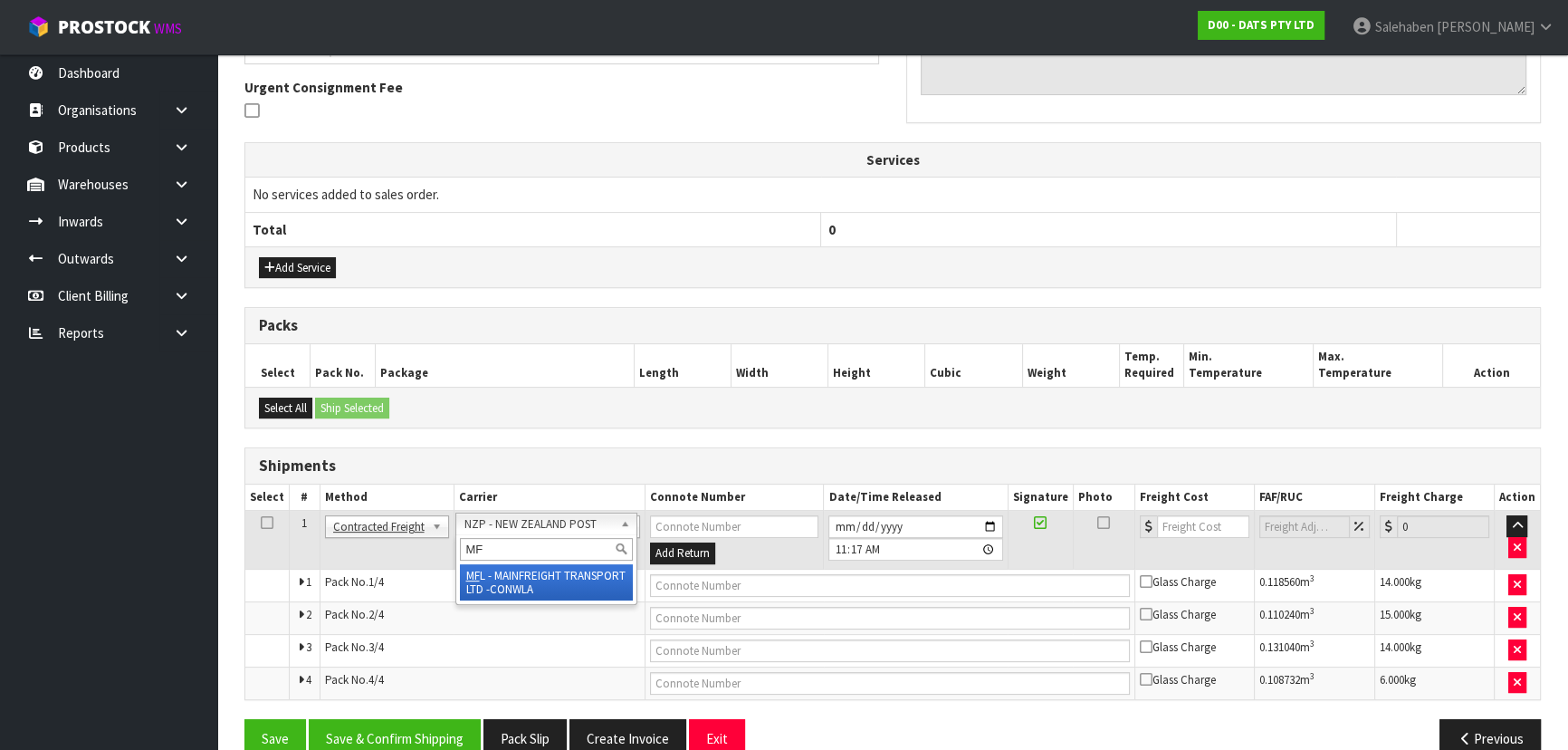
type input "MF"
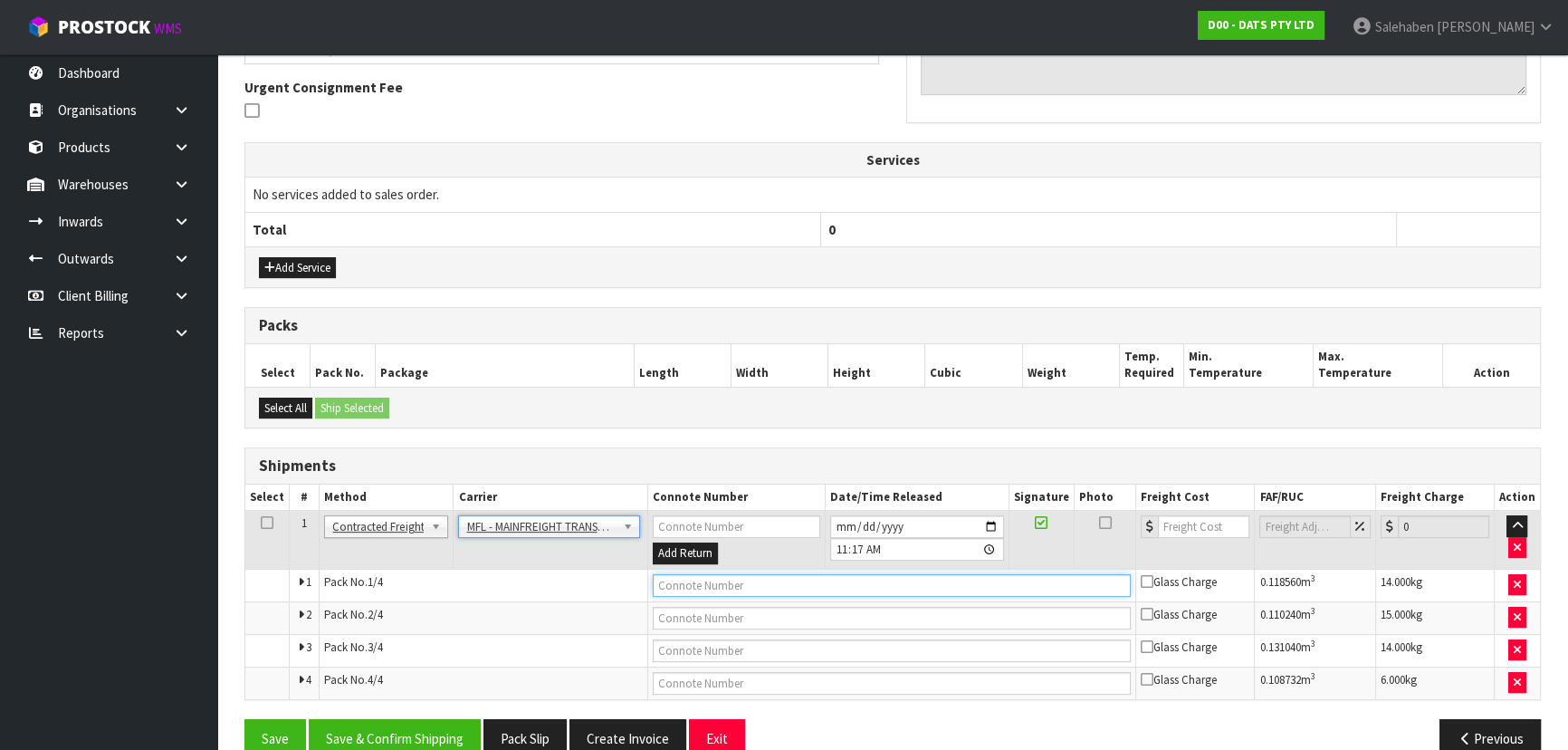
click at [698, 577] on input "text" at bounding box center [893, 585] width 479 height 22
paste input "FWM58868396"
type input "FWM58868396"
click at [1178, 530] on input "number" at bounding box center [1203, 526] width 91 height 22
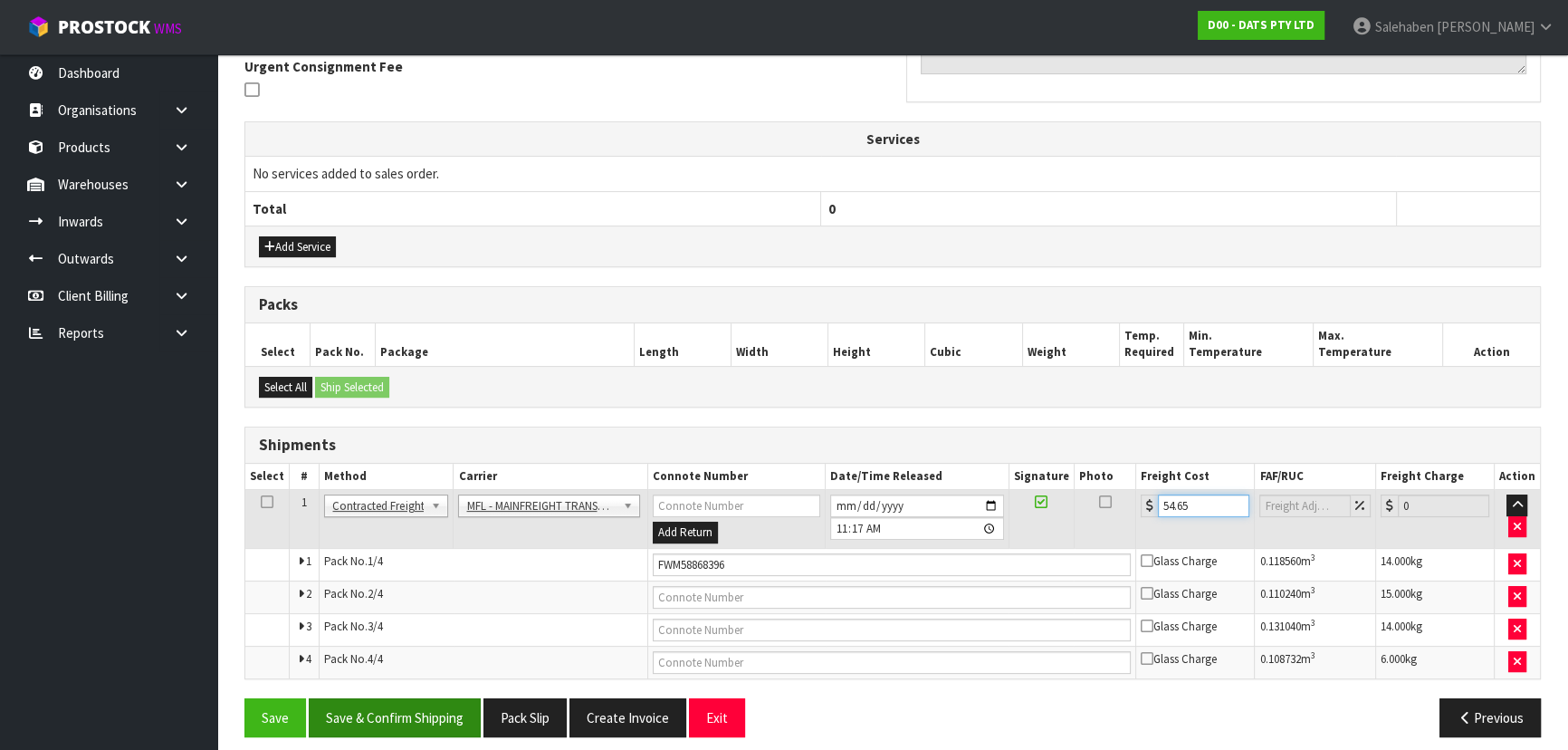
scroll to position [553, 0]
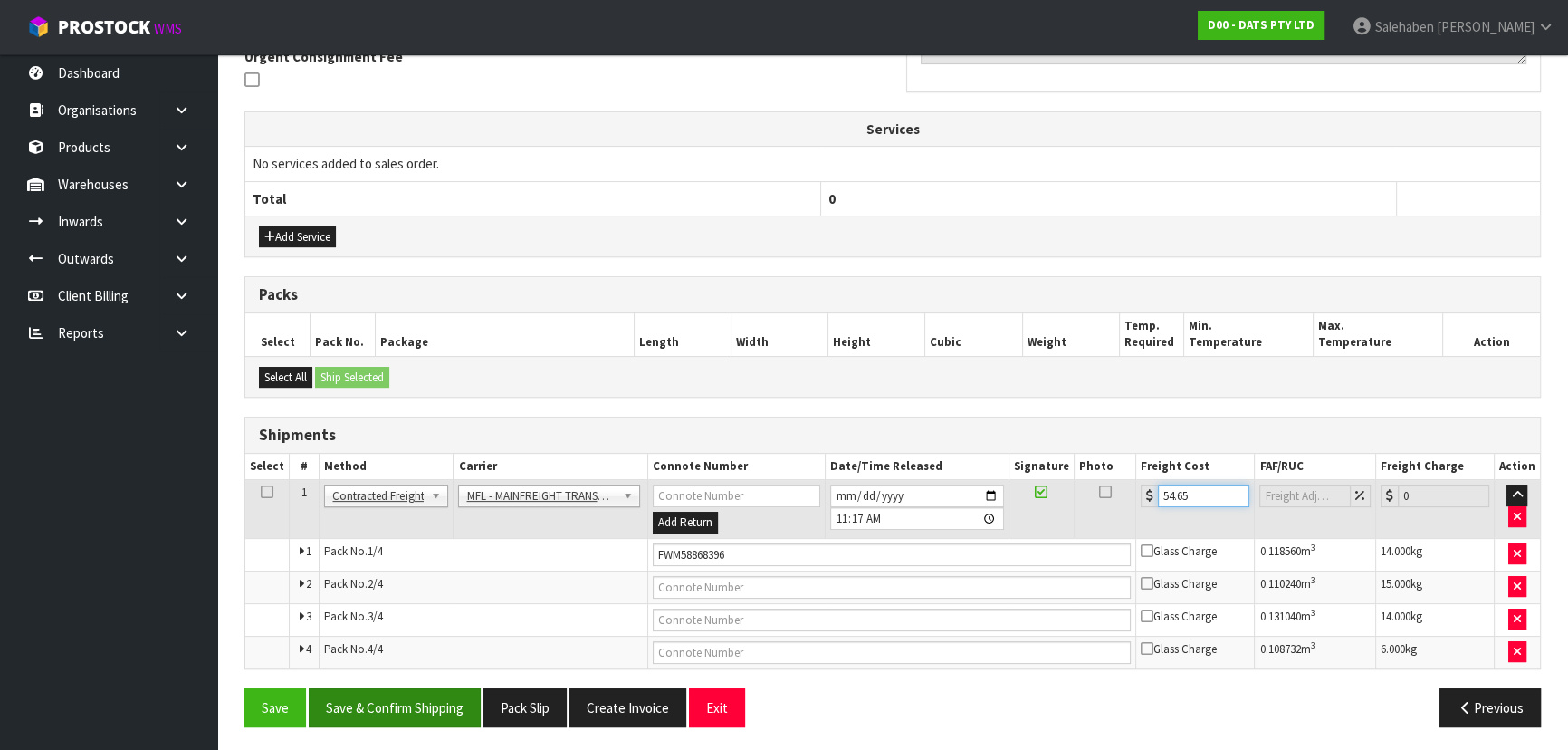
type input "54.65"
click at [407, 698] on button "Save & Confirm Shipping" at bounding box center [394, 707] width 172 height 39
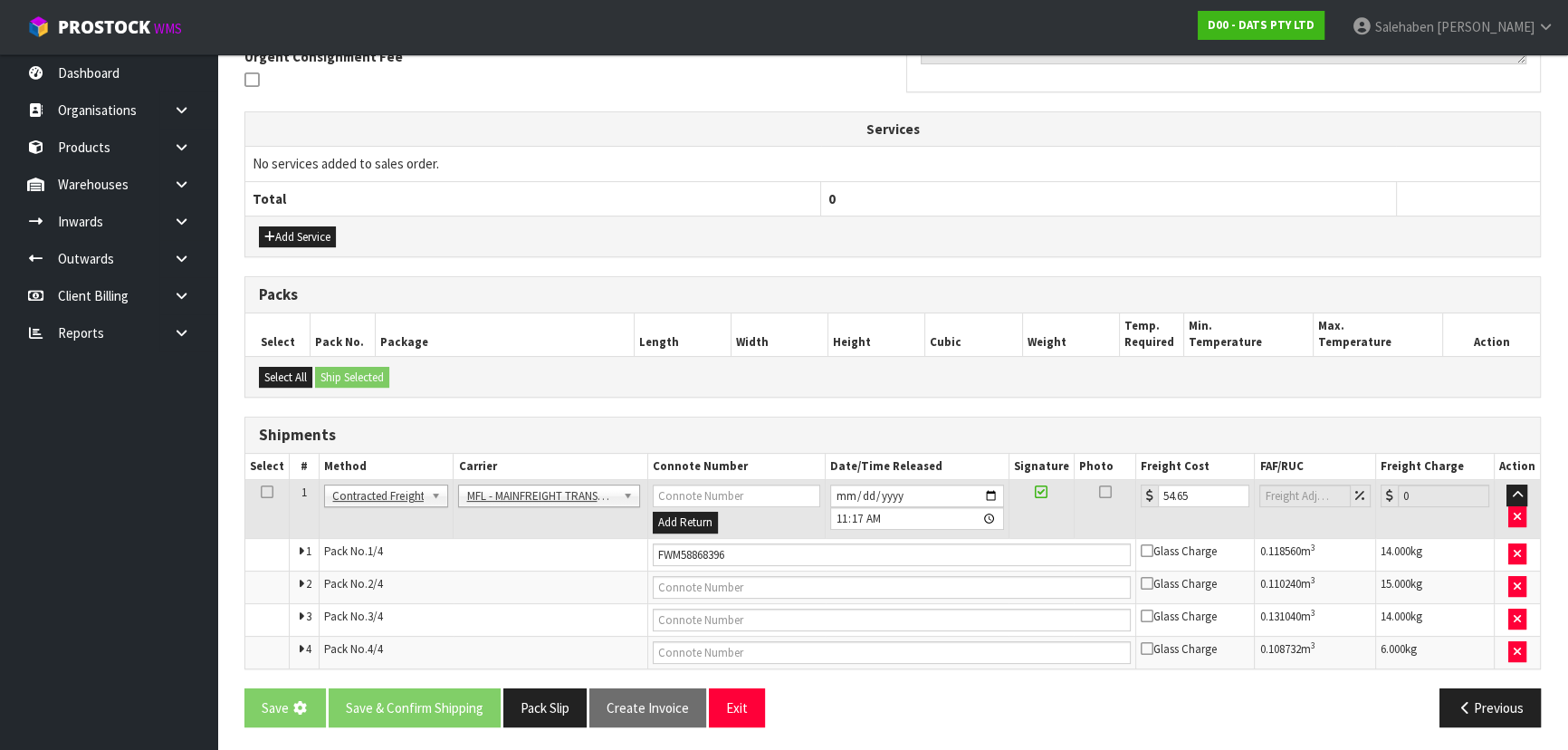
scroll to position [0, 0]
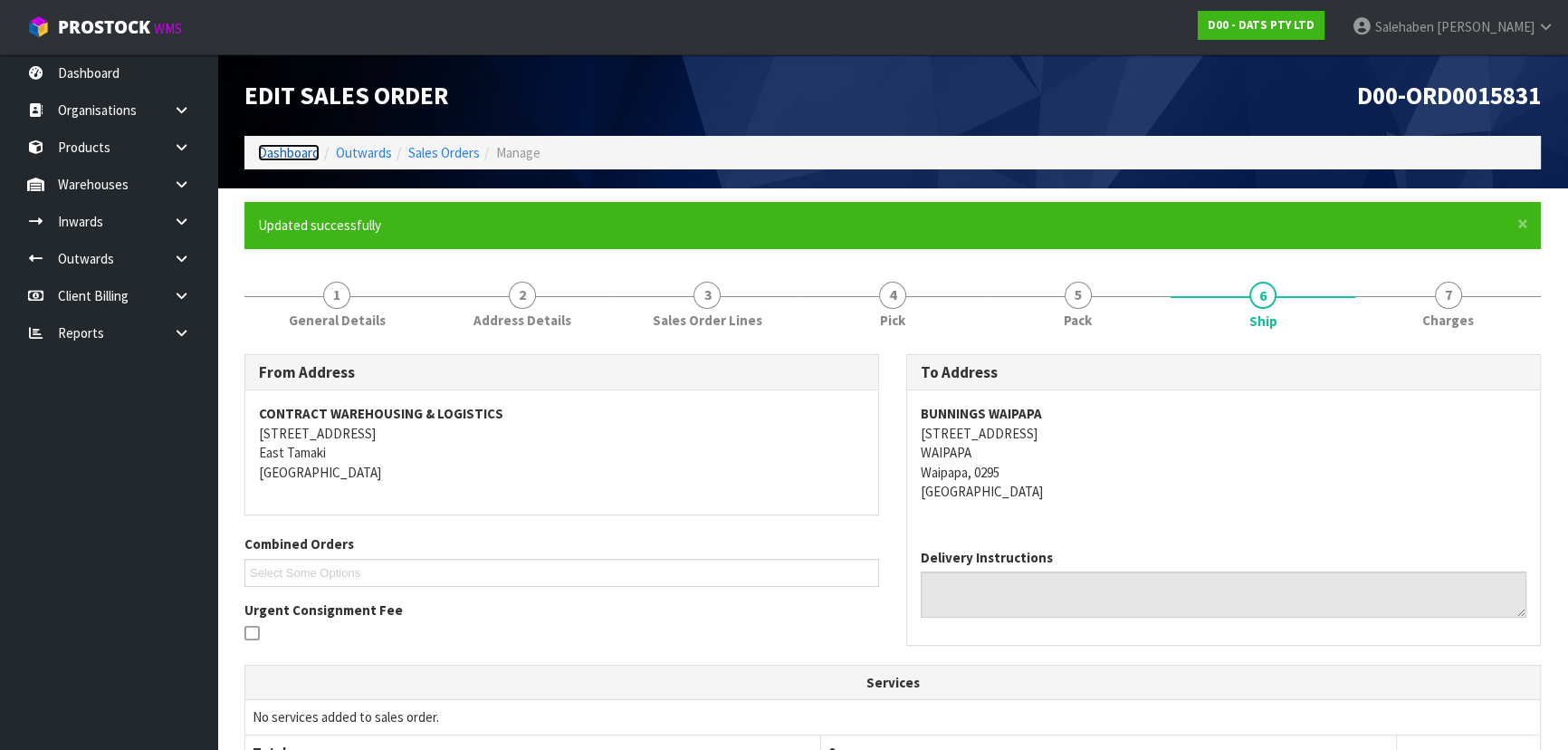
click at [302, 144] on link "Dashboard" at bounding box center [288, 152] width 61 height 17
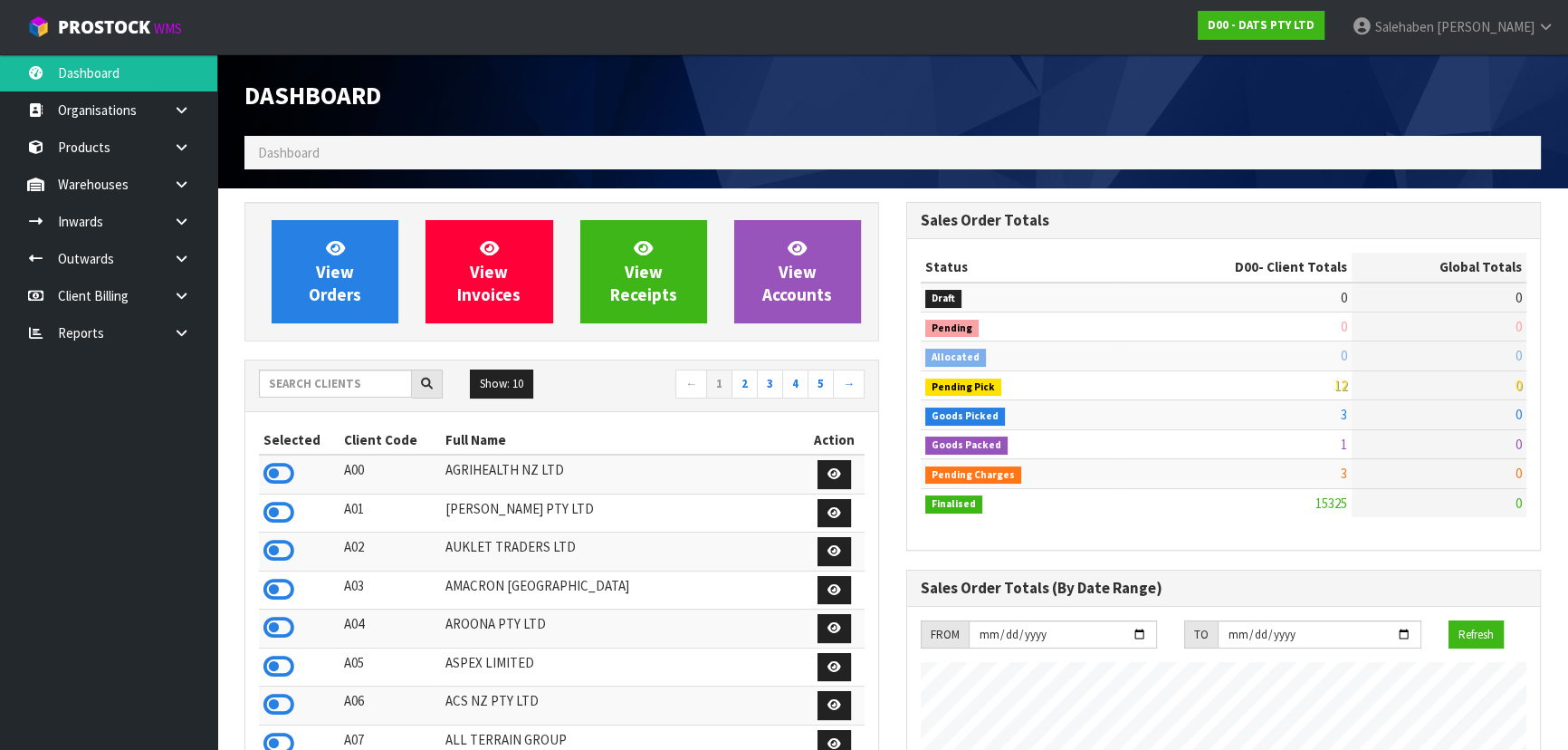
scroll to position [1408, 661]
click at [370, 391] on input "text" at bounding box center [336, 383] width 153 height 28
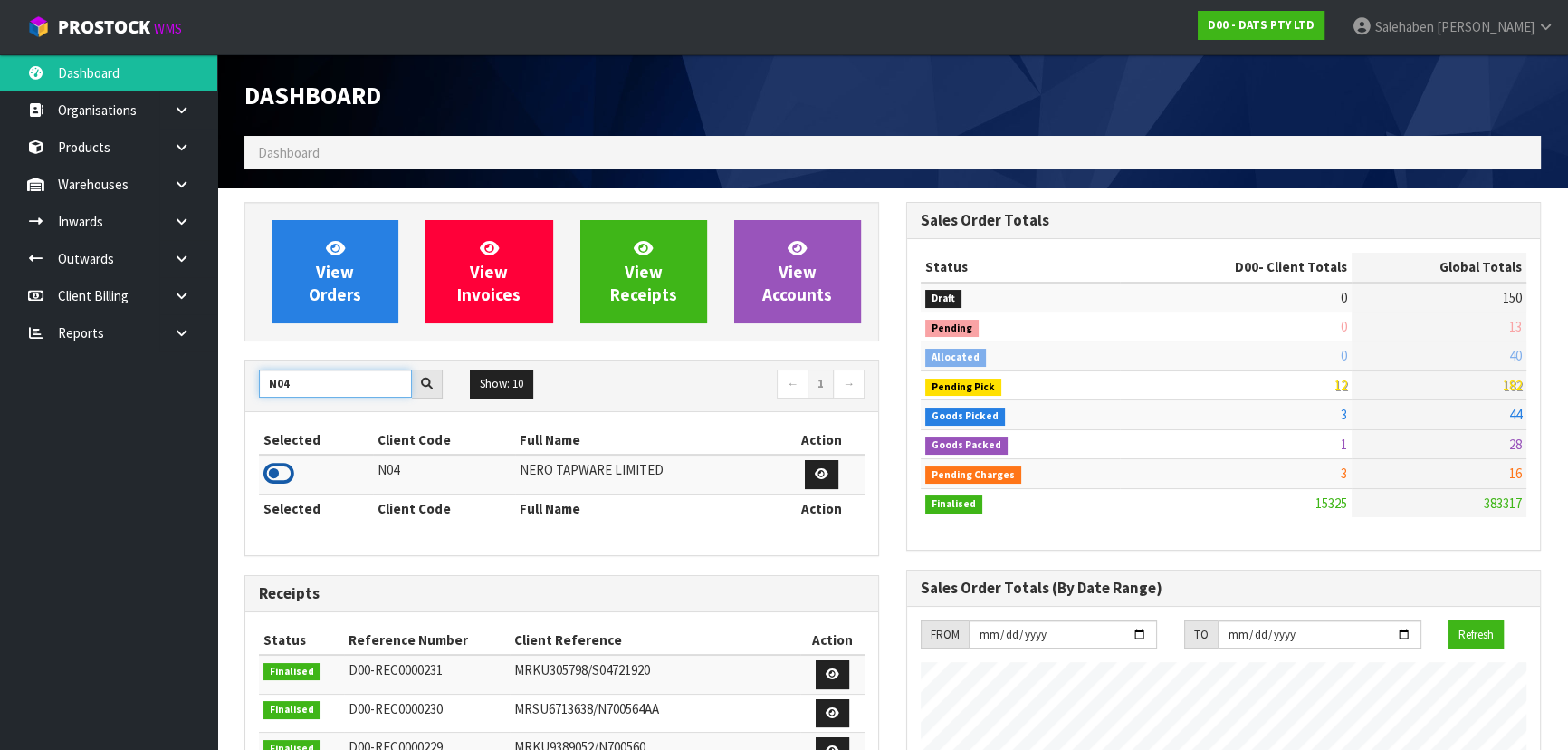
type input "N04"
click at [282, 480] on icon at bounding box center [279, 473] width 31 height 27
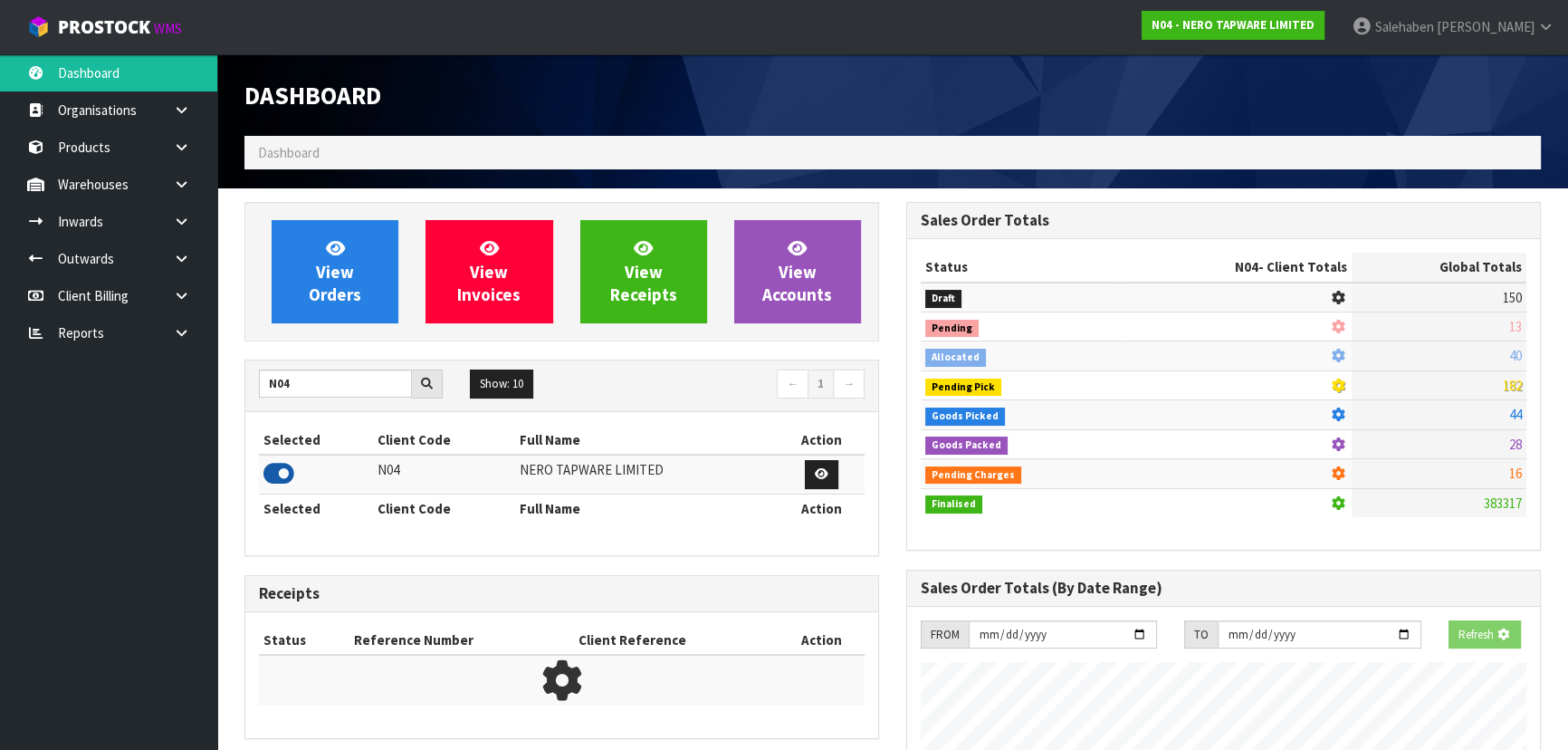
scroll to position [1484, 661]
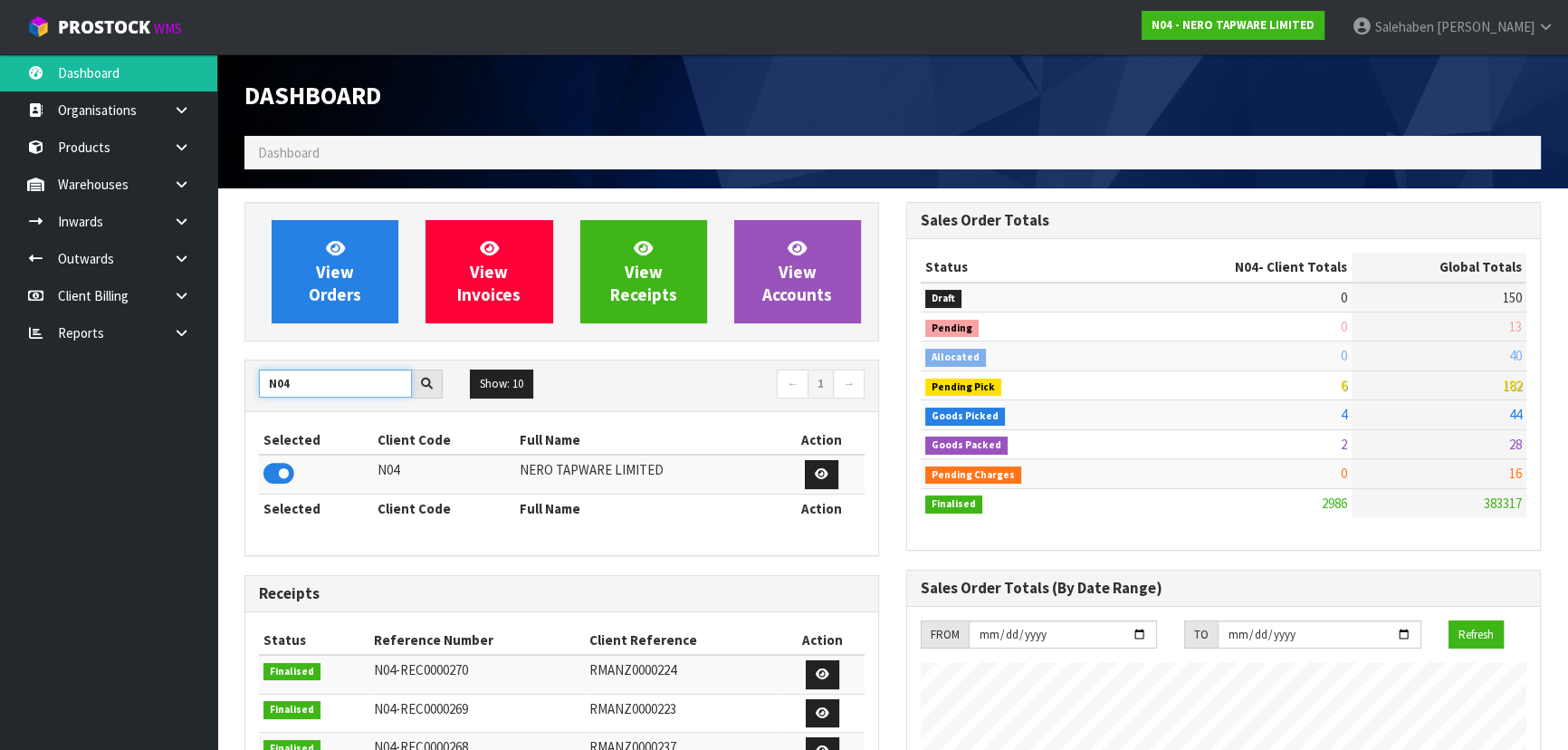
drag, startPoint x: 306, startPoint y: 388, endPoint x: 195, endPoint y: 392, distance: 111.1
click at [191, 389] on body "Toggle navigation ProStock WMS N04 - NERO TAPWARE LIMITED Salehaben Patel Logou…" at bounding box center [784, 375] width 1568 height 750
click at [269, 476] on icon at bounding box center [279, 473] width 31 height 27
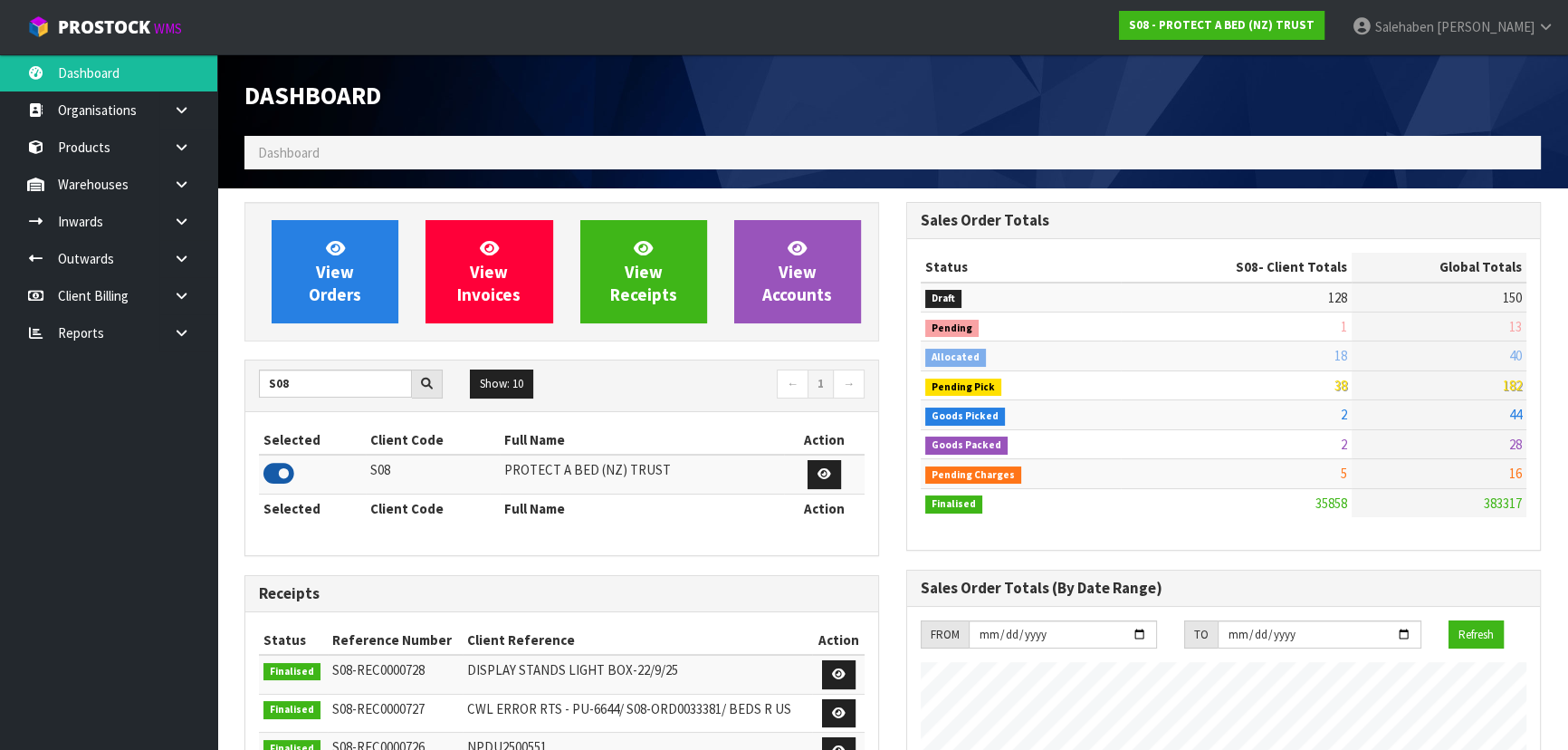
scroll to position [1369, 661]
drag, startPoint x: 290, startPoint y: 384, endPoint x: 264, endPoint y: 383, distance: 26.0
click at [264, 383] on input "S08" at bounding box center [336, 383] width 153 height 28
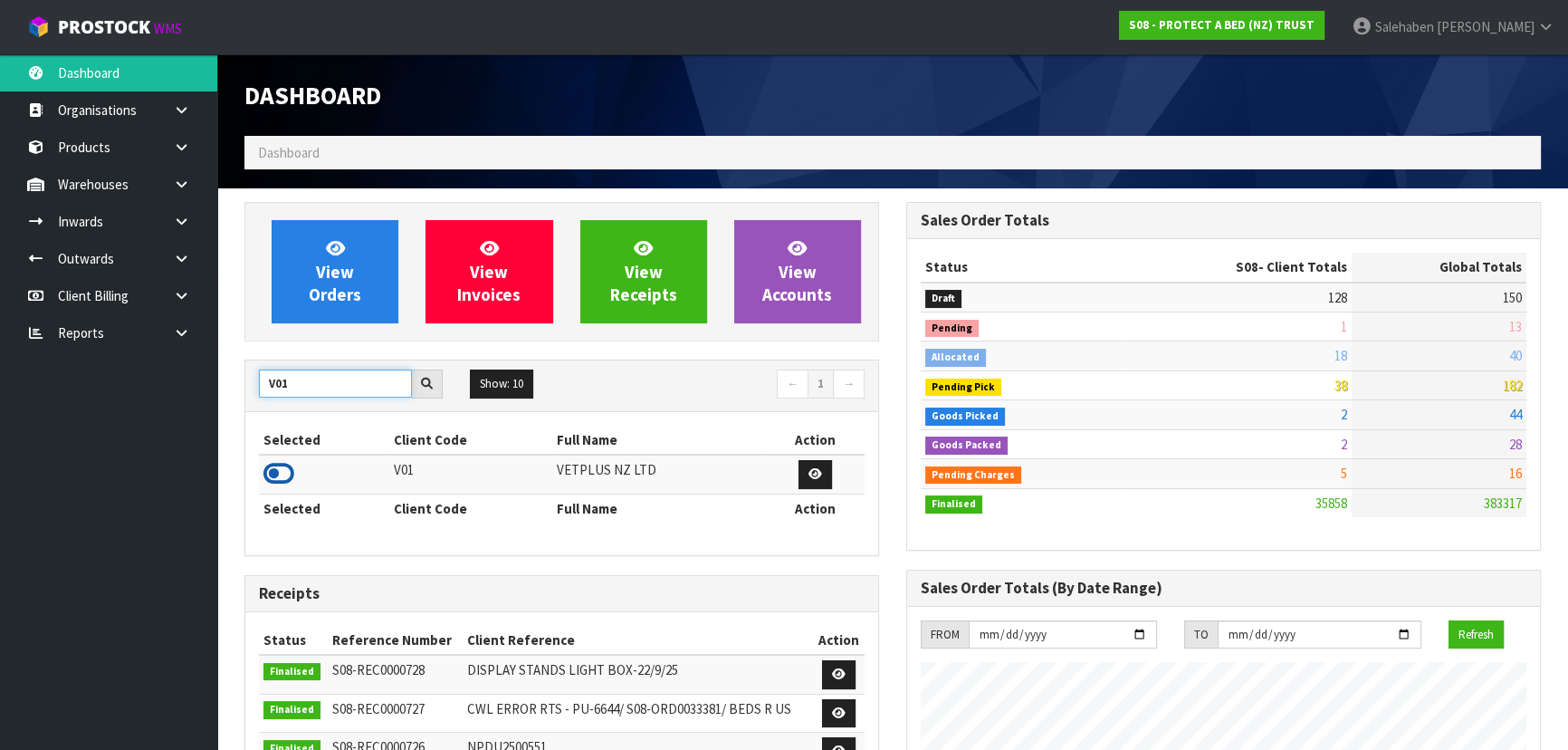
type input "V01"
click at [279, 473] on icon at bounding box center [279, 473] width 31 height 27
drag, startPoint x: 290, startPoint y: 366, endPoint x: 284, endPoint y: 380, distance: 15.2
click at [286, 375] on div "V01 Show: 10 5 10 25 50 ← 1 →" at bounding box center [562, 385] width 633 height 50
drag, startPoint x: 284, startPoint y: 386, endPoint x: 258, endPoint y: 386, distance: 26.0
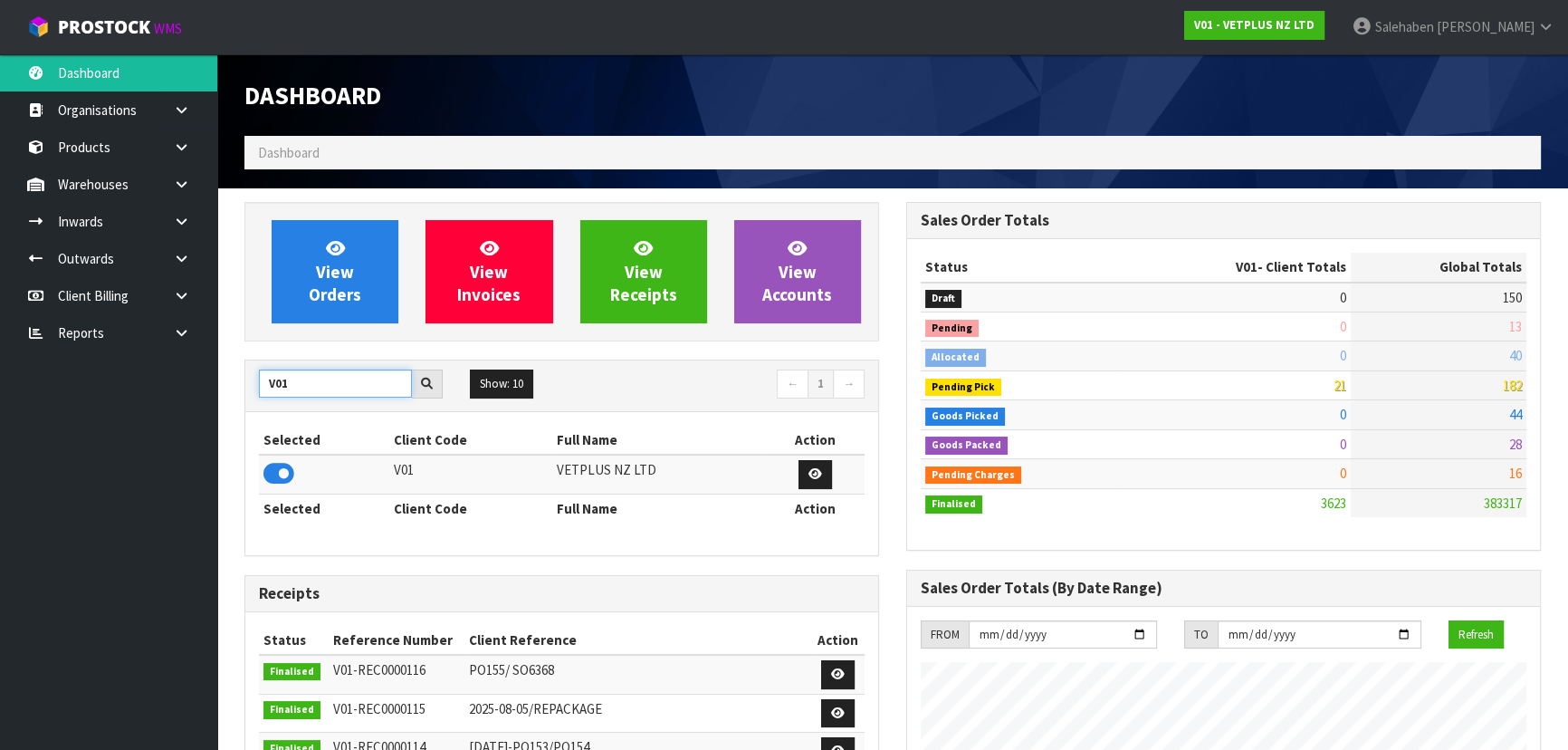
click at [259, 386] on input "V01" at bounding box center [336, 383] width 153 height 28
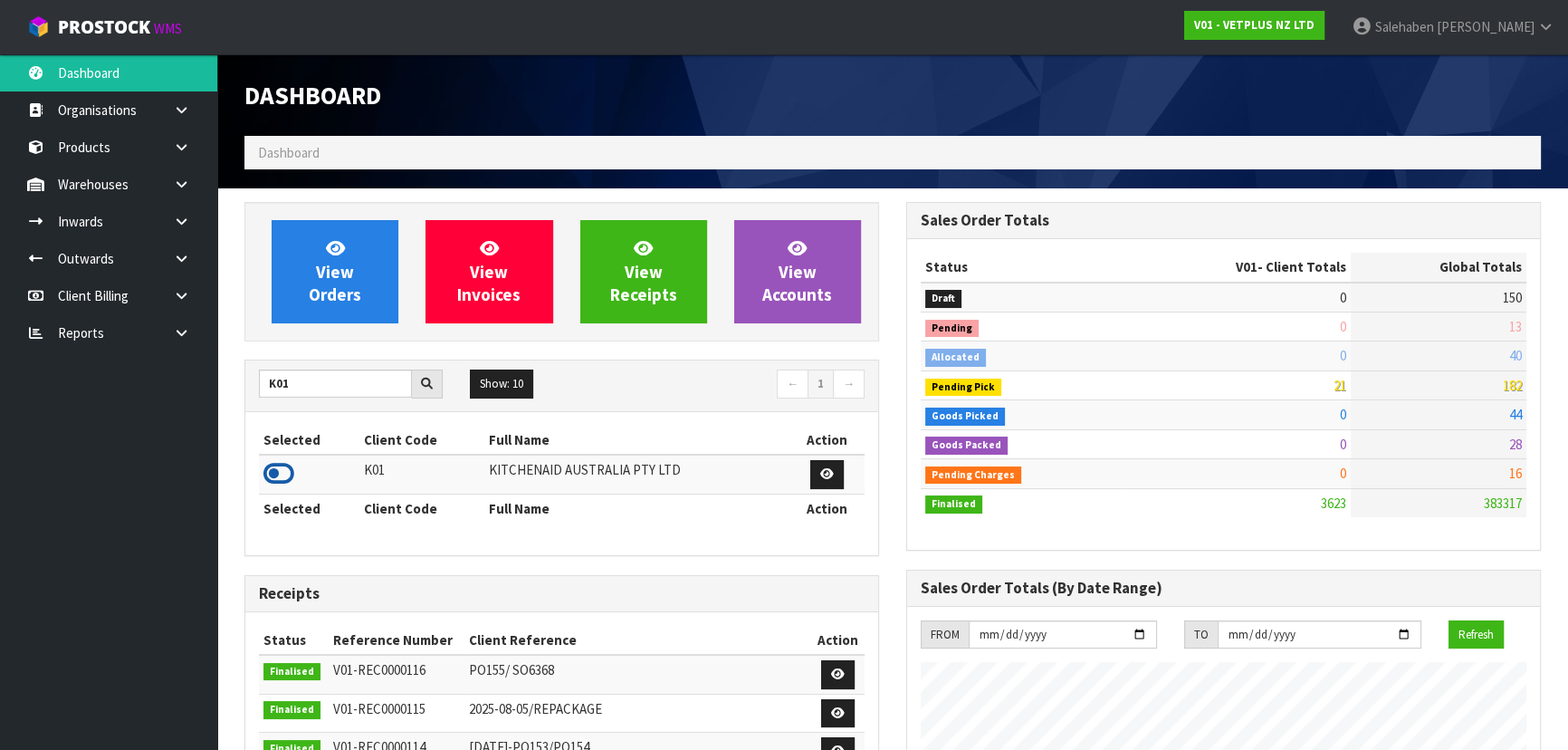
click at [280, 467] on icon at bounding box center [279, 473] width 31 height 27
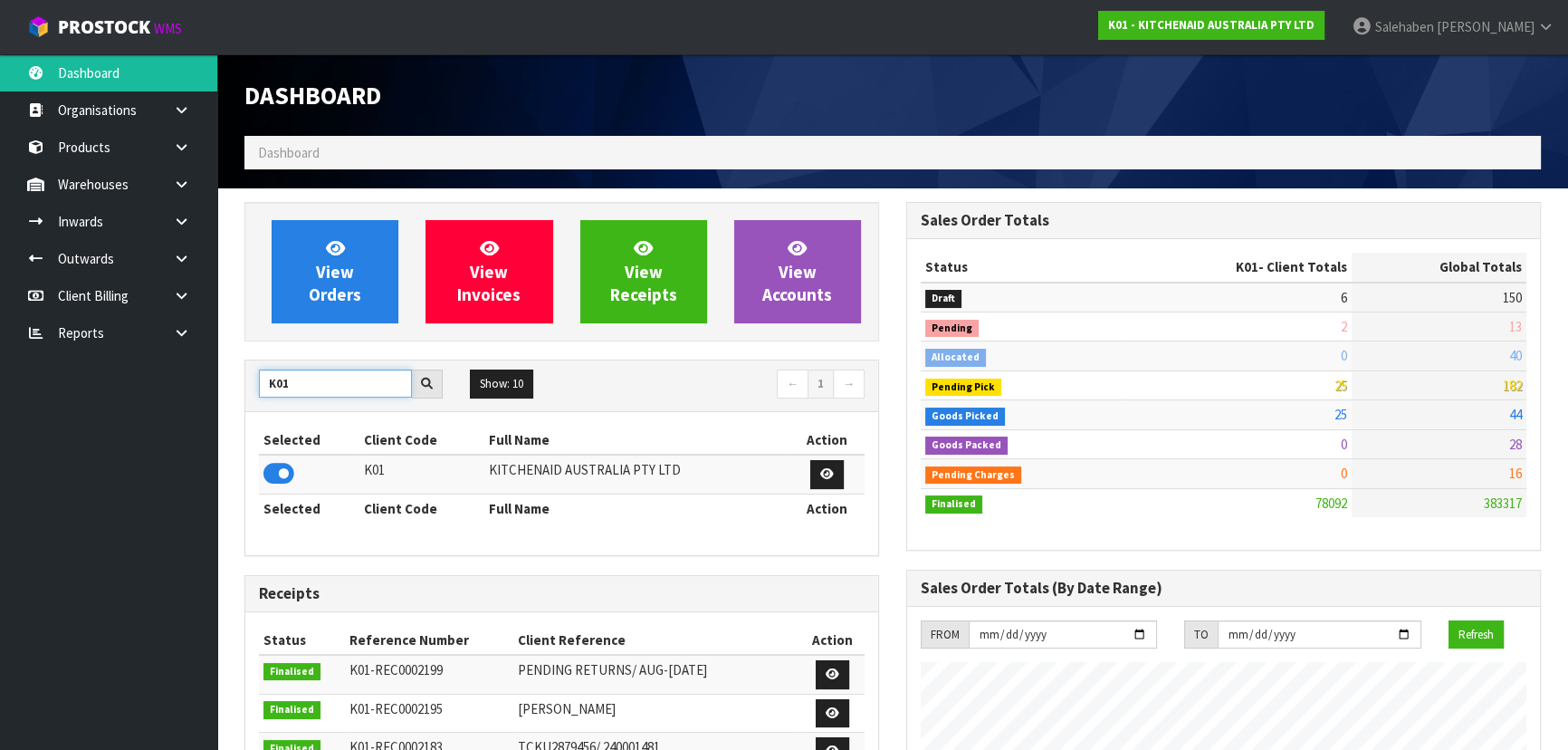
drag, startPoint x: 296, startPoint y: 376, endPoint x: 247, endPoint y: 397, distance: 53.3
click at [249, 396] on div "K01" at bounding box center [350, 384] width 211 height 29
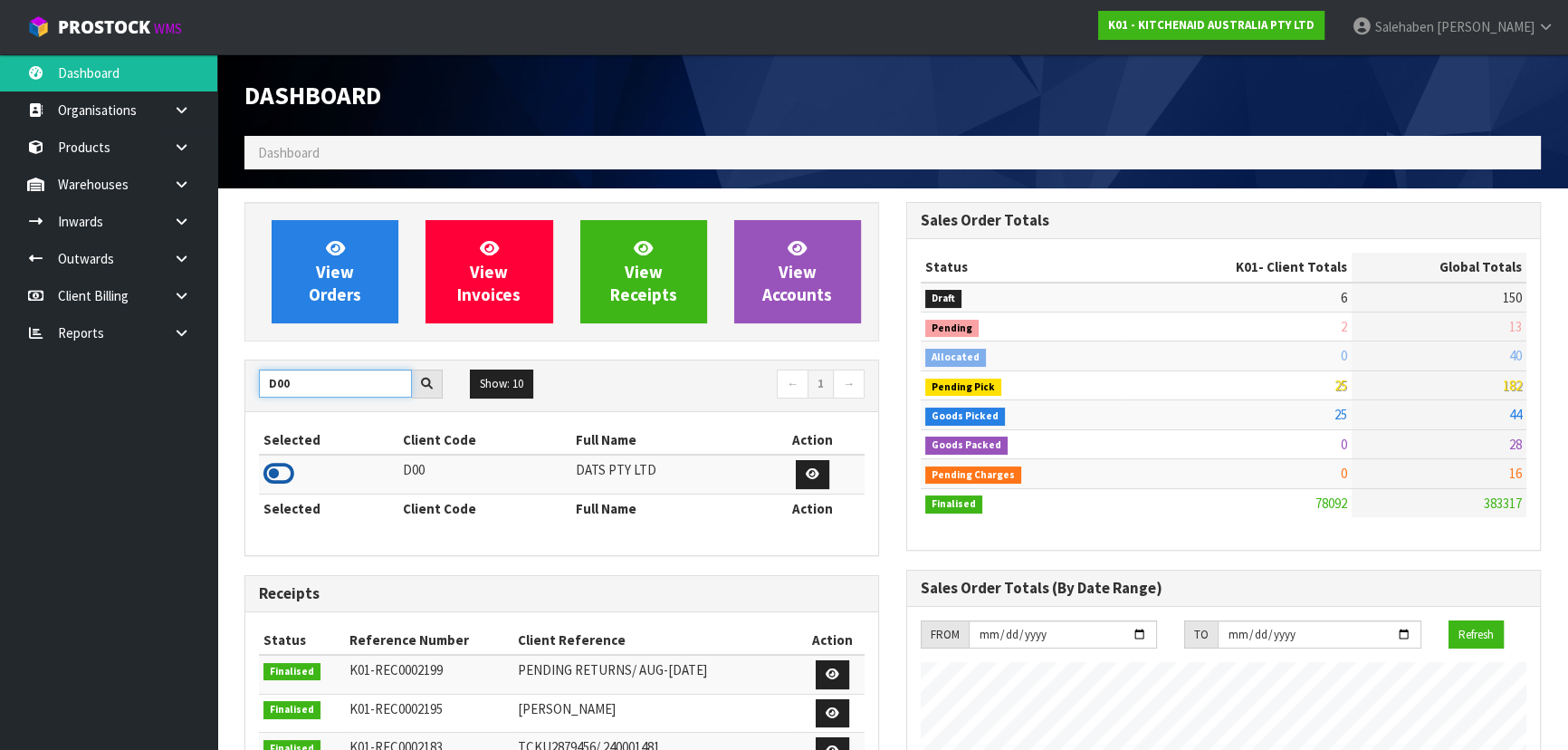
type input "D00"
click at [266, 477] on icon at bounding box center [279, 473] width 31 height 27
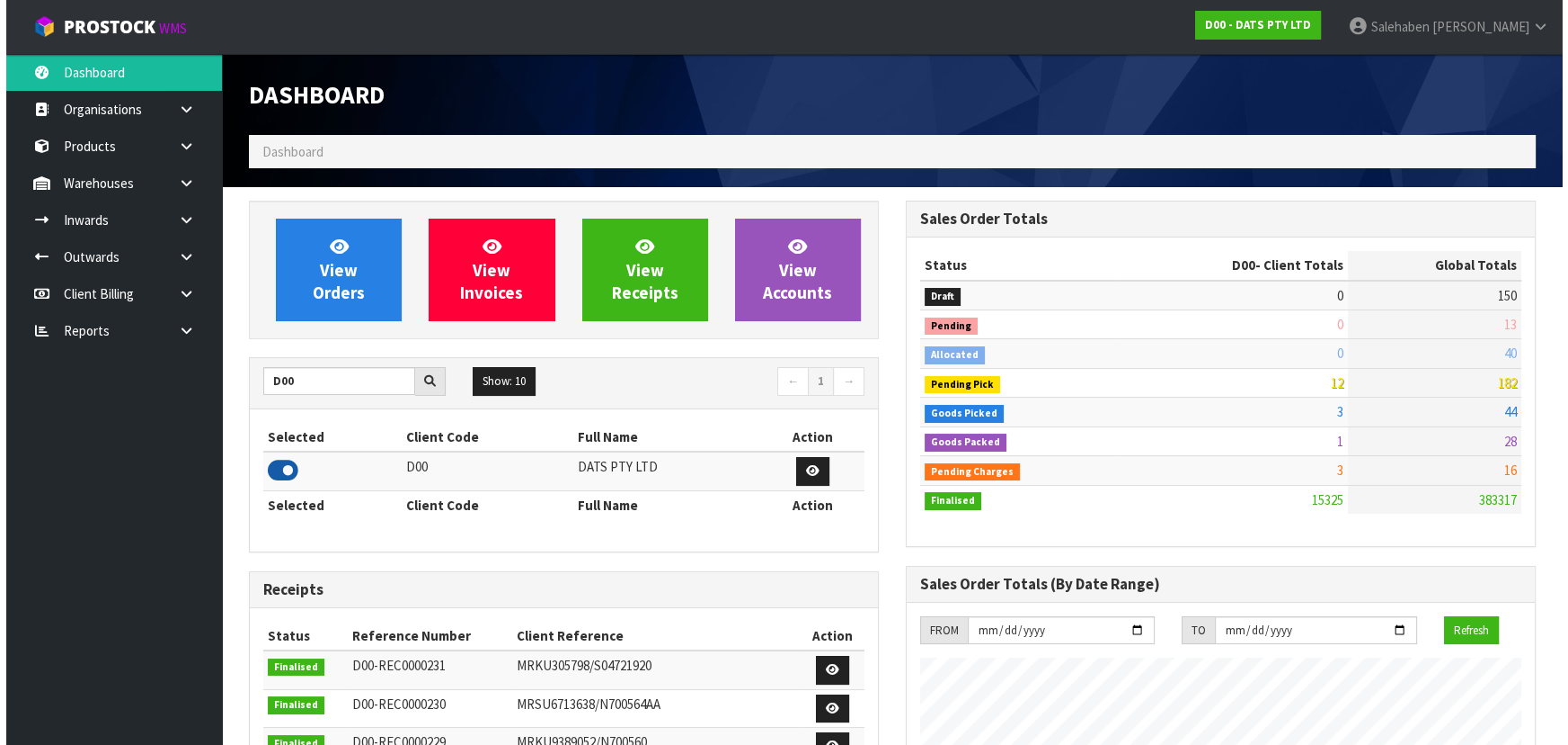
scroll to position [1398, 656]
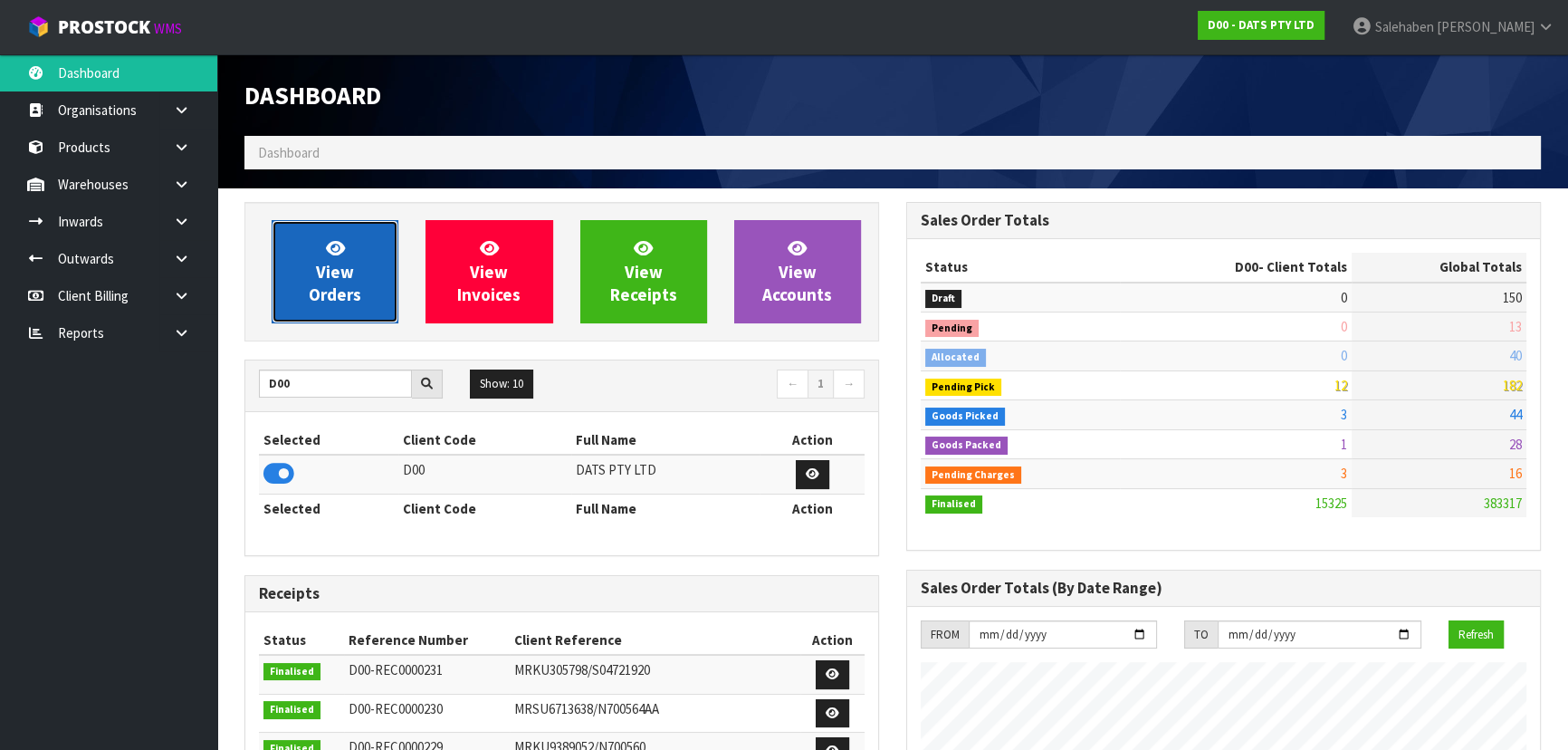
click at [335, 264] on span "View Orders" at bounding box center [335, 271] width 52 height 68
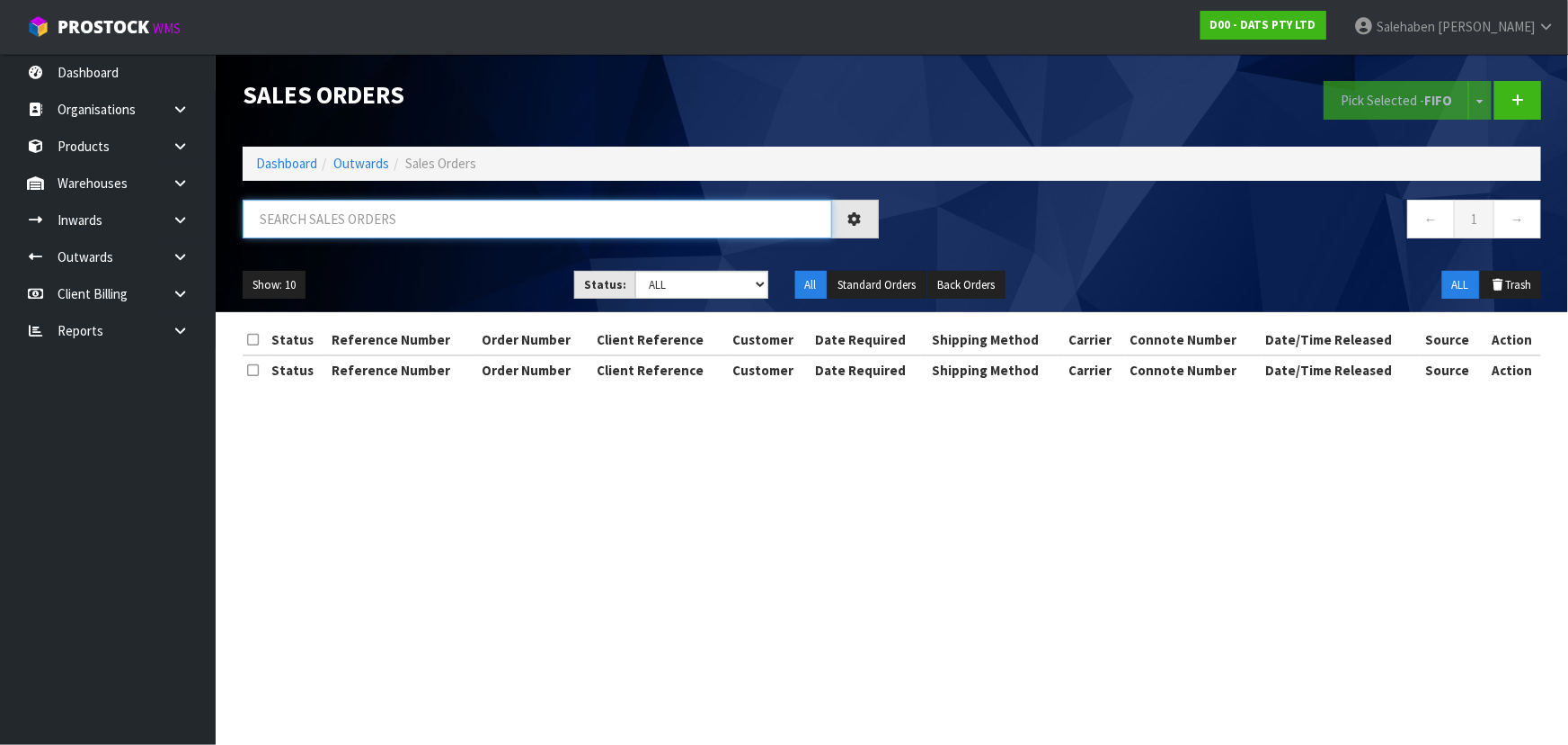
click at [342, 216] on input "text" at bounding box center [537, 219] width 589 height 39
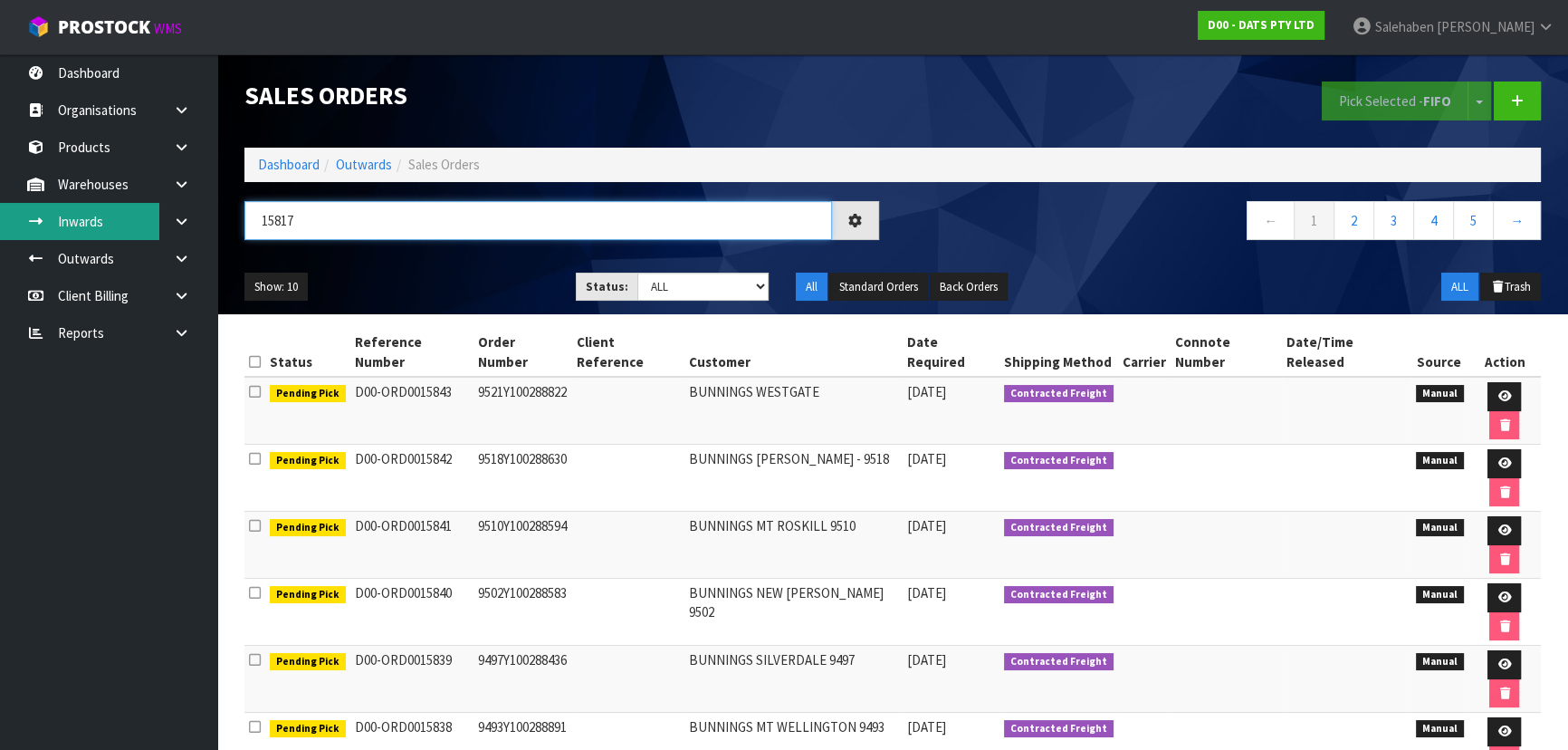
type input "15817"
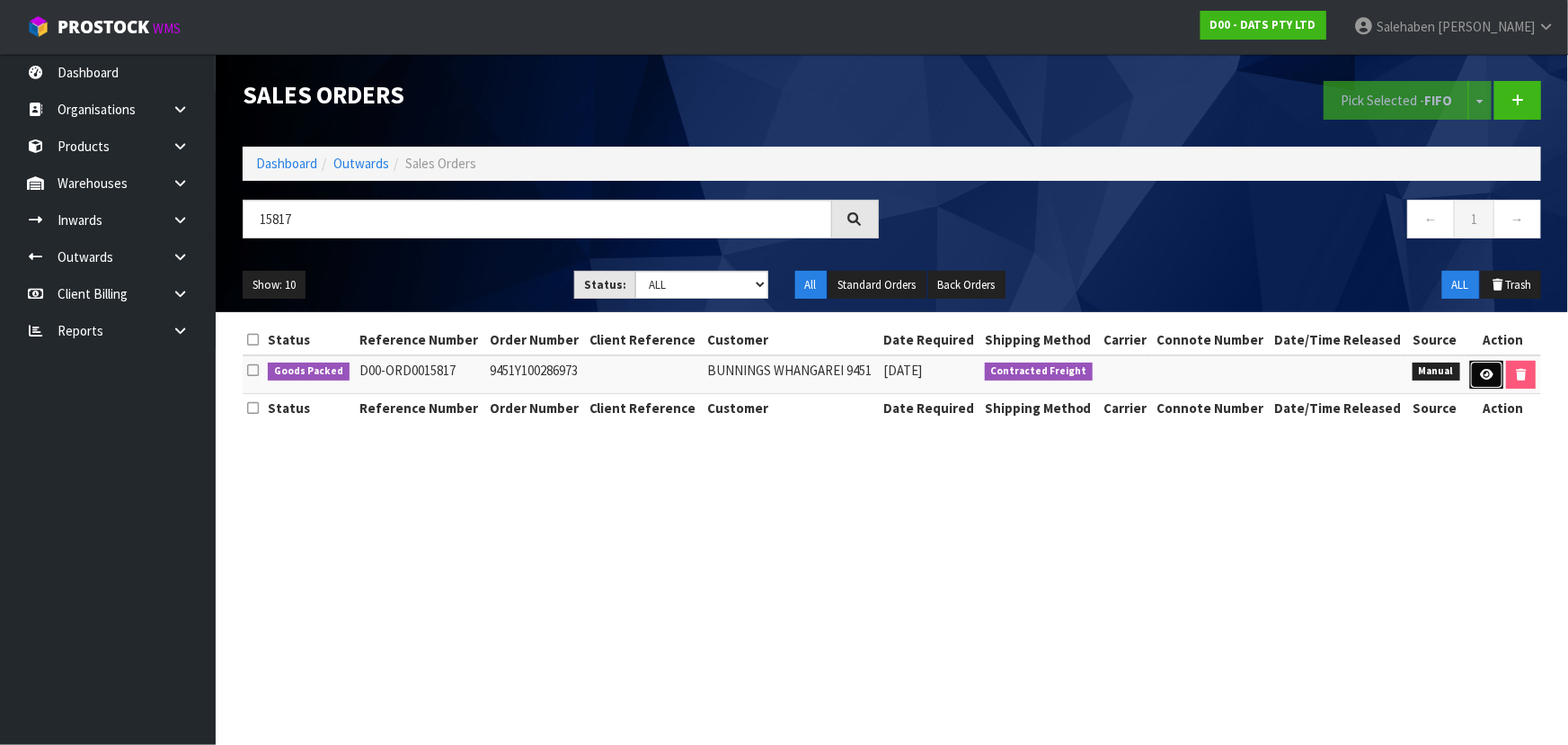
click at [1487, 377] on icon at bounding box center [1487, 375] width 13 height 12
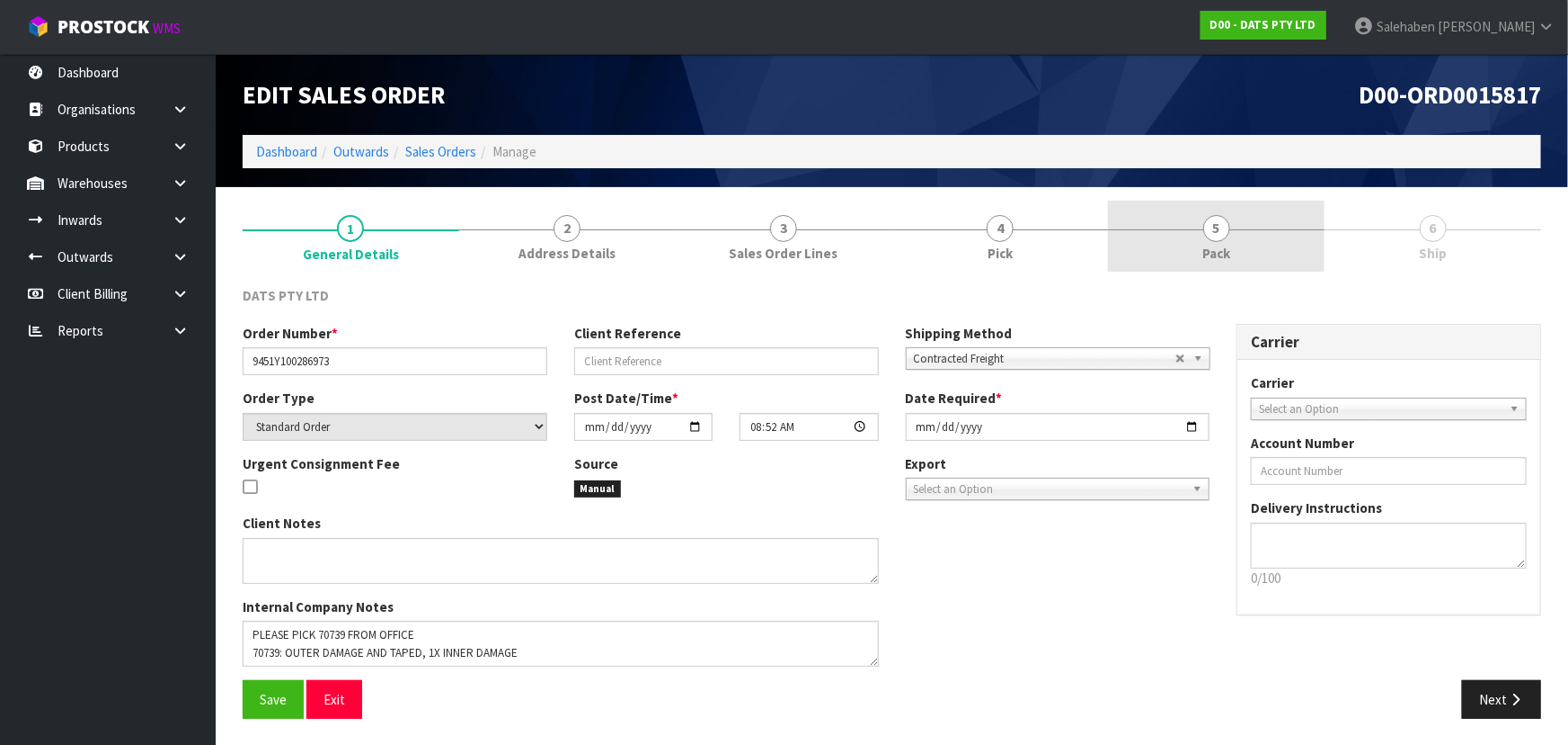
click at [1221, 253] on span "Pack" at bounding box center [1216, 253] width 28 height 19
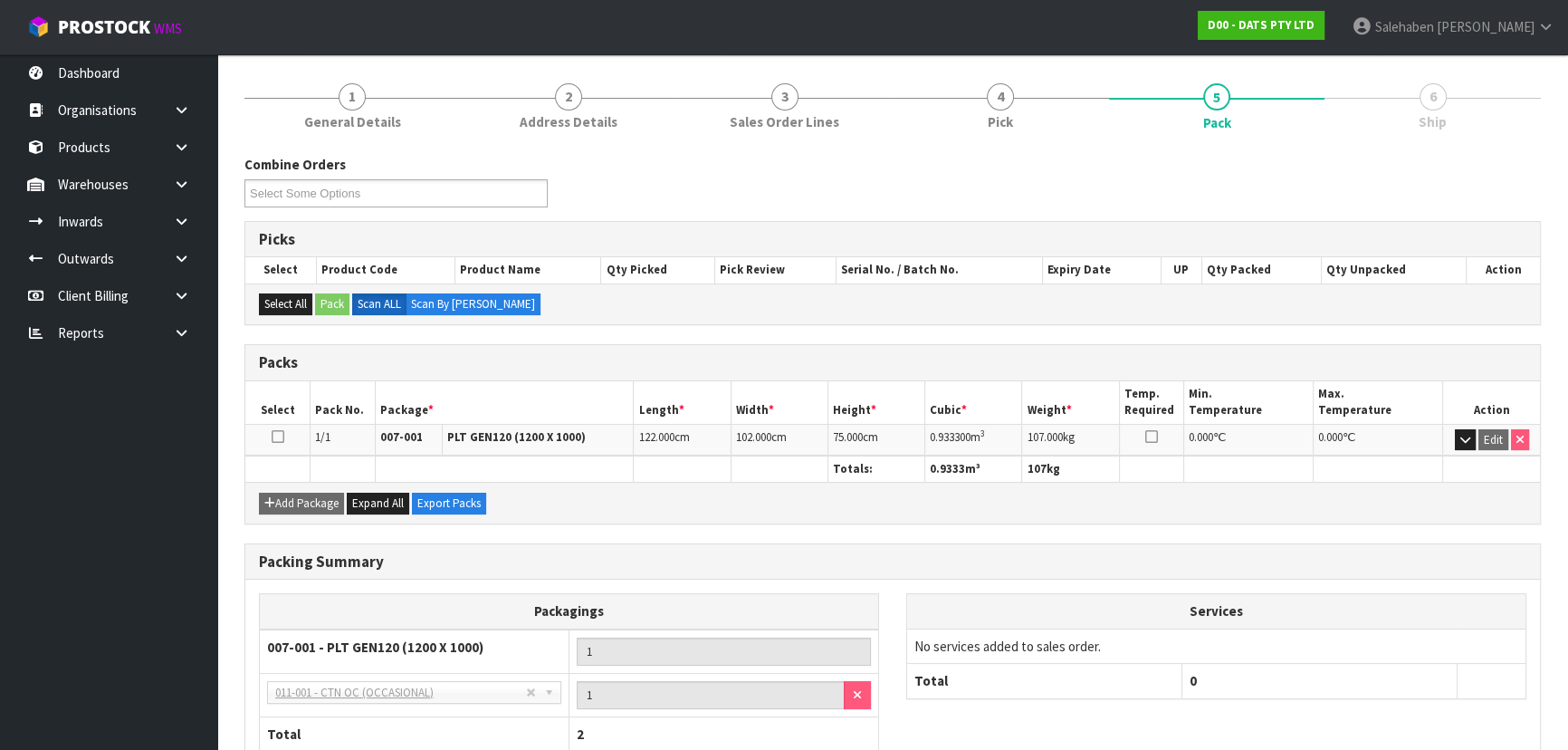
scroll to position [250, 0]
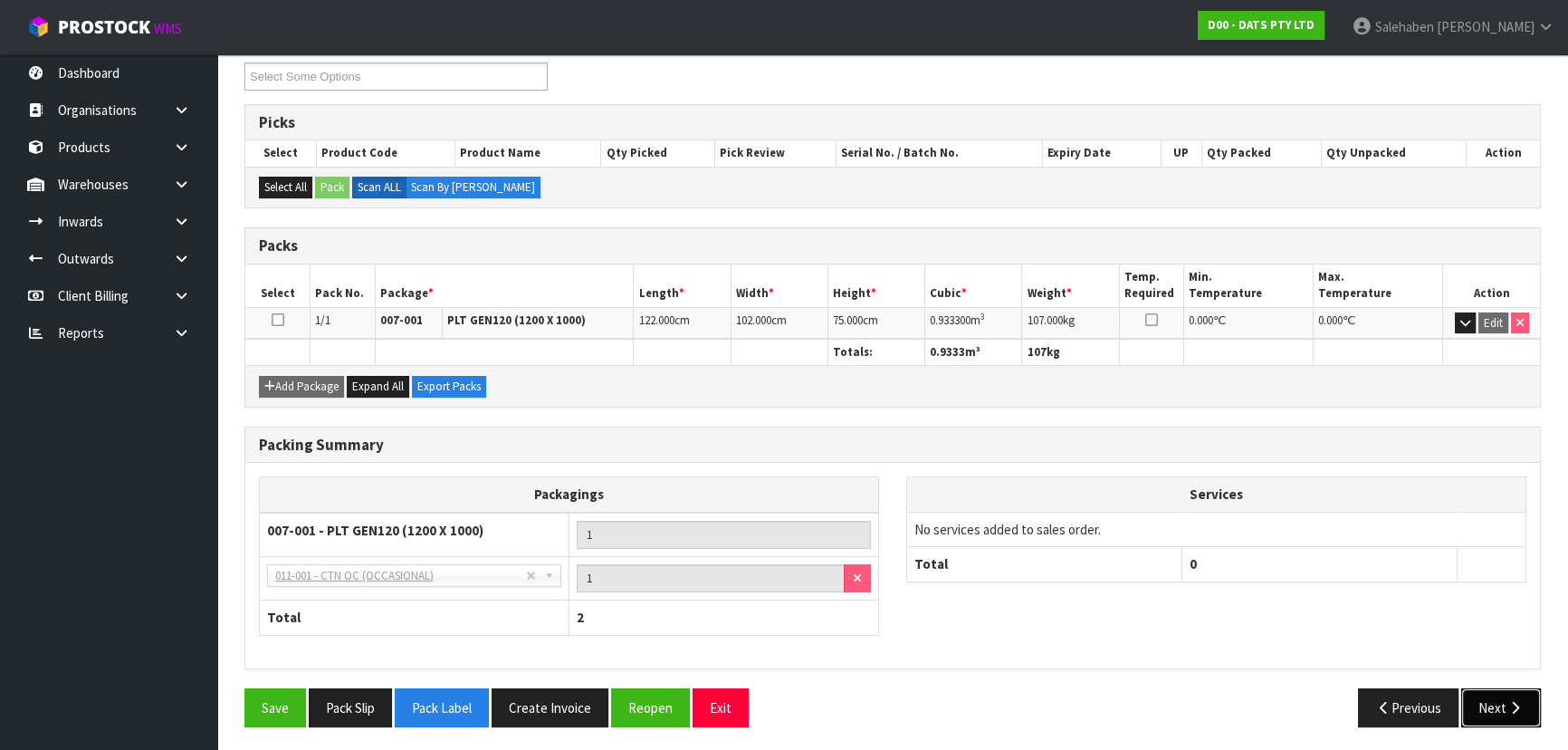
click at [1490, 705] on button "Next" at bounding box center [1501, 707] width 80 height 39
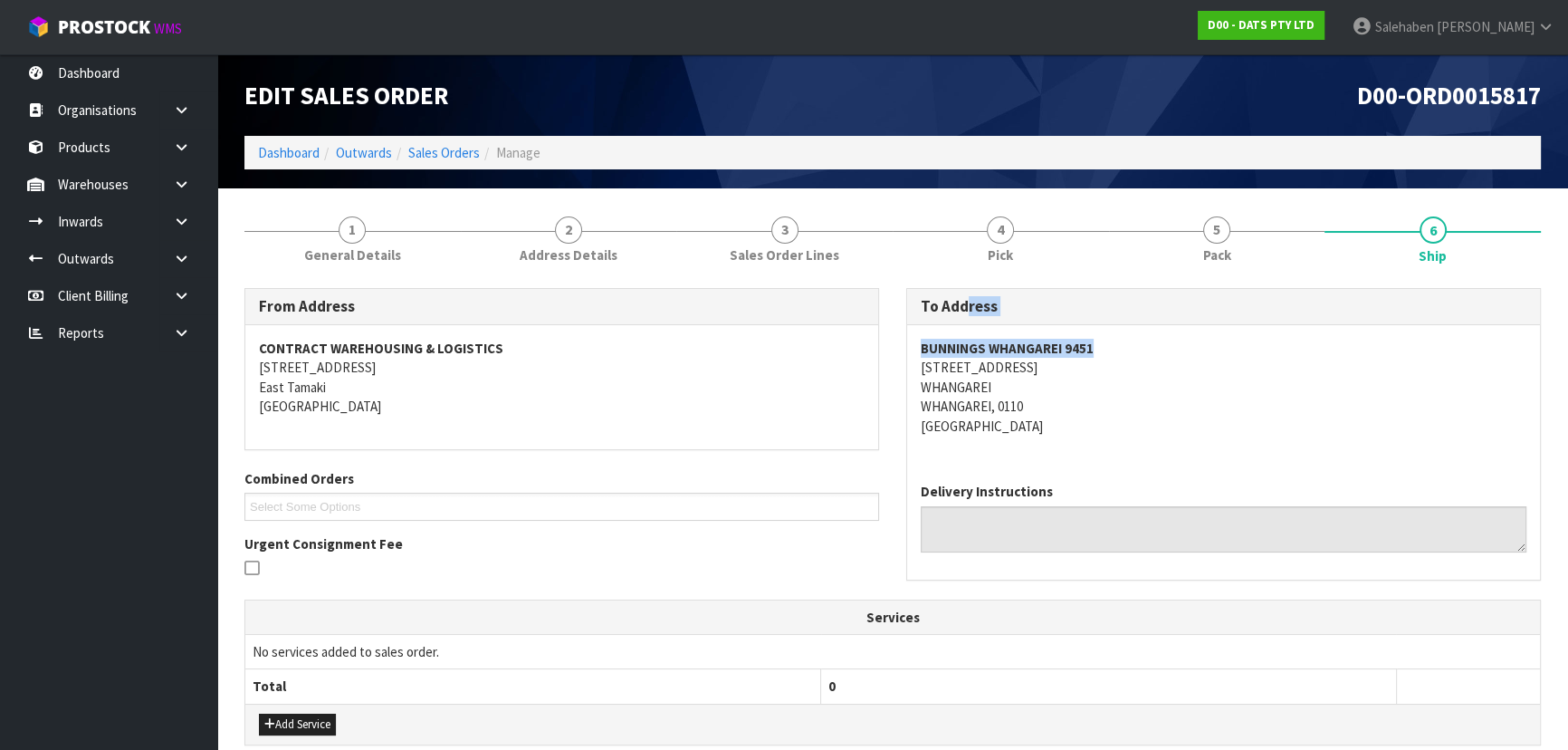
drag, startPoint x: 1105, startPoint y: 352, endPoint x: 913, endPoint y: 323, distance: 194.2
click at [913, 323] on div "To Address BUNNINGS WHANGAREI 9451 124 TAUROA STREET WHANGAREI WHANGAREI, 0110 …" at bounding box center [1224, 434] width 635 height 291
click at [936, 359] on address "BUNNINGS WHANGAREI 9451 124 TAUROA STREET WHANGAREI WHANGAREI, 0110 New Zealand" at bounding box center [1224, 387] width 605 height 97
drag, startPoint x: 918, startPoint y: 342, endPoint x: 1103, endPoint y: 354, distance: 185.4
click at [1103, 354] on div "BUNNINGS WHANGAREI 9451 124 TAUROA STREET WHANGAREI WHANGAREI, 0110 New Zealand" at bounding box center [1224, 396] width 633 height 143
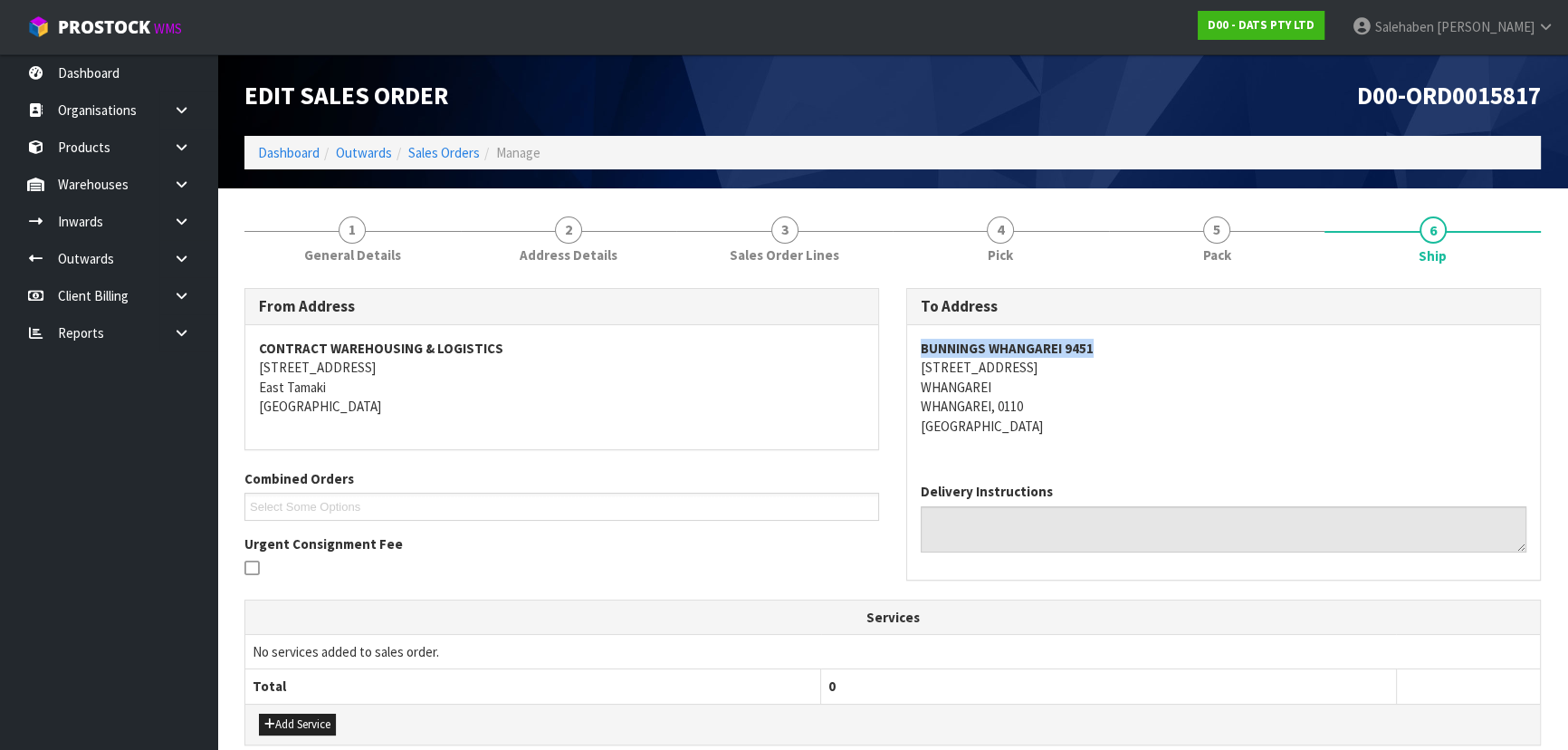
copy strong "BUNNINGS WHANGAREI 9451"
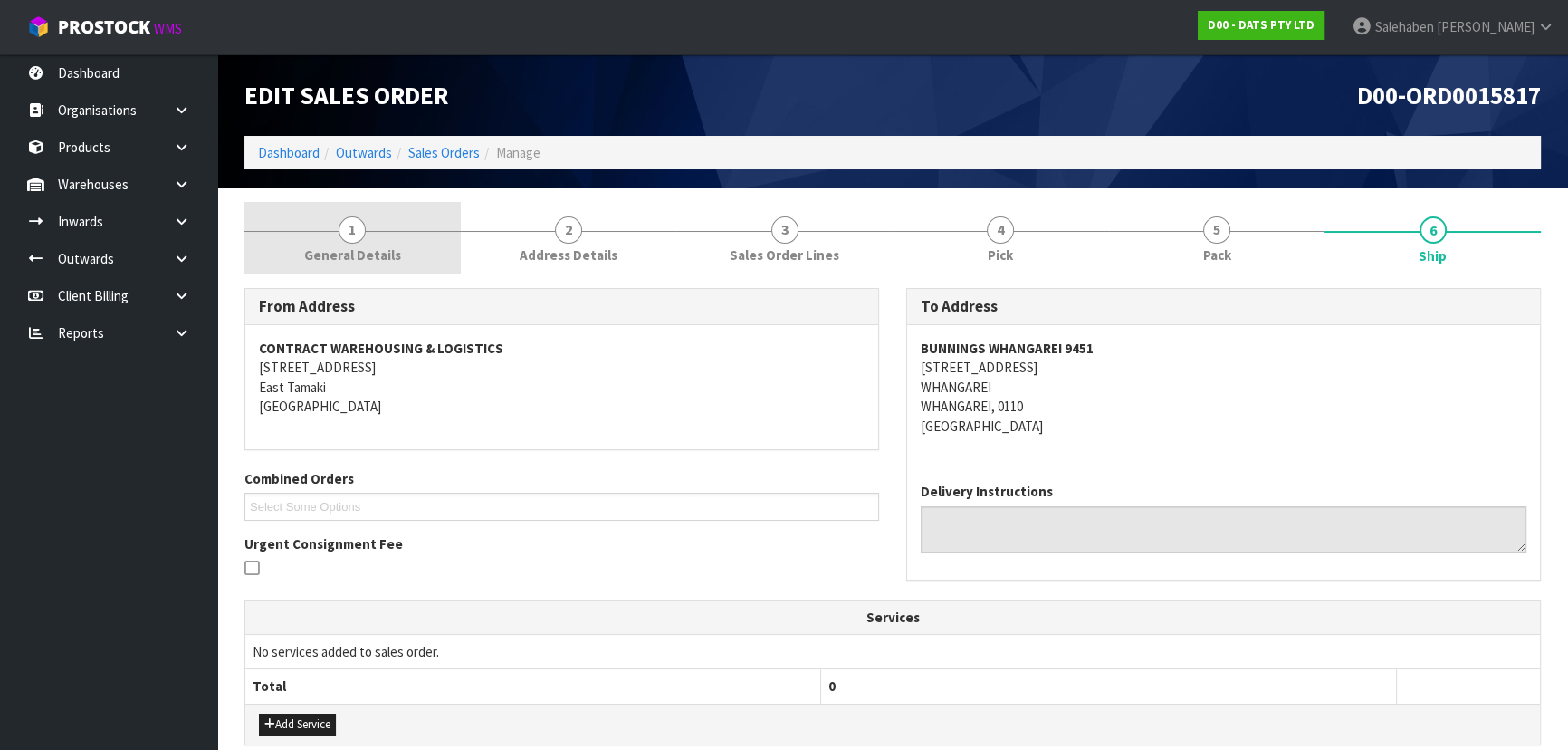
click at [353, 250] on span "General Details" at bounding box center [353, 255] width 97 height 19
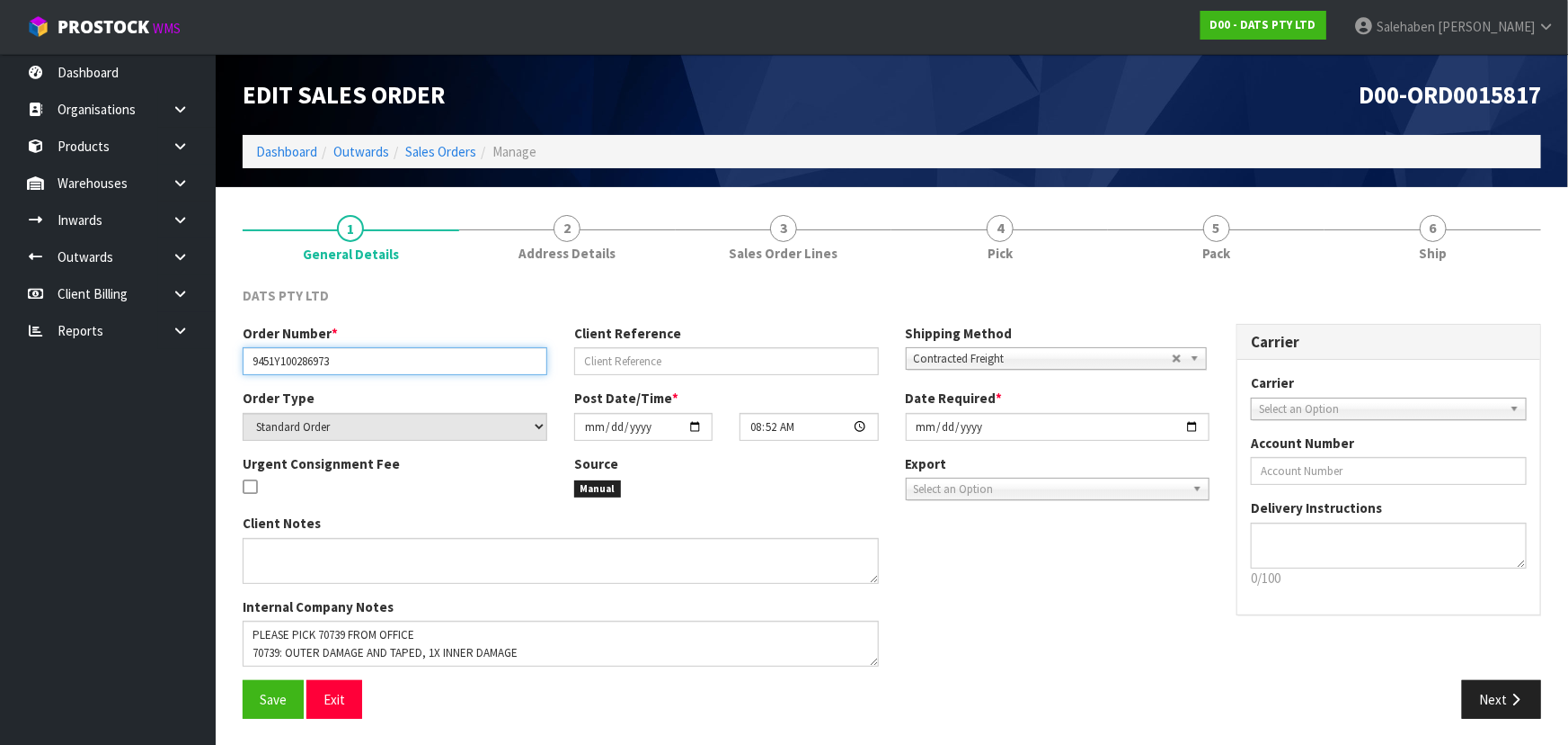
drag, startPoint x: 348, startPoint y: 365, endPoint x: 251, endPoint y: 359, distance: 97.2
click at [251, 359] on input "9451Y100286973" at bounding box center [395, 360] width 304 height 28
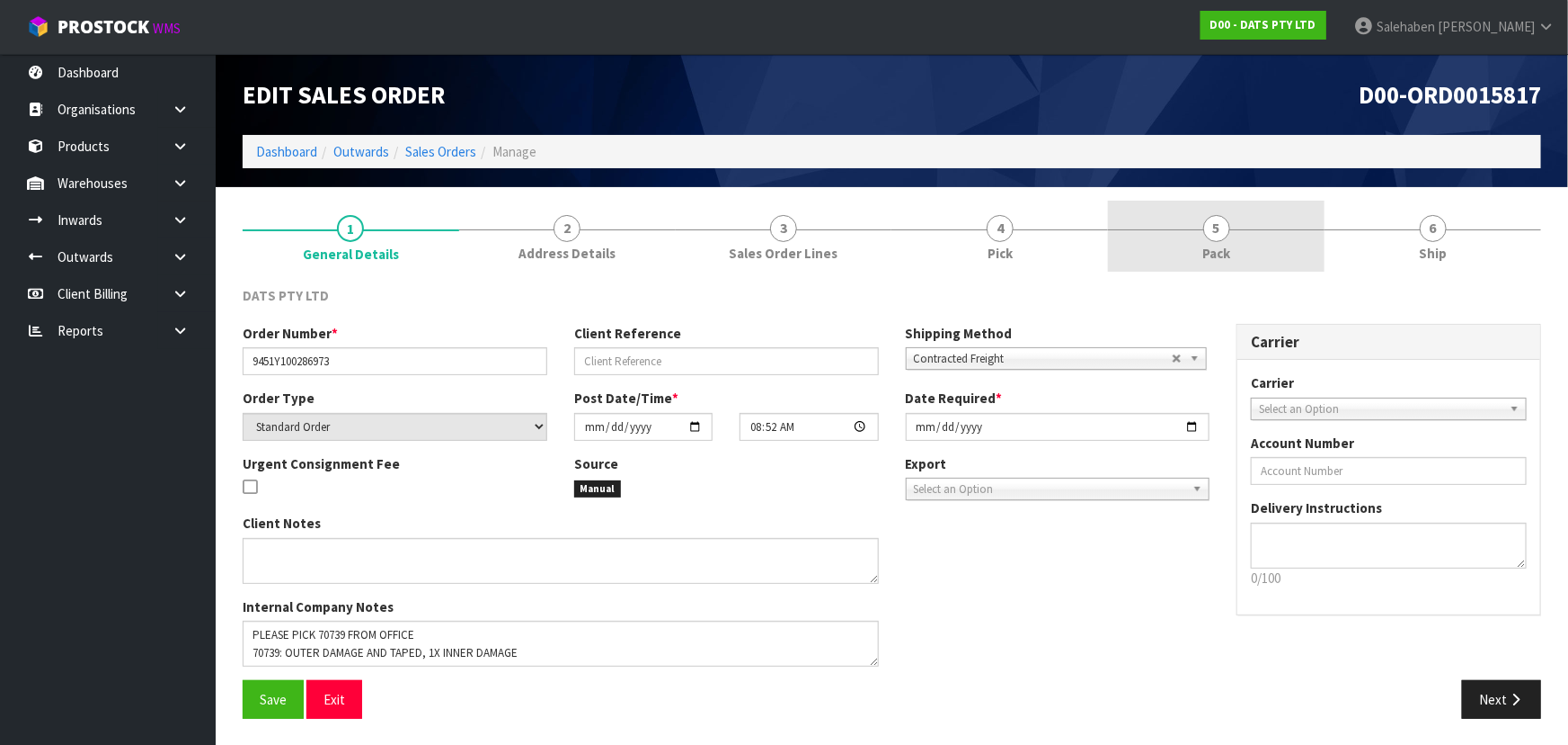
click at [1228, 261] on span "Pack" at bounding box center [1216, 253] width 28 height 19
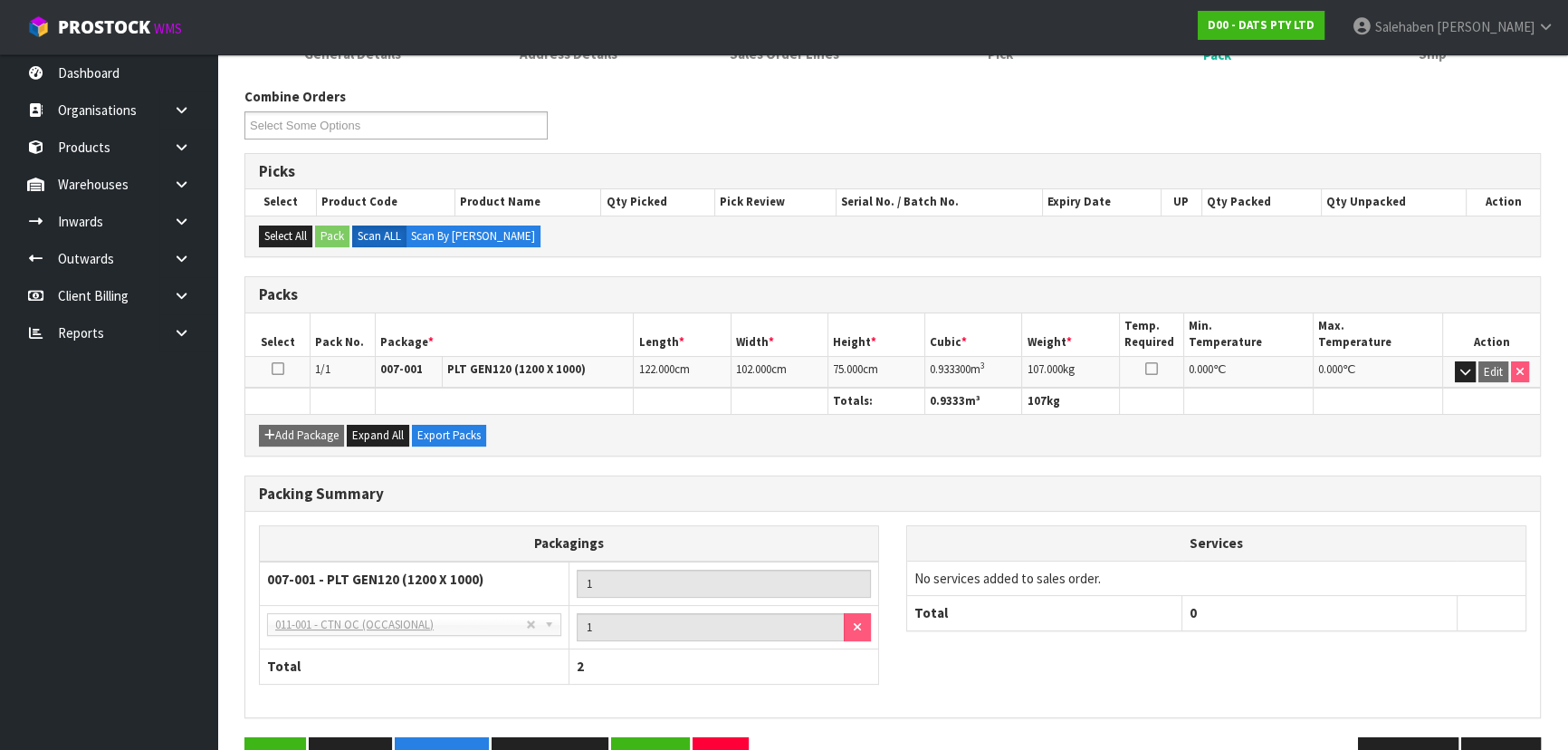
scroll to position [250, 0]
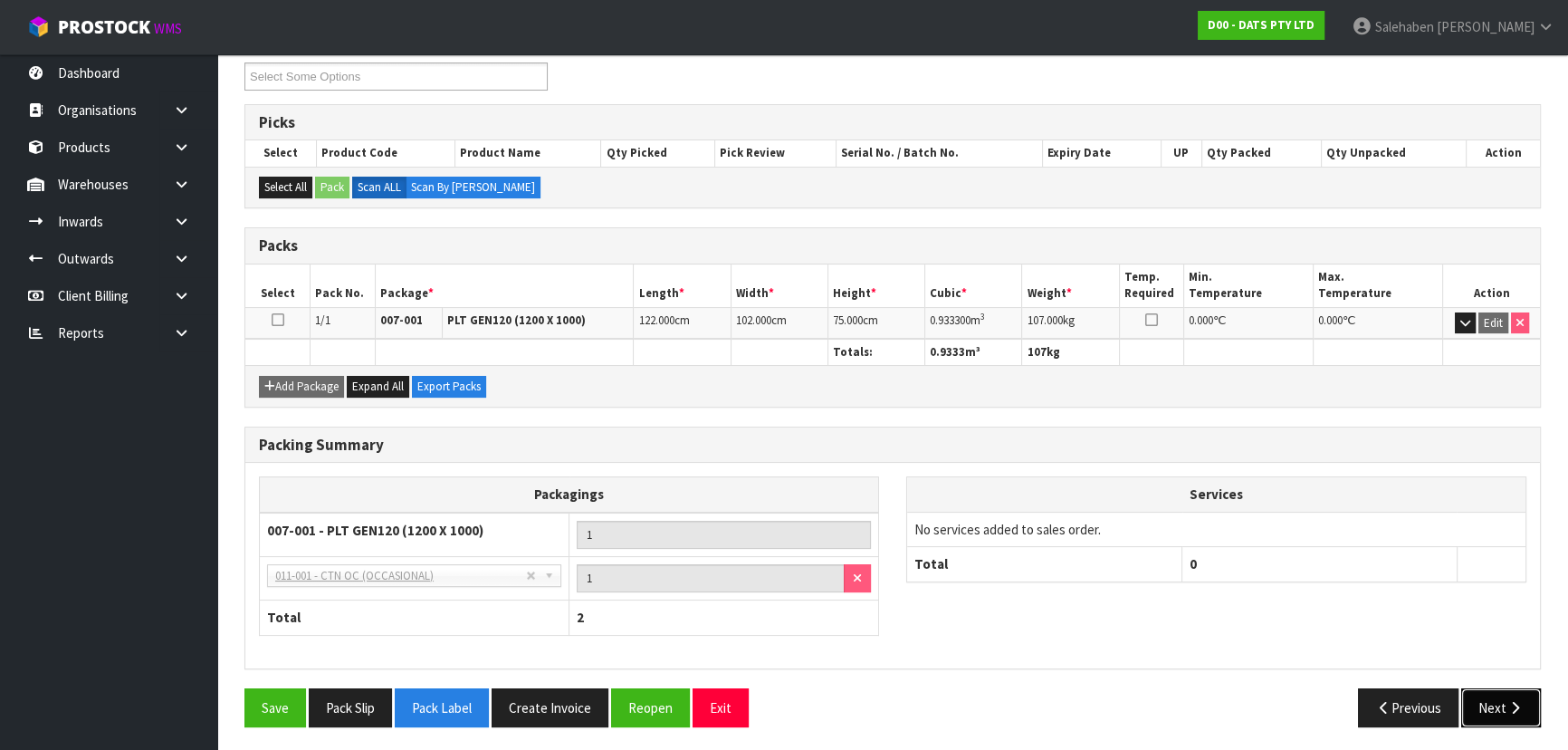
drag, startPoint x: 1501, startPoint y: 709, endPoint x: 1458, endPoint y: 708, distance: 43.0
click at [1501, 709] on button "Next" at bounding box center [1501, 707] width 80 height 39
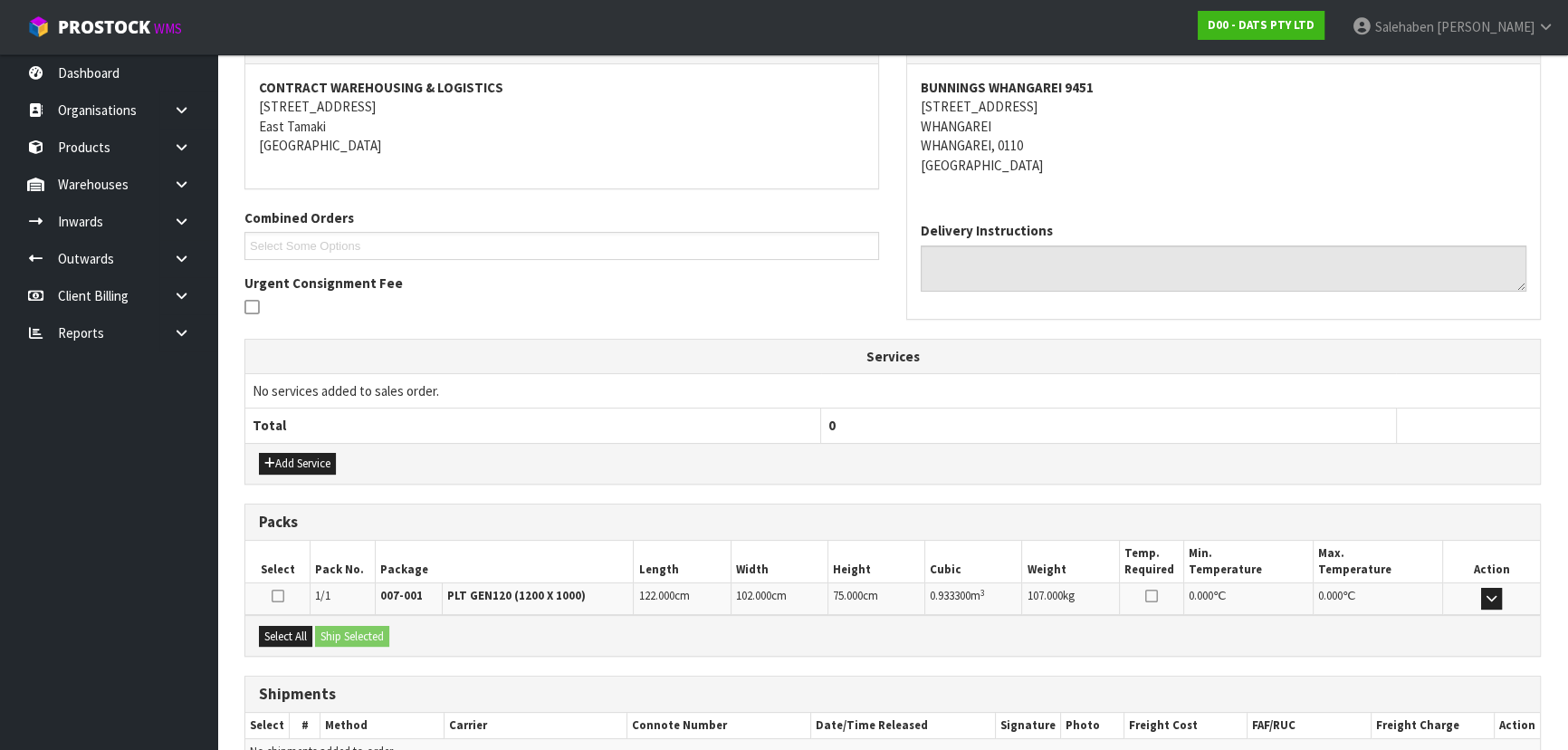
scroll to position [359, 0]
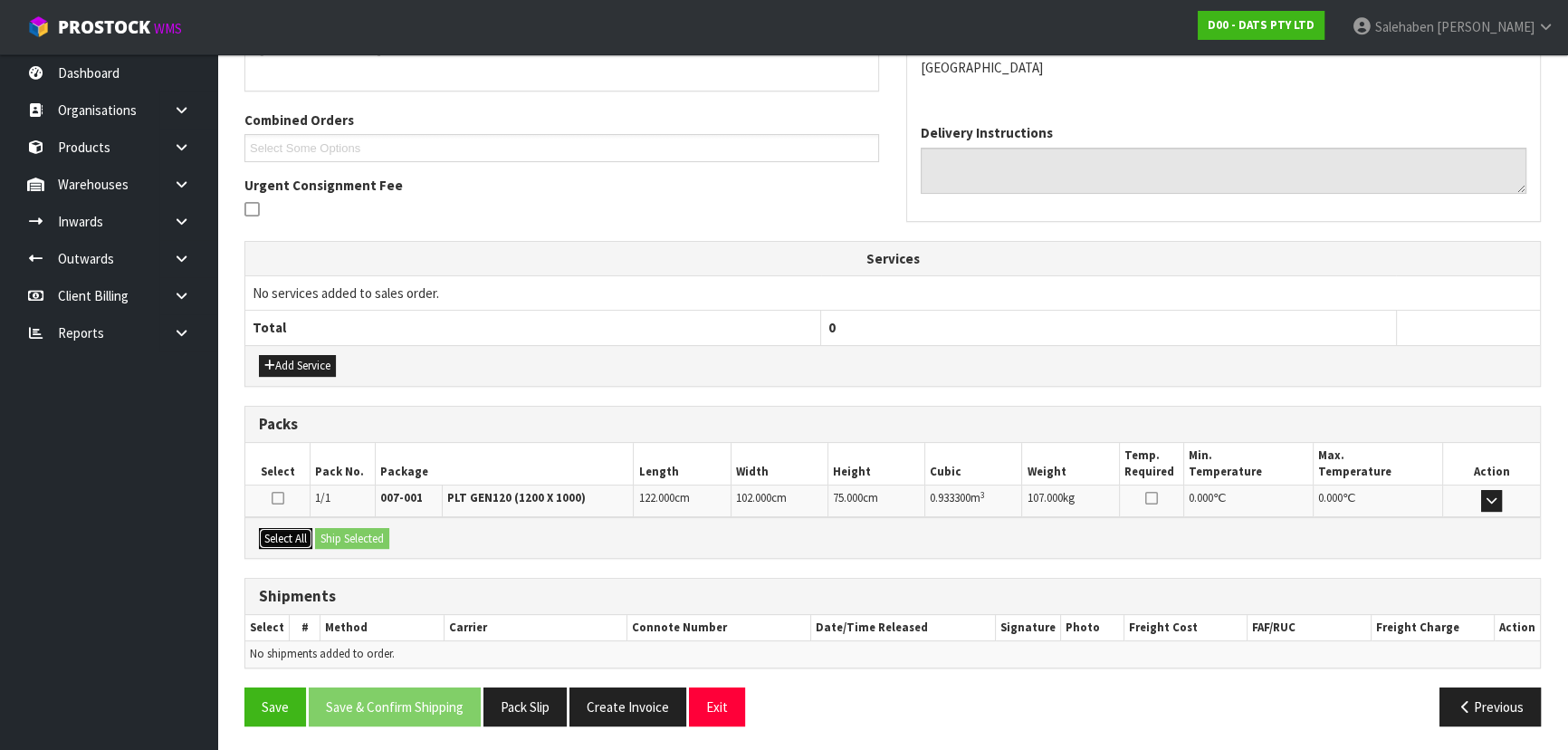
click at [263, 535] on button "Select All" at bounding box center [285, 538] width 53 height 21
click at [349, 528] on button "Ship Selected" at bounding box center [352, 538] width 75 height 21
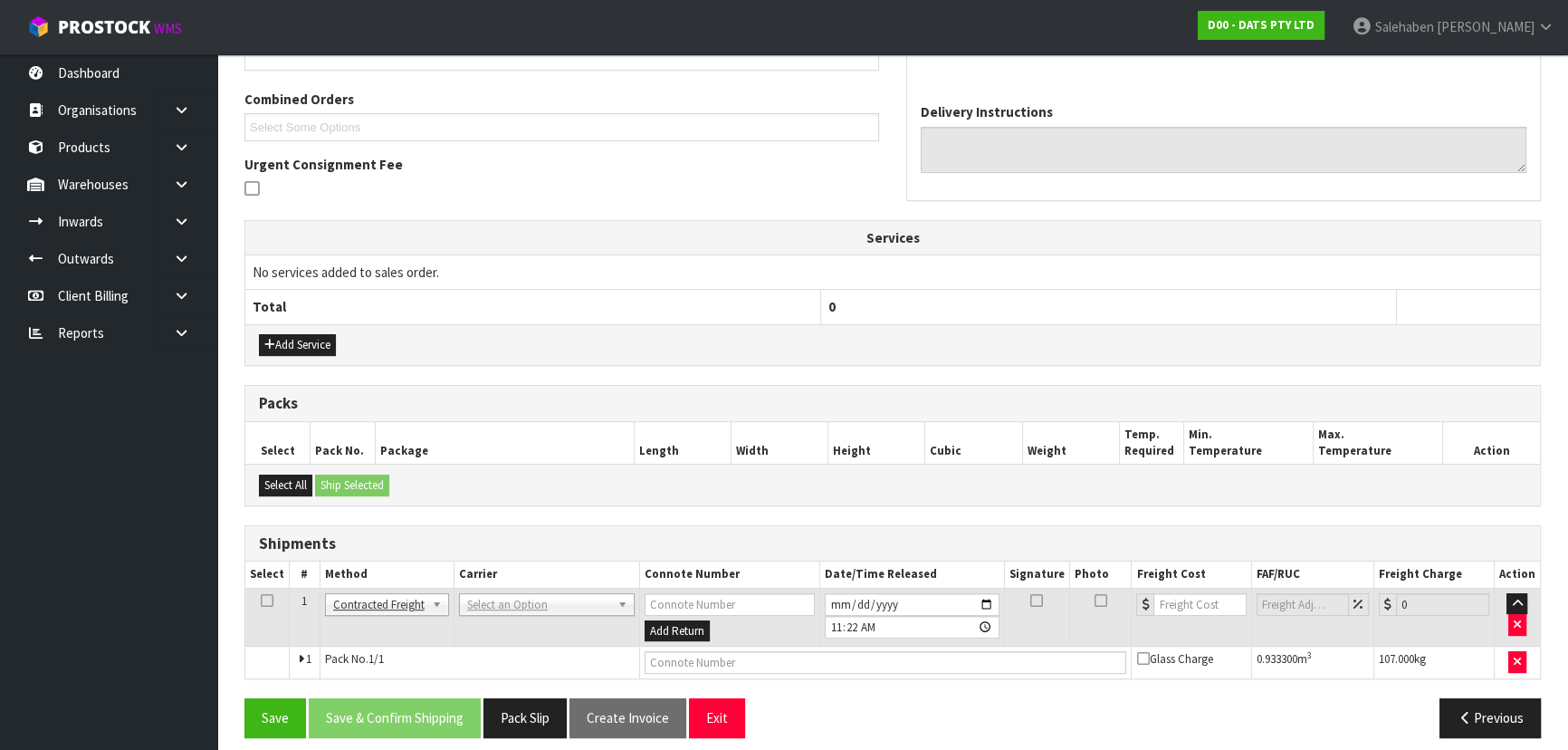
scroll to position [390, 0]
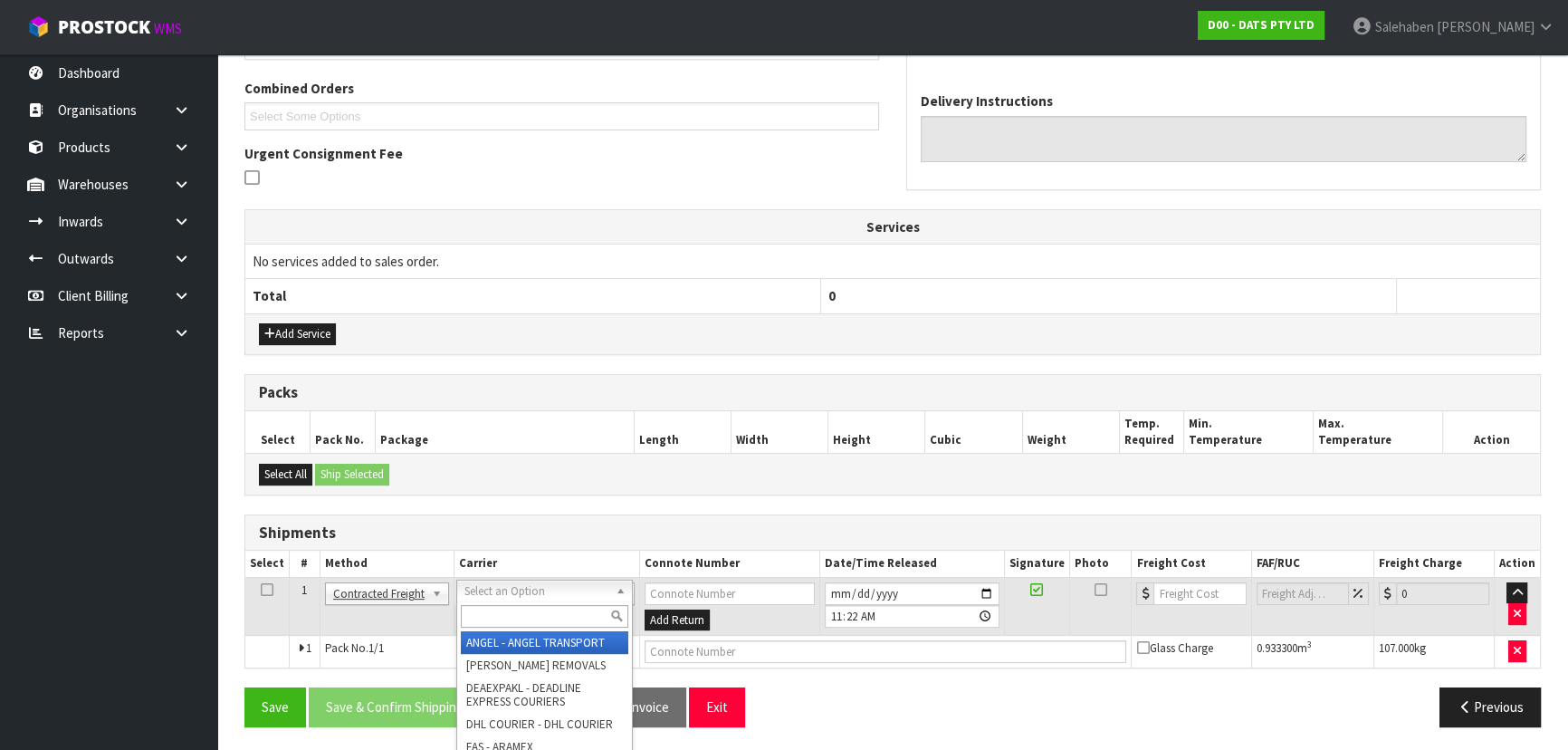
click at [484, 617] on input "text" at bounding box center [544, 615] width 168 height 22
type input "MAINS"
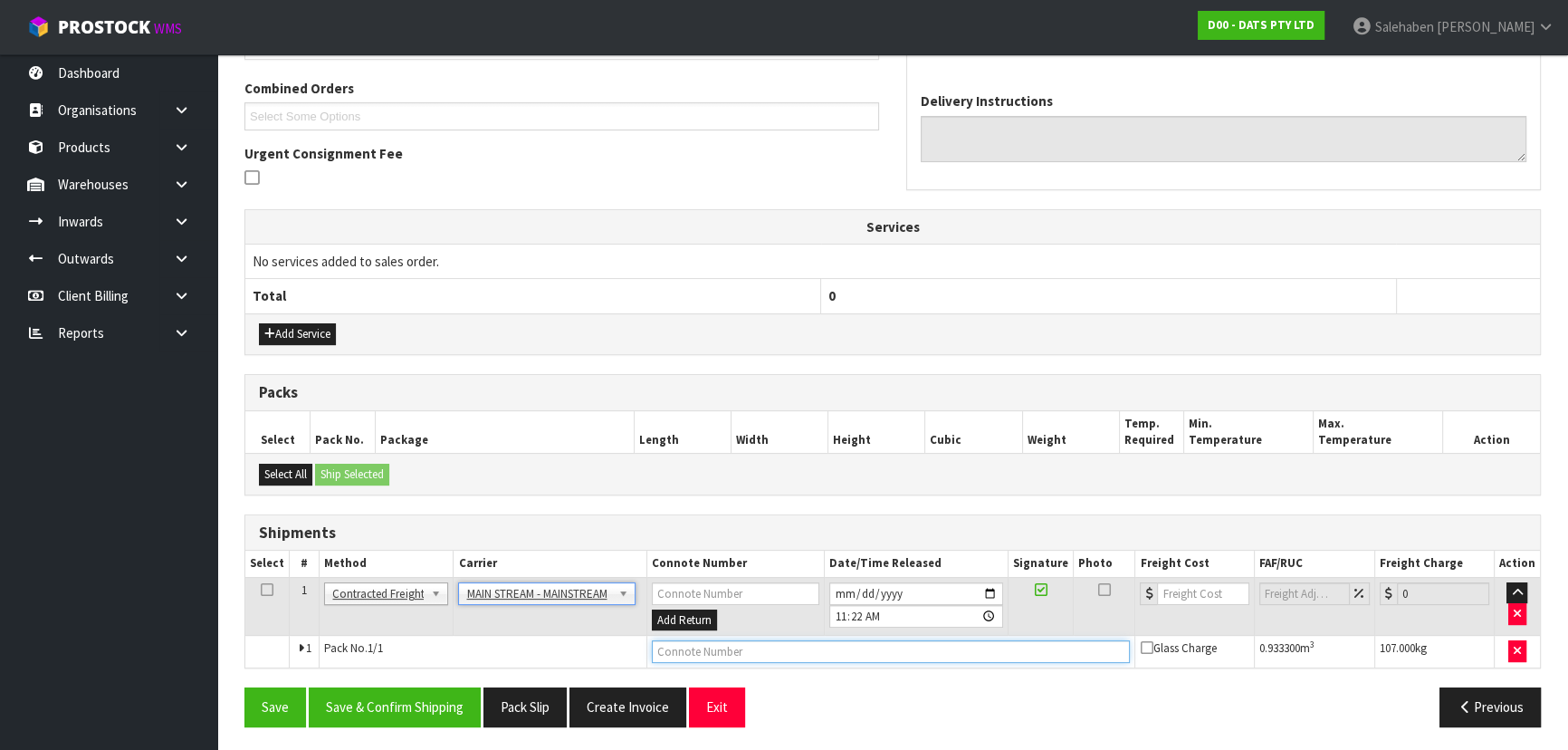
click at [676, 643] on input "text" at bounding box center [892, 651] width 479 height 22
paste input "CWL7728292"
type input "CWL7728292"
drag, startPoint x: 736, startPoint y: 642, endPoint x: 653, endPoint y: 650, distance: 83.4
click at [653, 650] on input "CWL7728292" at bounding box center [892, 651] width 479 height 22
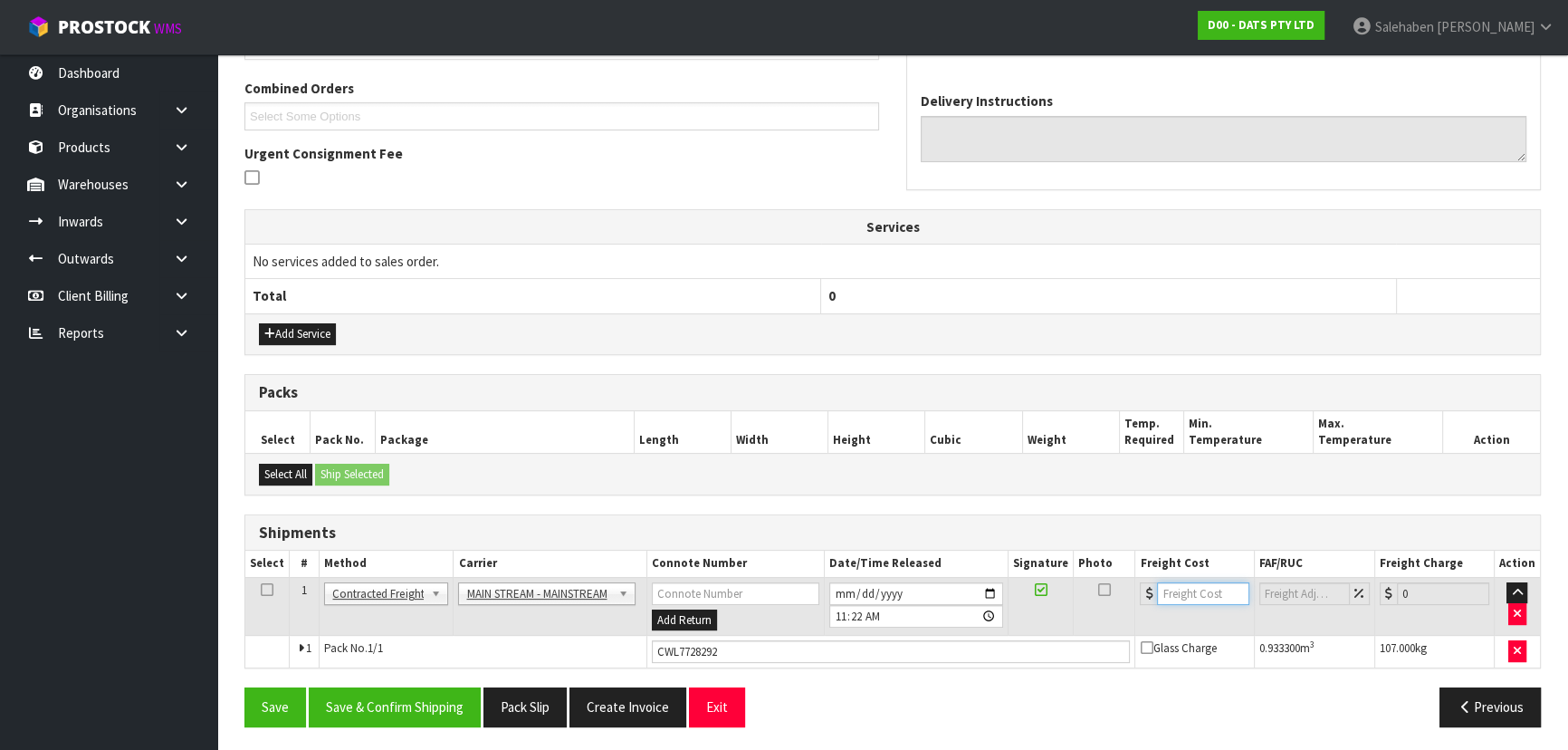
click at [1181, 592] on input "number" at bounding box center [1203, 593] width 91 height 22
type input "37.00"
click at [412, 702] on button "Save & Confirm Shipping" at bounding box center [394, 706] width 172 height 39
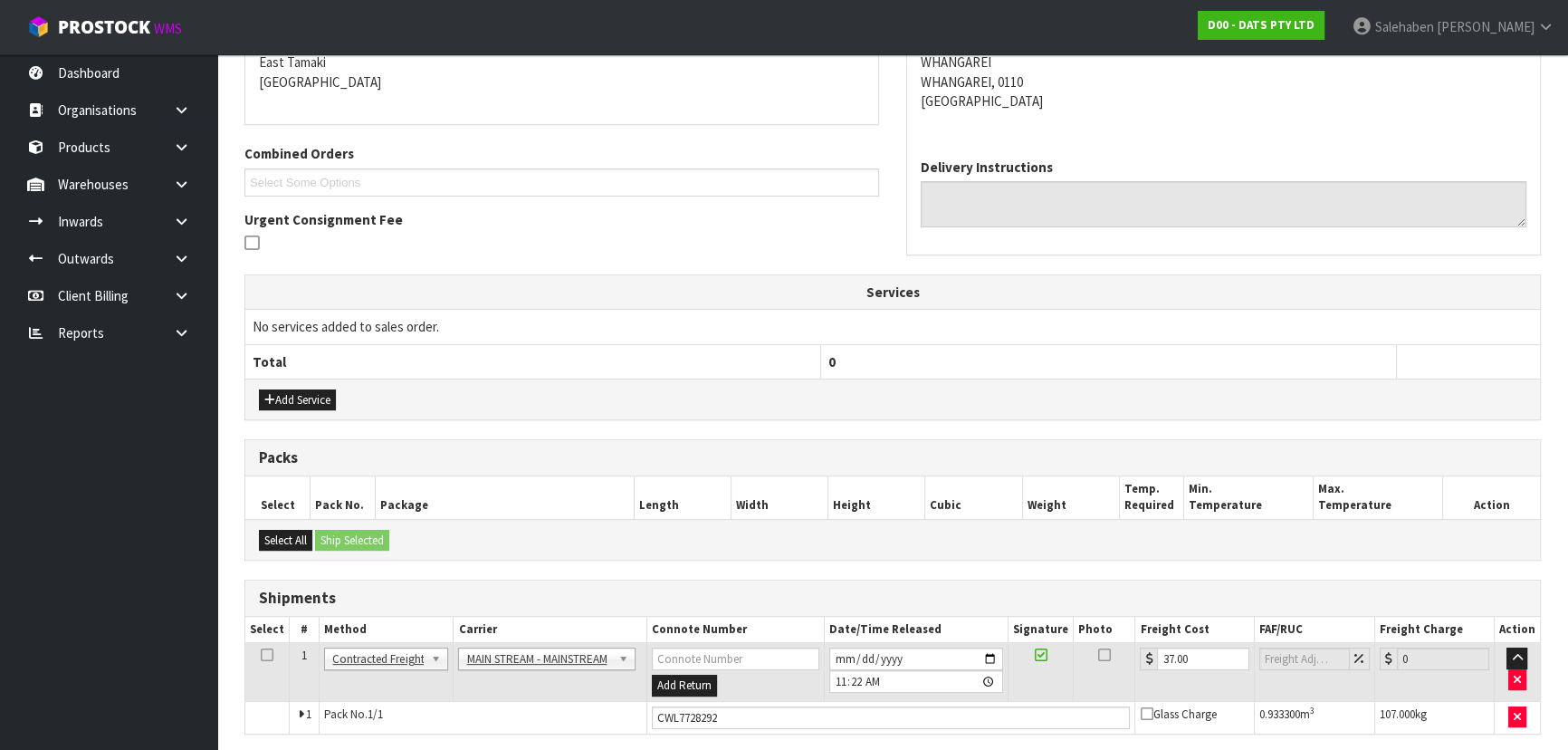
scroll to position [0, 0]
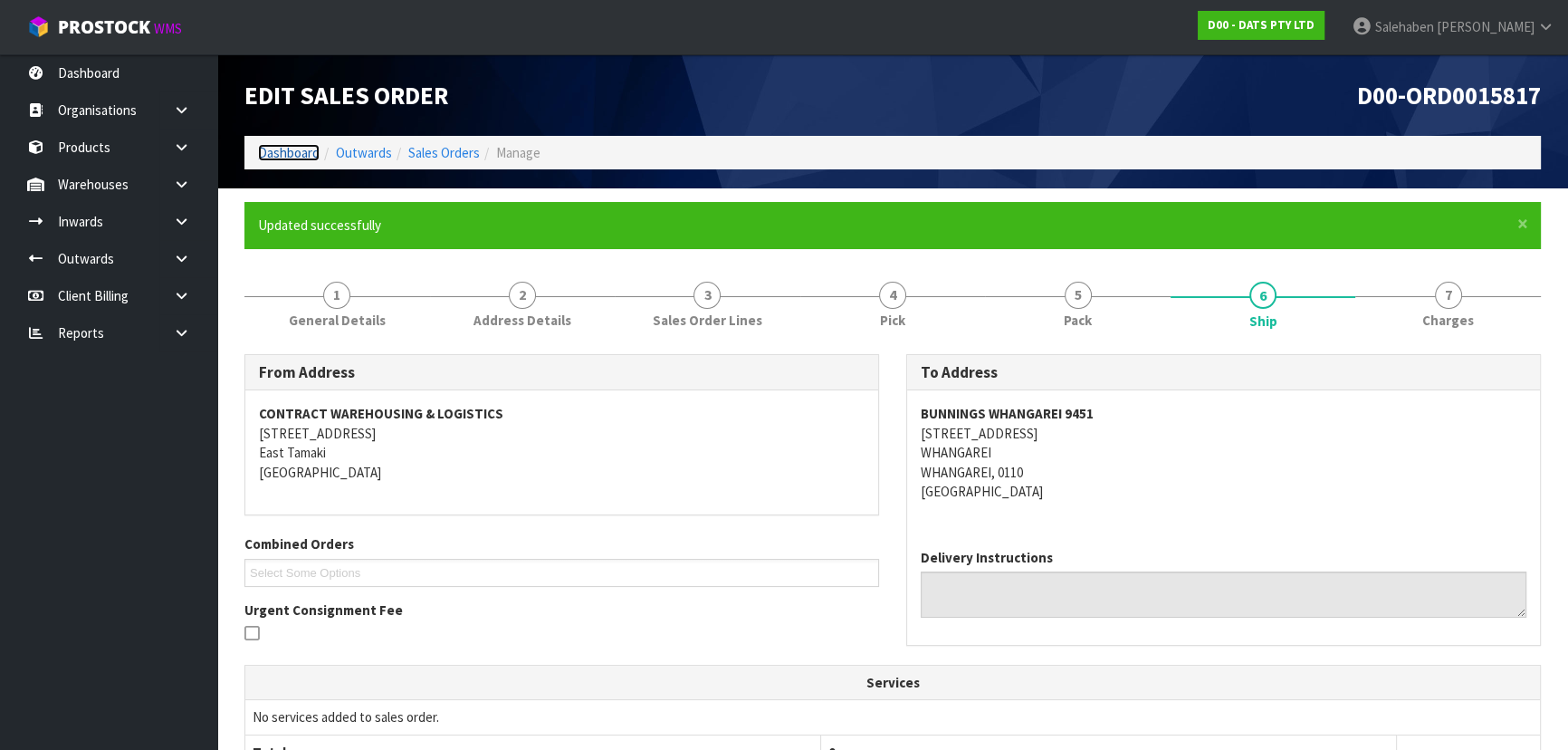
click at [280, 149] on link "Dashboard" at bounding box center [288, 152] width 61 height 17
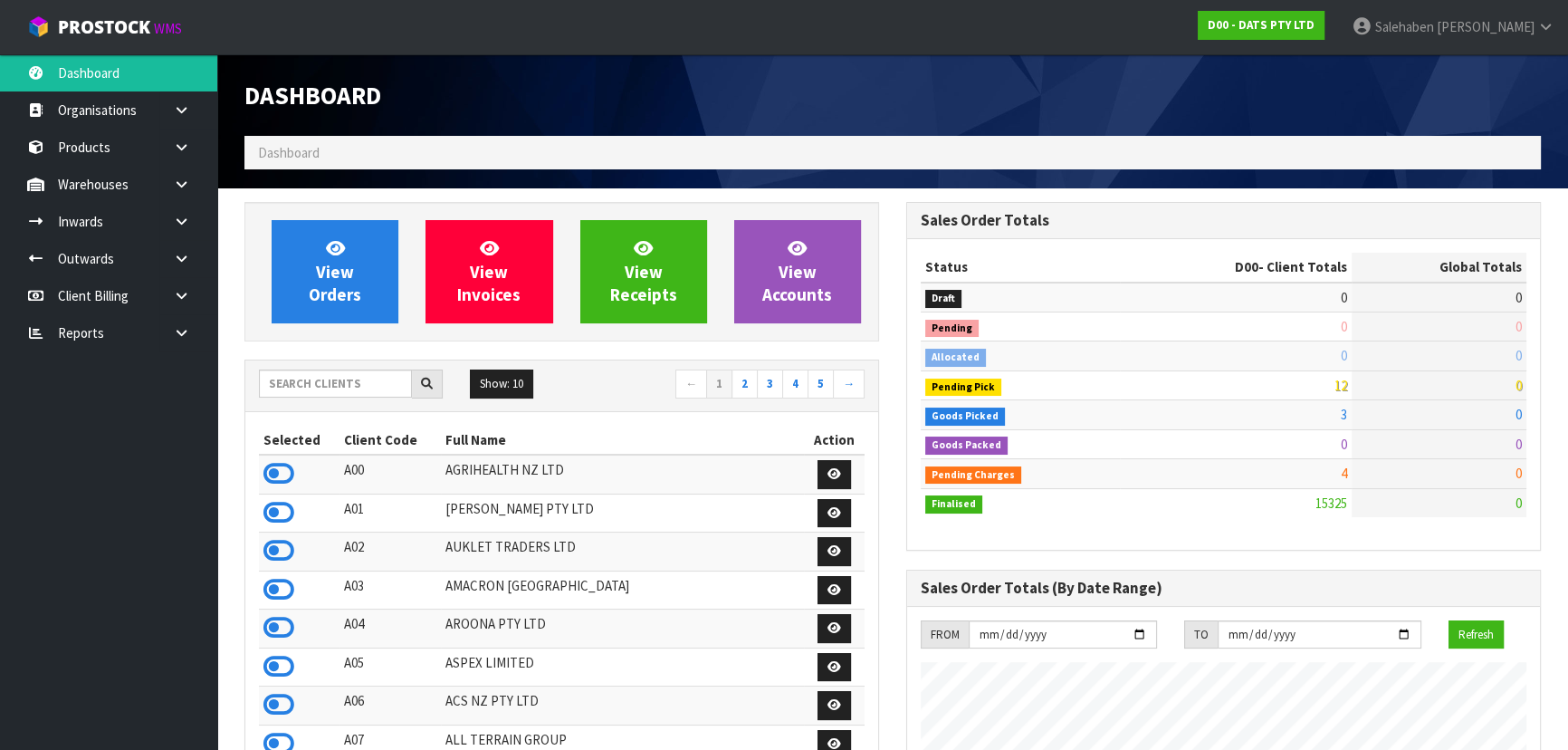
scroll to position [1408, 661]
drag, startPoint x: 353, startPoint y: 375, endPoint x: 336, endPoint y: 398, distance: 28.6
click at [349, 380] on input "text" at bounding box center [336, 383] width 153 height 28
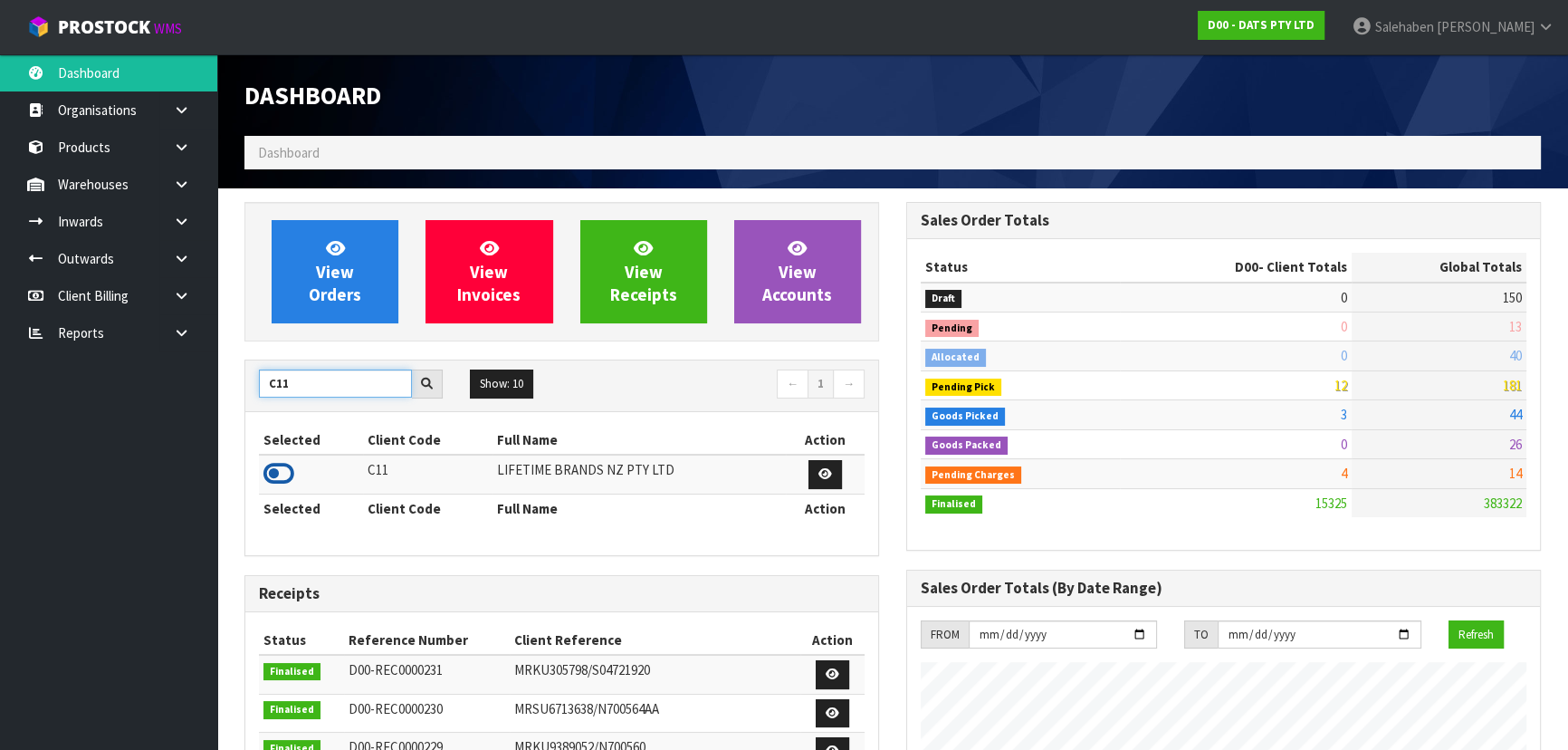
type input "C11"
click at [272, 470] on icon at bounding box center [279, 473] width 31 height 27
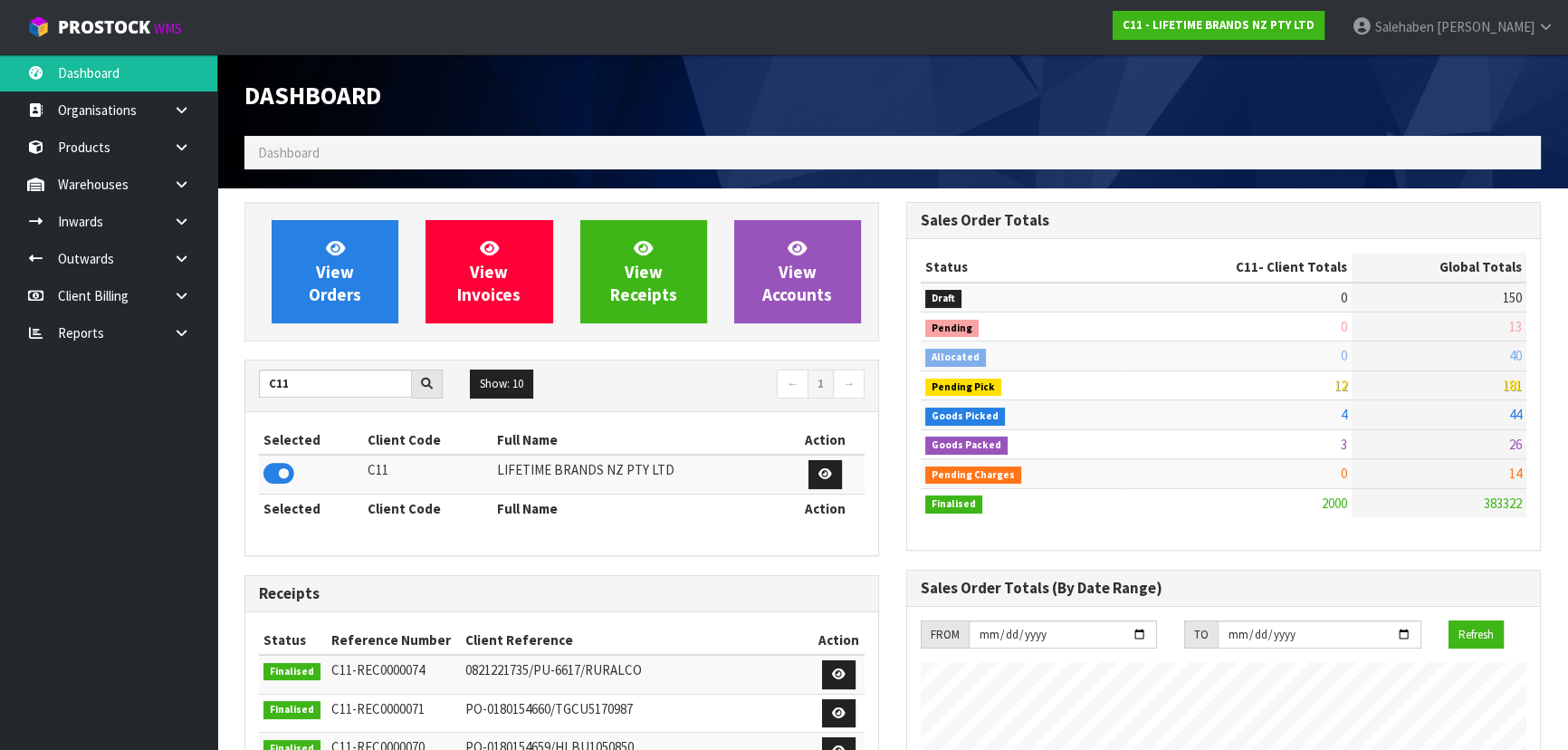
scroll to position [1369, 661]
drag, startPoint x: 356, startPoint y: 280, endPoint x: 342, endPoint y: 281, distance: 14.0
click at [354, 280] on link "View Orders" at bounding box center [335, 272] width 127 height 103
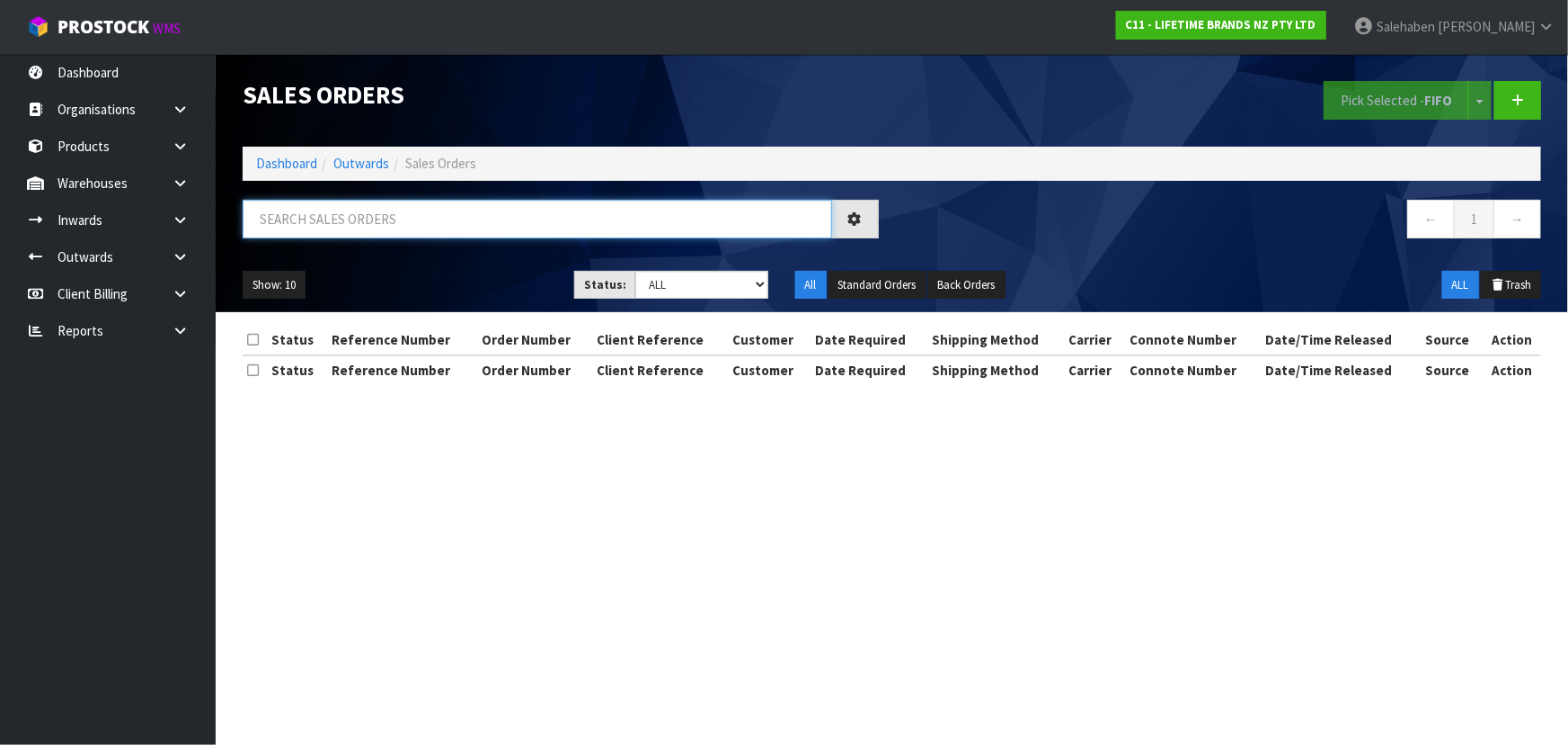
click at [328, 226] on input "text" at bounding box center [537, 219] width 589 height 39
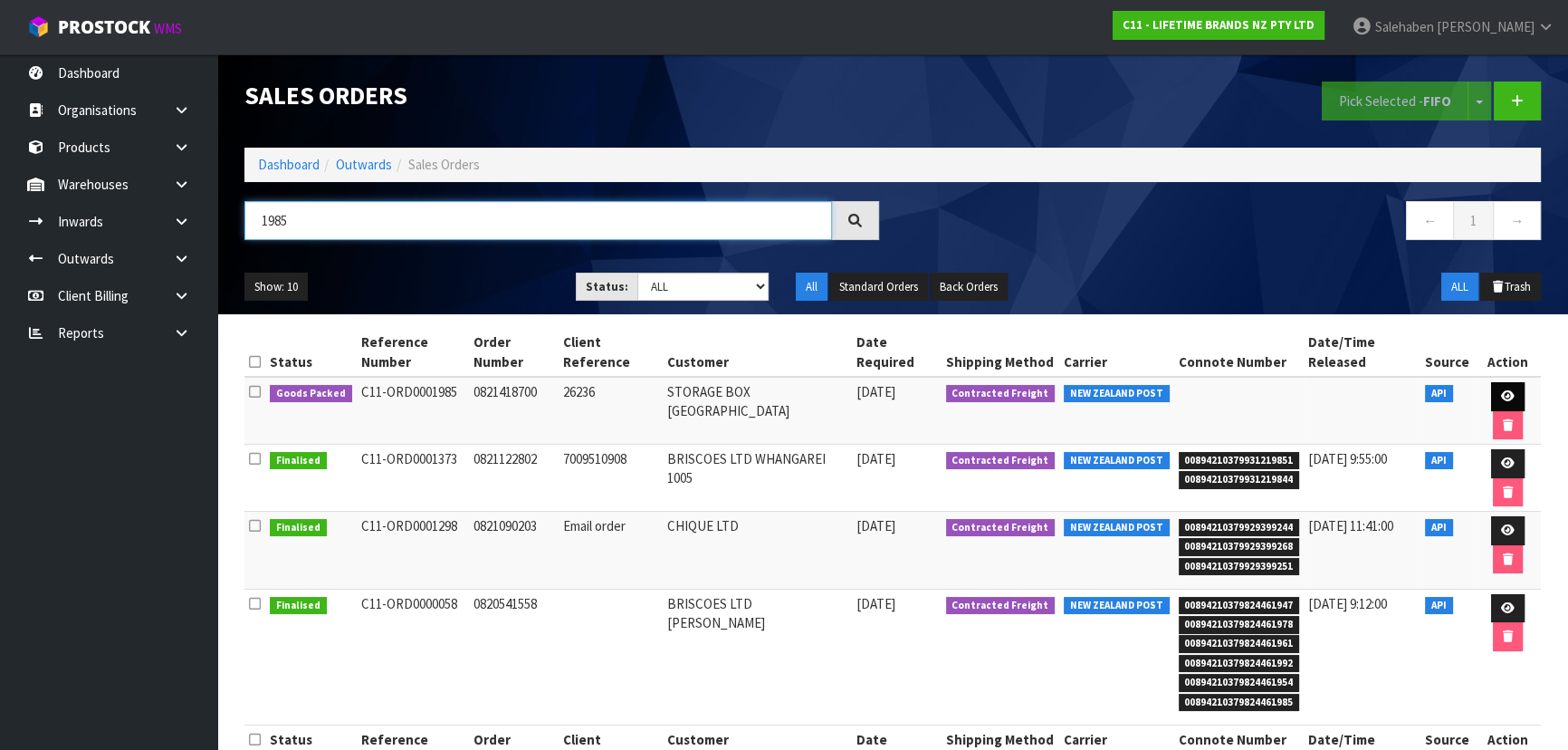
type input "1985"
click at [1506, 397] on icon at bounding box center [1508, 396] width 14 height 12
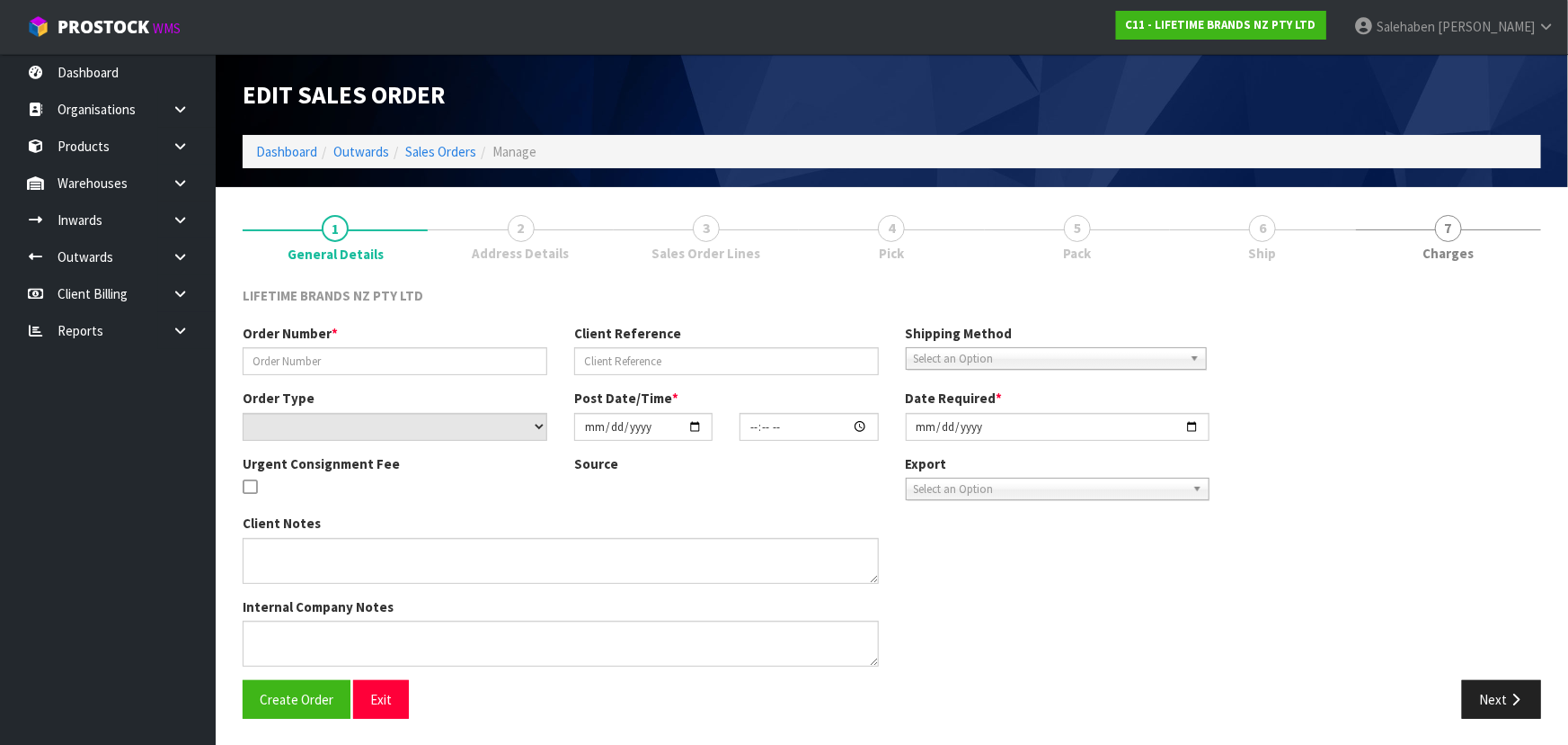
type input "0821418700"
type input "26236"
select select "number:0"
type input "2025-09-23"
type input "15:59:21.000"
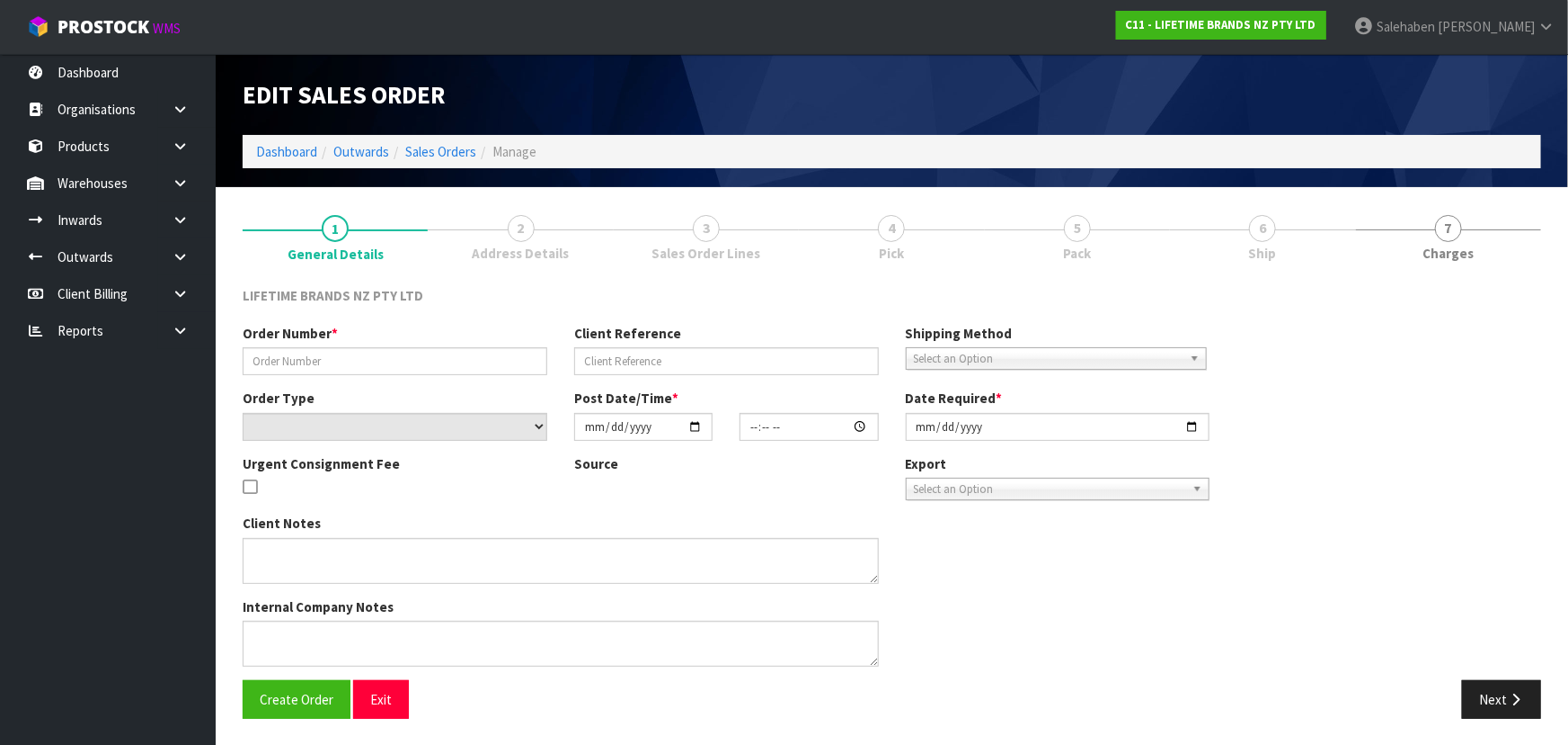
type input "[DATE]"
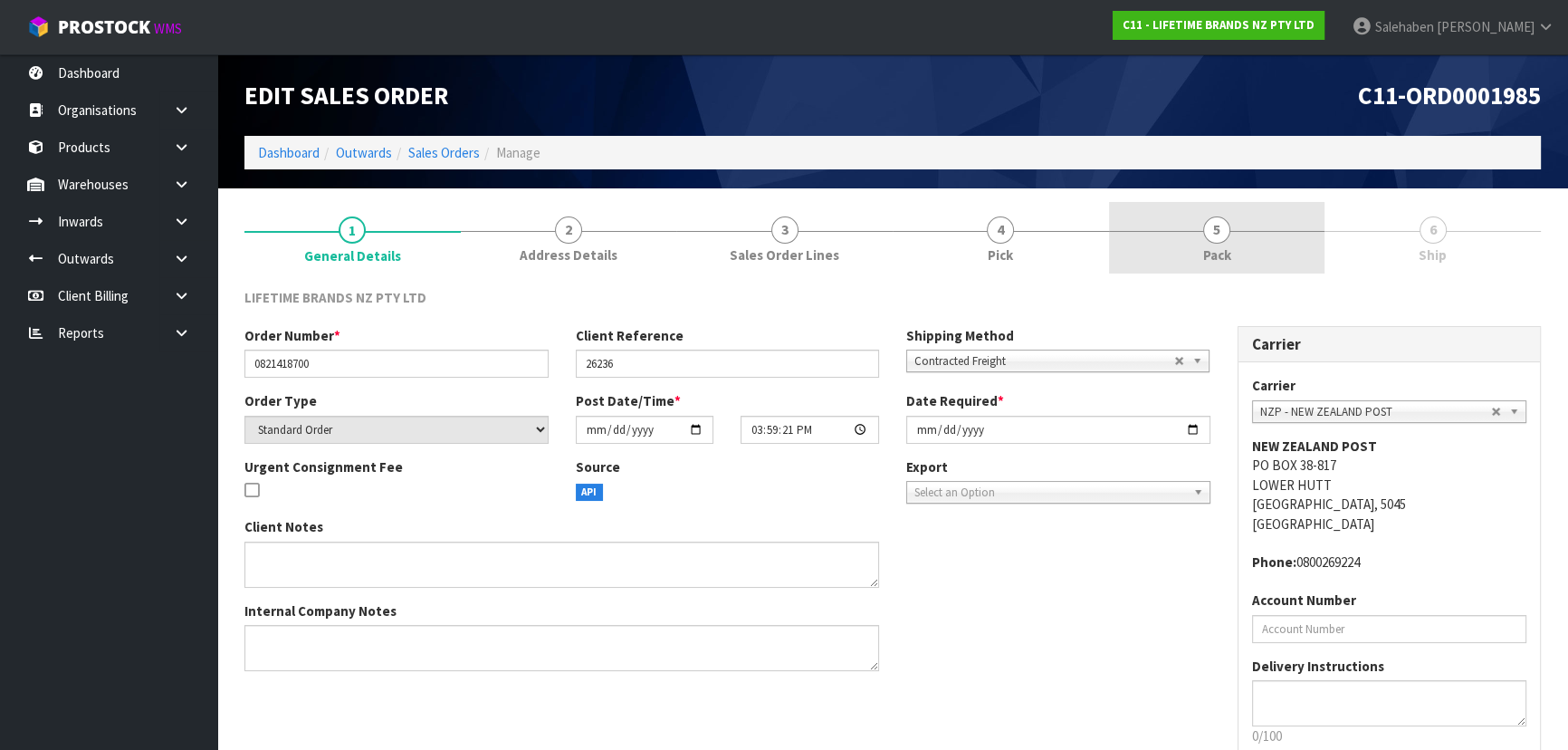
click at [1218, 253] on span "Pack" at bounding box center [1217, 255] width 28 height 19
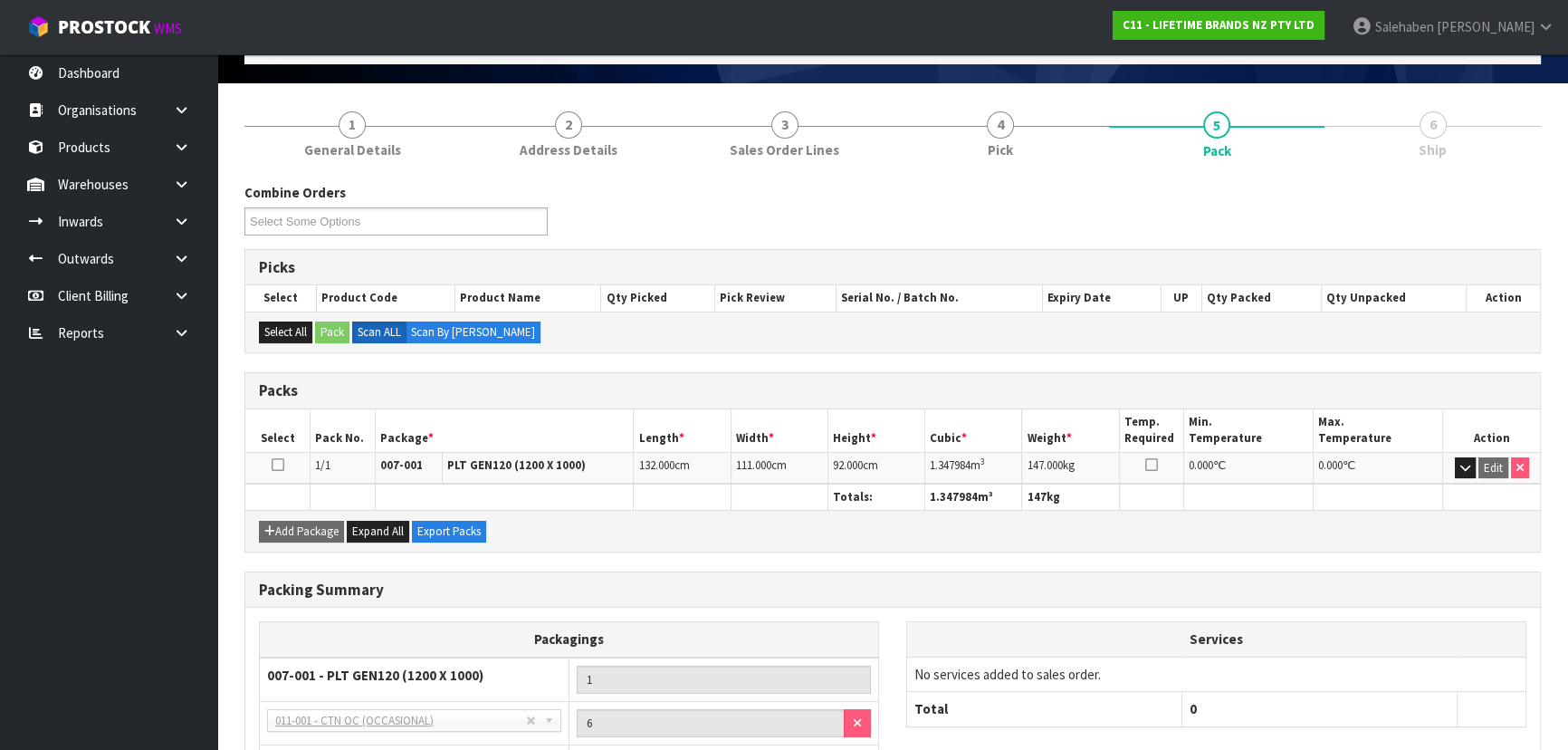
scroll to position [250, 0]
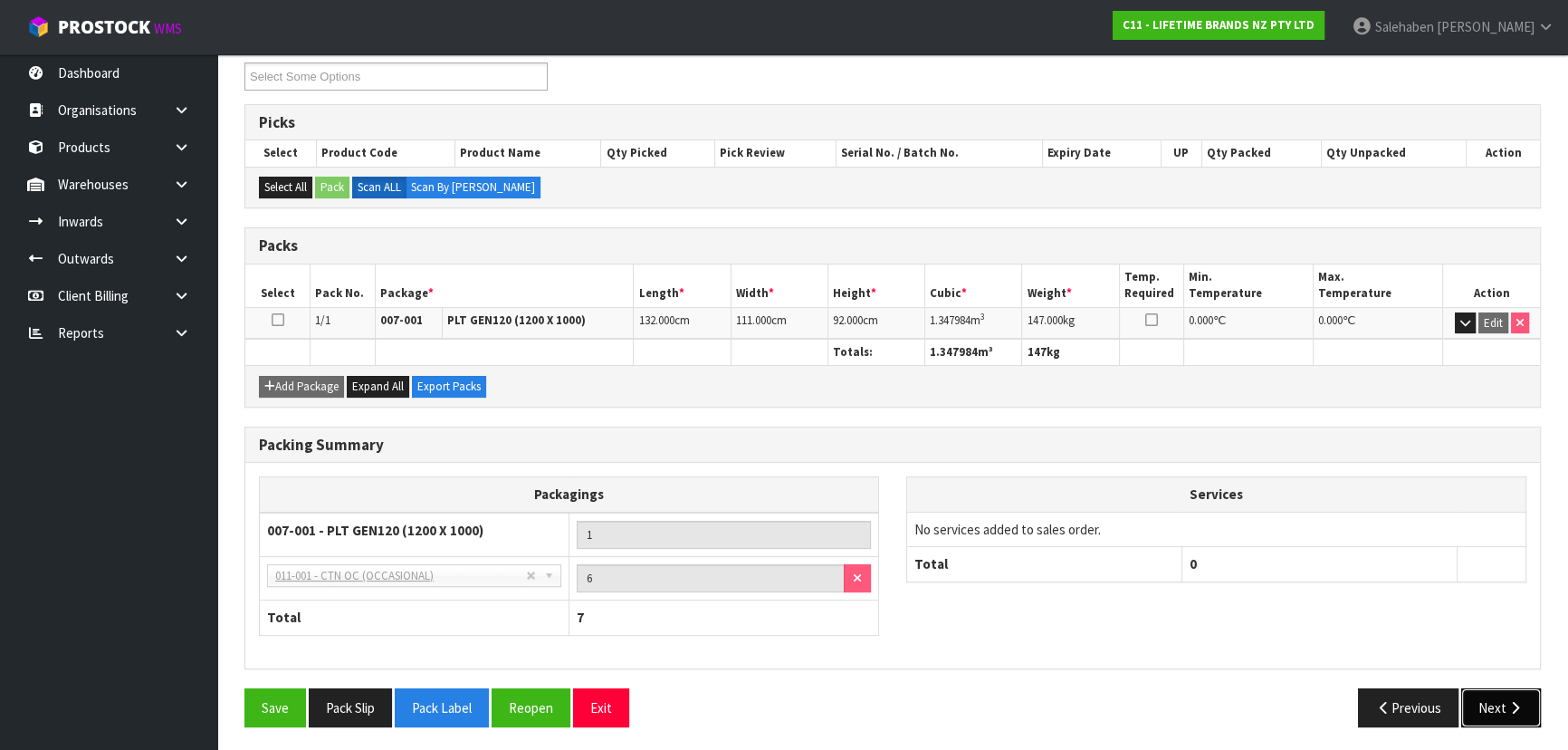
click at [1505, 712] on button "Next" at bounding box center [1501, 707] width 80 height 39
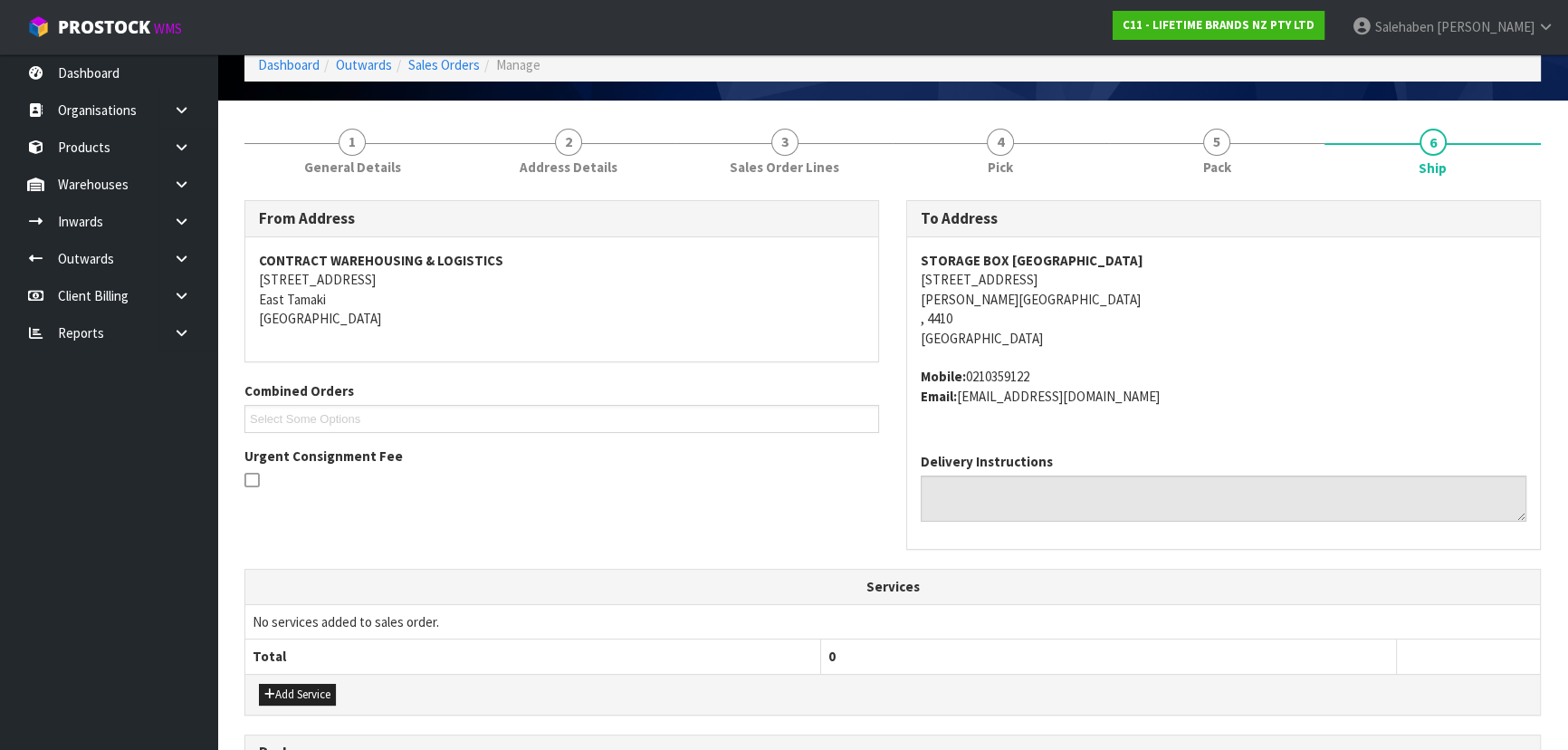
scroll to position [85, 0]
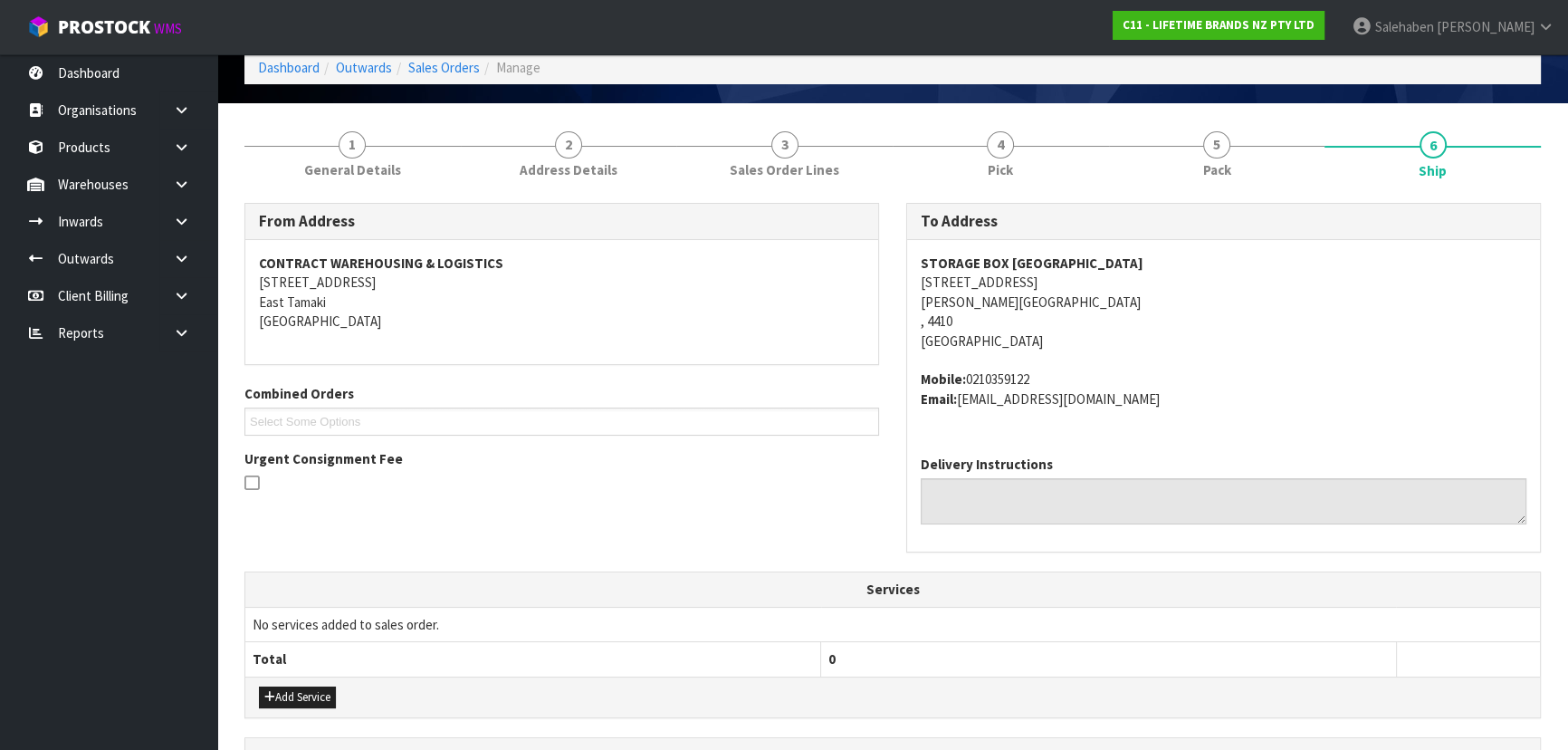
drag, startPoint x: 1067, startPoint y: 281, endPoint x: 922, endPoint y: 277, distance: 145.1
click at [922, 277] on address "STORAGE BOX PALMERSTON NORTH 168 RANGITIKEI STREET PALMERTON NORTH , 4410 New Z…" at bounding box center [1224, 302] width 605 height 97
copy address "168 RANGITIKEI STREET"
drag, startPoint x: 1114, startPoint y: 264, endPoint x: 914, endPoint y: 263, distance: 200.0
click at [914, 263] on div "STORAGE BOX PALMERSTON NORTH 168 RANGITIKEI STREET PALMERTON NORTH , 4410 New Z…" at bounding box center [1224, 340] width 633 height 201
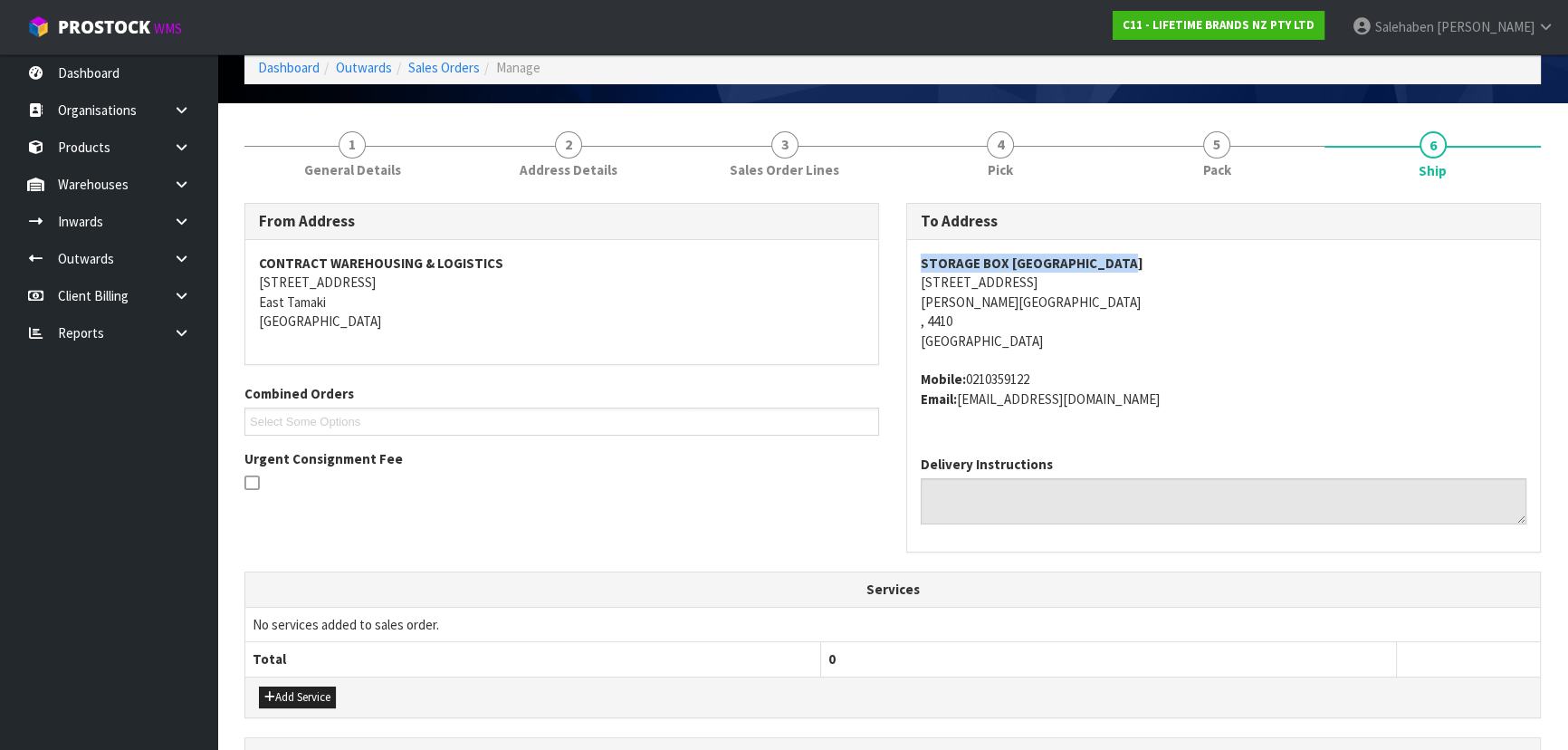
copy strong "STORAGE BOX PALMERSTON NORTH"
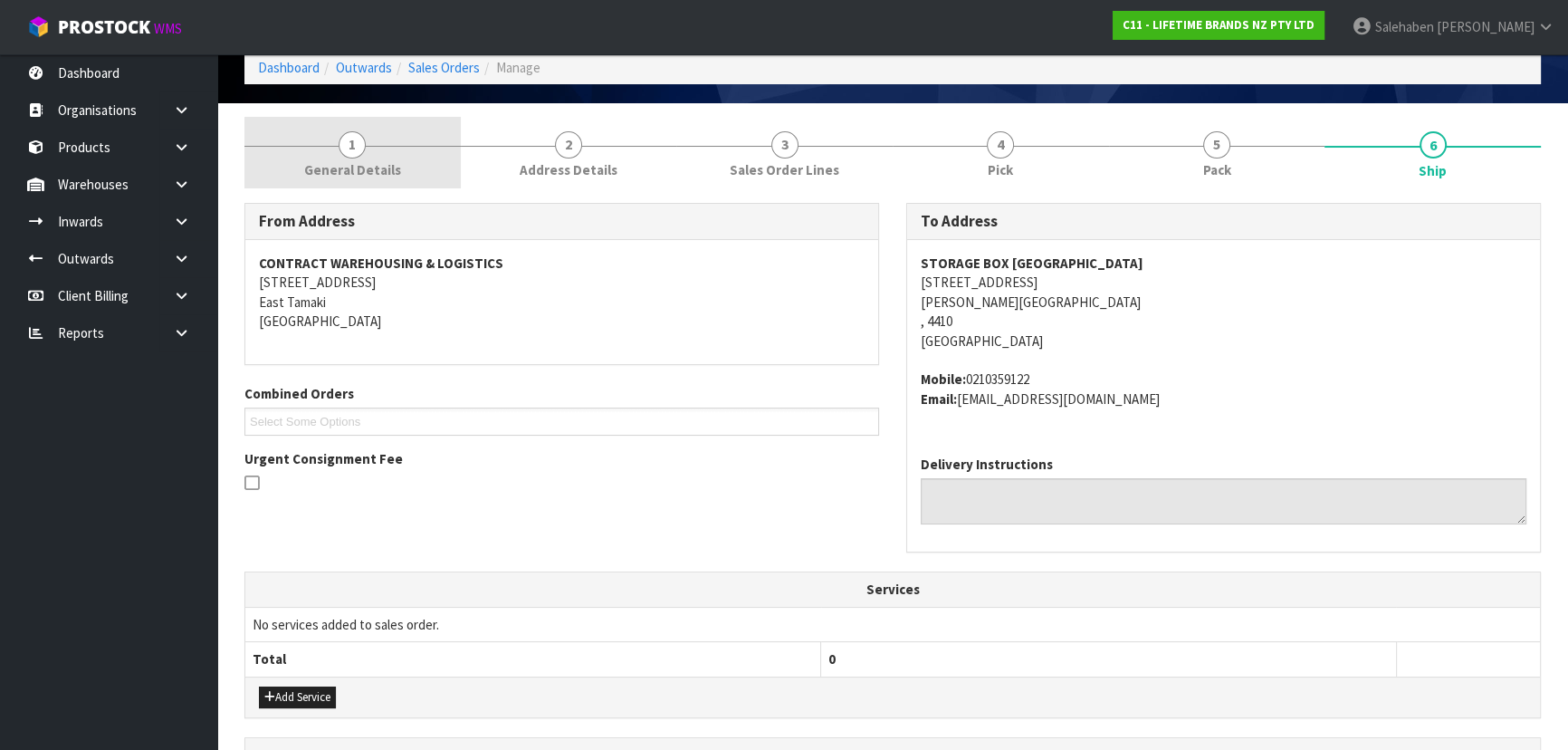
click at [345, 135] on span "1" at bounding box center [352, 145] width 27 height 27
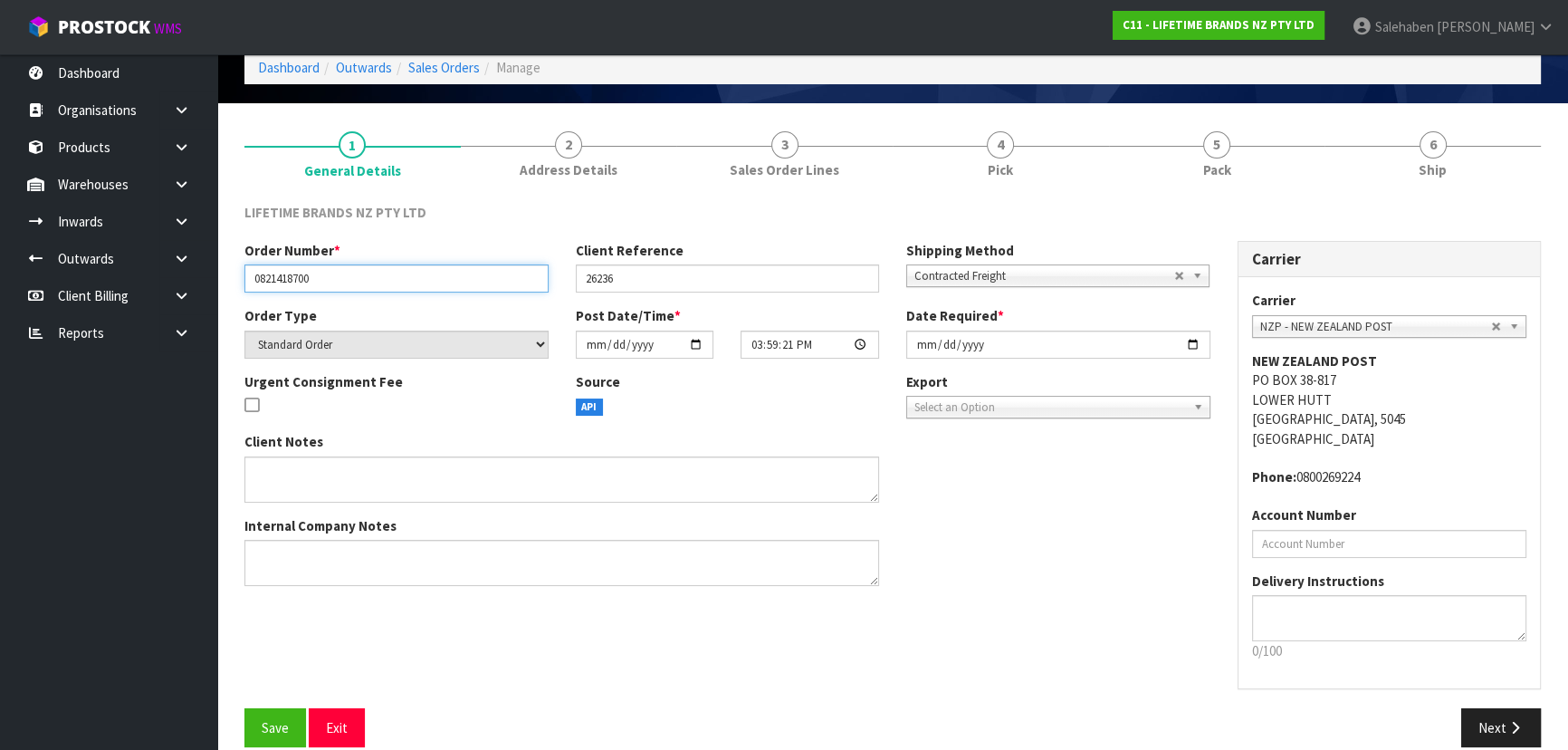
drag, startPoint x: 321, startPoint y: 280, endPoint x: 239, endPoint y: 282, distance: 82.0
click at [239, 282] on div "Order Number * 0821418700" at bounding box center [397, 266] width 332 height 51
drag, startPoint x: 627, startPoint y: 276, endPoint x: 584, endPoint y: 276, distance: 43.0
click at [584, 276] on input "26236" at bounding box center [728, 277] width 305 height 28
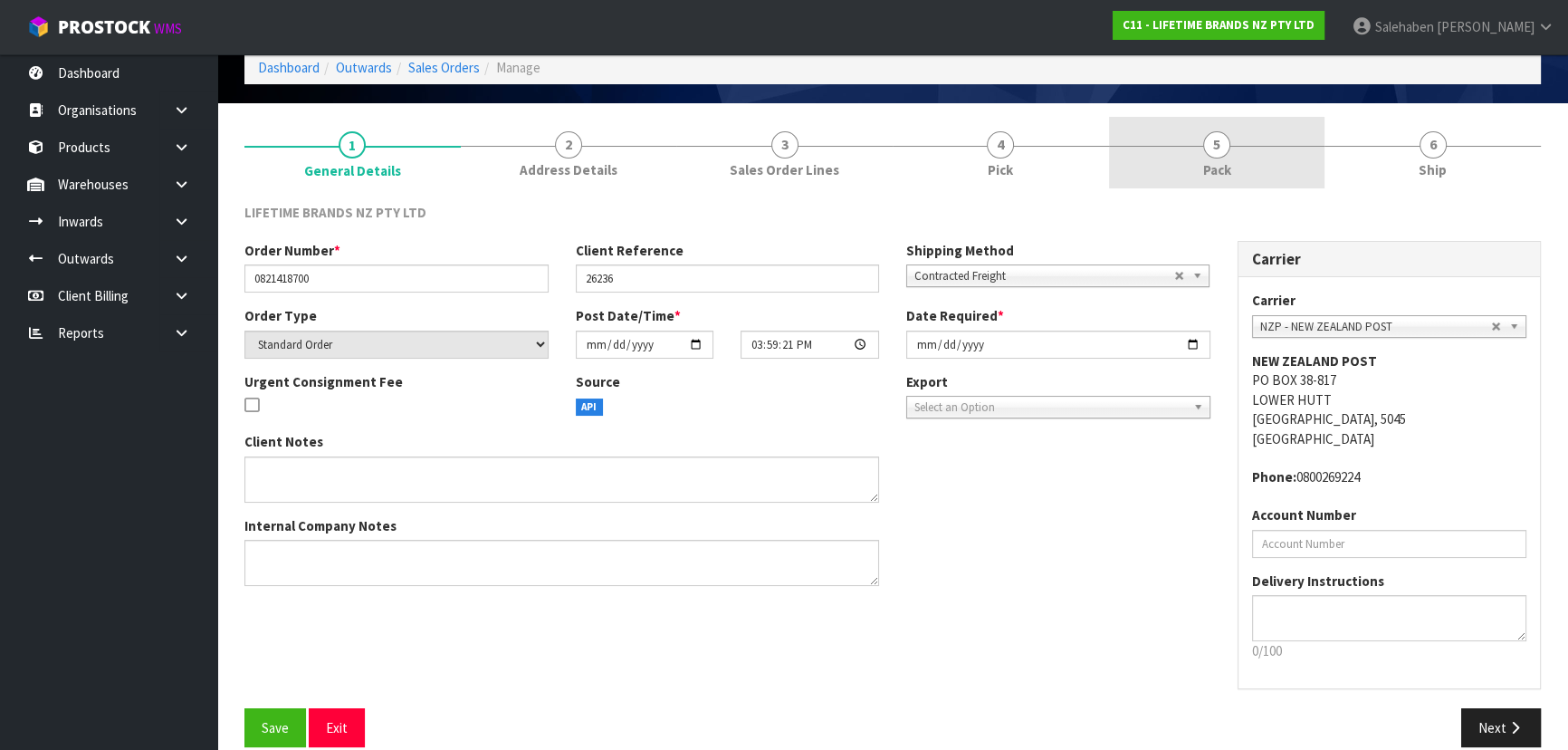
click at [1231, 162] on link "5 Pack" at bounding box center [1217, 152] width 216 height 72
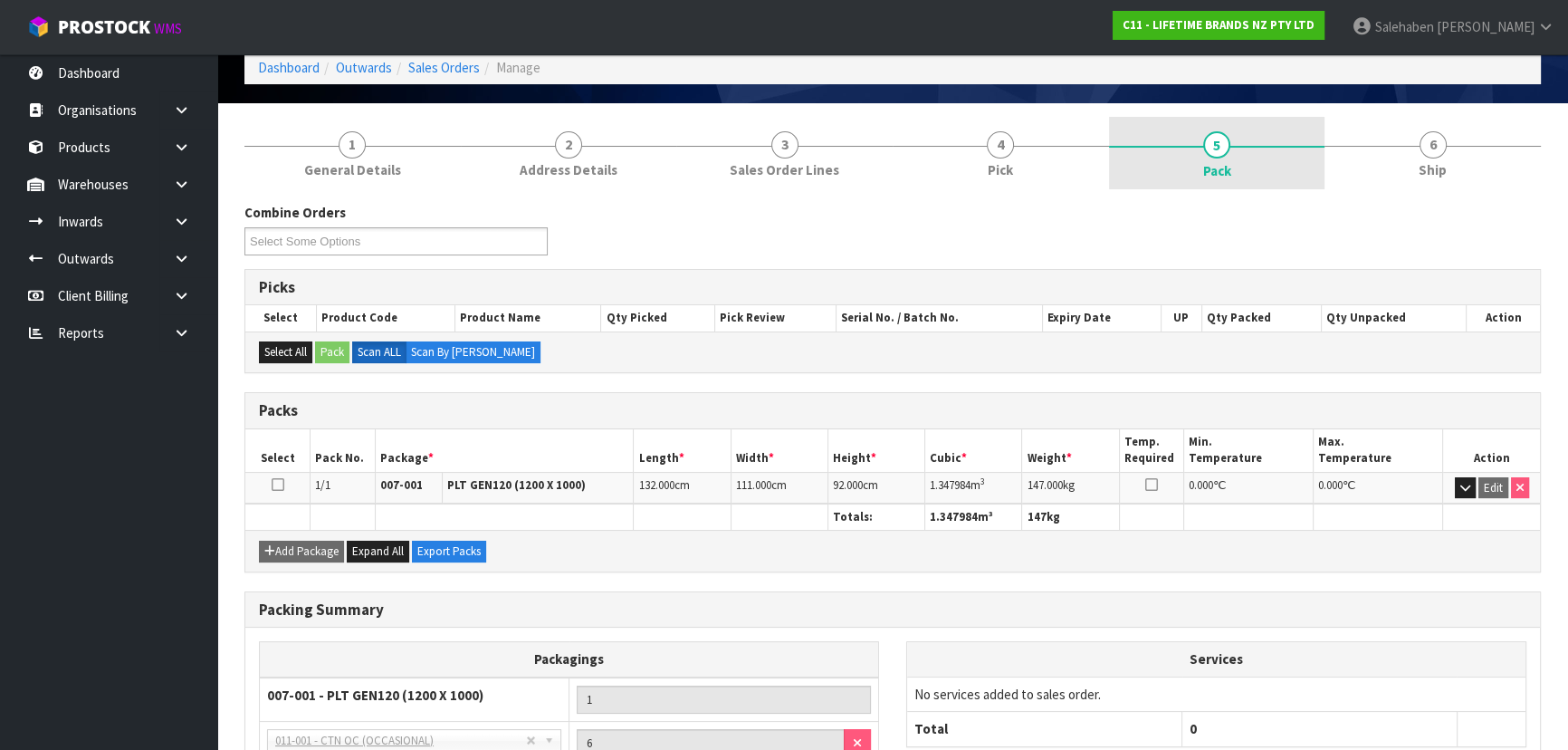
click at [1221, 169] on span "Pack" at bounding box center [1217, 171] width 28 height 19
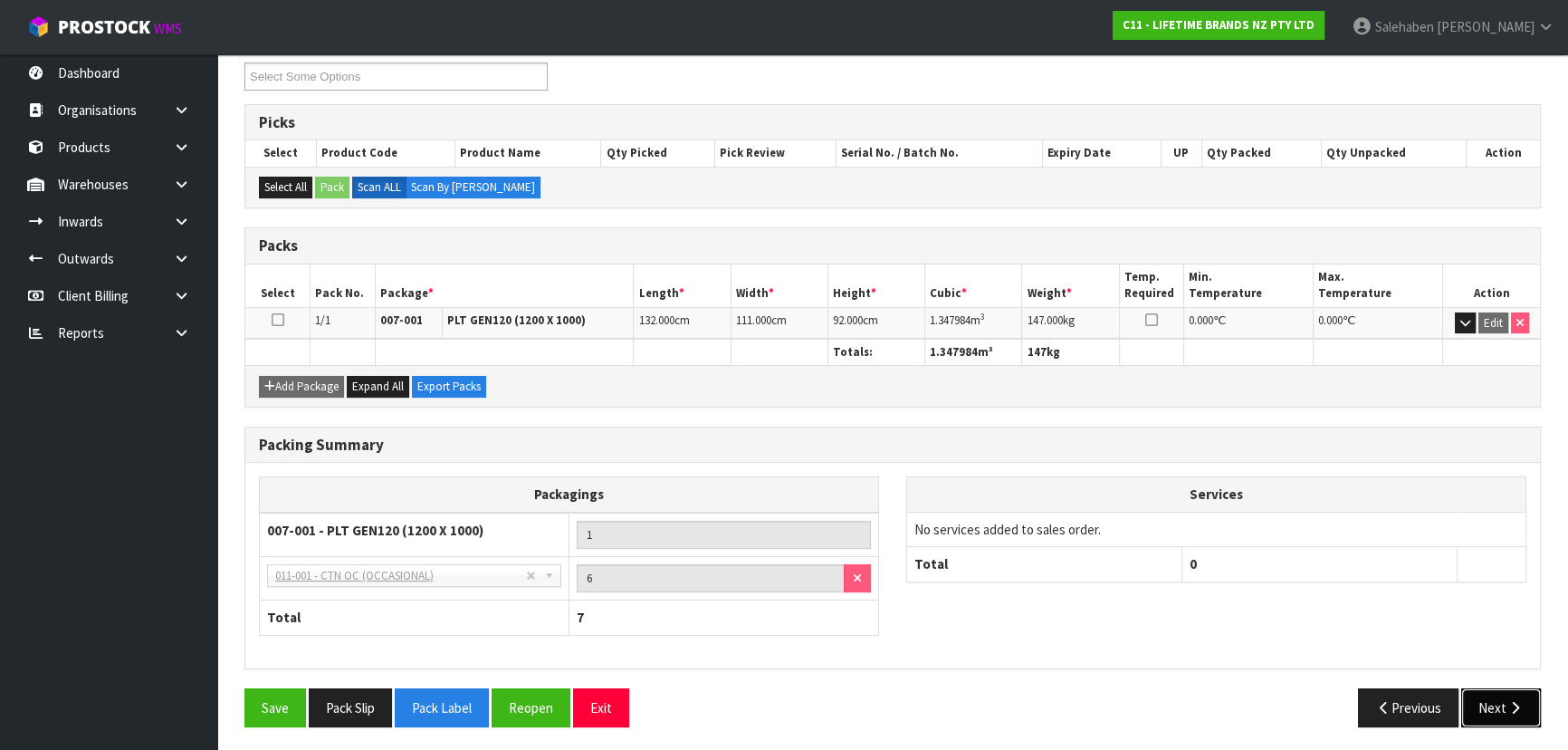
click at [1485, 700] on button "Next" at bounding box center [1501, 707] width 80 height 39
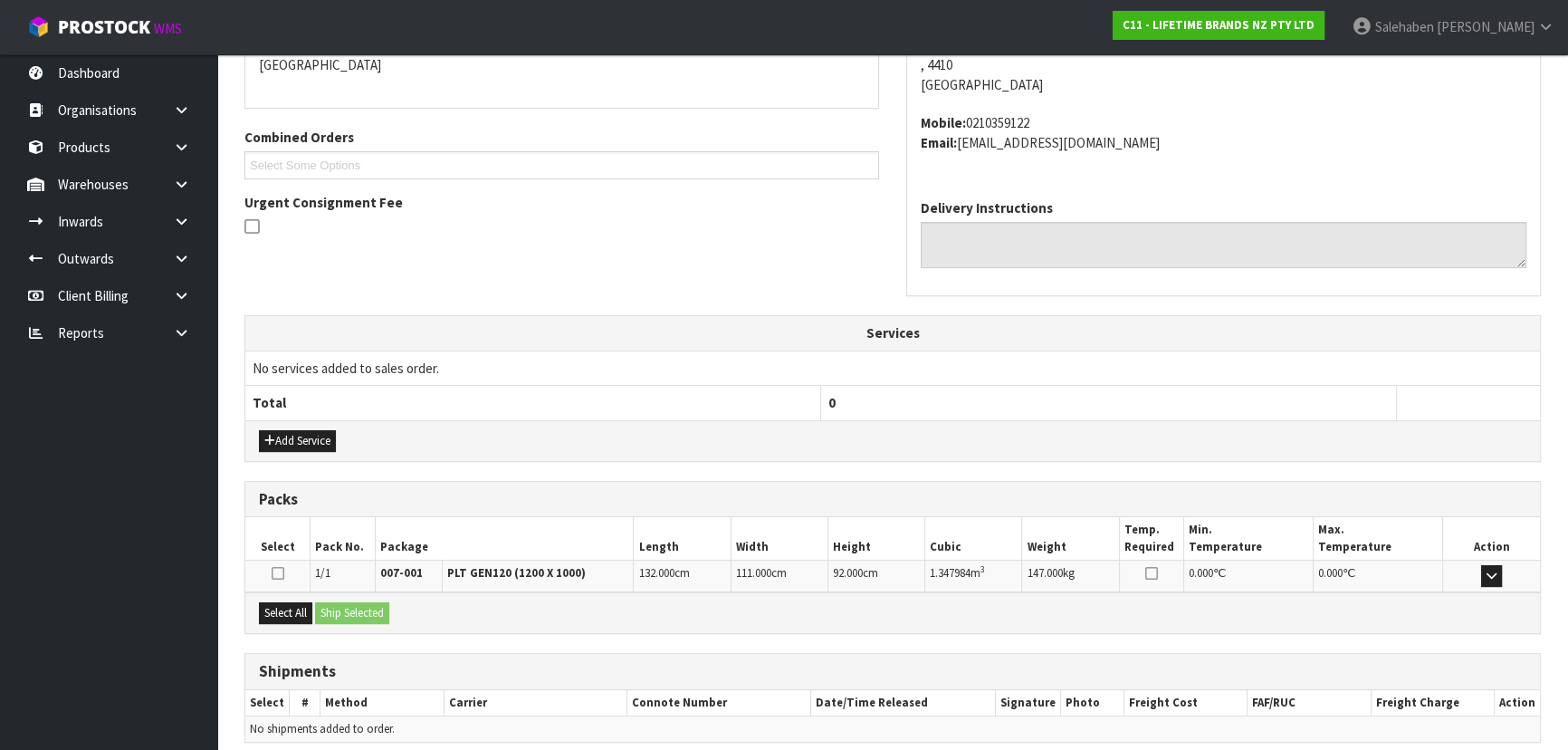
scroll to position [416, 0]
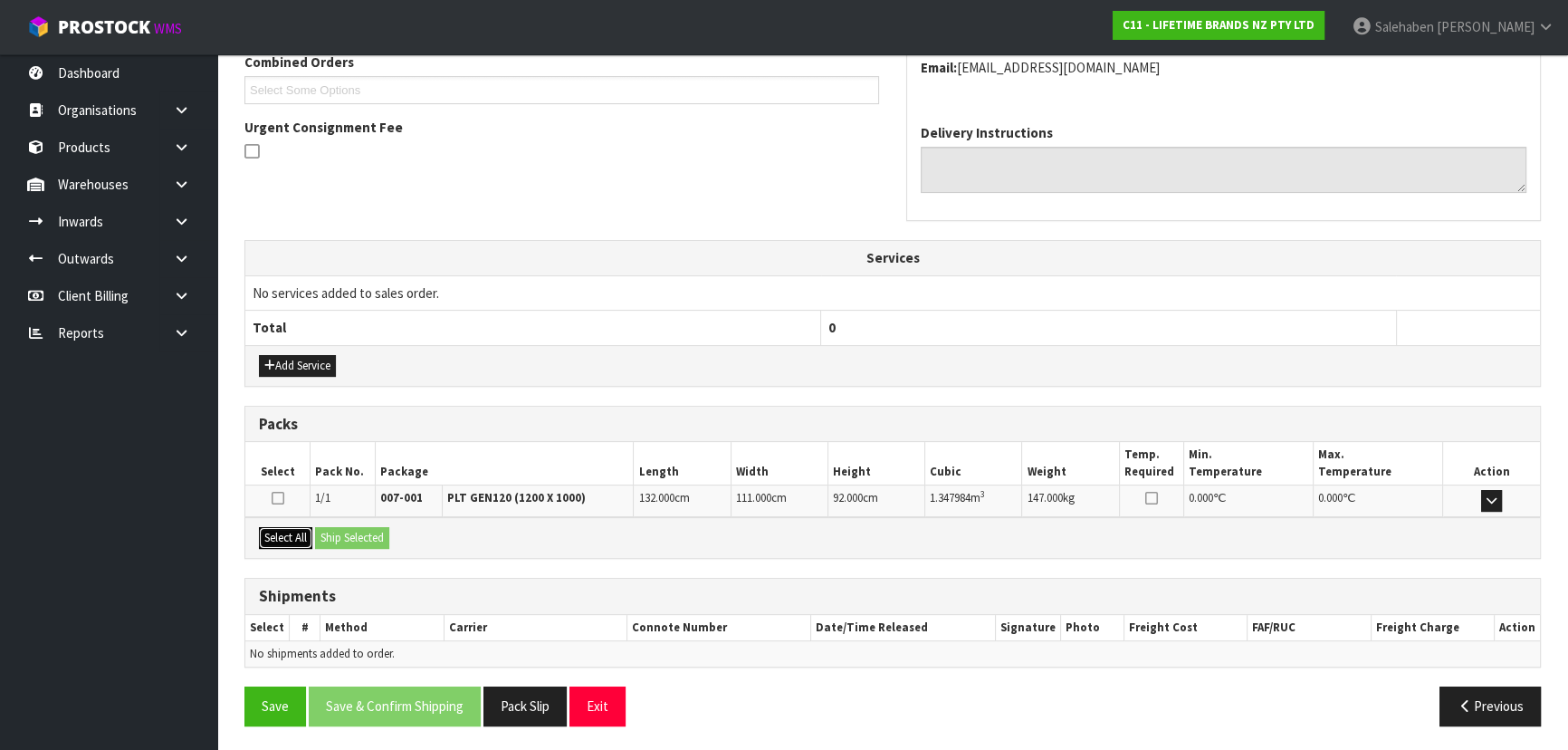
click at [294, 531] on button "Select All" at bounding box center [285, 538] width 53 height 21
click at [354, 538] on button "Ship Selected" at bounding box center [352, 538] width 75 height 21
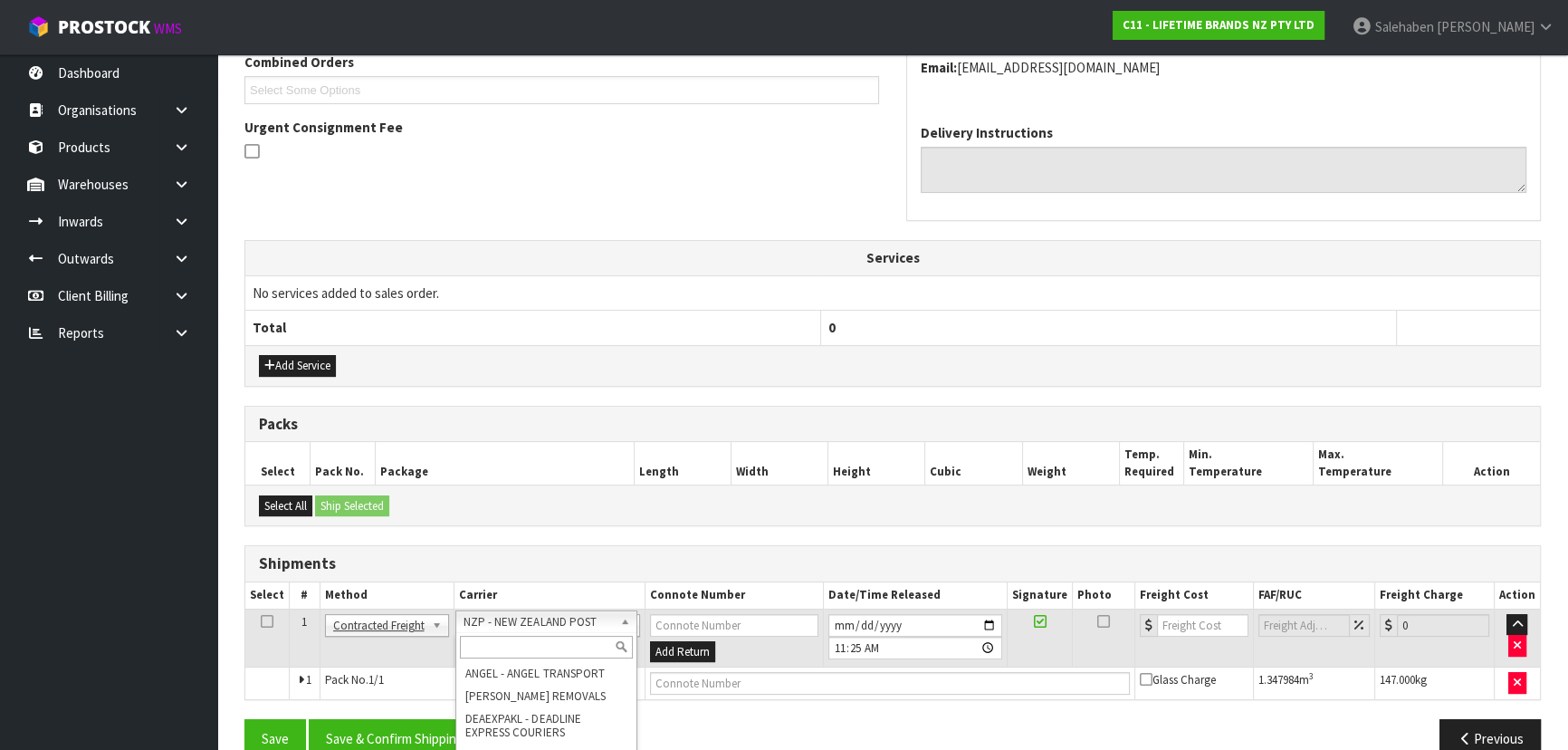
click at [524, 652] on input "text" at bounding box center [546, 646] width 173 height 22
type input "MAIN"
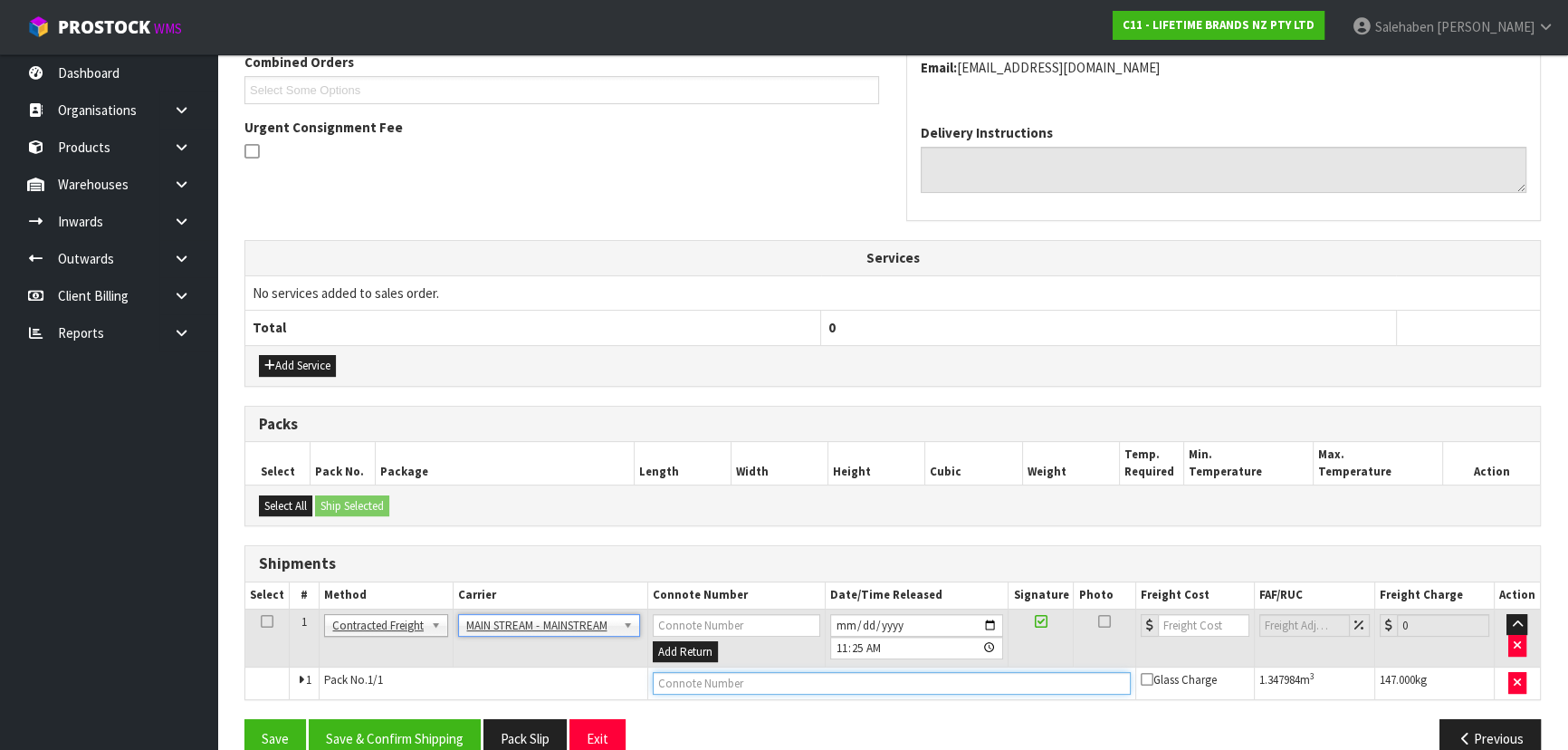
click at [701, 676] on input "text" at bounding box center [892, 682] width 478 height 22
paste input "CWL7728297"
type input "CWL7728297"
click at [1177, 616] on input "number" at bounding box center [1203, 625] width 91 height 22
click at [1210, 624] on input "number" at bounding box center [1203, 625] width 91 height 22
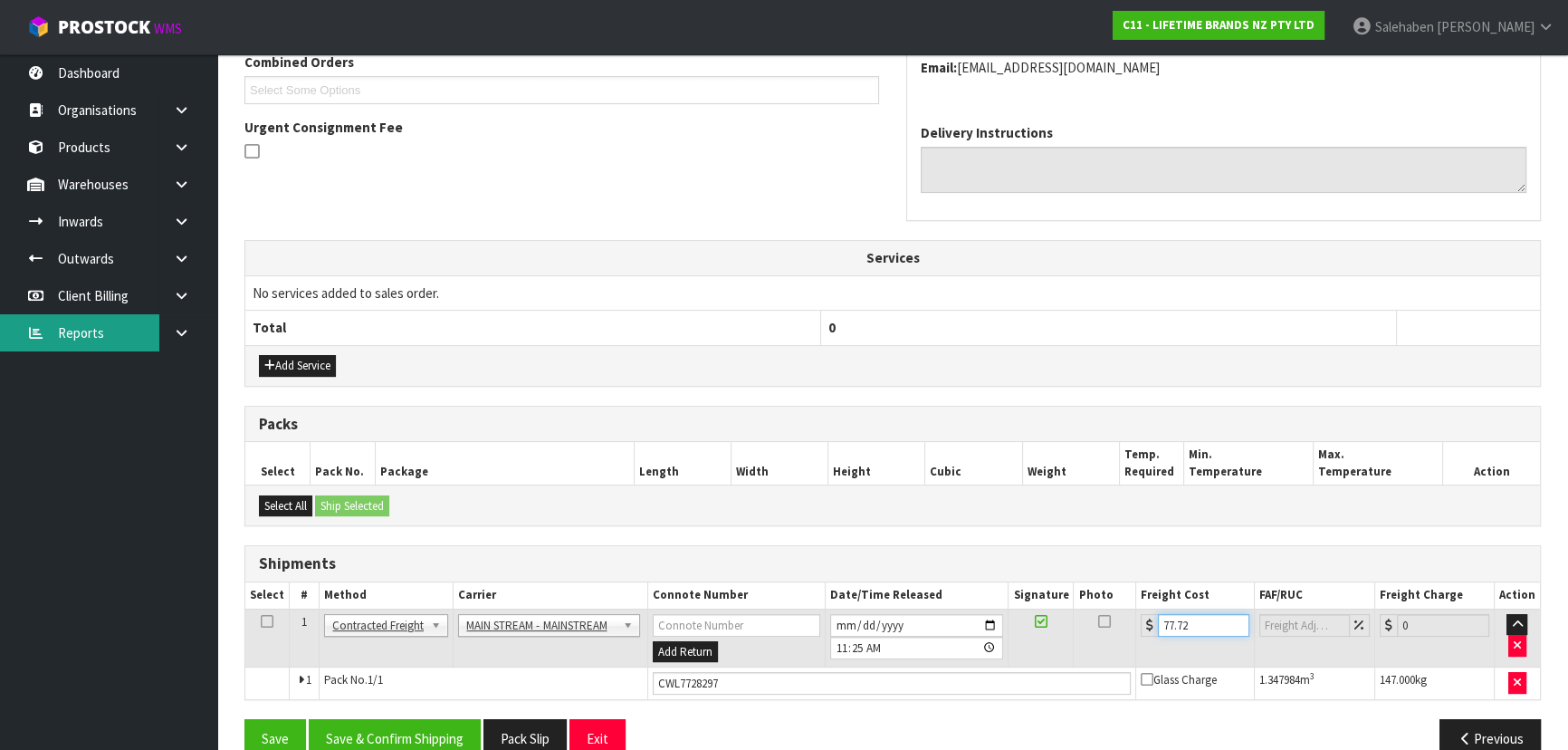
type input "77.72"
click at [388, 732] on button "Save & Confirm Shipping" at bounding box center [394, 738] width 172 height 39
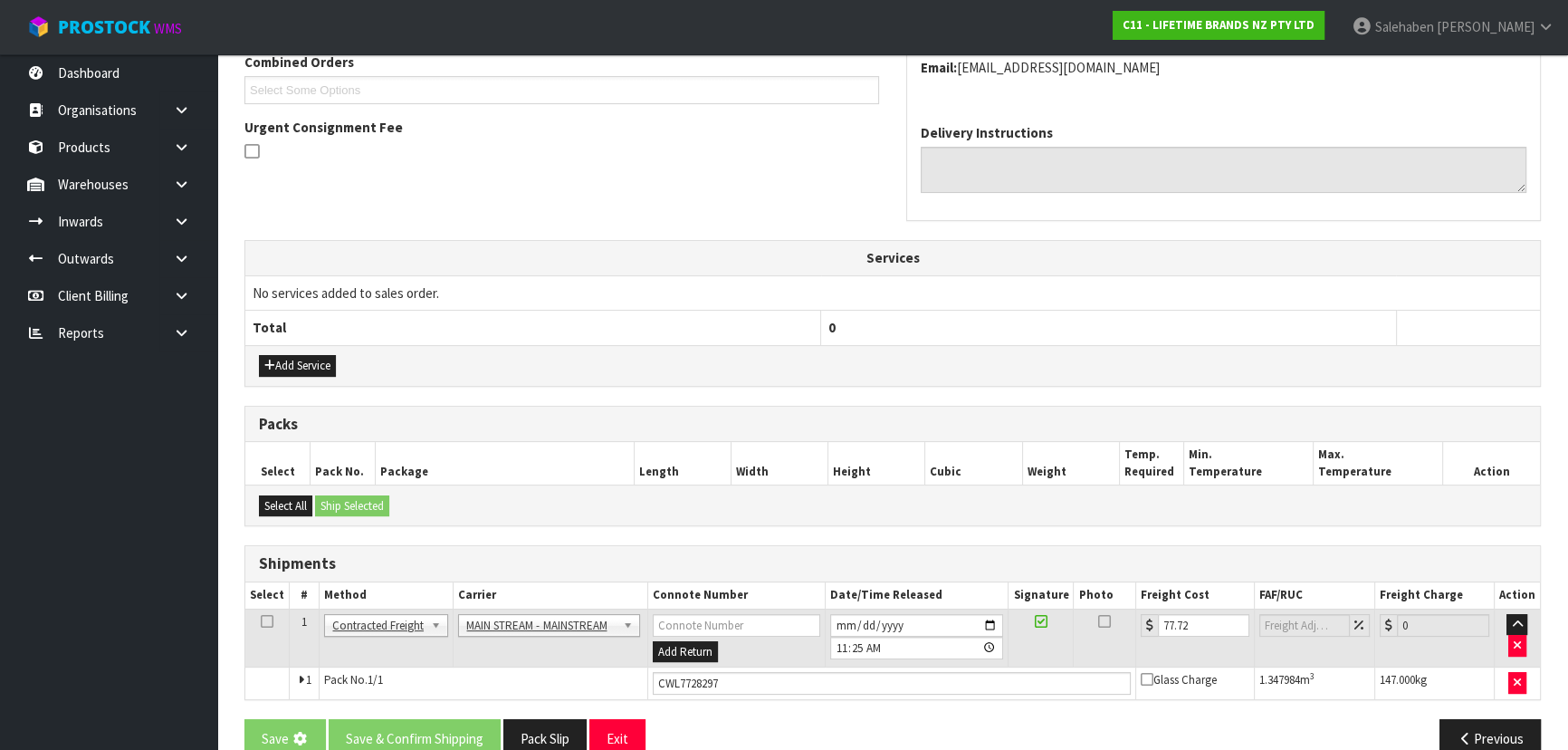
scroll to position [0, 0]
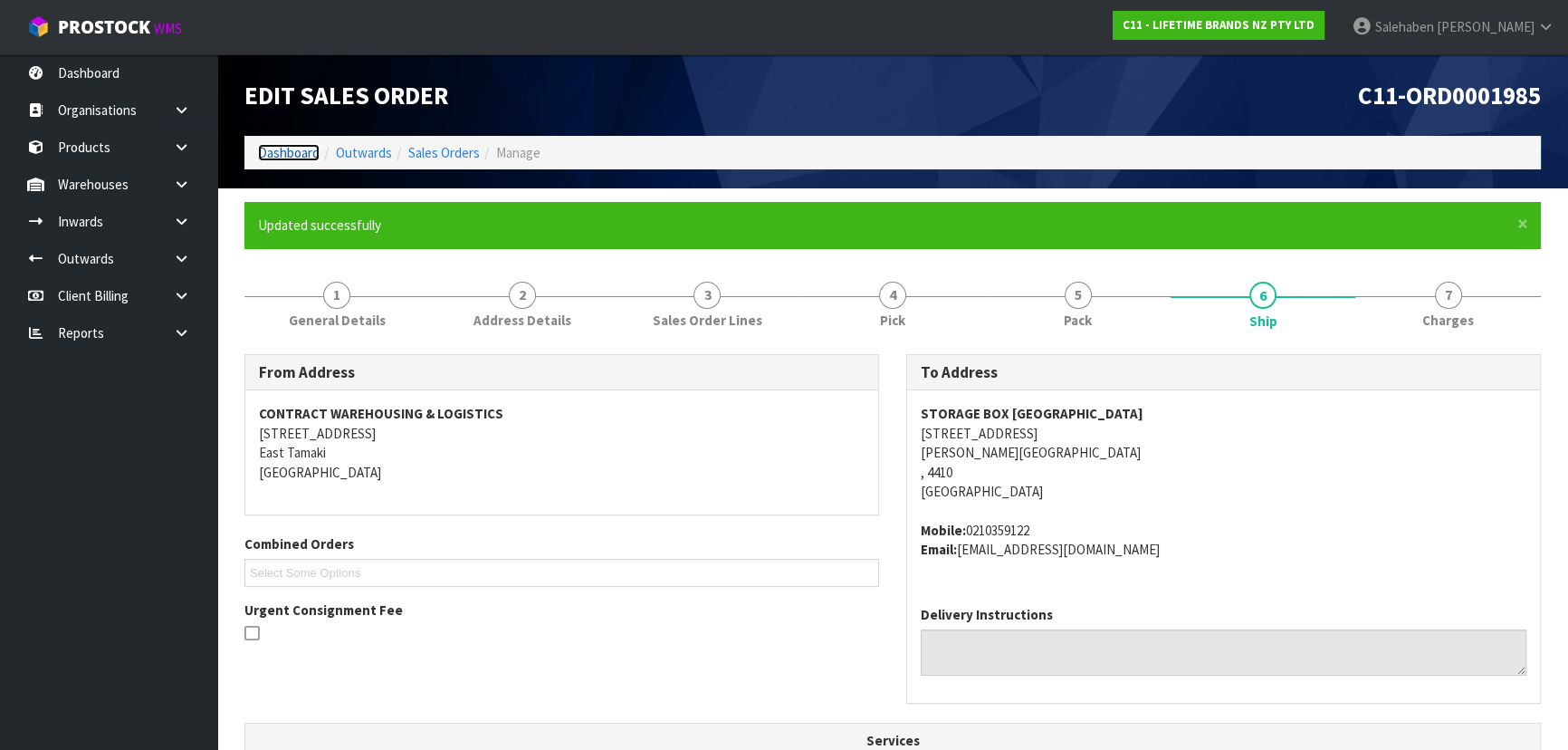
click at [264, 149] on link "Dashboard" at bounding box center [288, 152] width 61 height 17
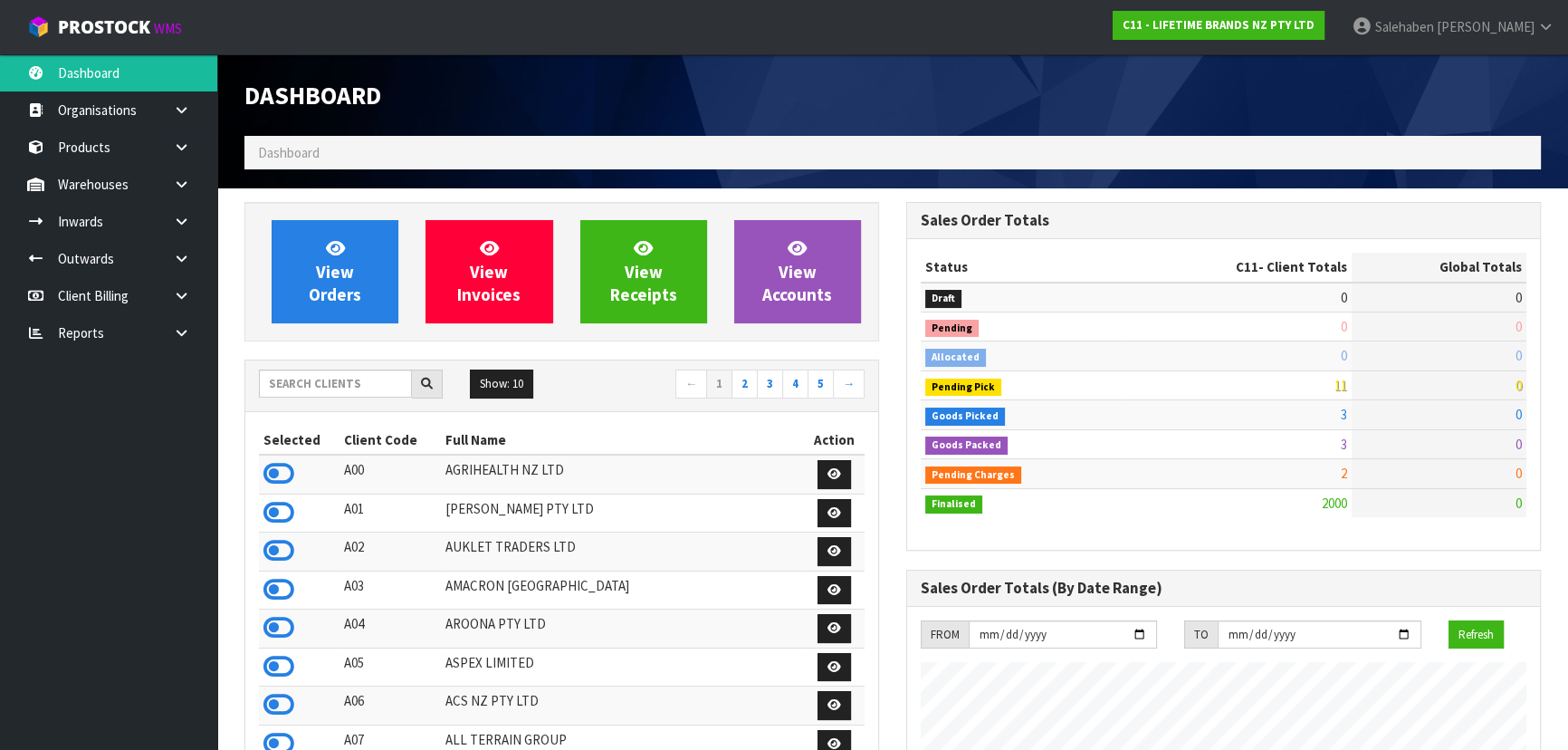
scroll to position [1369, 661]
click at [302, 392] on input "text" at bounding box center [336, 383] width 153 height 28
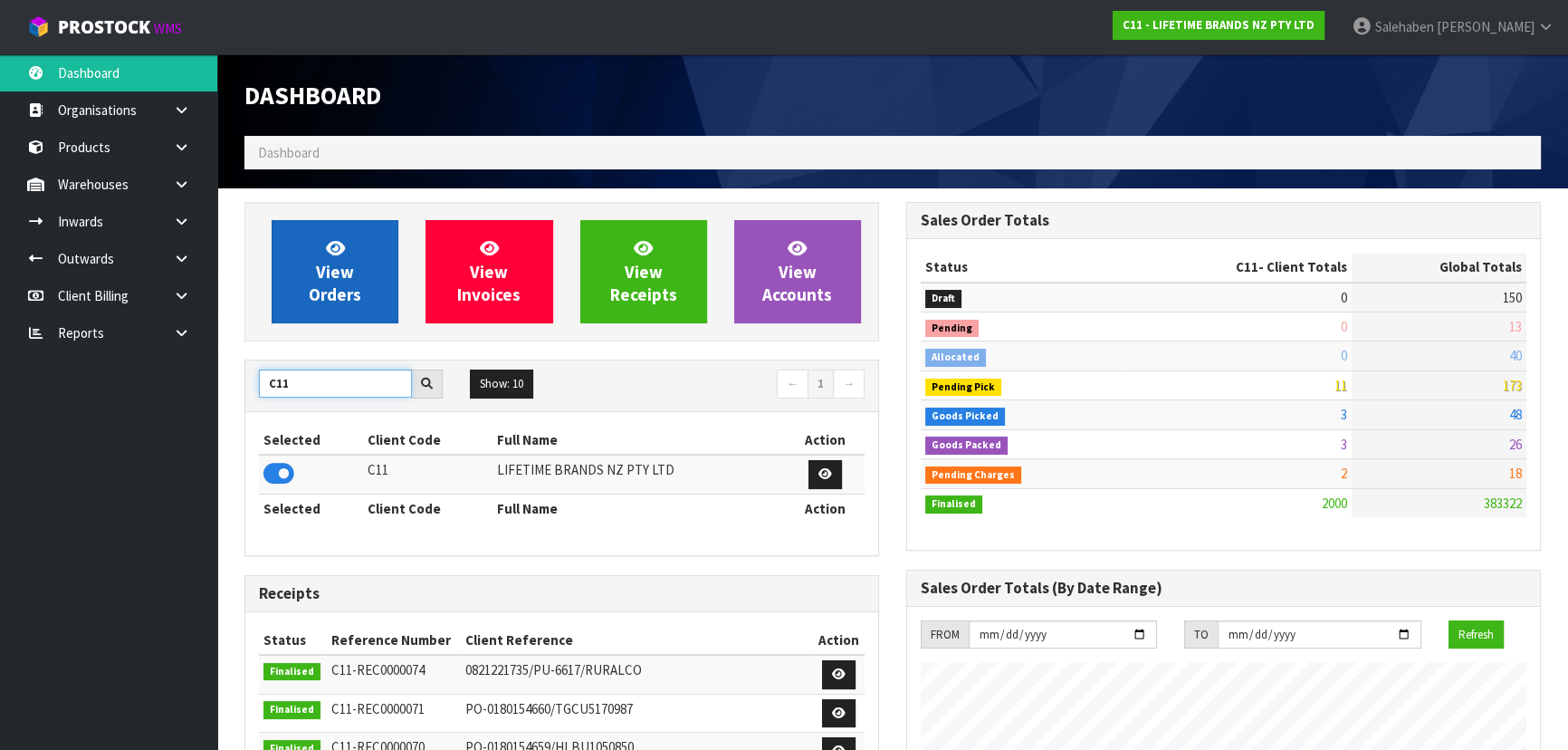
type input "C11"
click at [349, 259] on link "View Orders" at bounding box center [335, 272] width 127 height 103
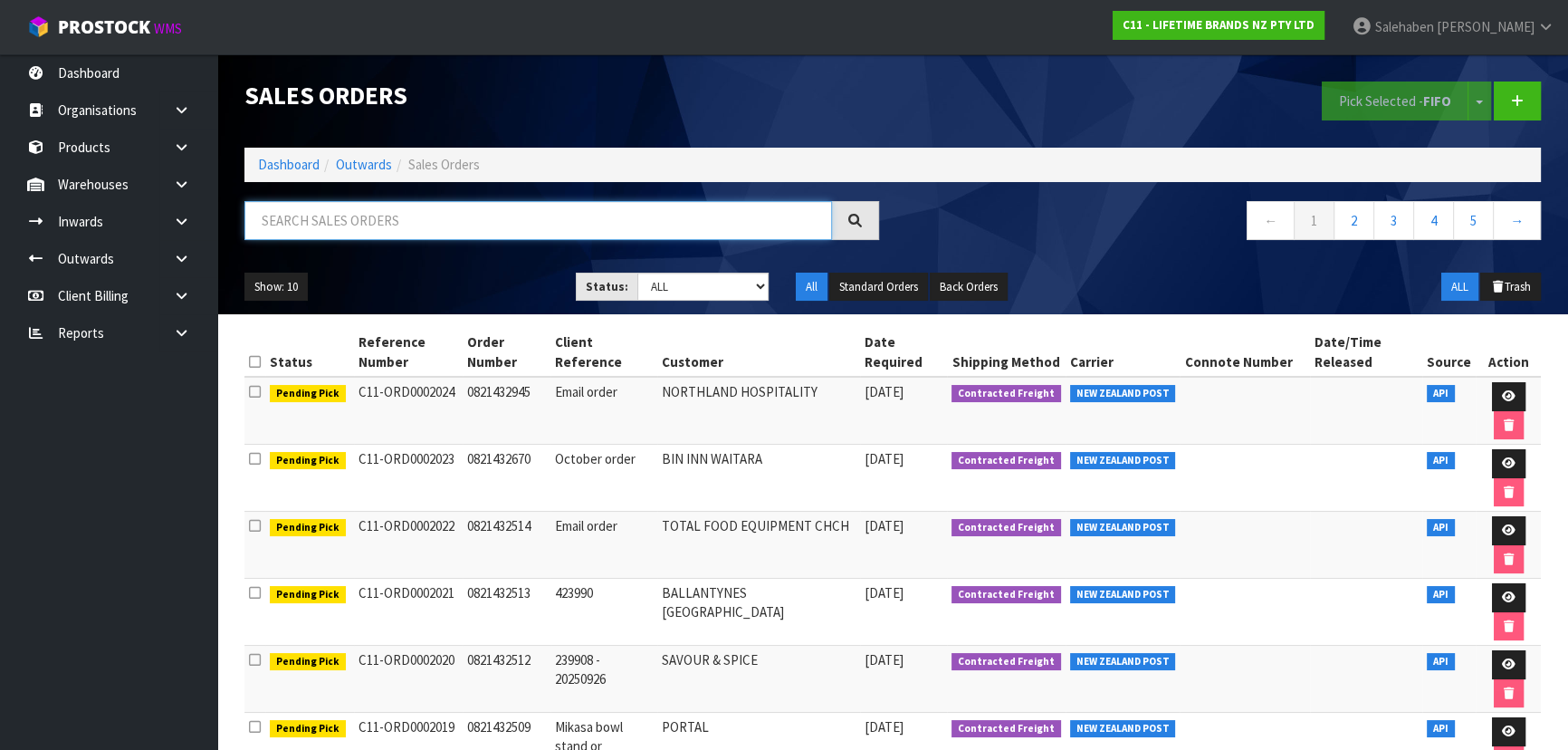
click at [346, 227] on input "text" at bounding box center [539, 220] width 588 height 39
type input "6743"
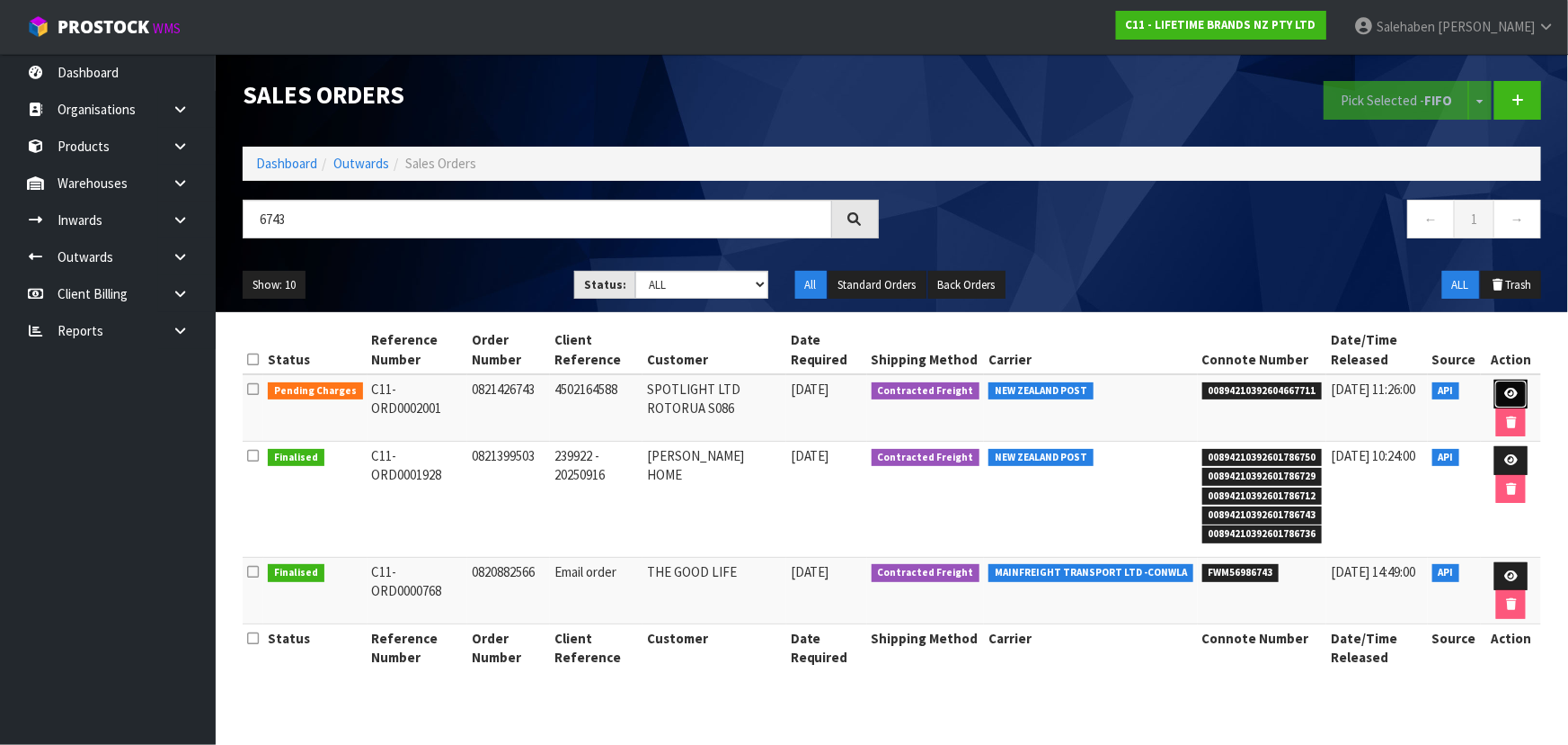
click at [1504, 386] on link at bounding box center [1511, 394] width 34 height 29
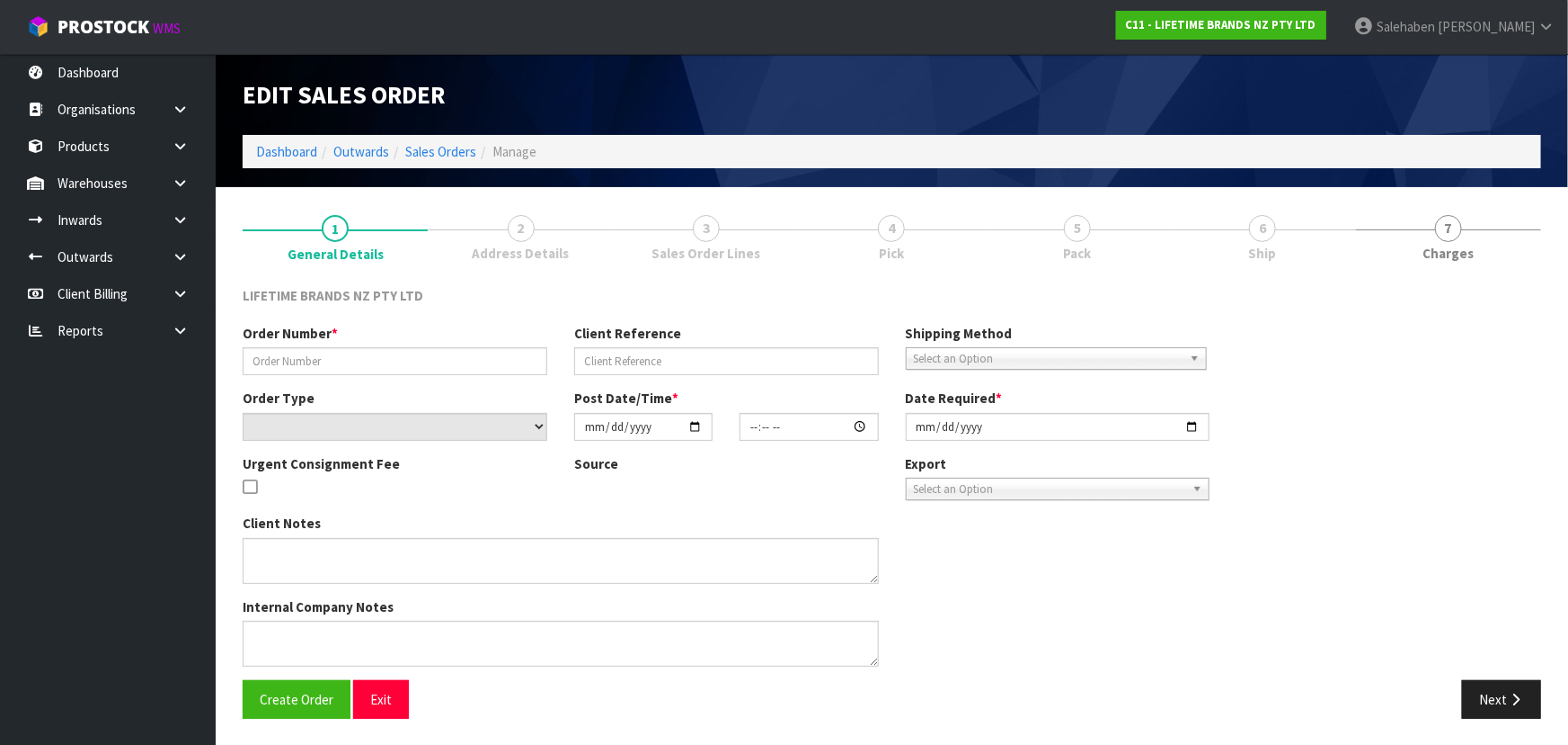
type input "0821426743"
type input "4502164588"
select select "number:0"
type input "[DATE]"
type input "09:39:28.000"
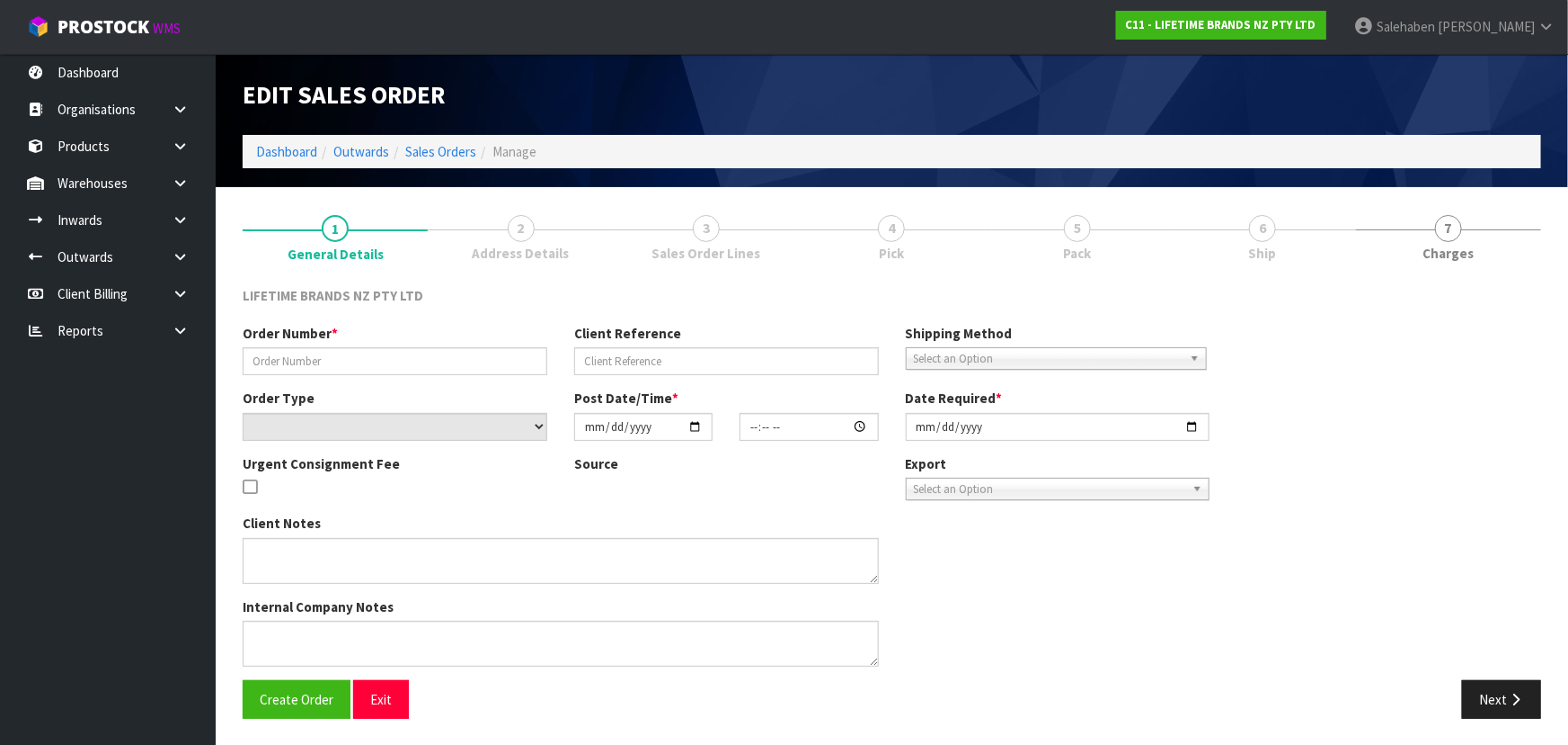
type input "[DATE]"
type textarea "PLEASE DISPATCH [DATE]-URGENT"
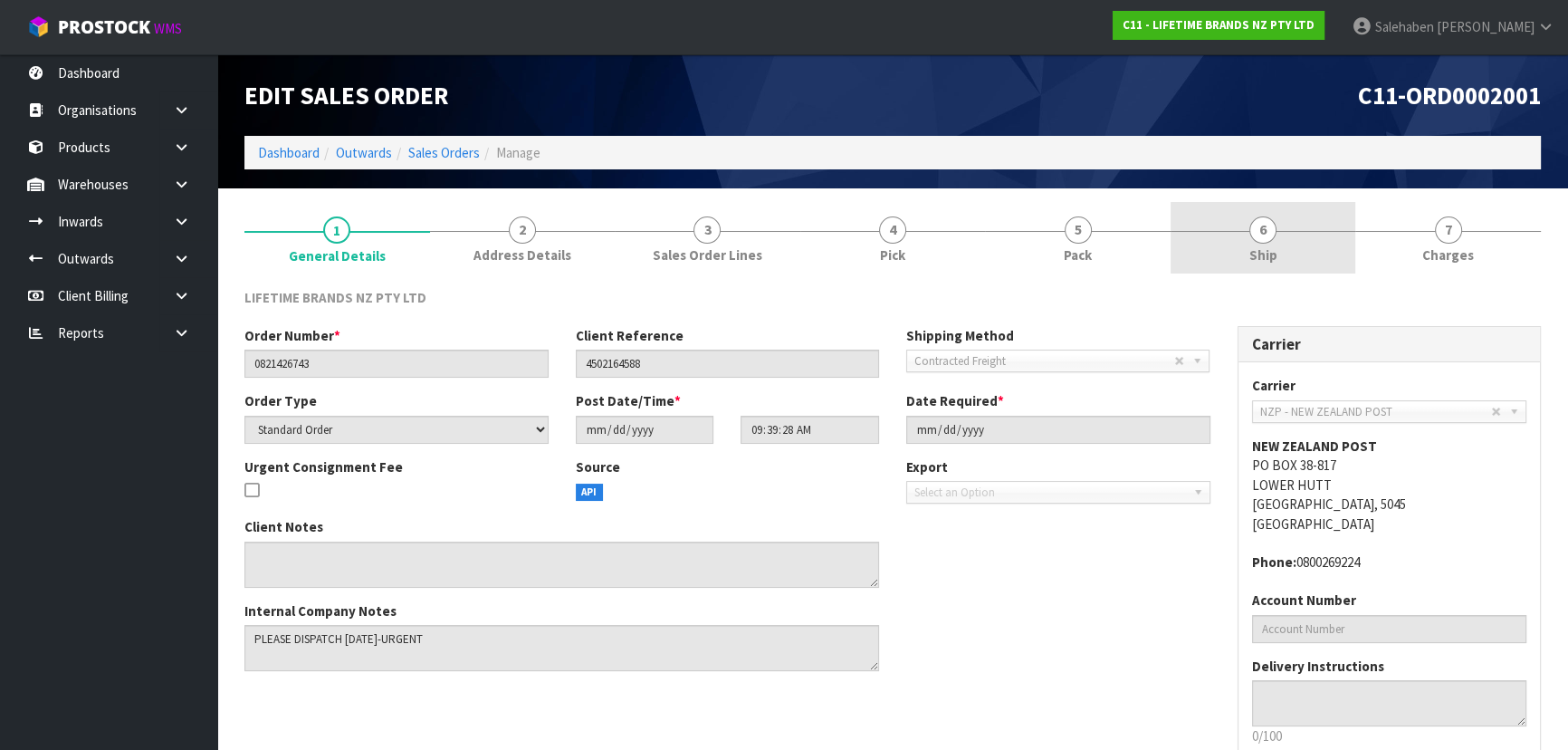
click at [1224, 241] on link "6 Ship" at bounding box center [1263, 238] width 185 height 72
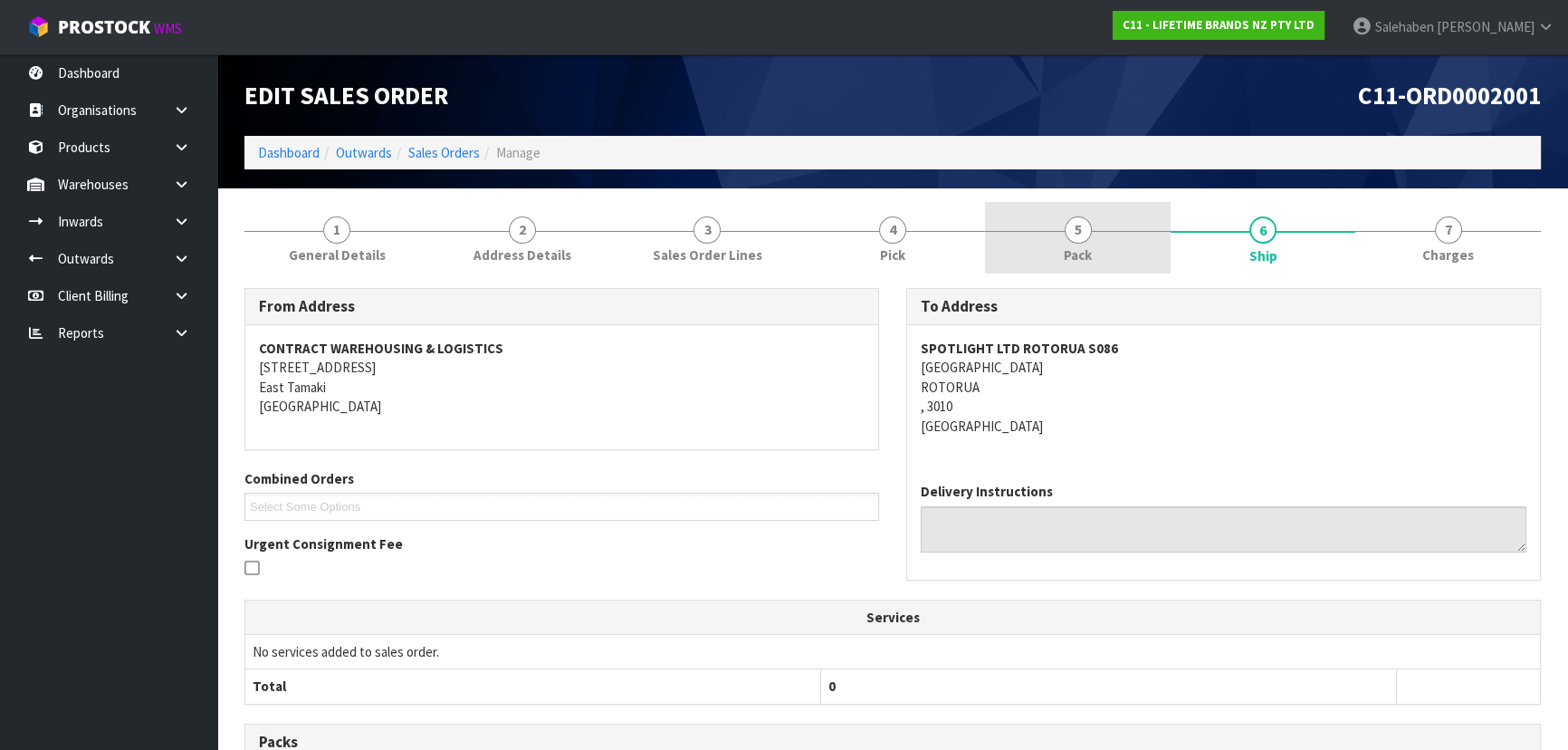
click at [1102, 245] on link "5 Pack" at bounding box center [1077, 238] width 185 height 72
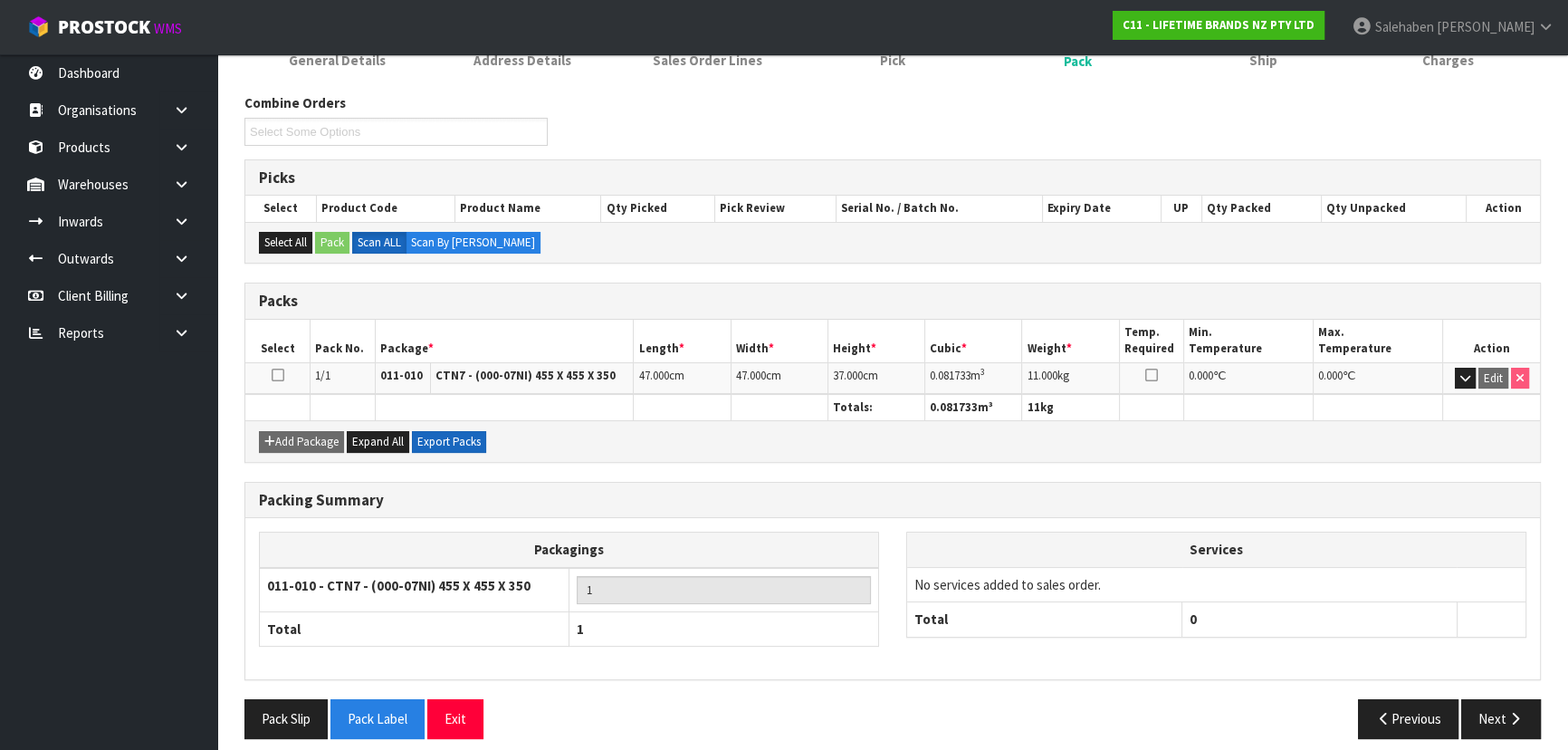
scroll to position [207, 0]
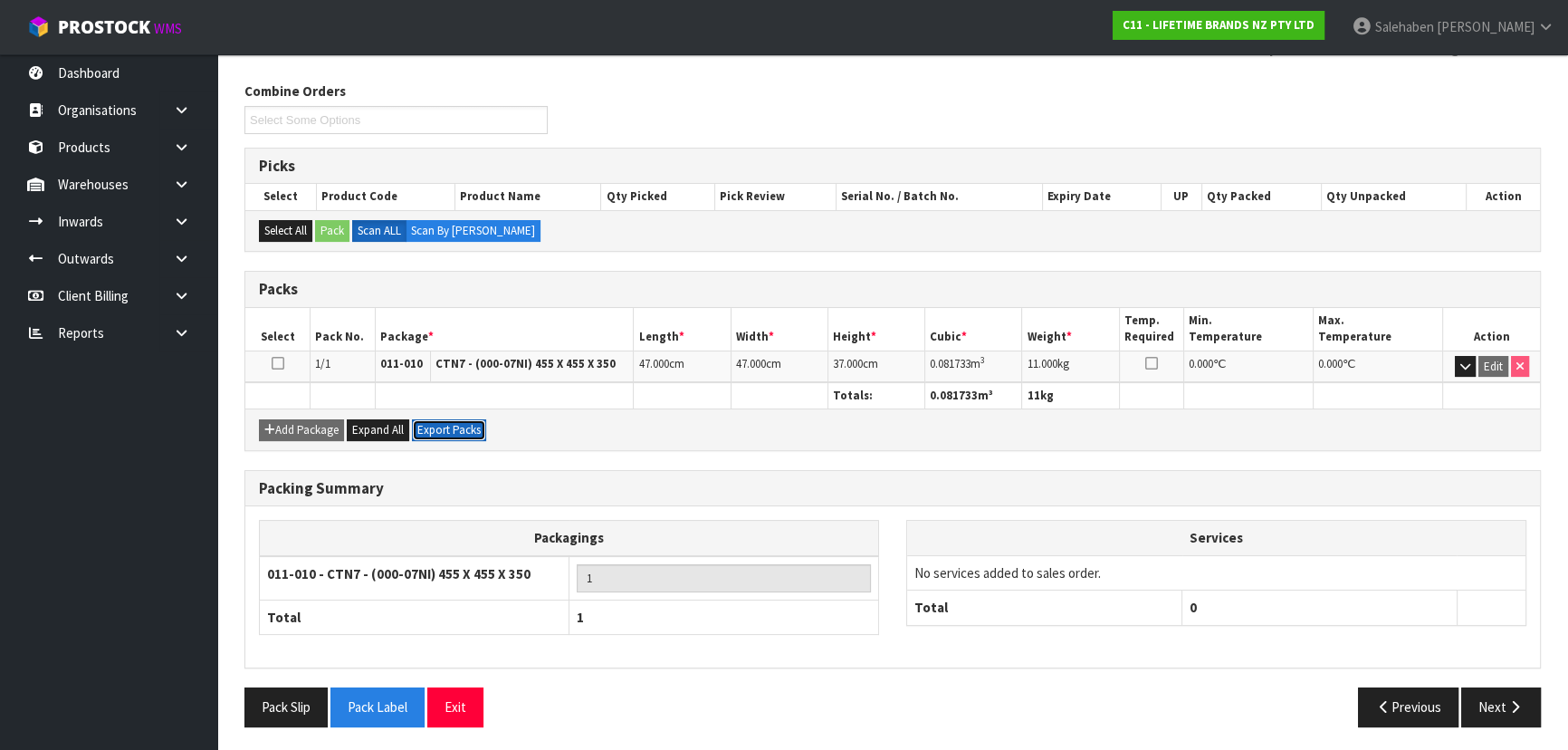
click at [427, 425] on button "Export Packs" at bounding box center [449, 430] width 75 height 21
click at [443, 430] on button "Export Packs" at bounding box center [449, 430] width 75 height 21
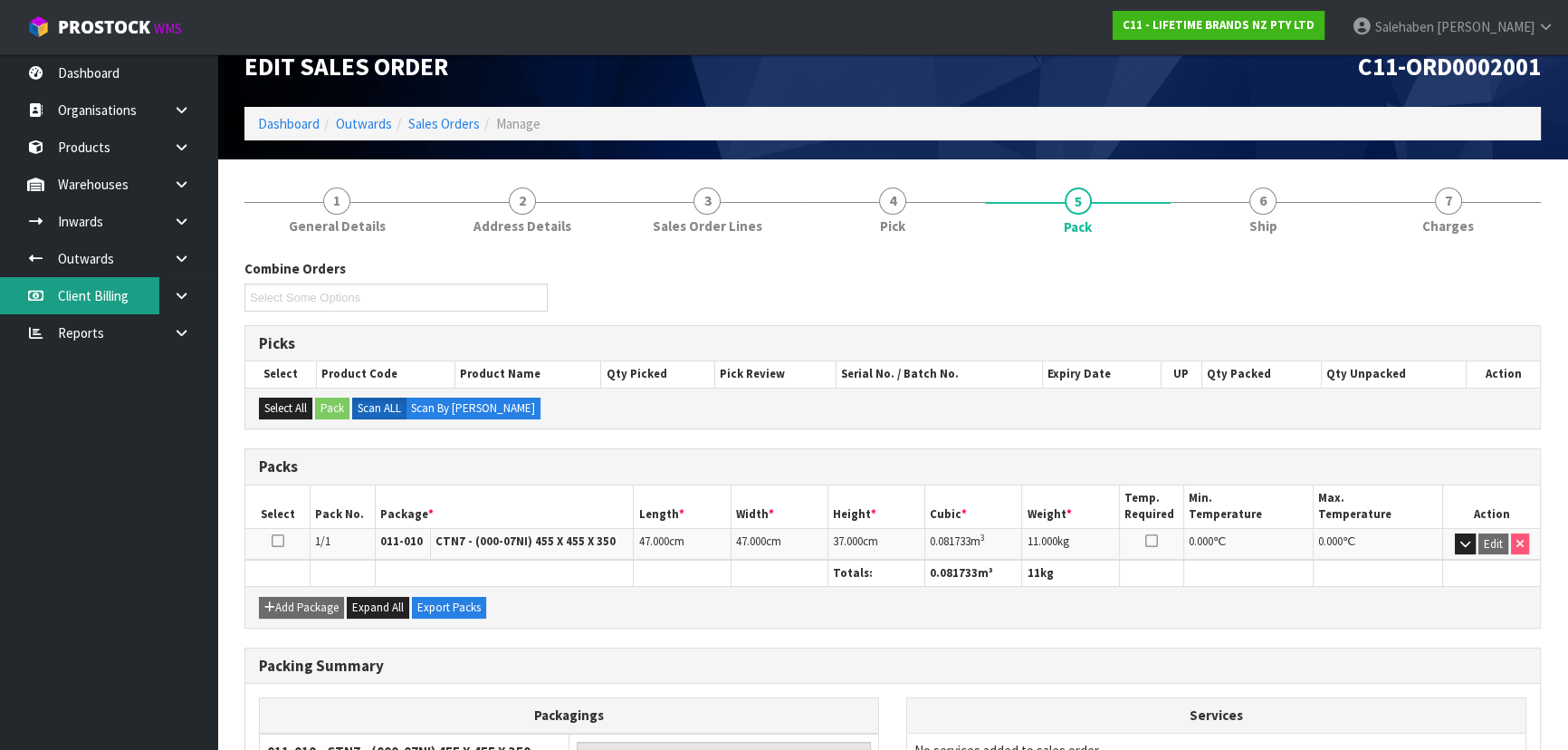
scroll to position [0, 0]
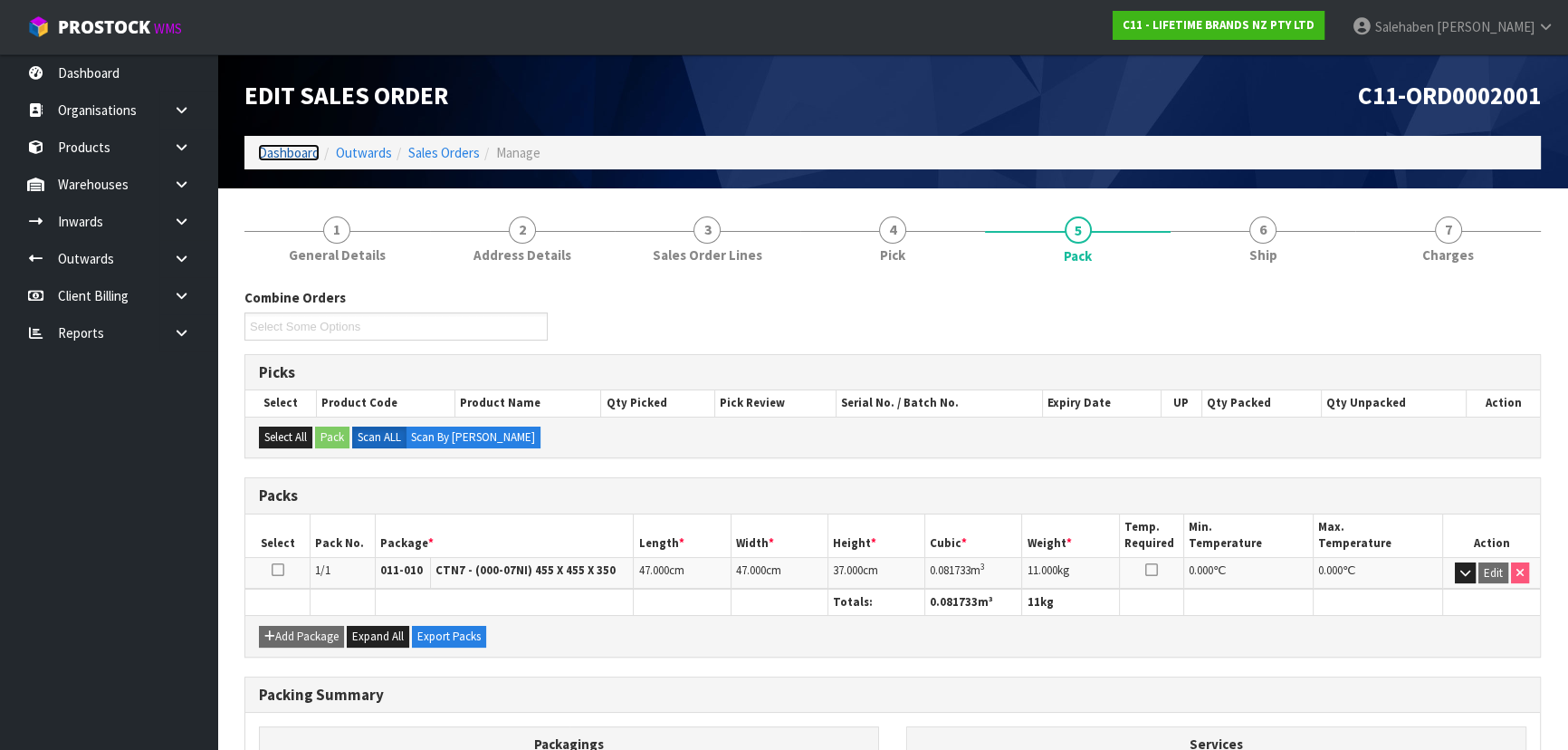
drag, startPoint x: 1, startPoint y: 291, endPoint x: 279, endPoint y: 157, distance: 308.6
click at [279, 157] on link "Dashboard" at bounding box center [288, 152] width 61 height 17
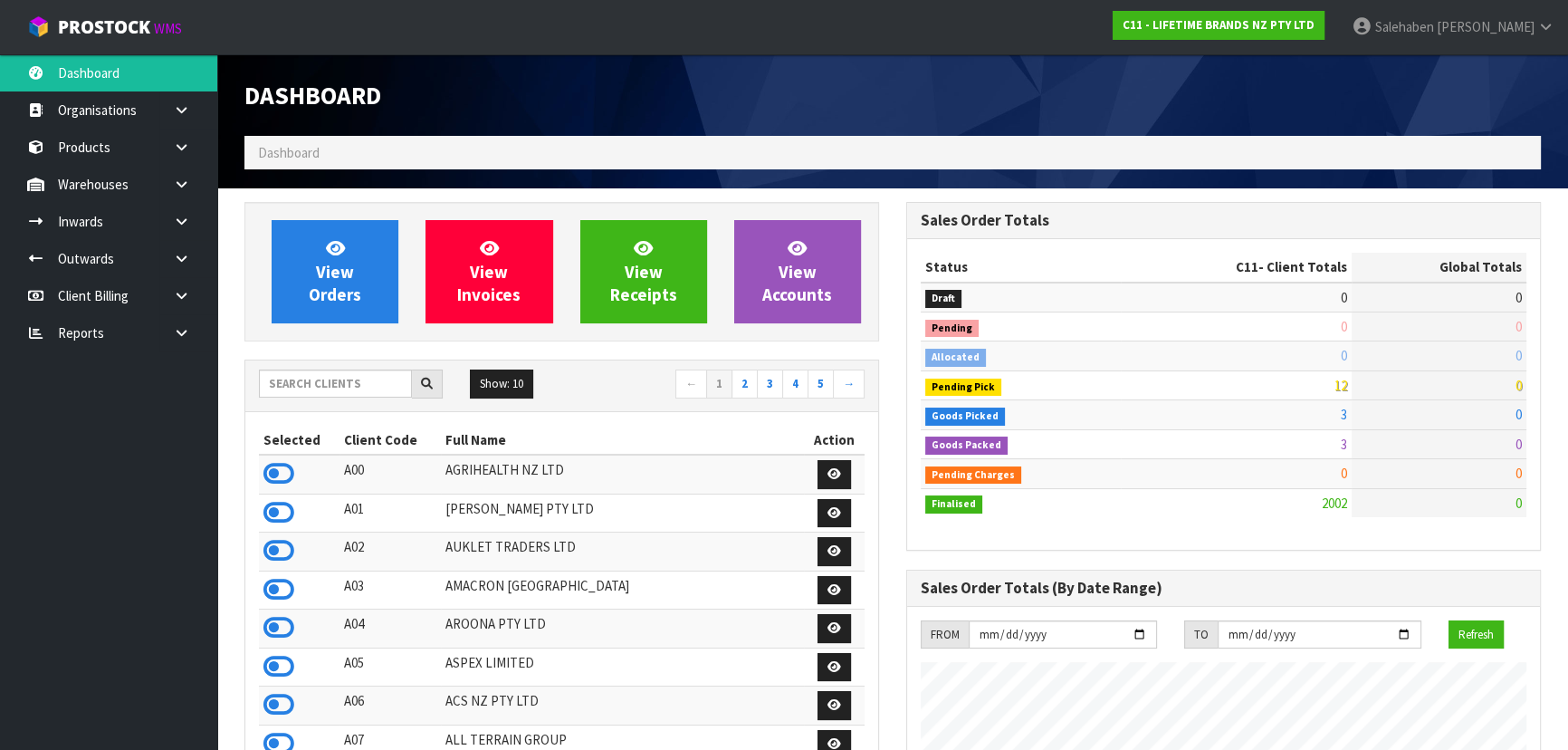
scroll to position [1369, 661]
click at [314, 388] on input "text" at bounding box center [336, 383] width 153 height 28
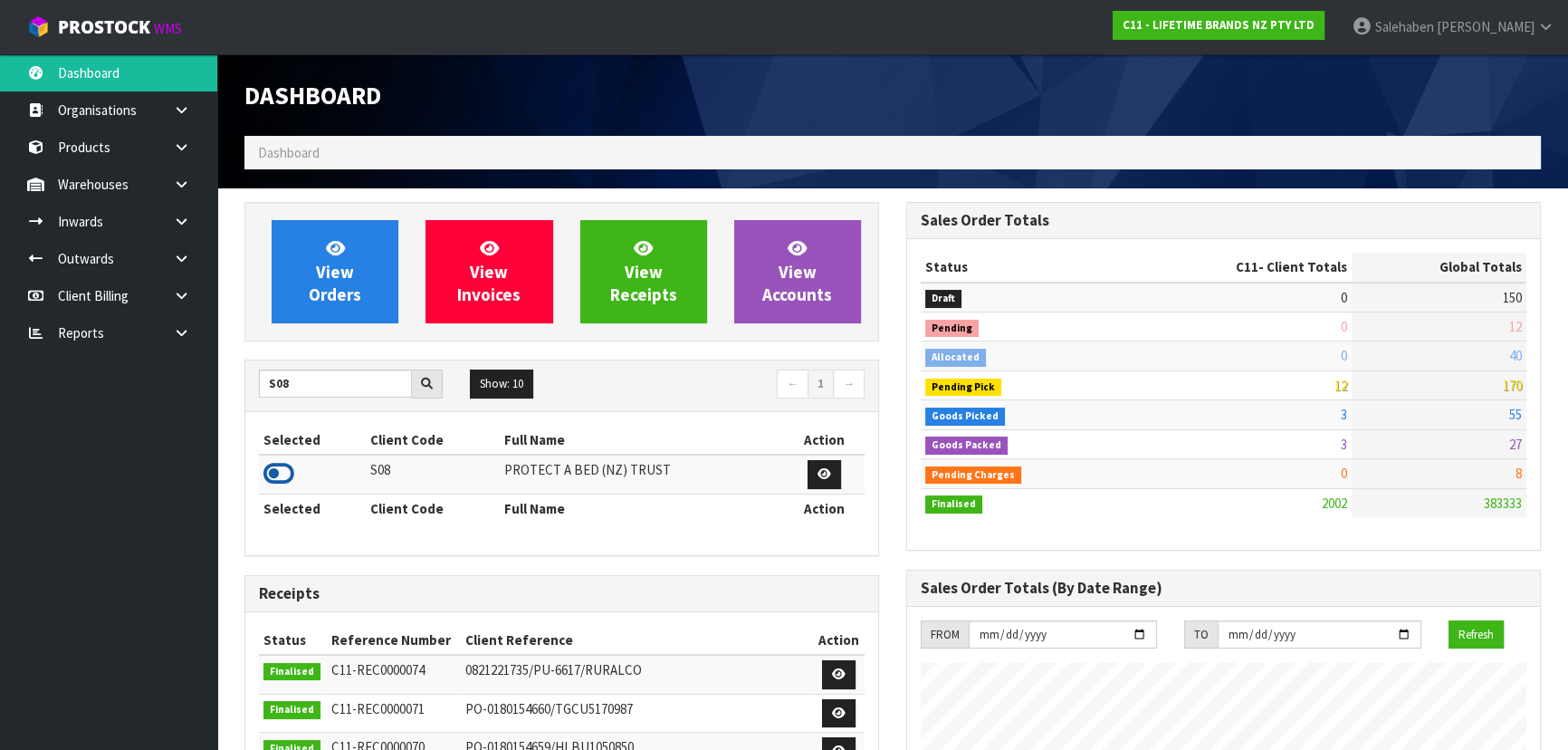
click at [285, 471] on icon at bounding box center [279, 473] width 31 height 27
drag, startPoint x: 299, startPoint y: 384, endPoint x: 226, endPoint y: 401, distance: 75.0
click at [265, 469] on icon at bounding box center [279, 473] width 31 height 27
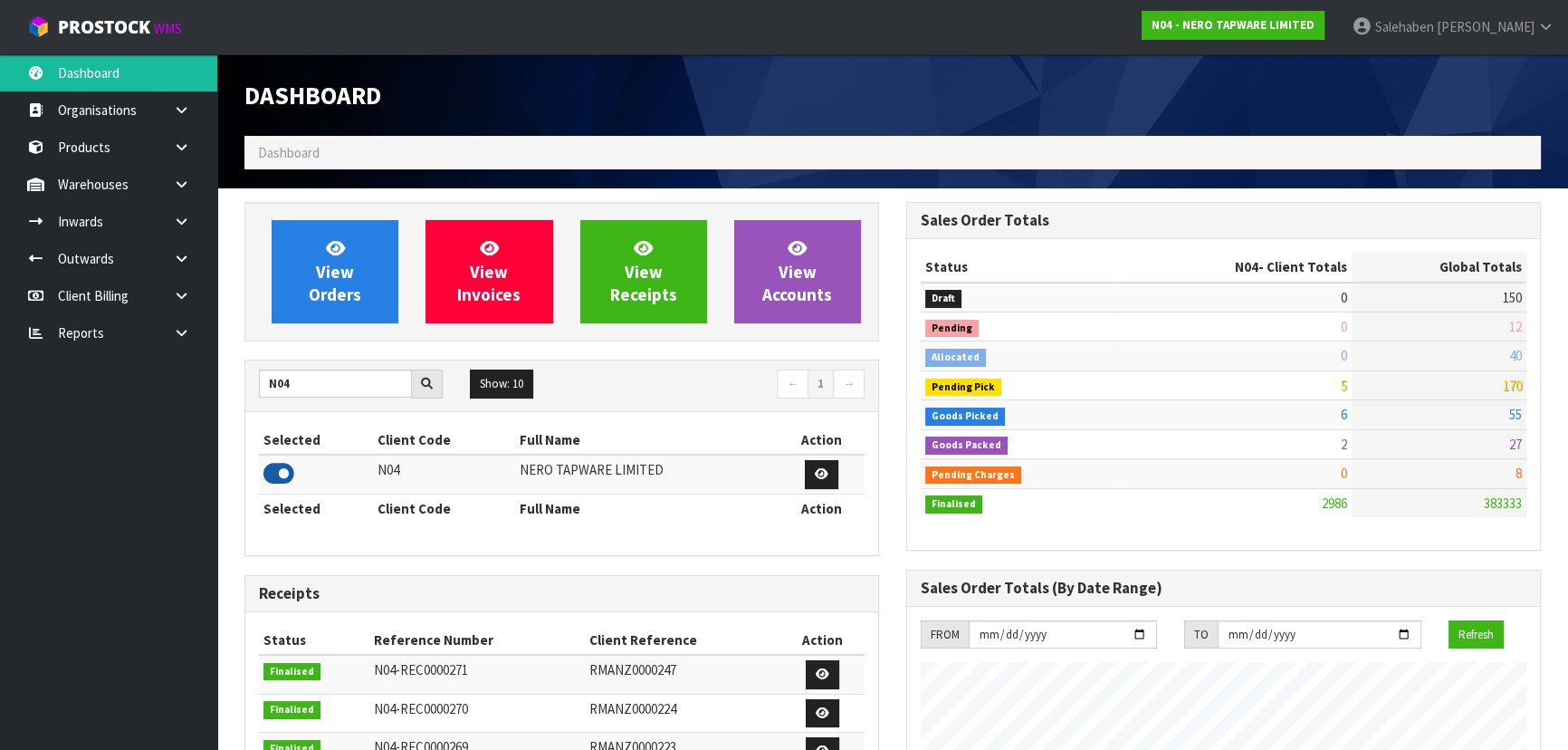
scroll to position [1466, 661]
drag, startPoint x: 303, startPoint y: 381, endPoint x: 228, endPoint y: 380, distance: 75.0
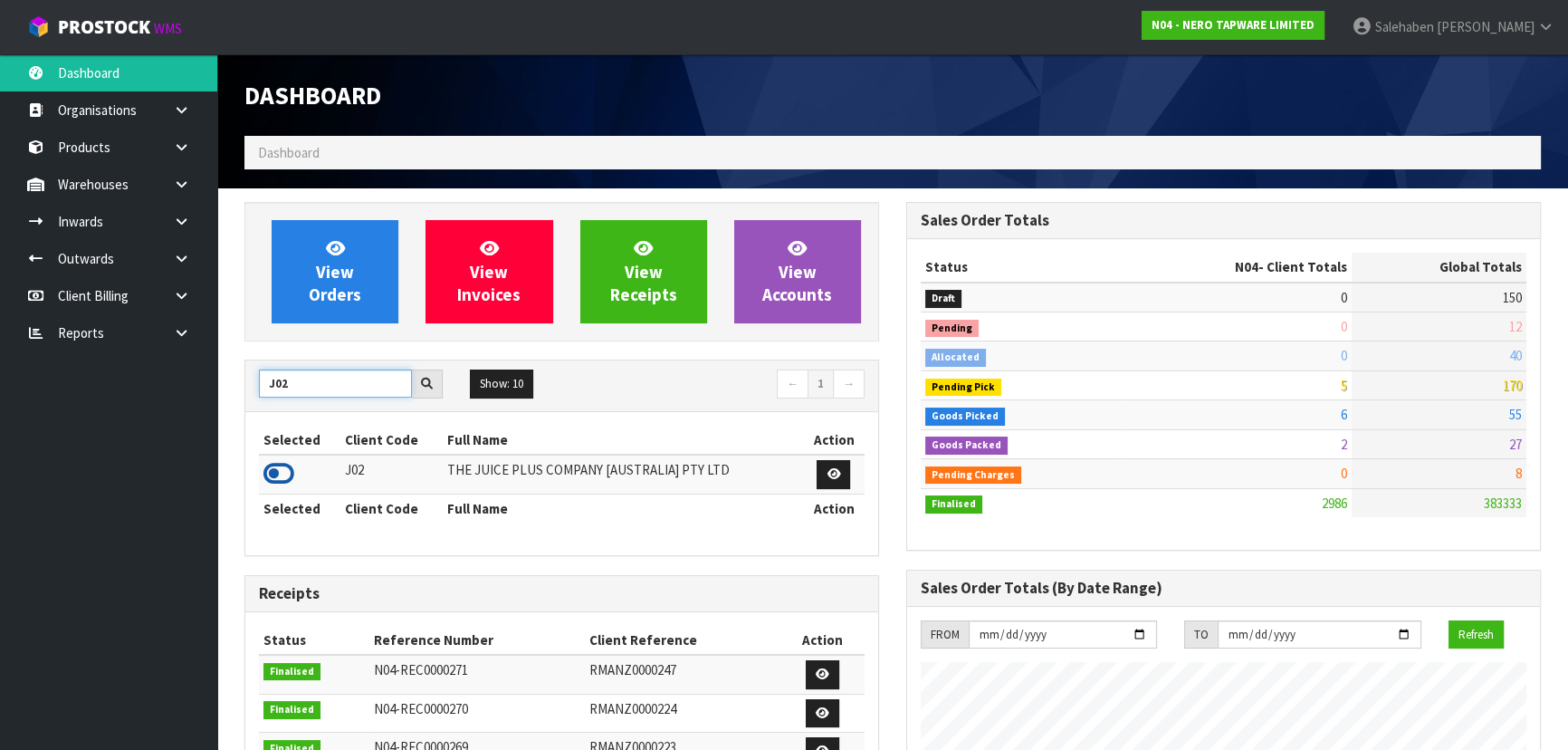
type input "J02"
click at [272, 475] on icon at bounding box center [279, 473] width 31 height 27
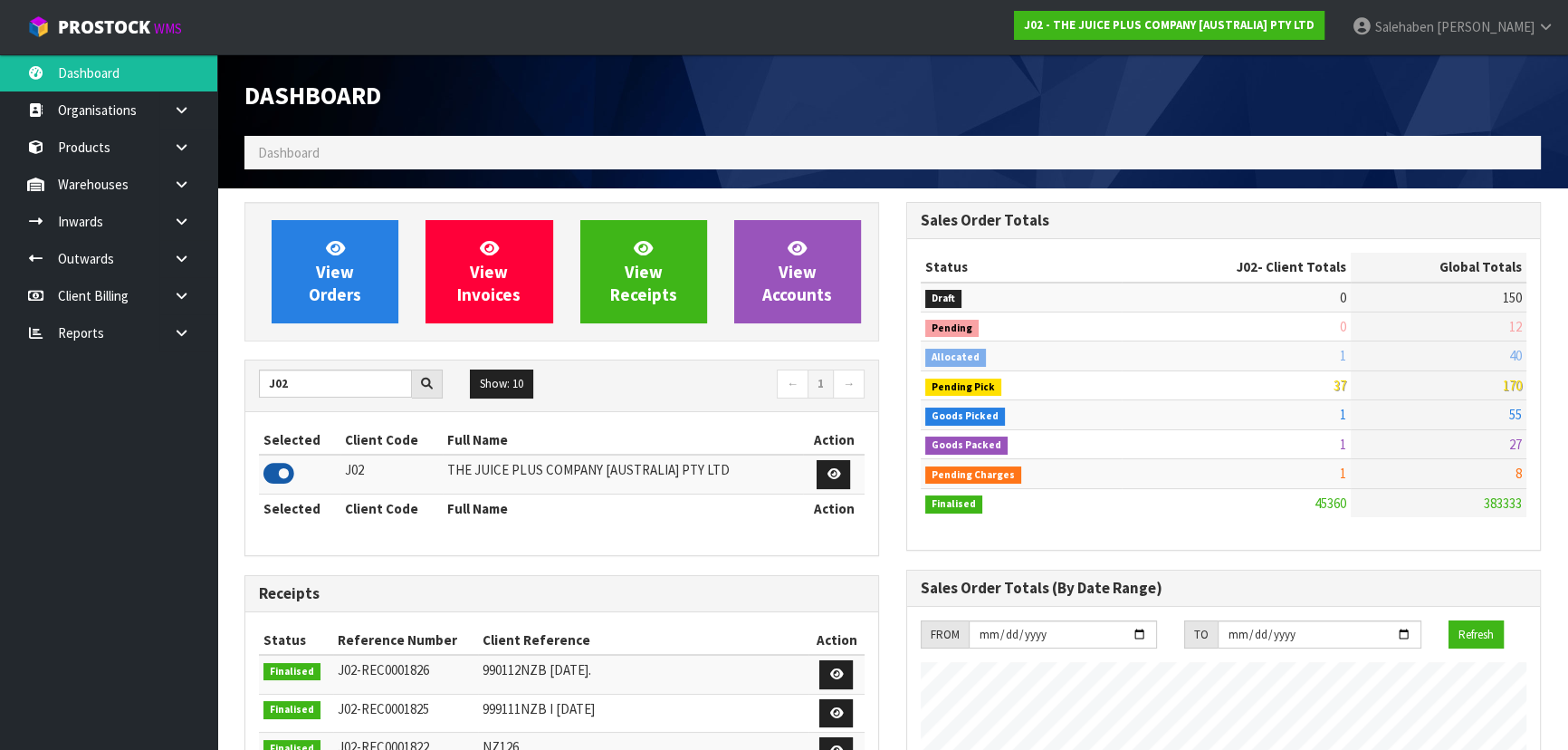
scroll to position [1369, 661]
drag, startPoint x: 296, startPoint y: 380, endPoint x: 239, endPoint y: 382, distance: 57.0
click at [239, 382] on div "View Orders View Invoices View Receipts View Accounts J02 Show: 10 5 10 25 50 ←…" at bounding box center [562, 727] width 662 height 1051
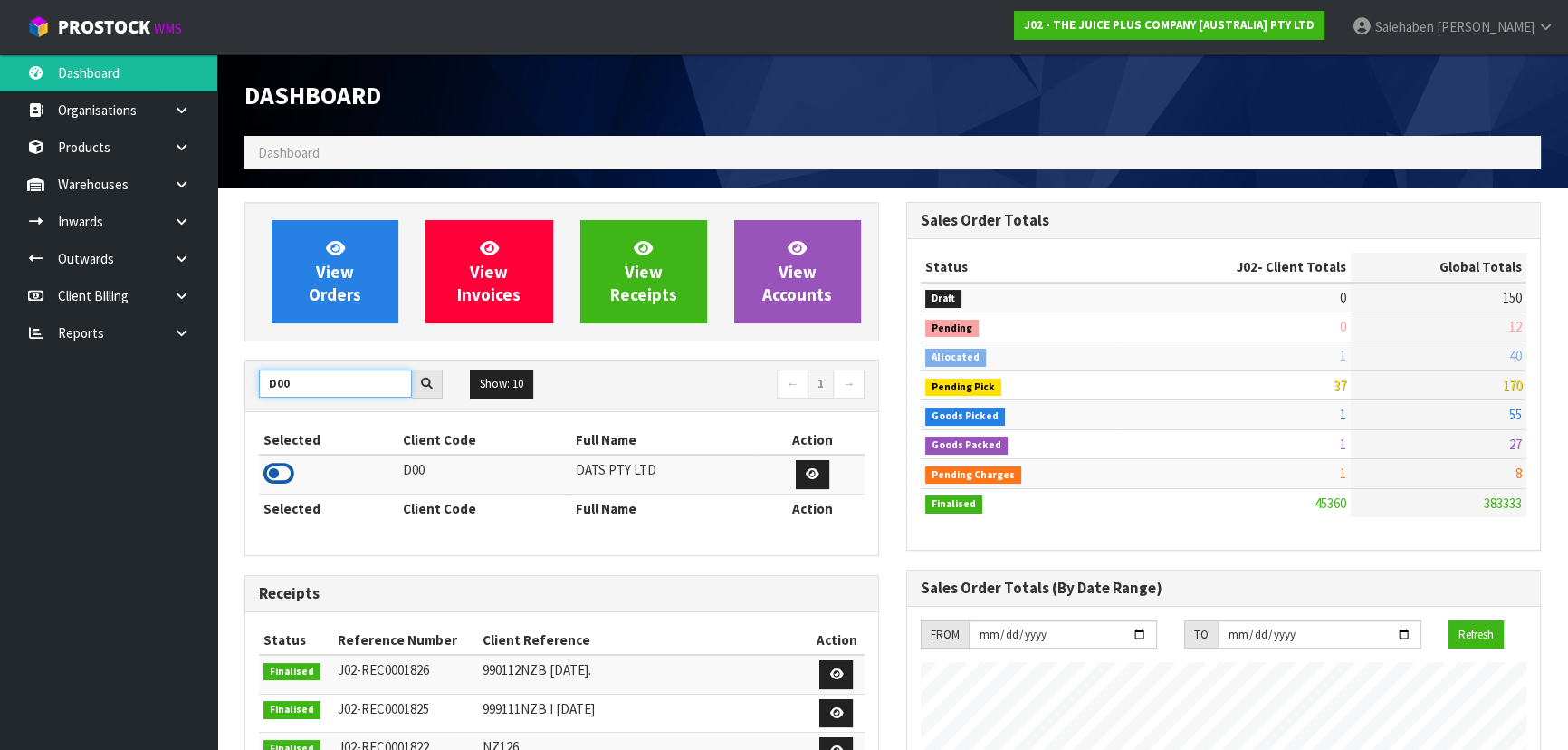
type input "D00"
click at [287, 478] on icon at bounding box center [279, 473] width 31 height 27
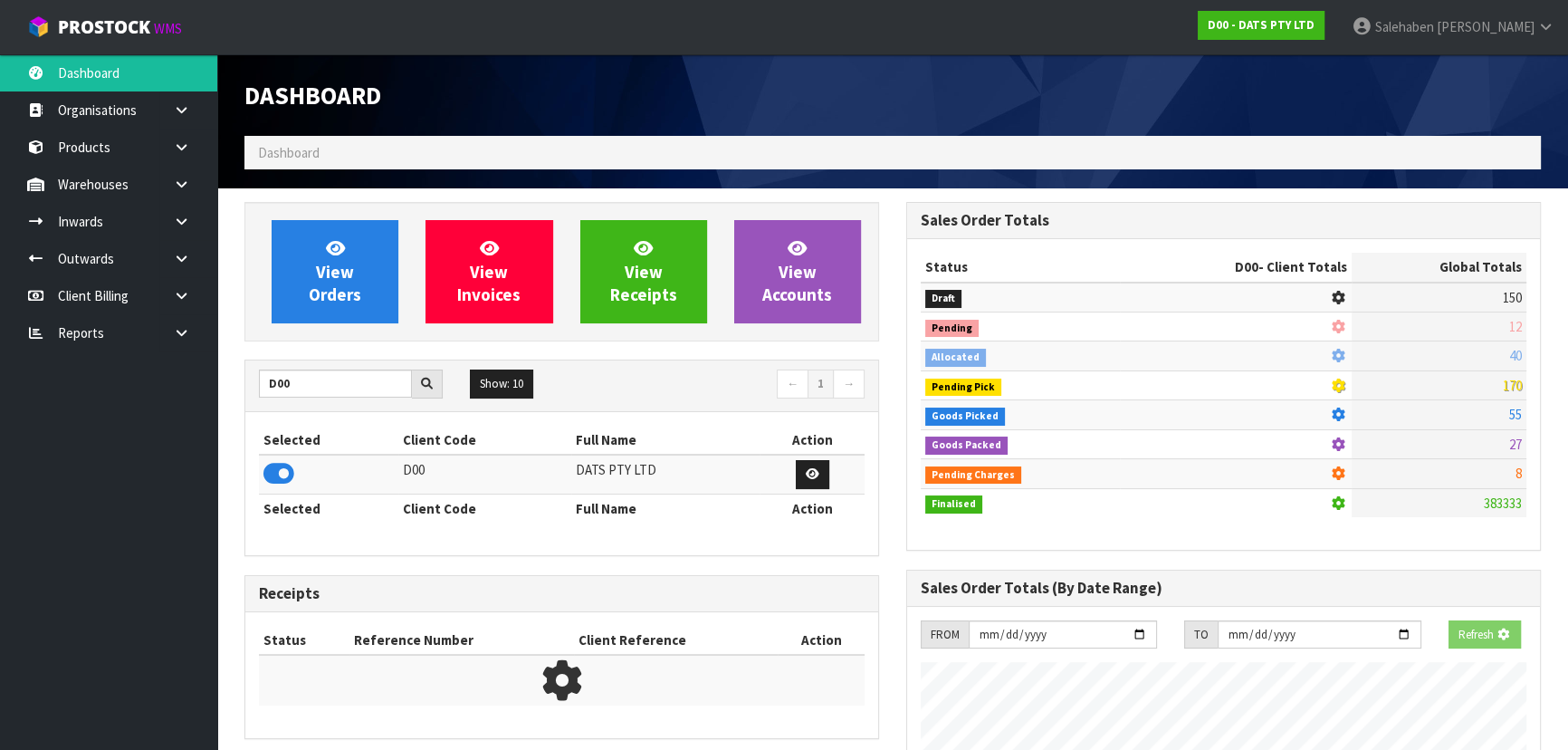
scroll to position [904242, 904755]
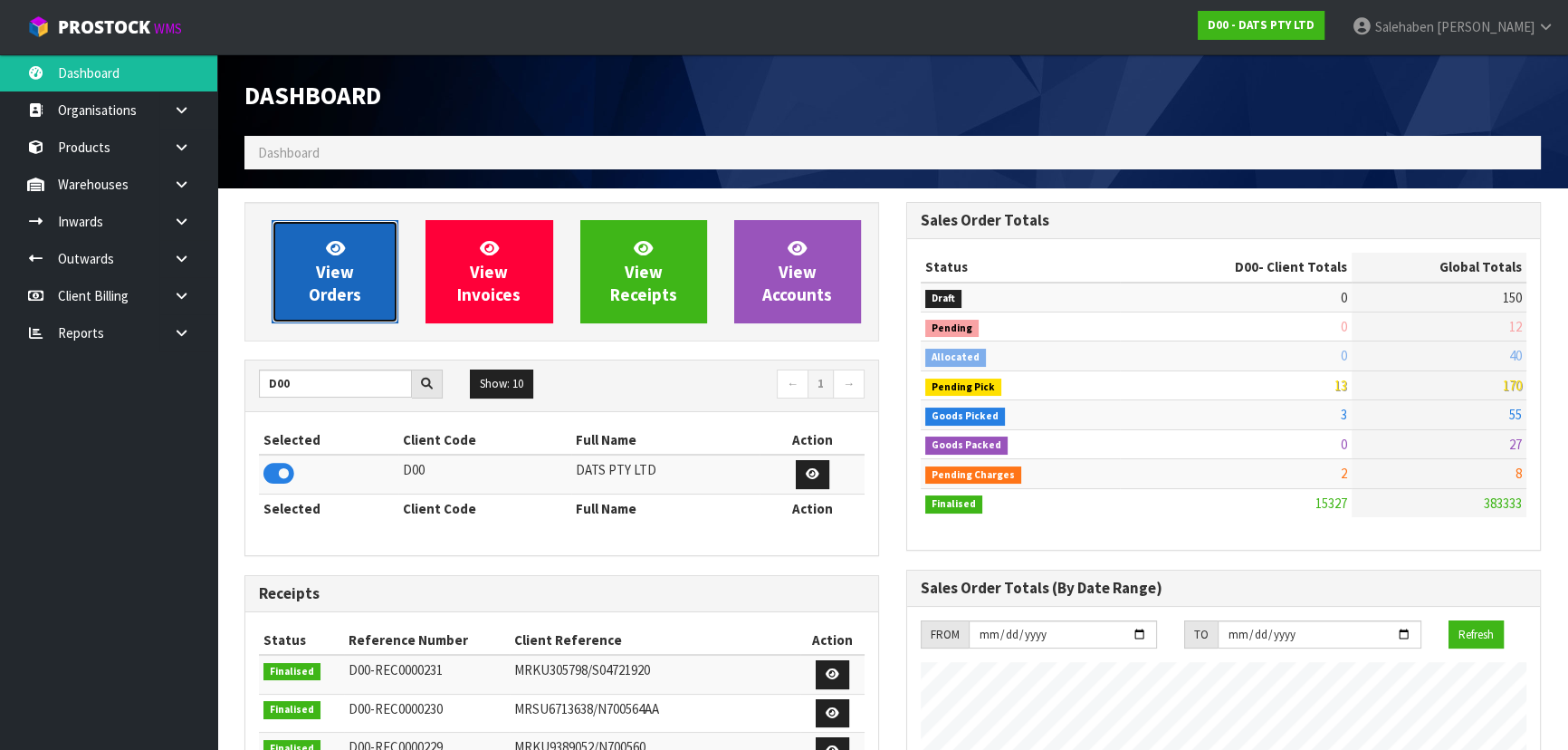
click at [335, 280] on span "View Orders" at bounding box center [335, 271] width 52 height 68
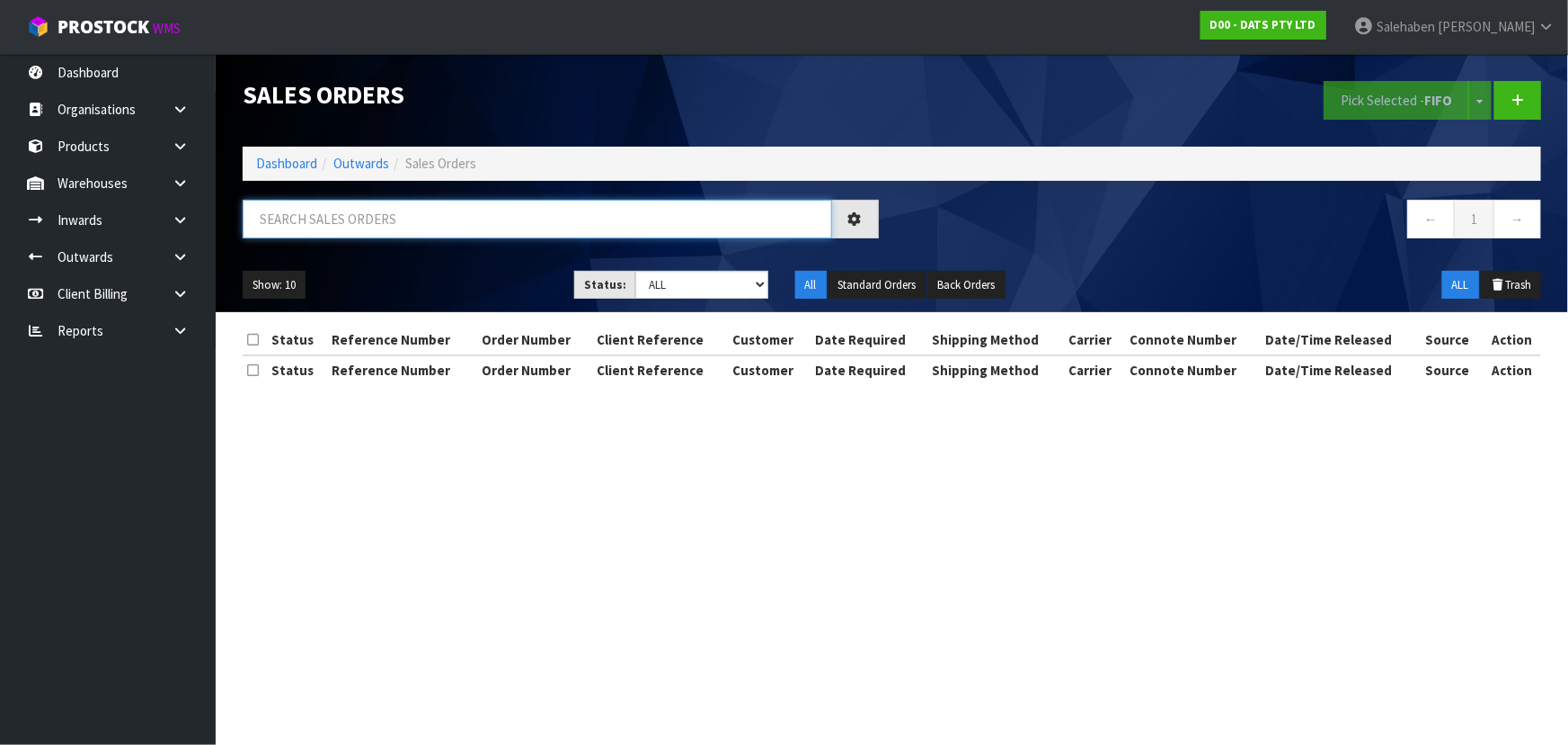
click at [327, 232] on input "text" at bounding box center [537, 219] width 589 height 39
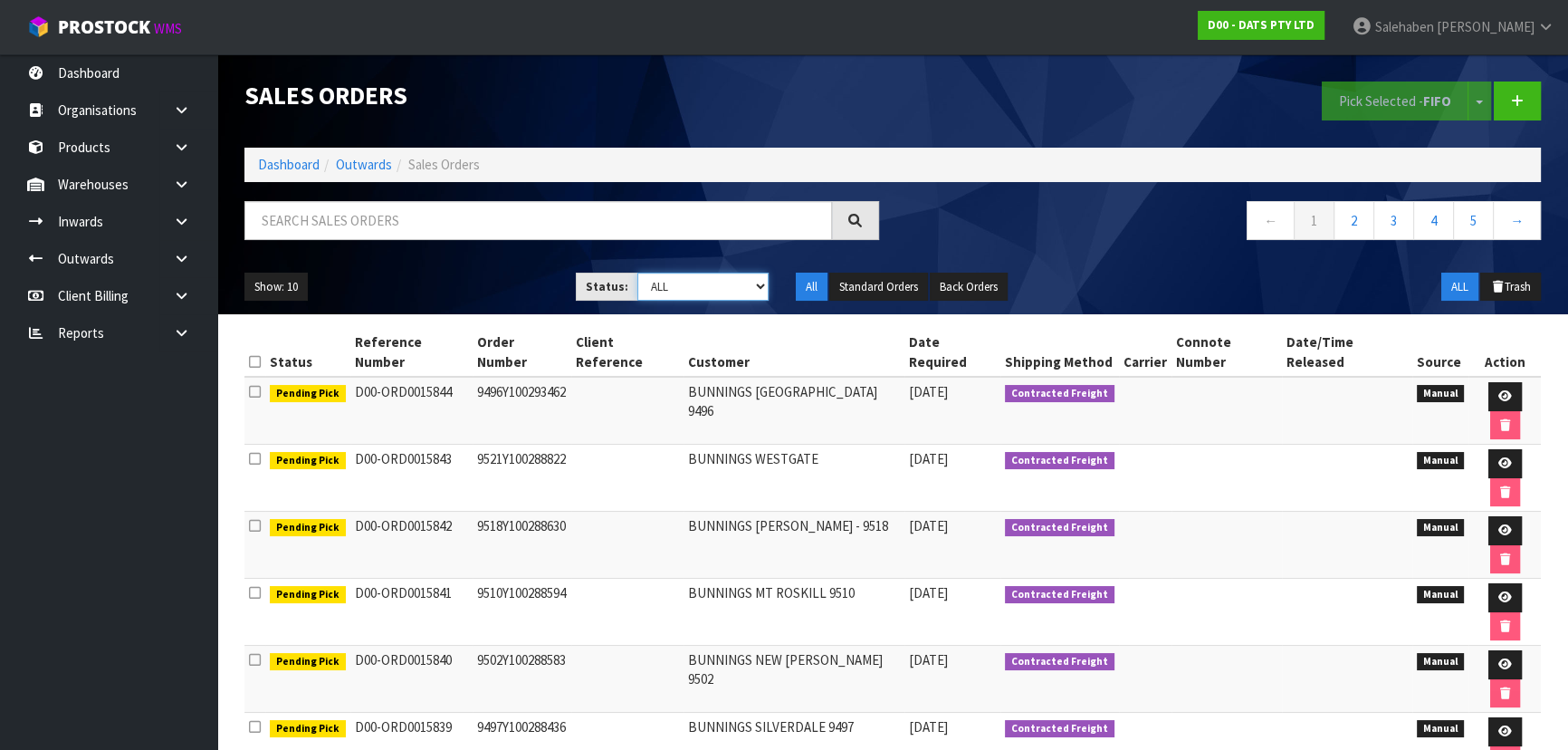
click at [664, 288] on select "Draft Pending Allocated Pending Pick Goods Picked Goods Packed Pending Charges …" at bounding box center [703, 286] width 132 height 28
click at [697, 287] on select "Draft Pending Allocated Pending Pick Goods Picked Goods Packed Pending Charges …" at bounding box center [703, 286] width 132 height 28
select select "string:6"
click at [637, 273] on select "Draft Pending Allocated Pending Pick Goods Picked Goods Packed Pending Charges …" at bounding box center [703, 286] width 132 height 28
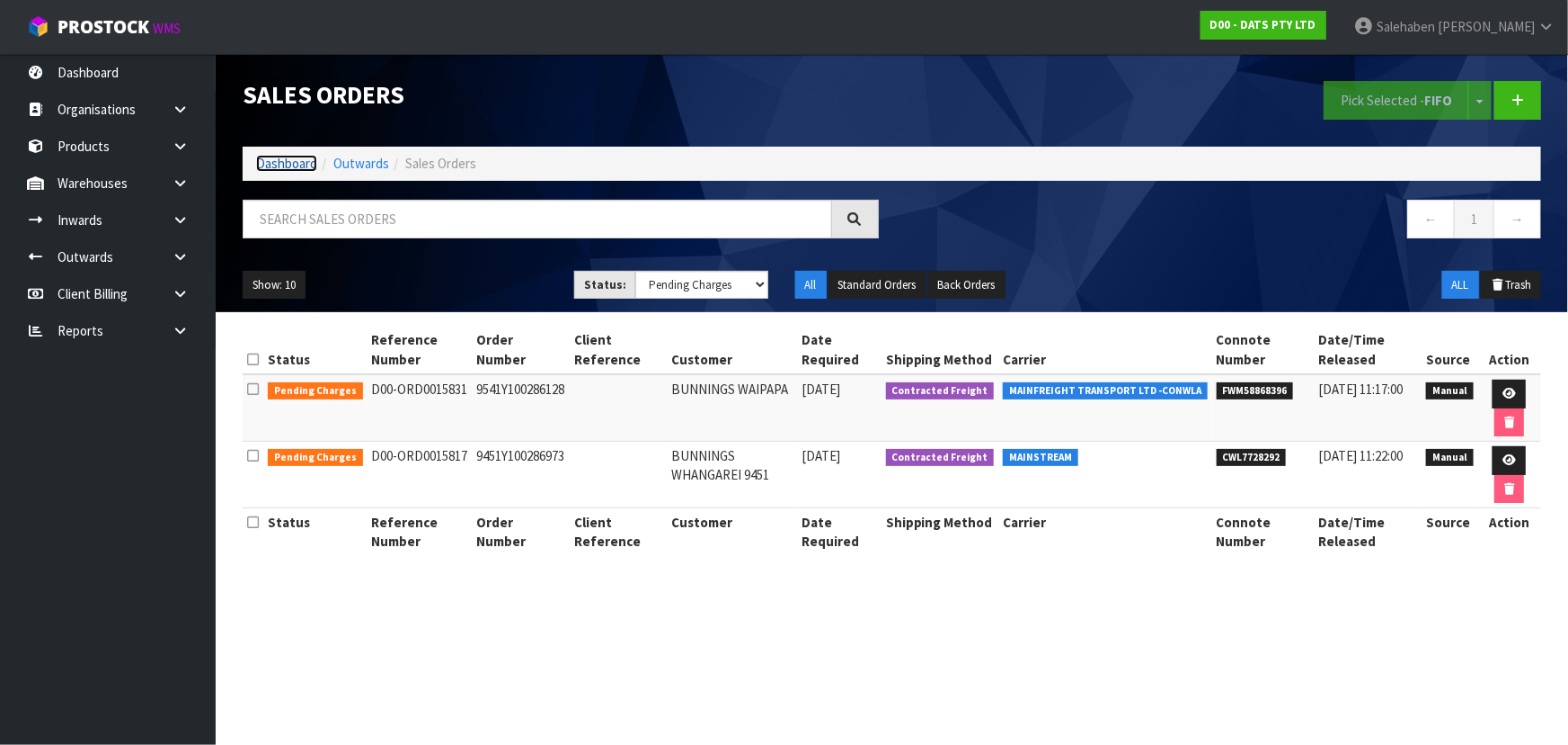
click at [293, 162] on link "Dashboard" at bounding box center [286, 163] width 61 height 17
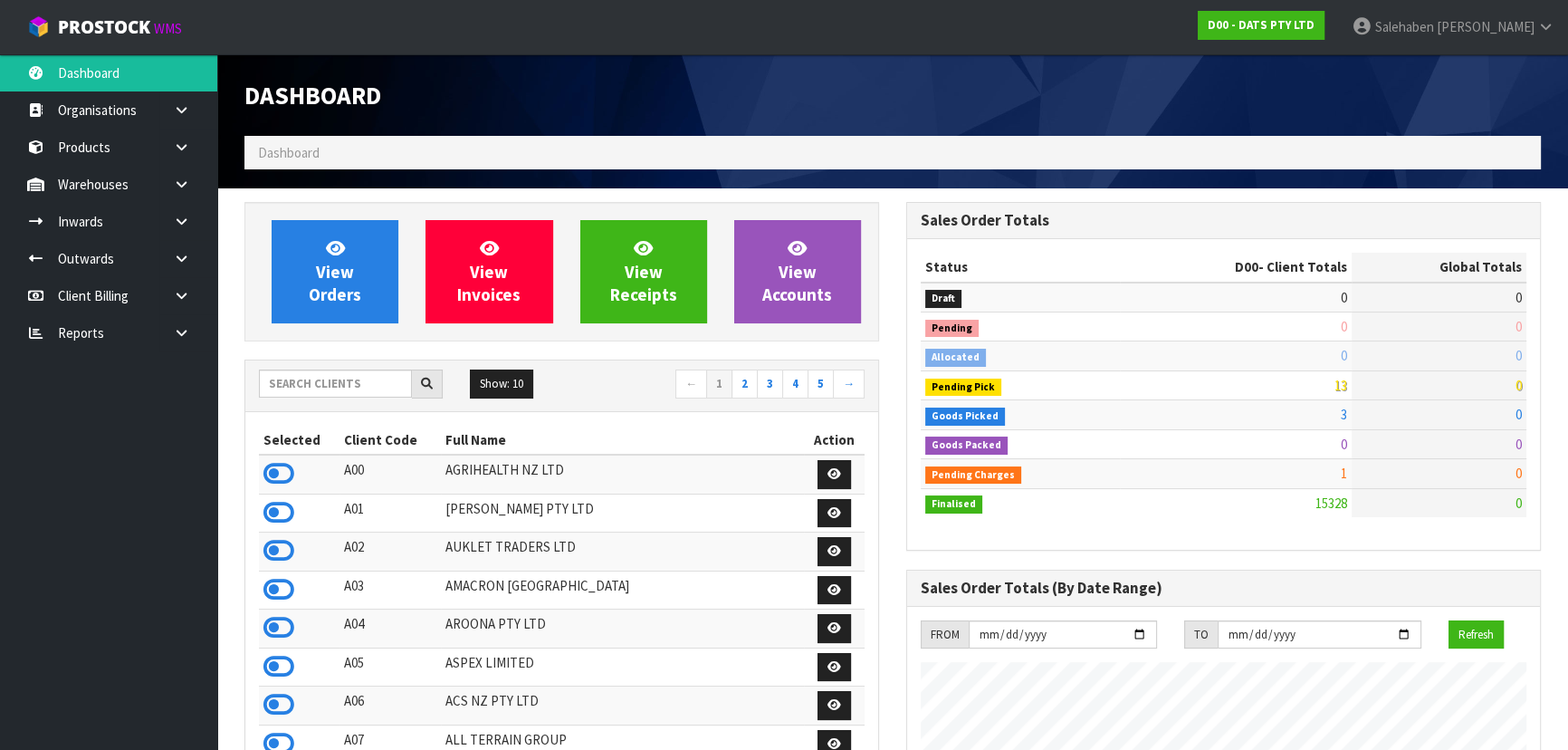
scroll to position [1408, 661]
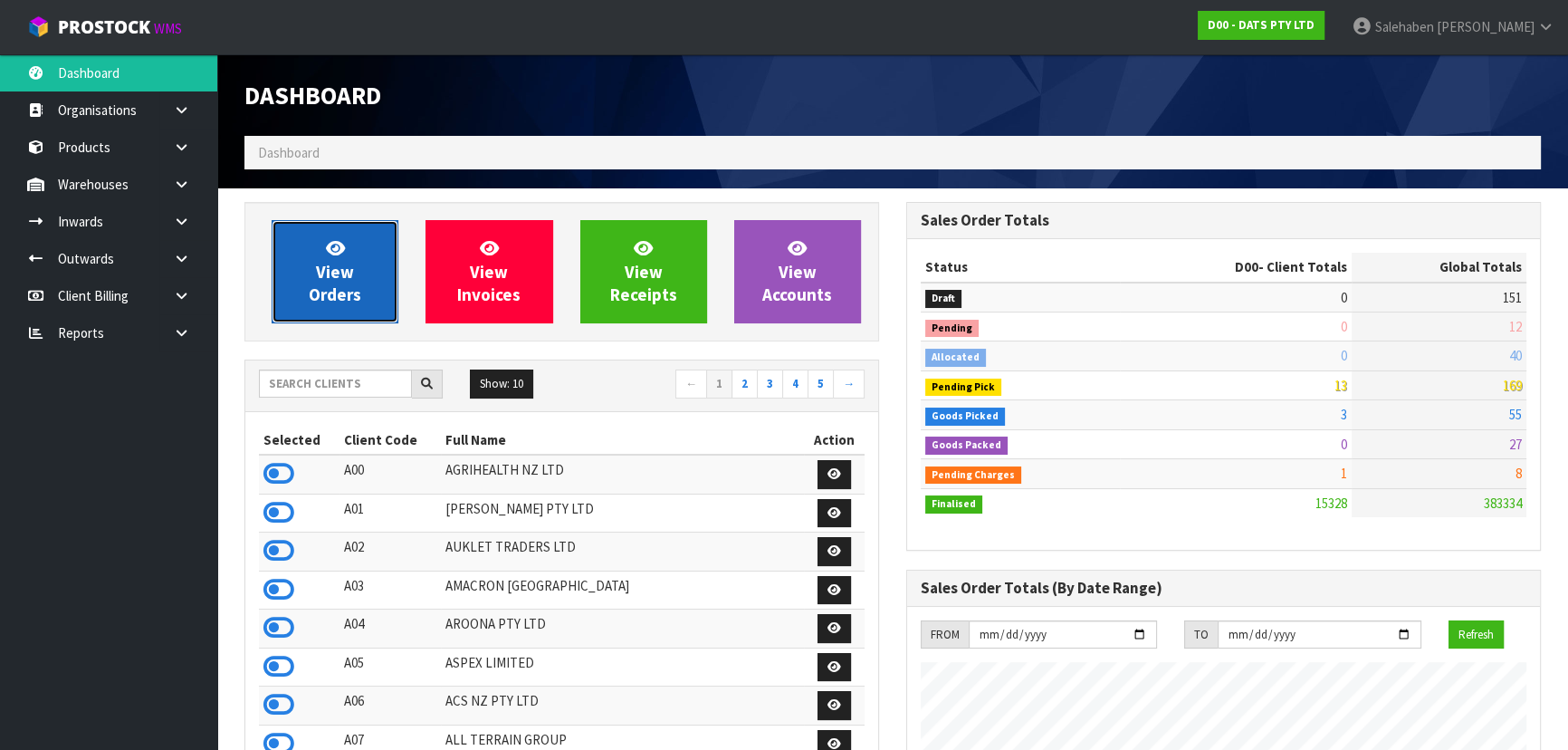
click at [339, 268] on span "View Orders" at bounding box center [335, 271] width 52 height 68
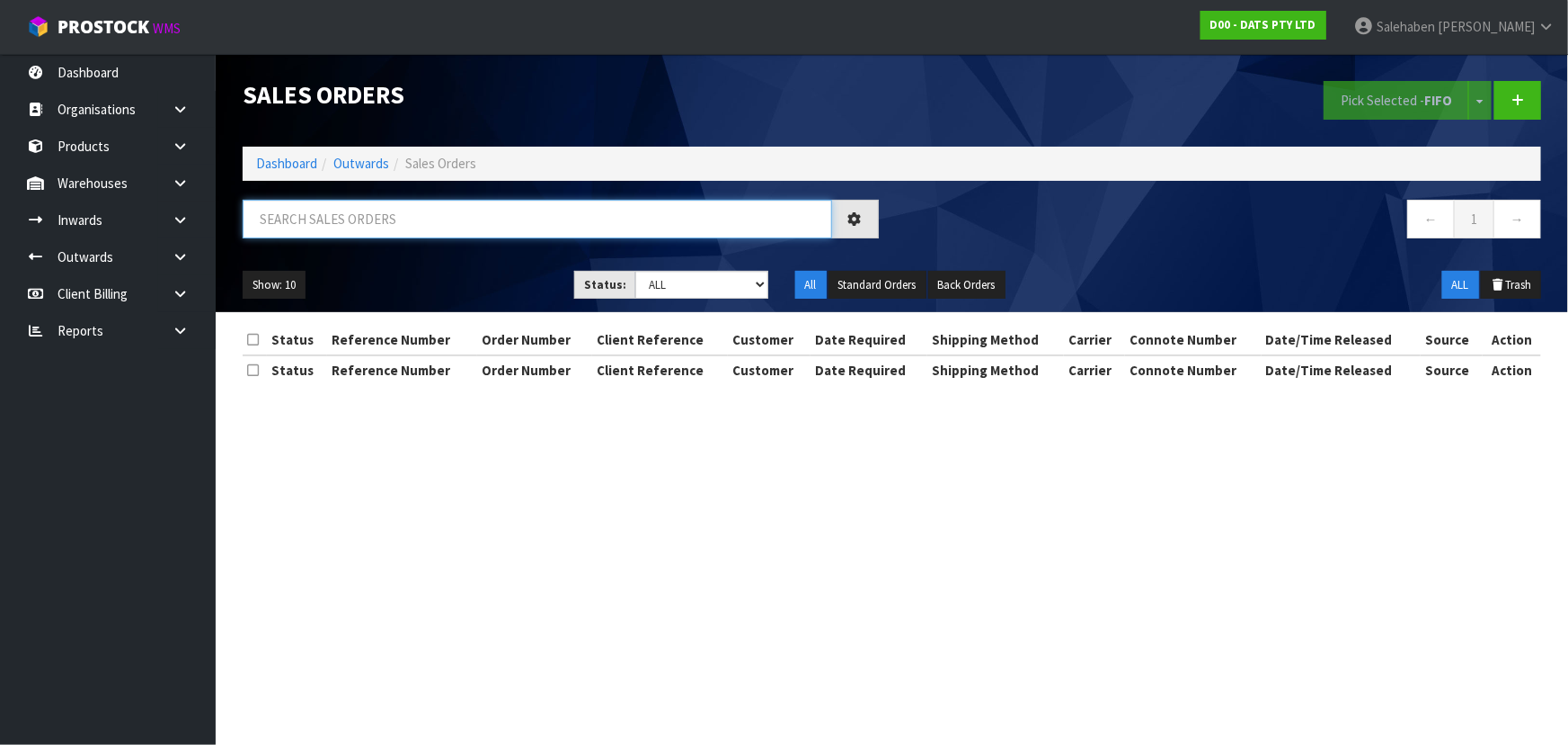
click at [375, 215] on input "text" at bounding box center [537, 219] width 589 height 39
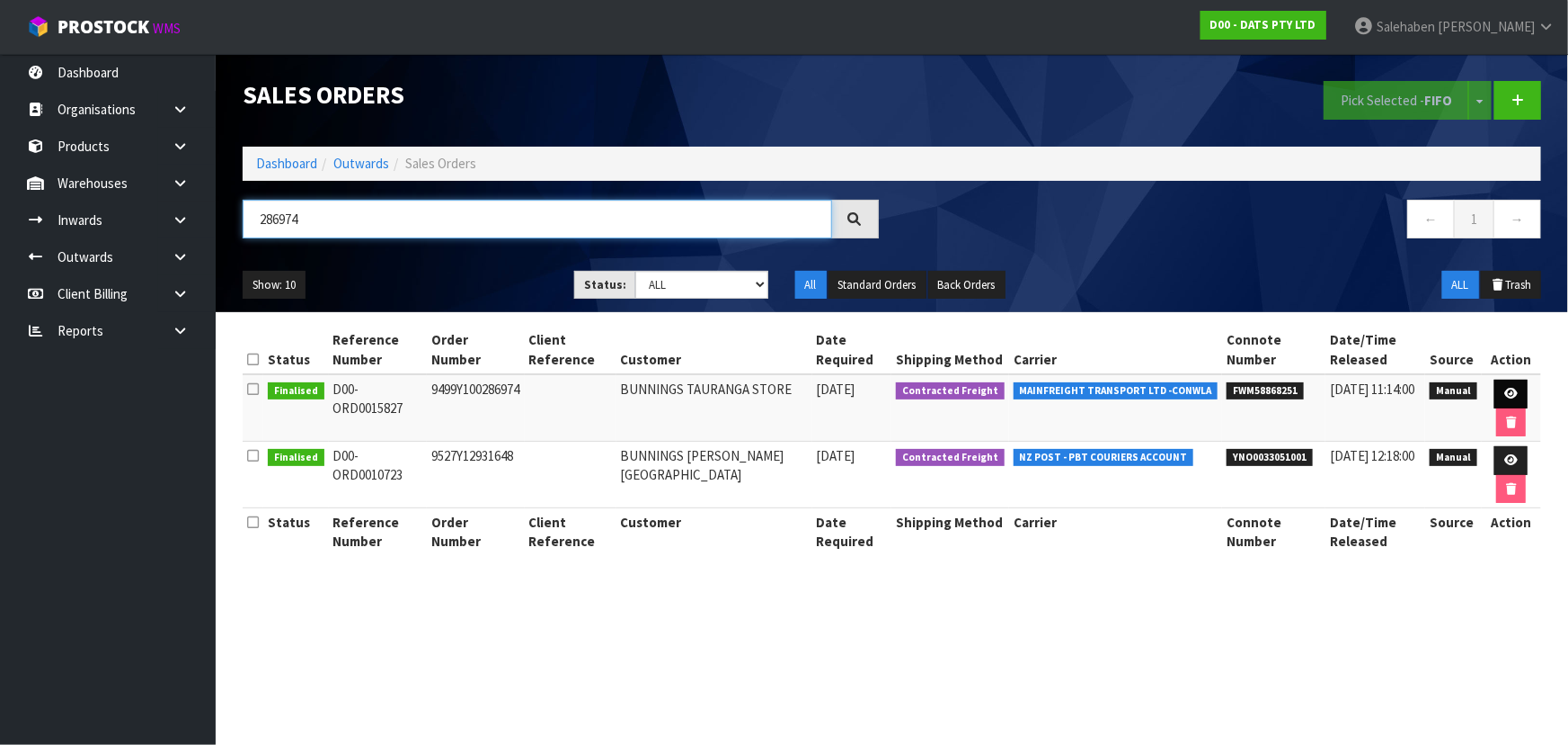
type input "286974"
click at [1507, 394] on icon at bounding box center [1511, 393] width 13 height 12
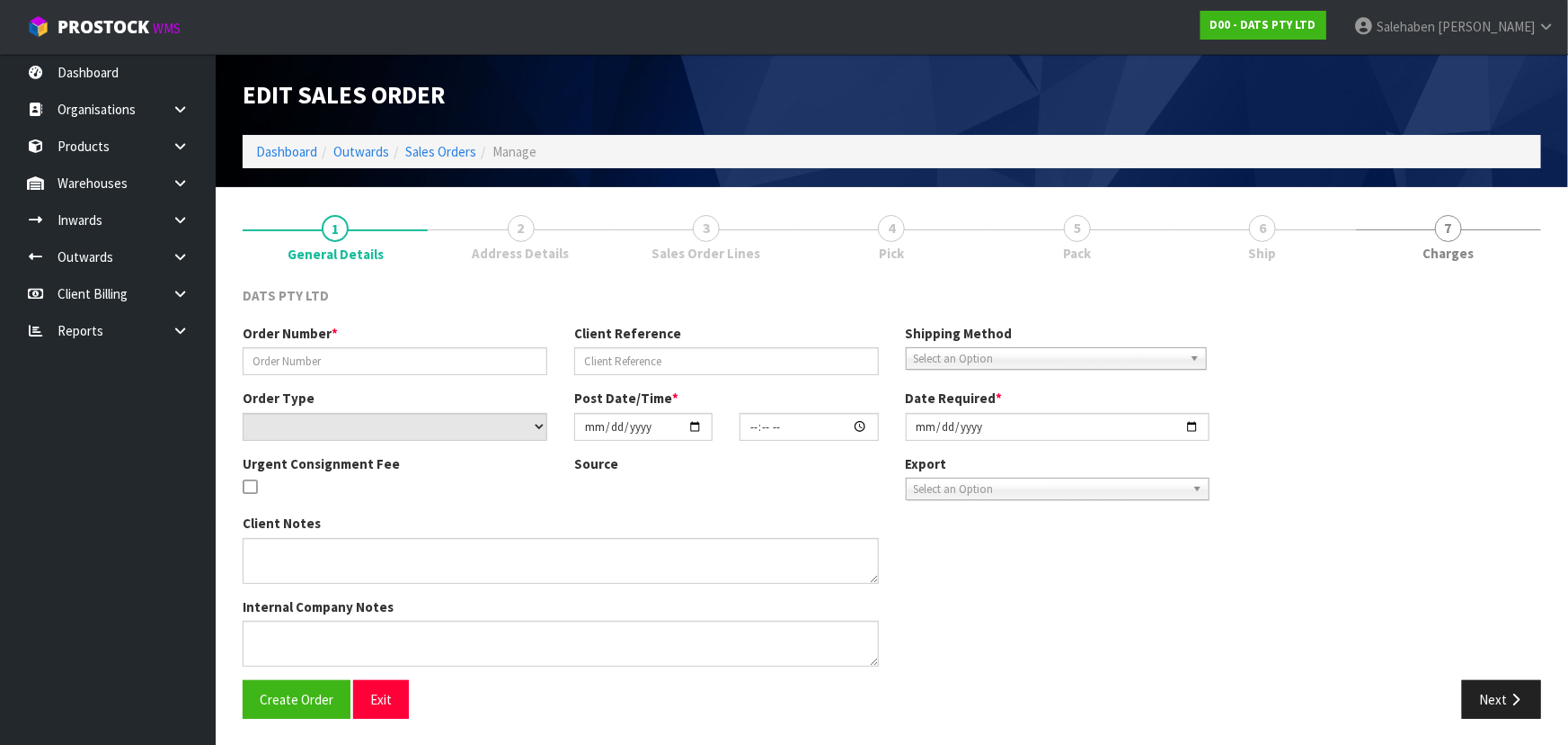
type input "9499Y100286974"
select select "number:0"
type input "[DATE]"
type input "10:24:00.000"
type input "[DATE]"
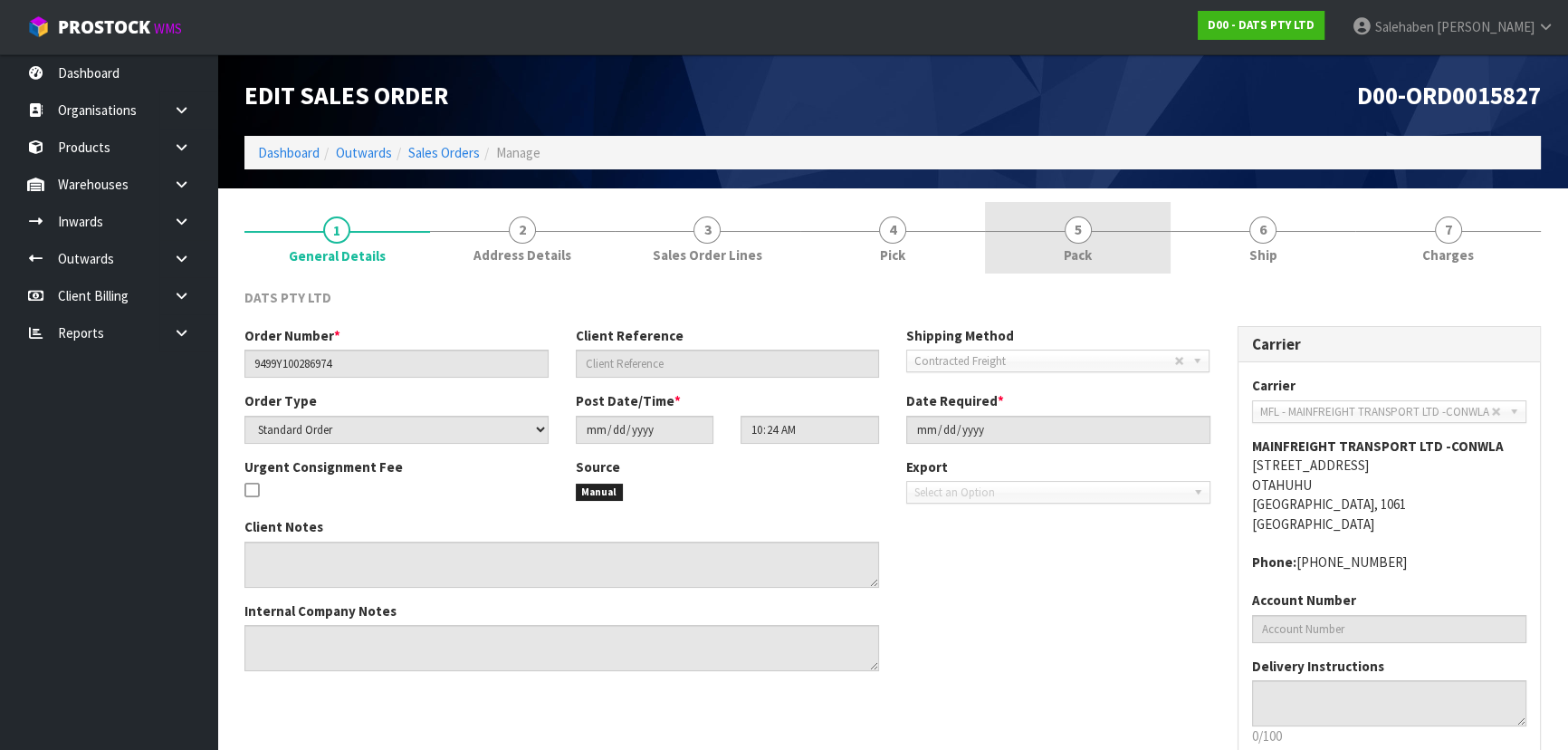
click at [1077, 249] on span "Pack" at bounding box center [1077, 255] width 28 height 19
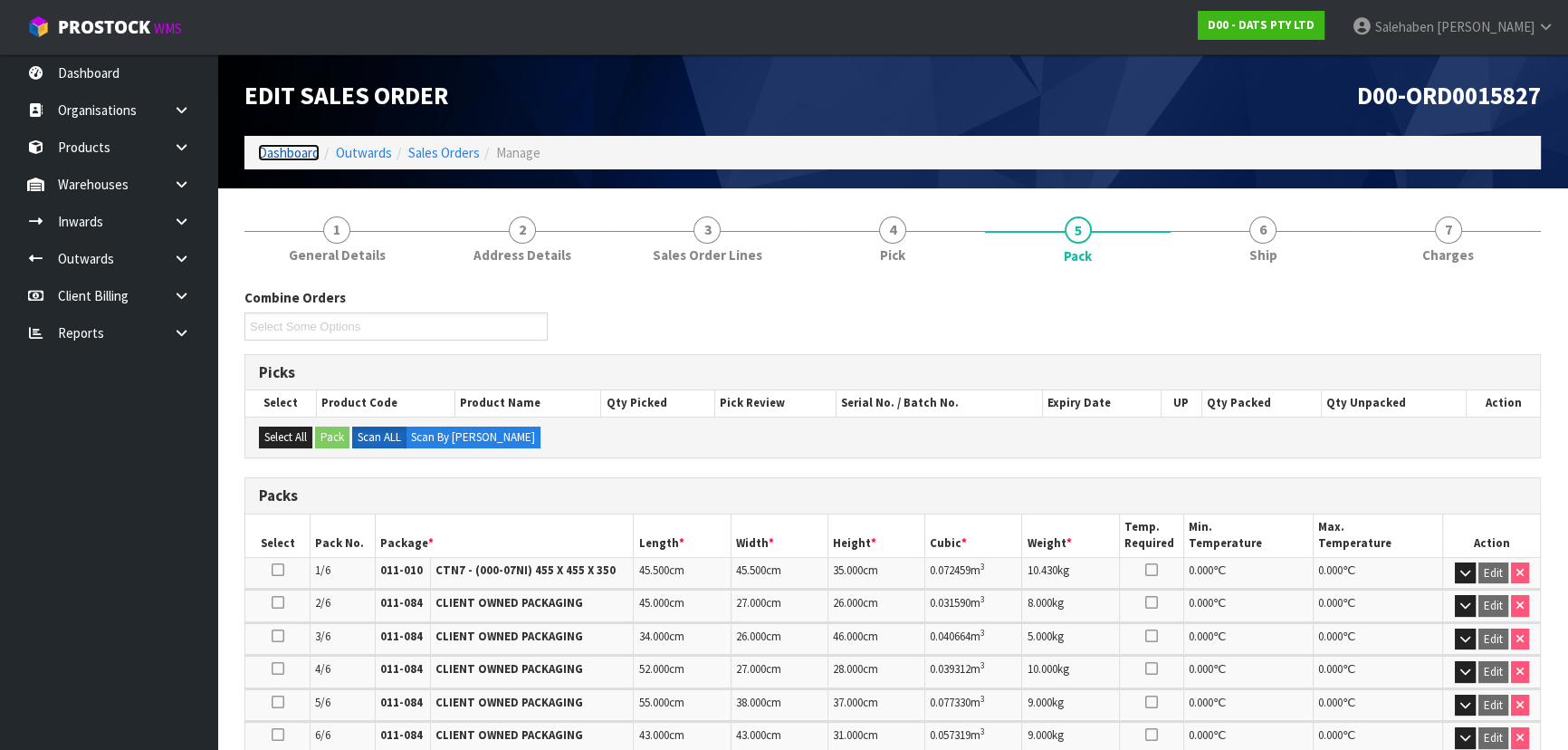
click at [290, 149] on link "Dashboard" at bounding box center [288, 152] width 61 height 17
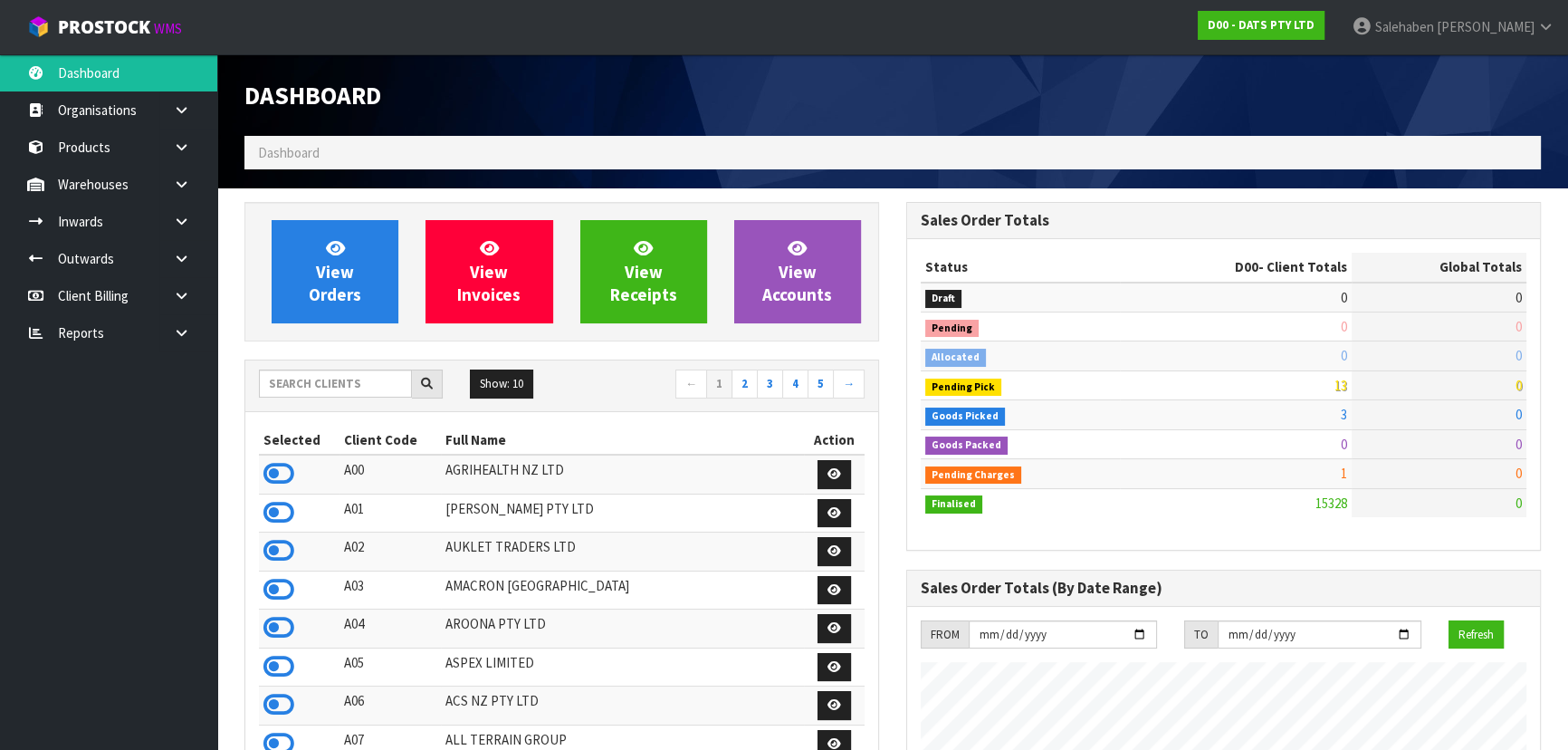
scroll to position [1408, 661]
click at [278, 386] on input "text" at bounding box center [336, 383] width 153 height 28
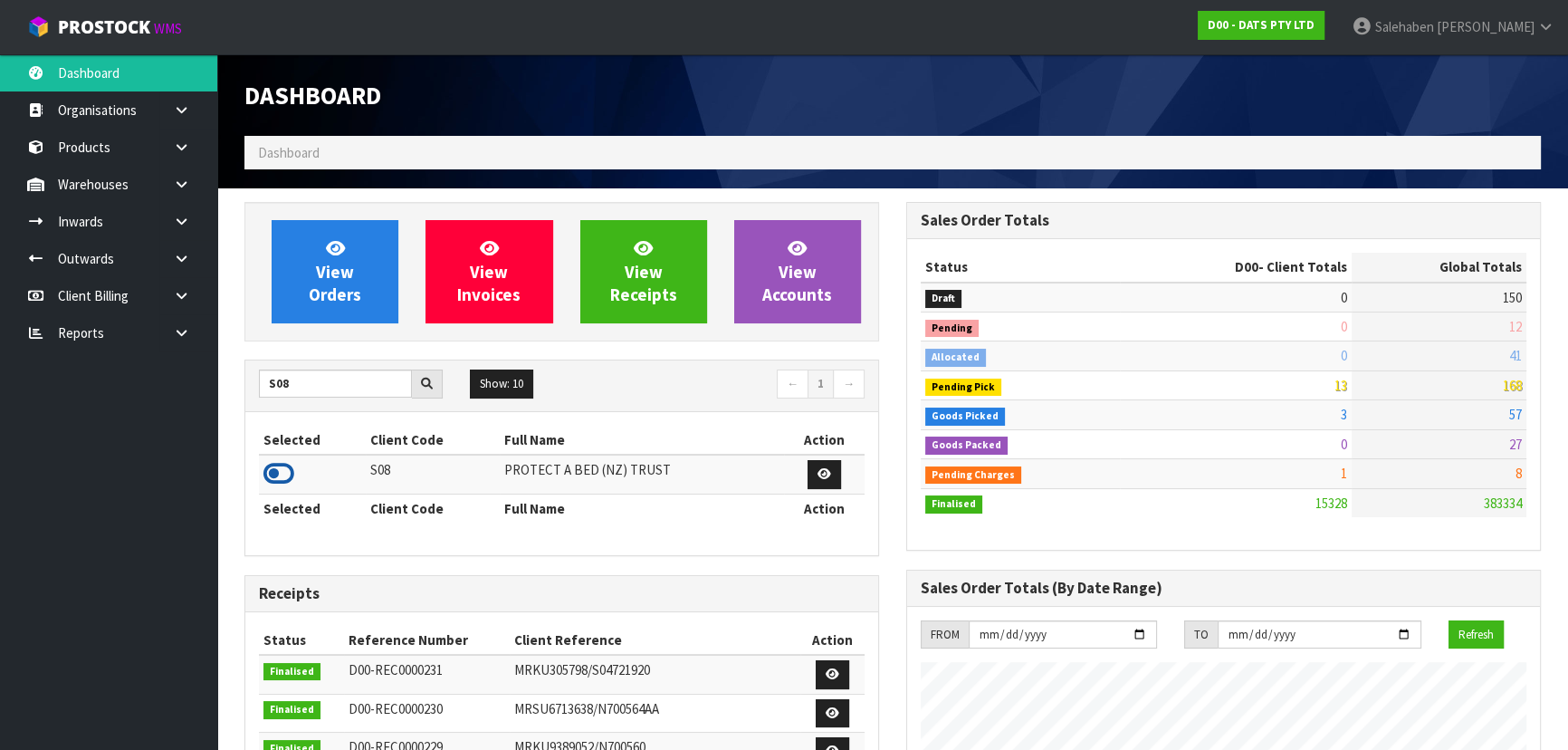
click at [278, 472] on icon at bounding box center [279, 473] width 31 height 27
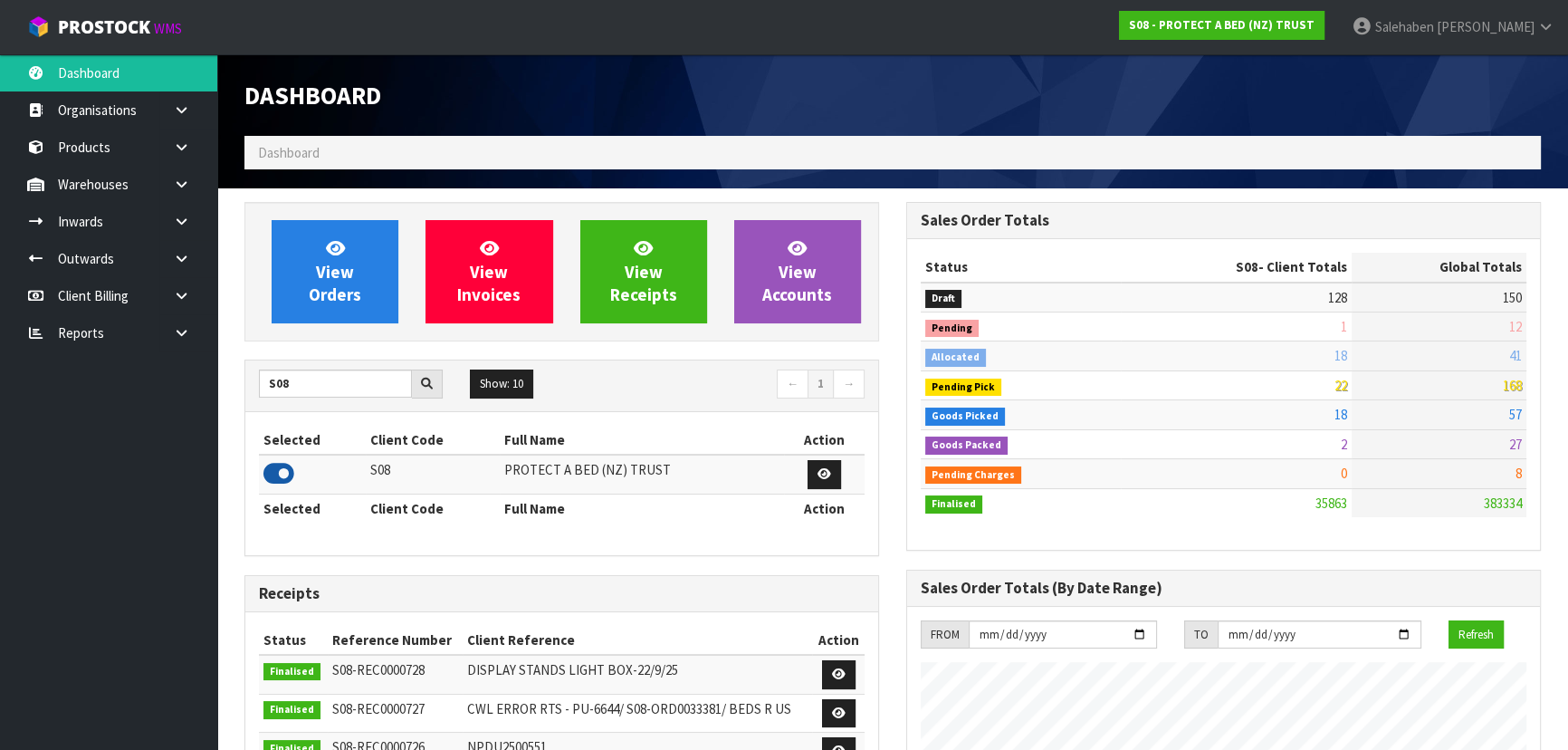
scroll to position [1369, 661]
drag, startPoint x: 300, startPoint y: 385, endPoint x: 246, endPoint y: 388, distance: 54.1
click at [246, 388] on div "S08" at bounding box center [350, 384] width 211 height 29
type input "N04"
click at [278, 474] on icon at bounding box center [279, 473] width 31 height 27
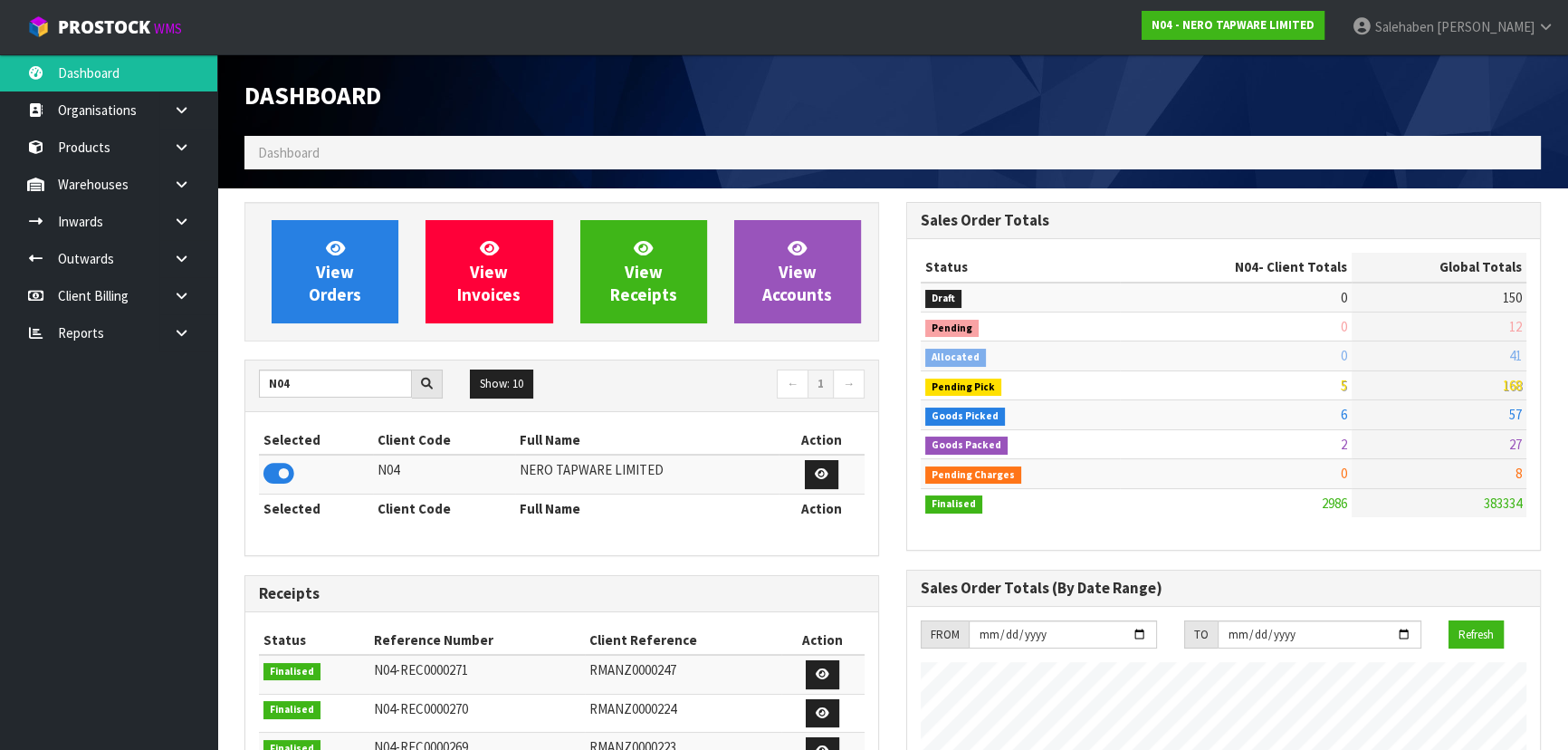
scroll to position [1466, 661]
